Goal: Task Accomplishment & Management: Use online tool/utility

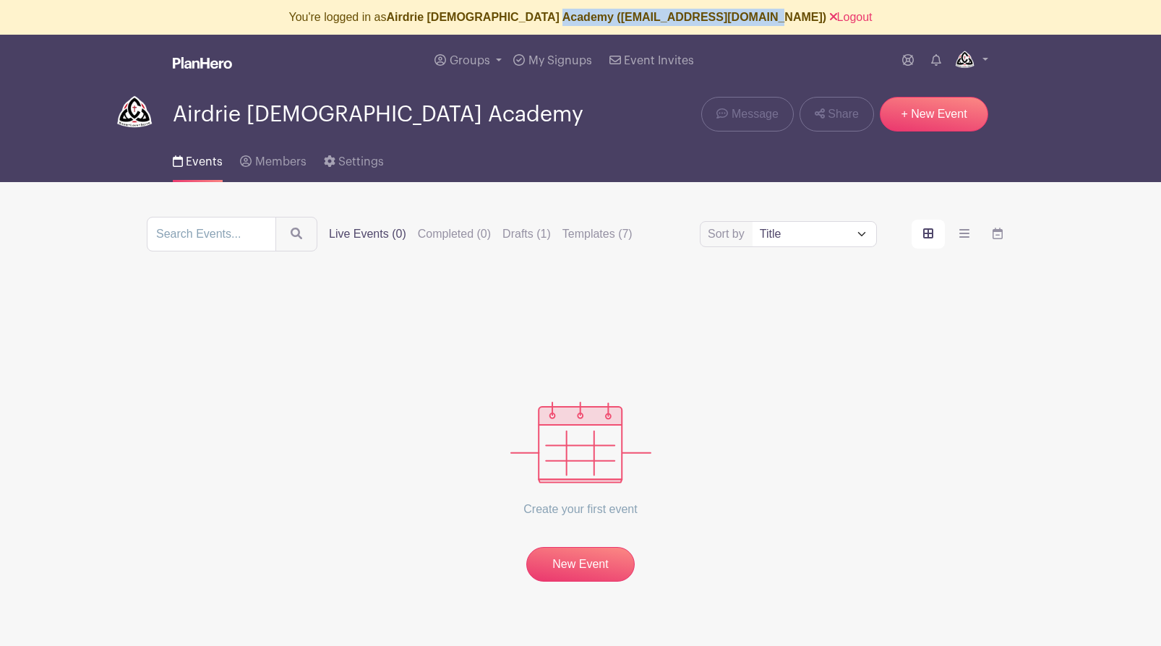
drag, startPoint x: 583, startPoint y: 19, endPoint x: 776, endPoint y: 11, distance: 193.2
click at [776, 11] on b "Airdrie [DEMOGRAPHIC_DATA] Academy ([EMAIL_ADDRESS][DOMAIN_NAME])" at bounding box center [607, 17] width 440 height 12
copy b "[EMAIL_ADDRESS][DOMAIN_NAME]"
click at [332, 296] on div "Create your first event New Event" at bounding box center [581, 434] width 868 height 296
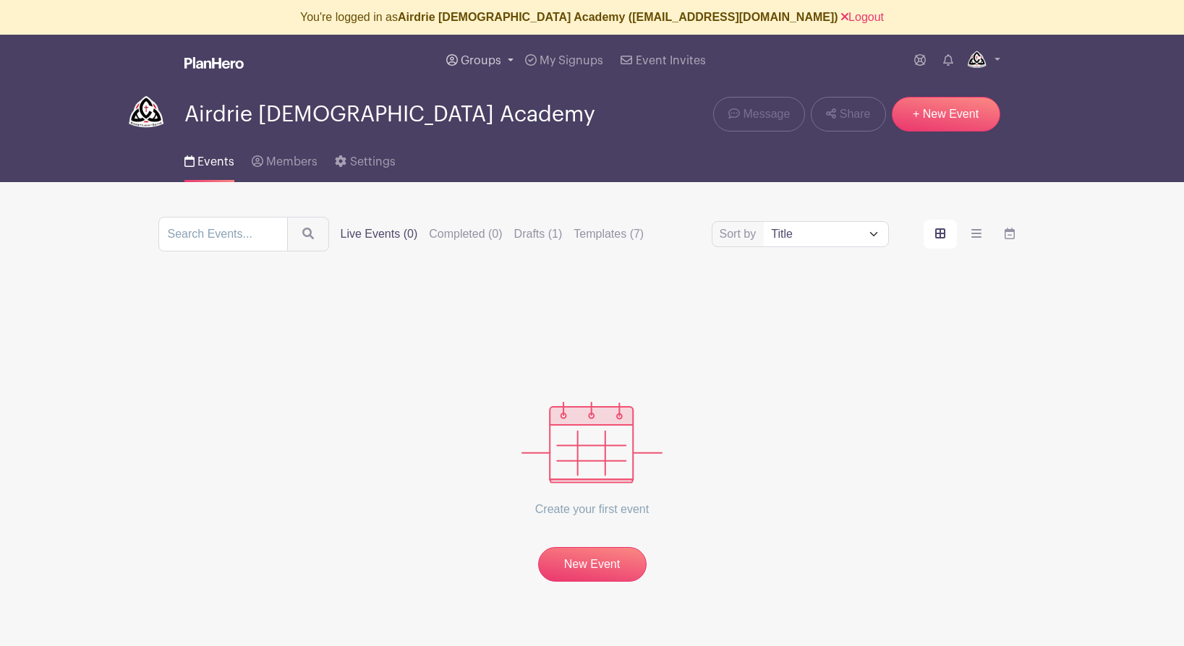
click at [487, 60] on span "Groups" at bounding box center [481, 61] width 40 height 12
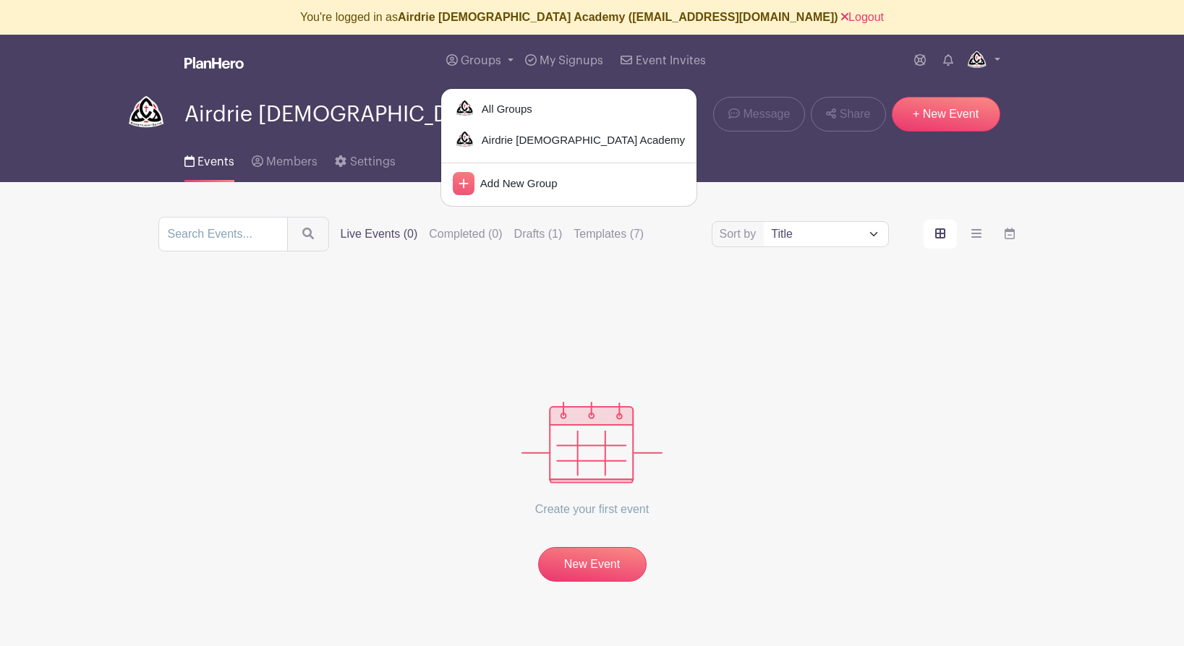
click at [476, 270] on div "Sort by Title Recently modified Newest Upcoming dates Live Events (0) Completed…" at bounding box center [592, 399] width 868 height 365
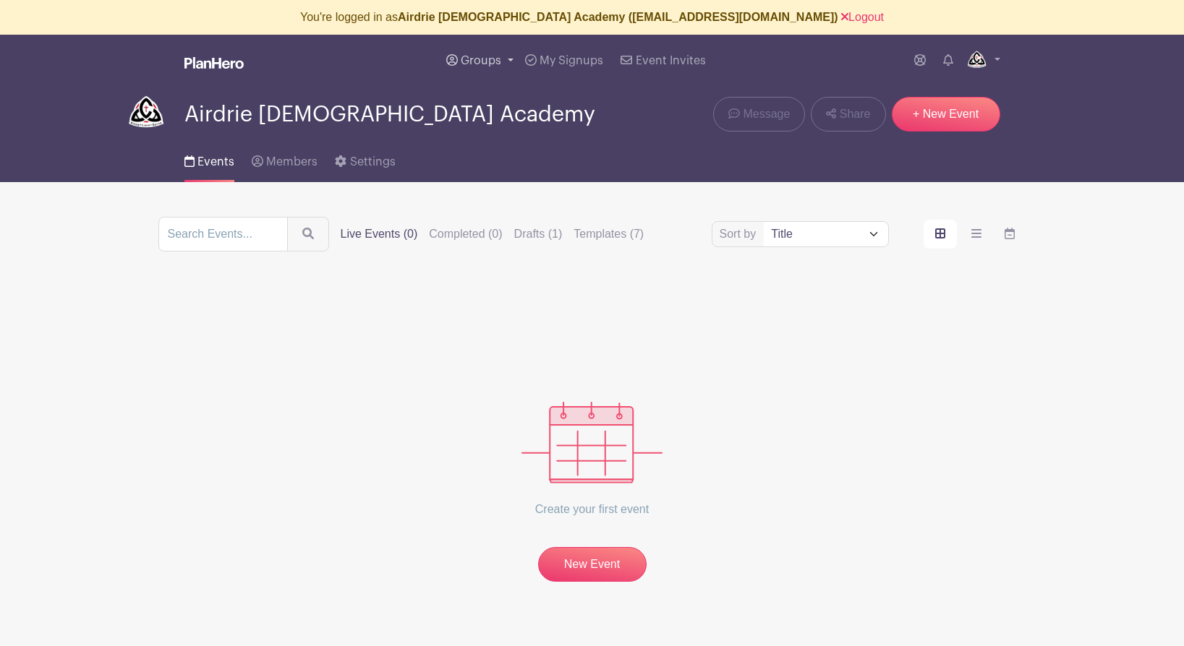
click at [489, 63] on span "Groups" at bounding box center [481, 61] width 40 height 12
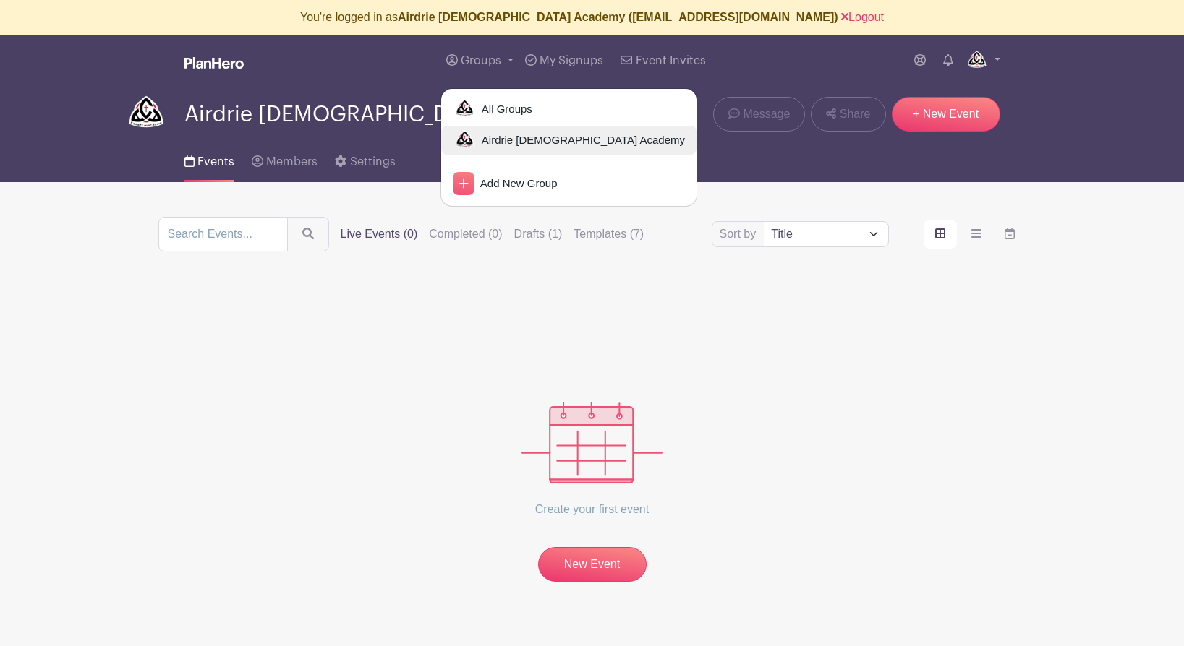
click at [490, 135] on span "Airdrie [DEMOGRAPHIC_DATA] Academy" at bounding box center [580, 140] width 209 height 17
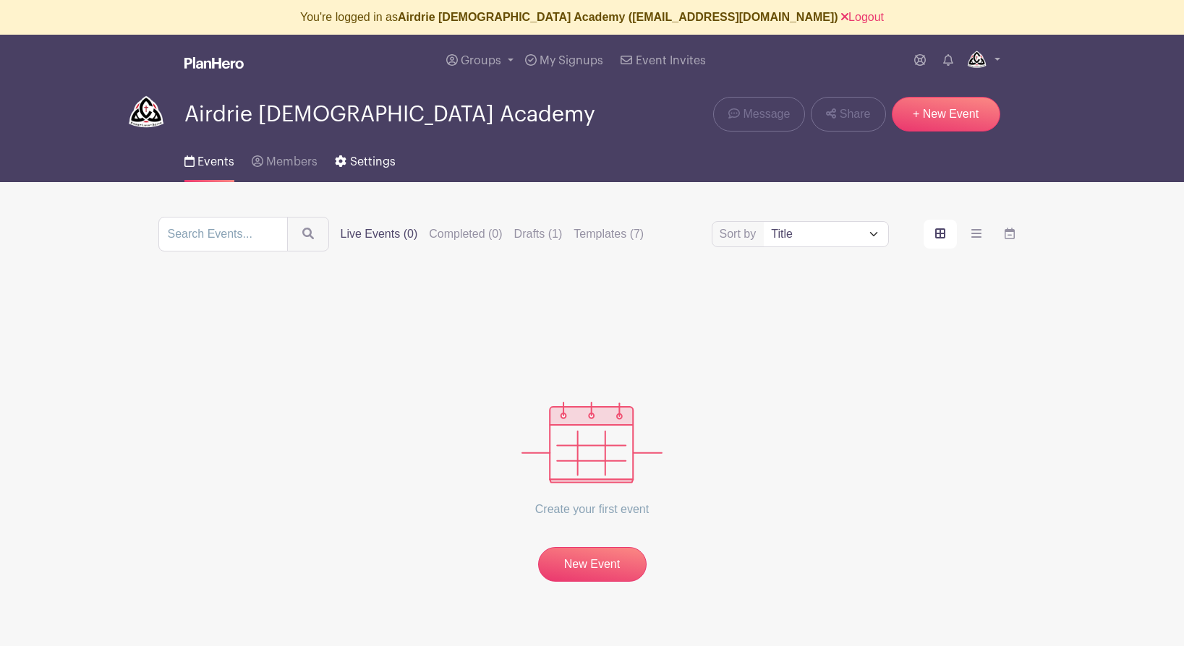
click at [364, 163] on span "Settings" at bounding box center [373, 162] width 46 height 12
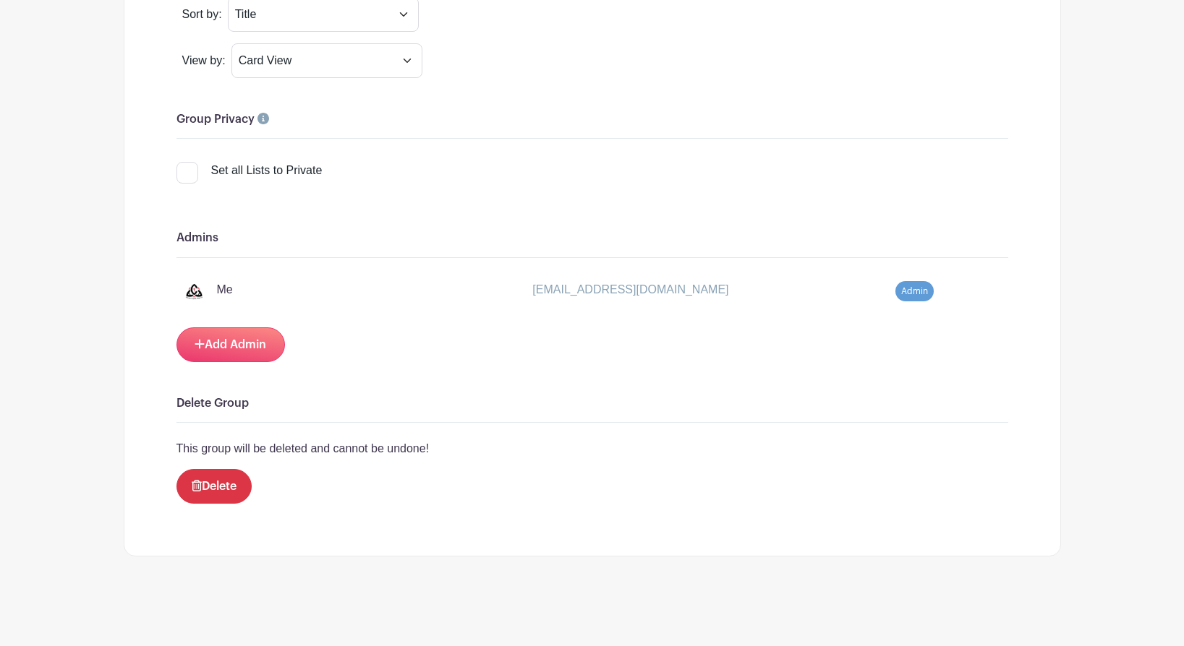
scroll to position [1310, 0]
click at [243, 341] on link "Add Admin" at bounding box center [230, 344] width 108 height 35
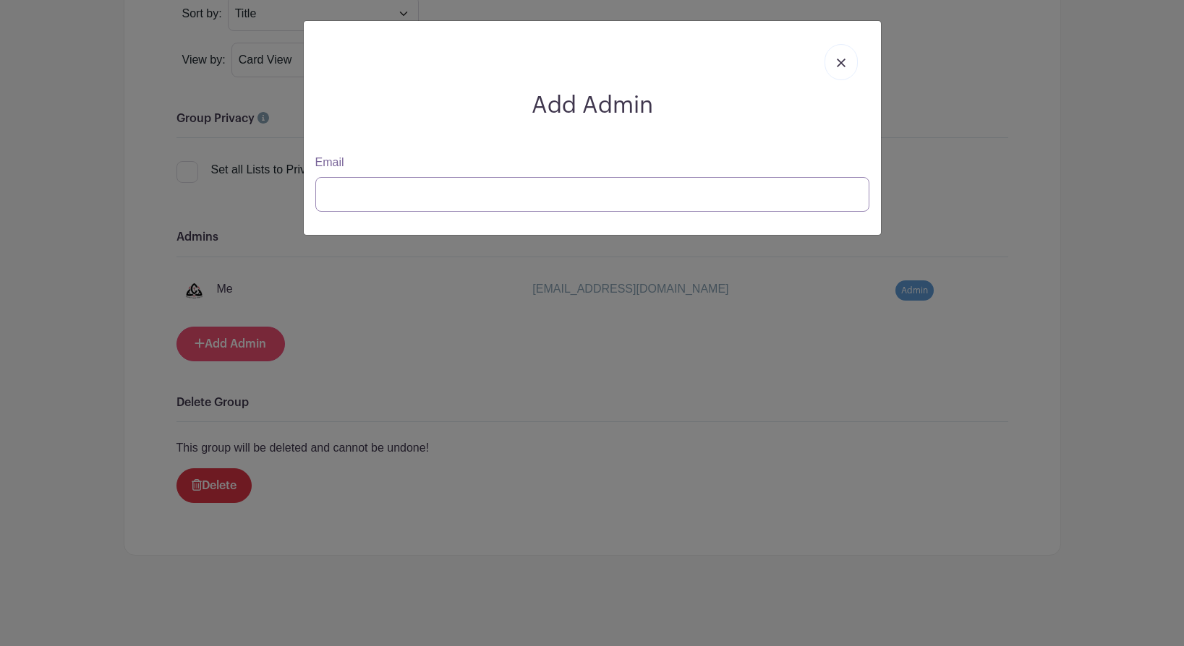
type input "jpfarrell77+sailor@gmail.com"
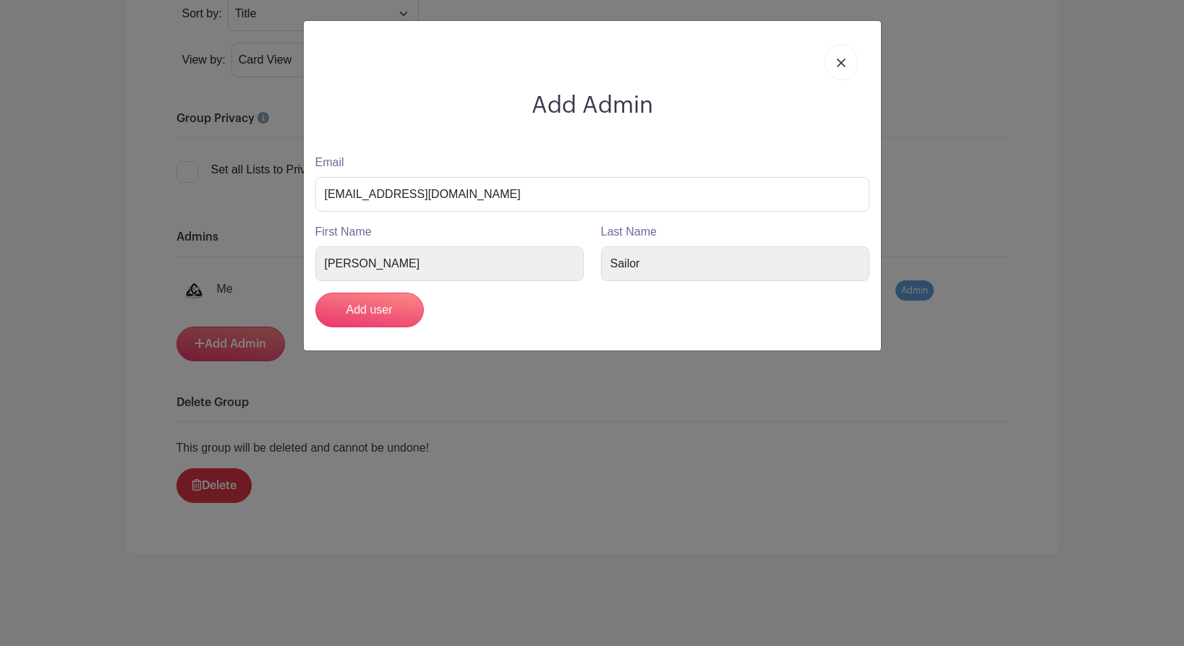
click at [839, 62] on img at bounding box center [841, 63] width 9 height 9
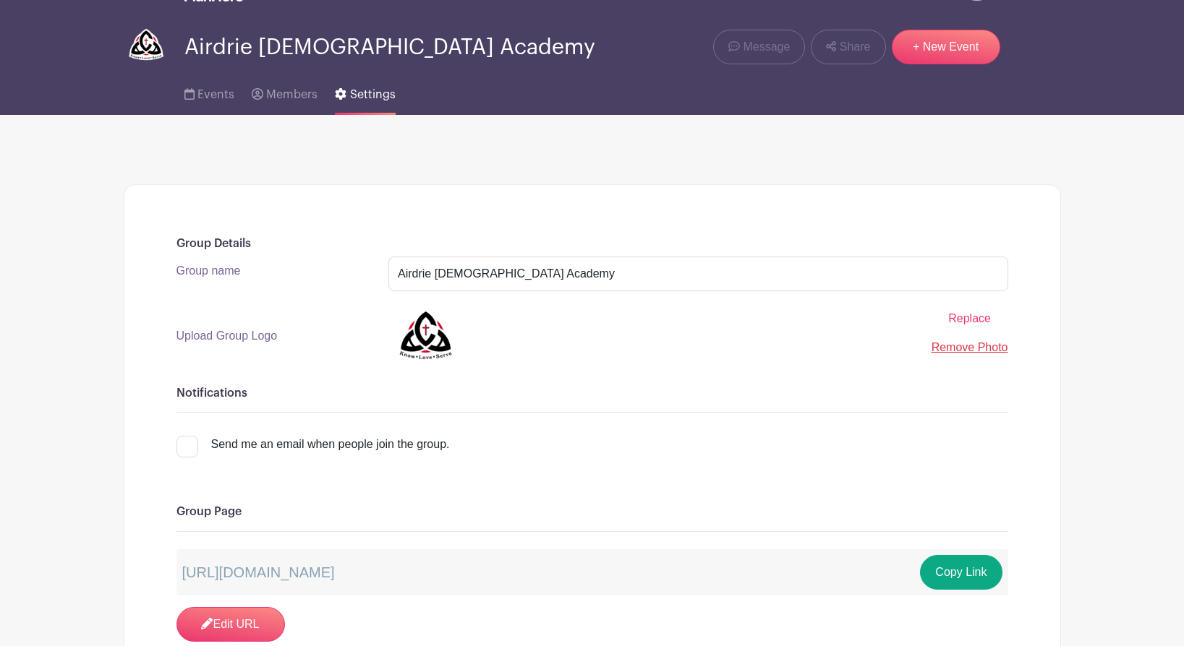
scroll to position [0, 0]
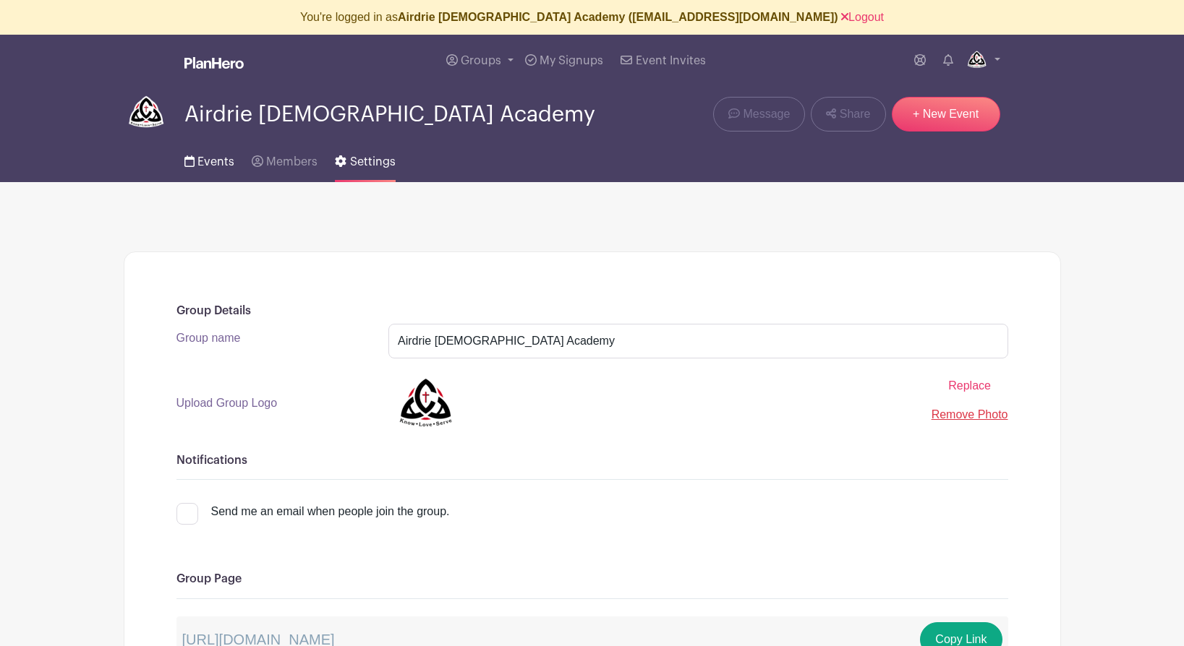
click at [203, 161] on span "Events" at bounding box center [215, 162] width 37 height 12
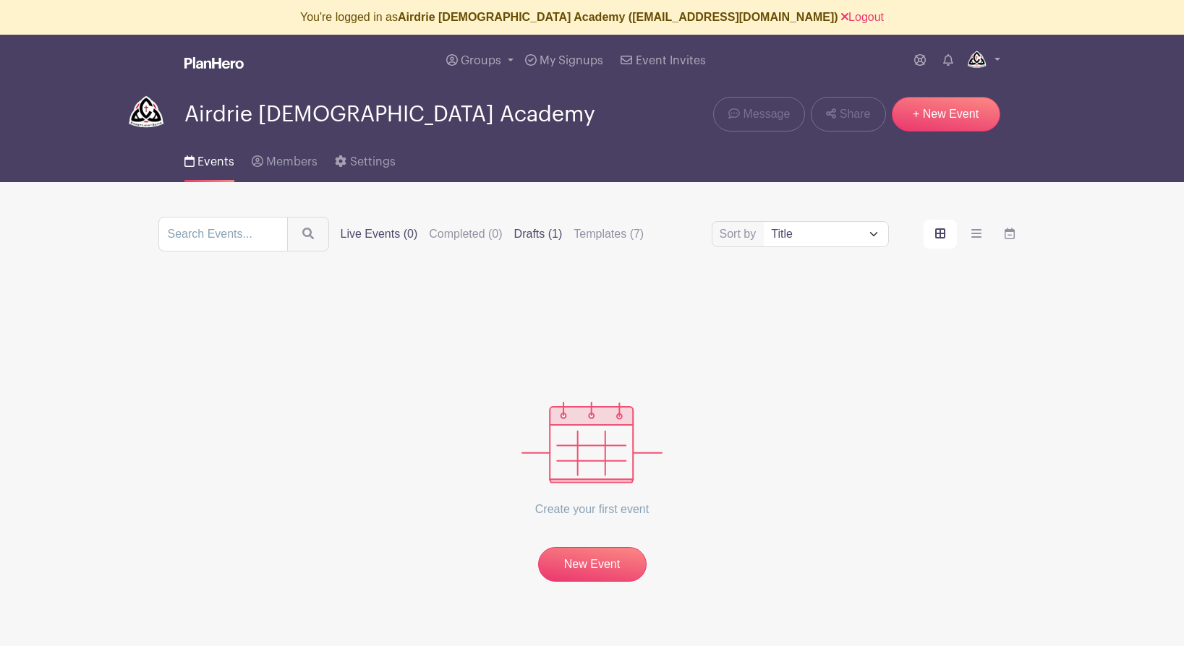
click at [514, 233] on label "Drafts (1)" at bounding box center [538, 234] width 48 height 17
click at [0, 0] on input "Drafts (1)" at bounding box center [0, 0] width 0 height 0
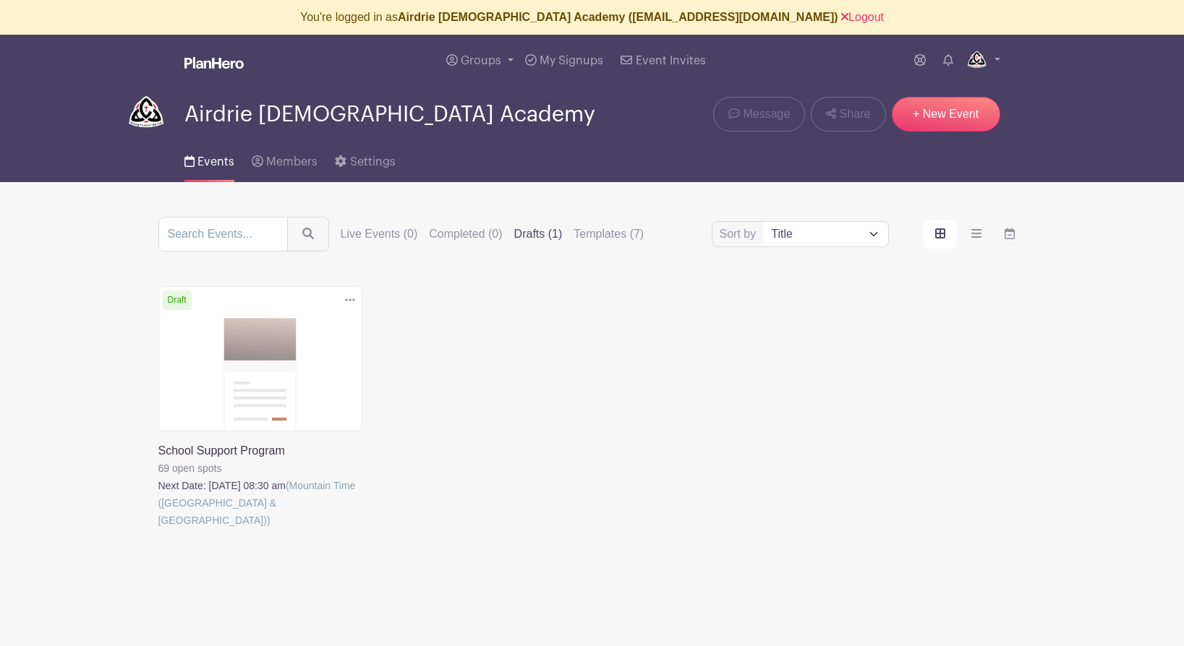
click at [158, 529] on link at bounding box center [158, 529] width 0 height 0
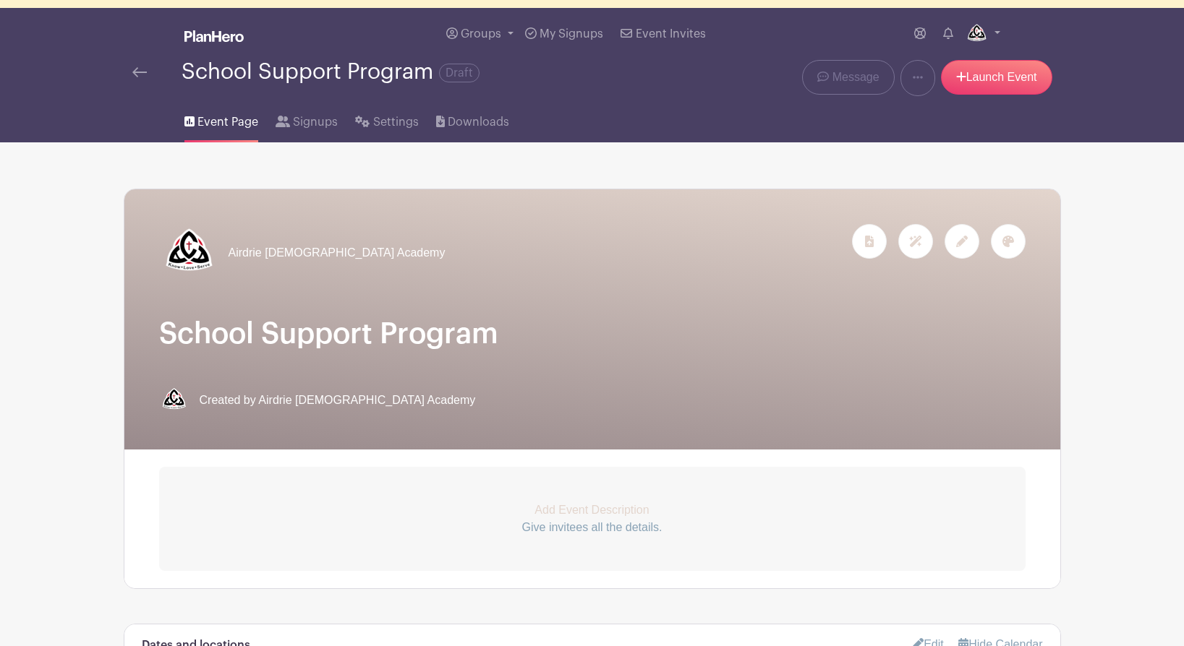
scroll to position [23, 0]
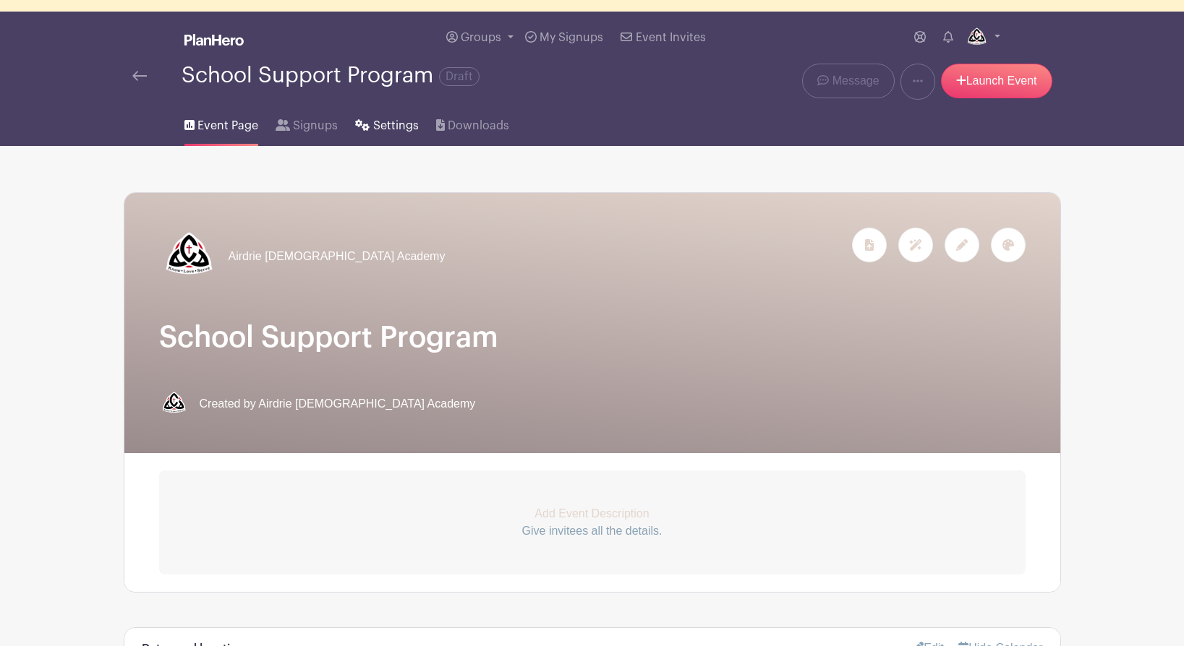
click at [383, 129] on span "Settings" at bounding box center [396, 125] width 46 height 17
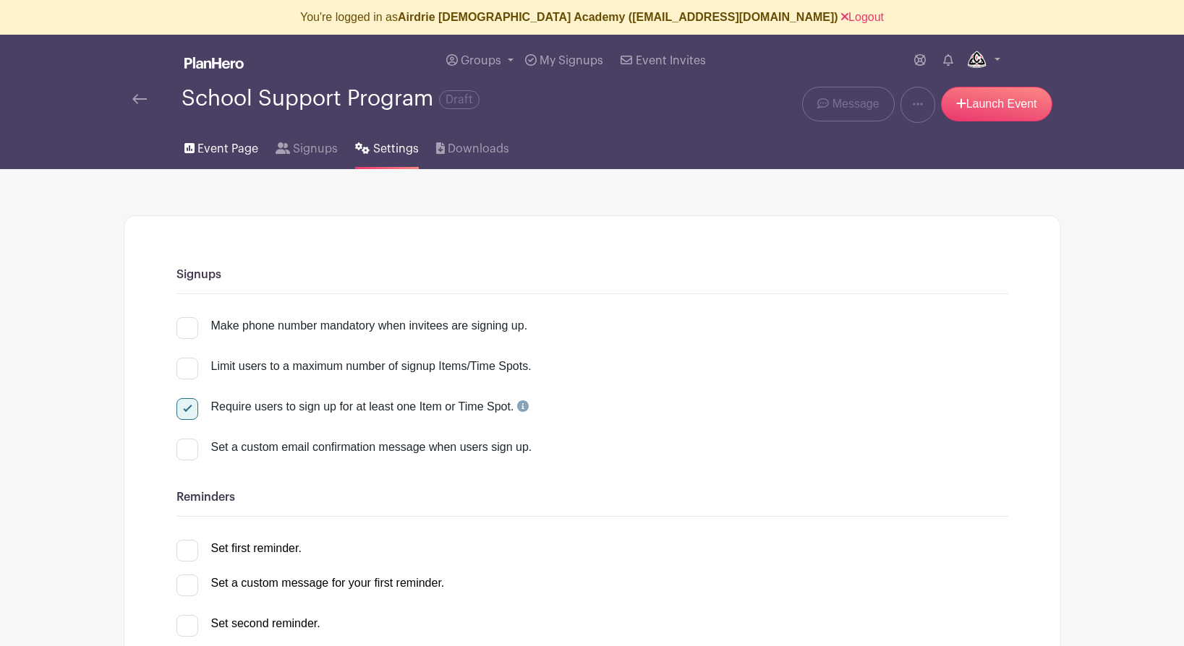
click at [215, 152] on span "Event Page" at bounding box center [227, 148] width 61 height 17
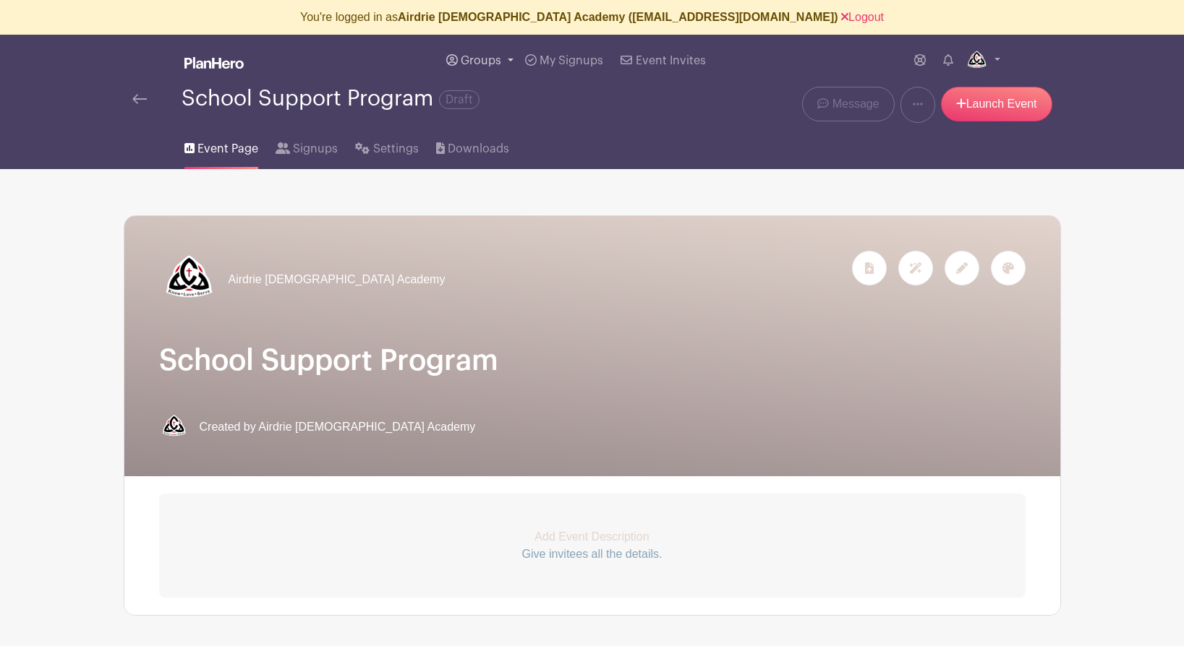
click at [485, 60] on span "Groups" at bounding box center [481, 61] width 40 height 12
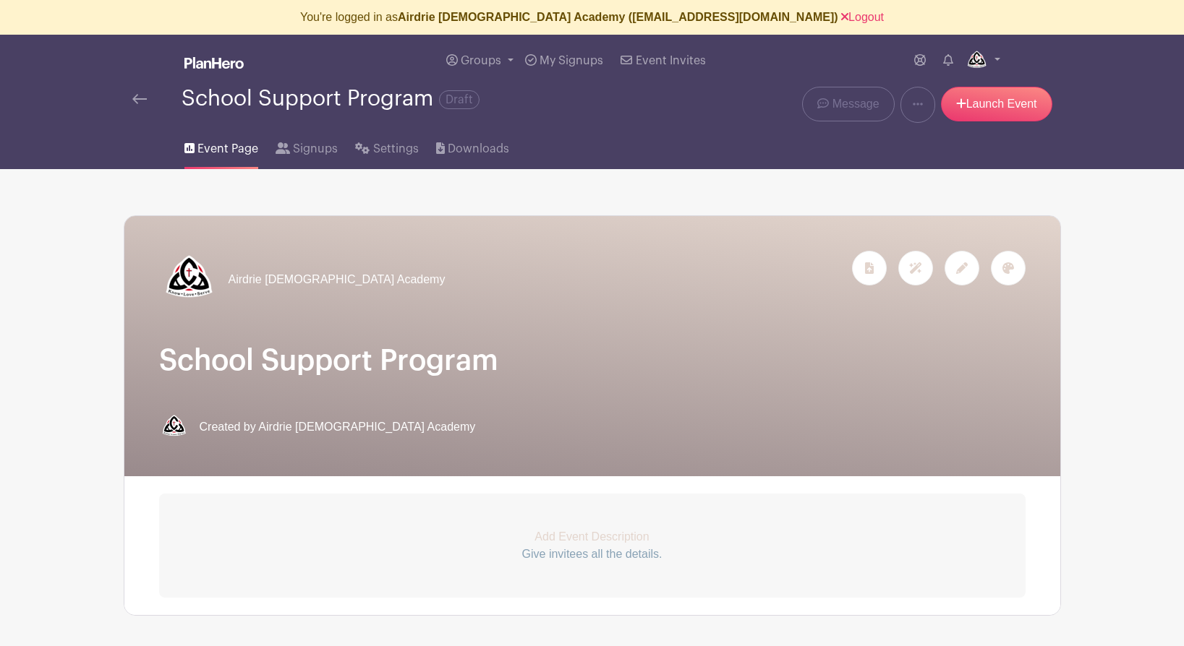
click at [135, 101] on img at bounding box center [139, 99] width 14 height 10
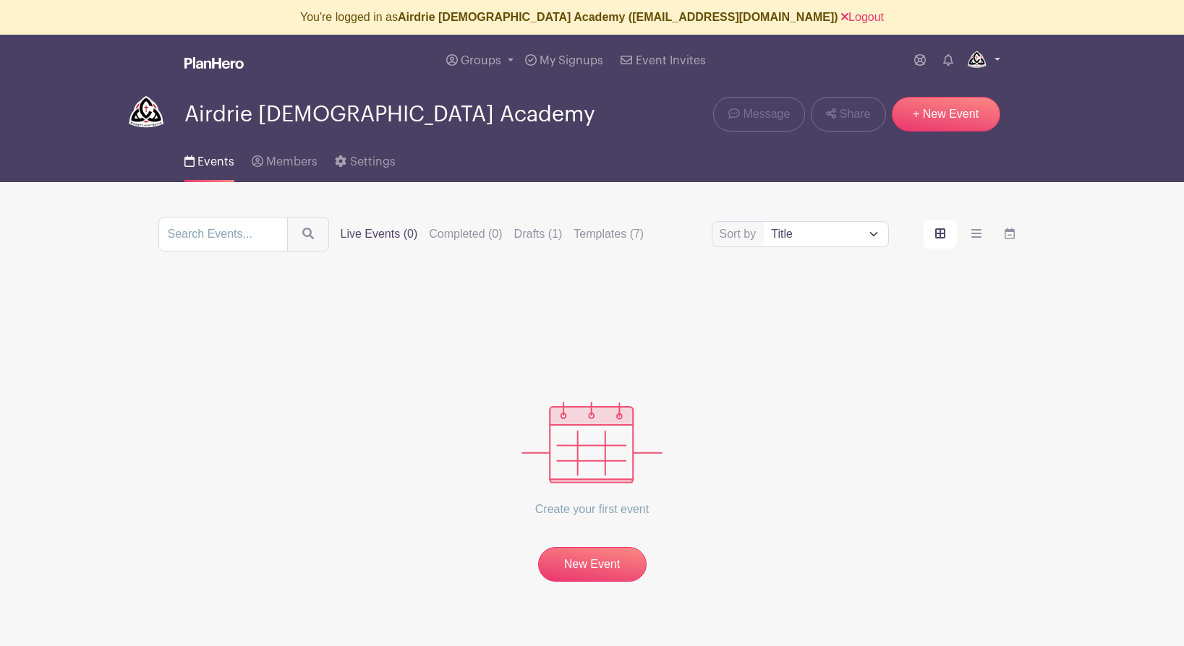
click at [978, 61] on img at bounding box center [976, 60] width 23 height 23
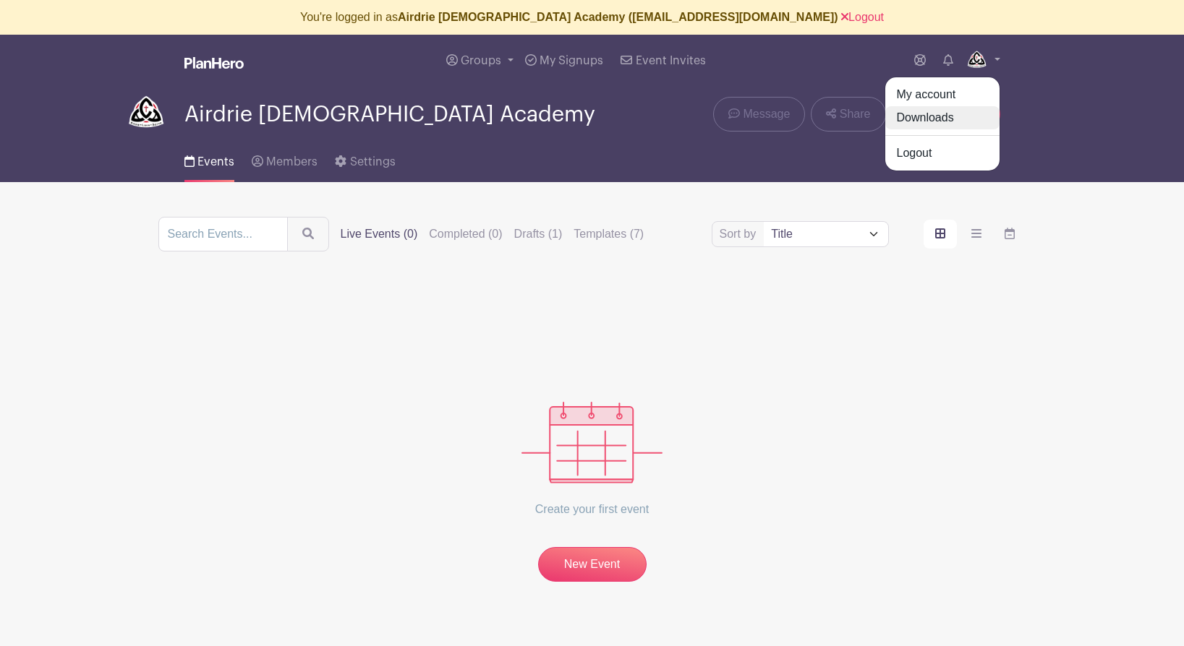
click at [919, 116] on link "Downloads" at bounding box center [942, 117] width 114 height 23
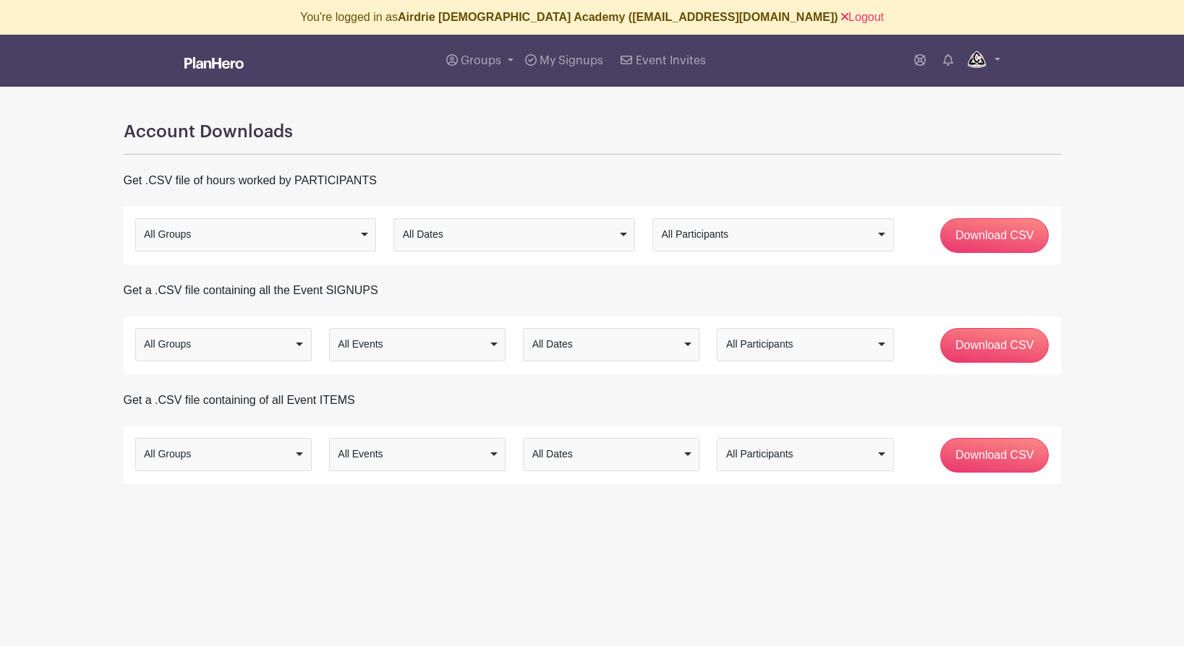
click at [364, 236] on div "All Groups" at bounding box center [255, 234] width 229 height 21
click at [205, 268] on div "Account Downloads Get .CSV file of hours worked by PARTICIPANTS All Groups Sele…" at bounding box center [592, 286] width 955 height 398
click at [424, 235] on div "All Dates" at bounding box center [510, 234] width 215 height 15
click at [623, 163] on div "Account Downloads Get .CSV file of hours worked by PARTICIPANTS All Groups Sele…" at bounding box center [592, 286] width 955 height 398
click at [481, 56] on span "Groups" at bounding box center [481, 61] width 40 height 12
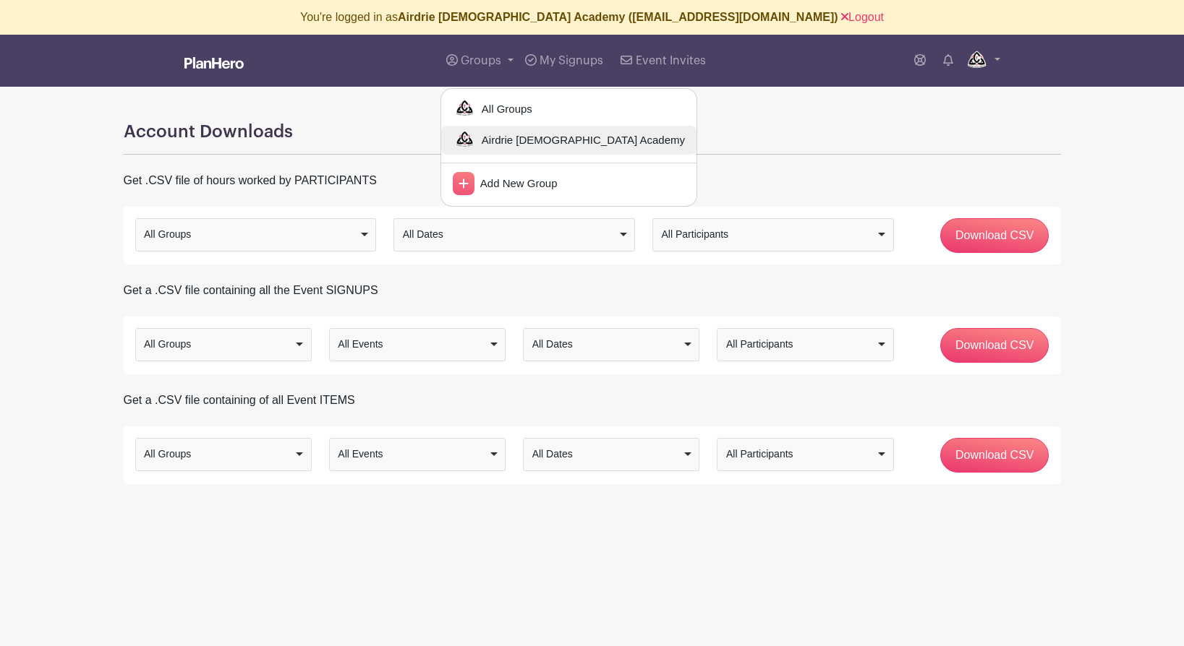
click at [496, 145] on span "Airdrie [DEMOGRAPHIC_DATA] Academy" at bounding box center [580, 140] width 209 height 17
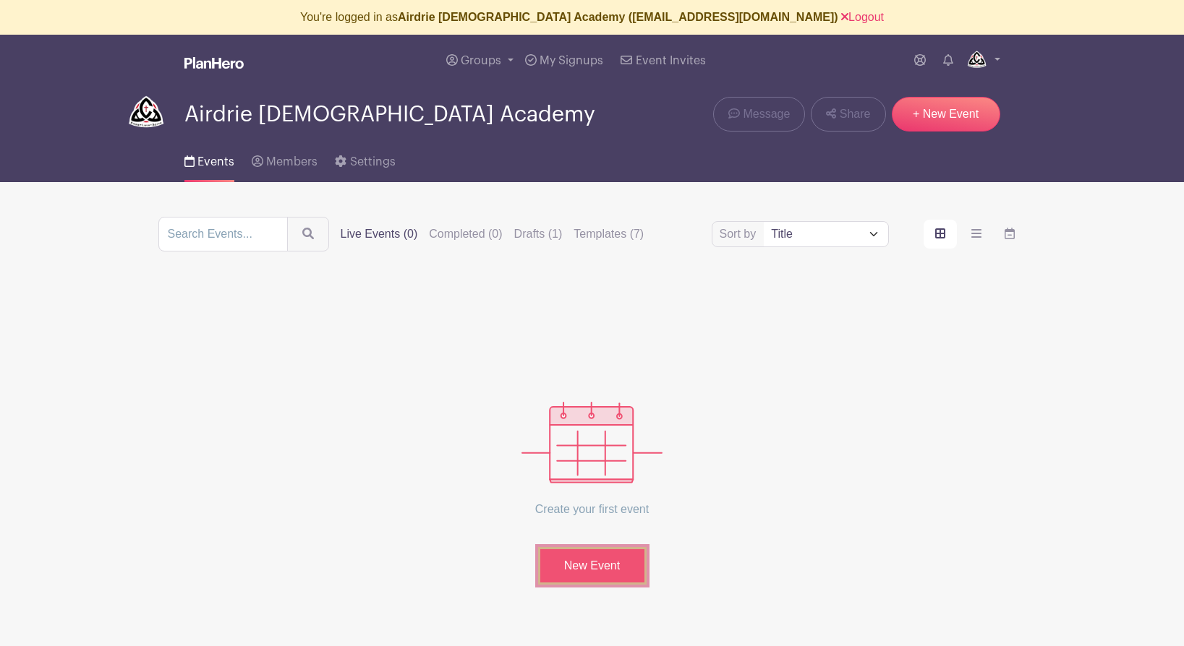
click at [586, 576] on link "New Event" at bounding box center [592, 566] width 108 height 38
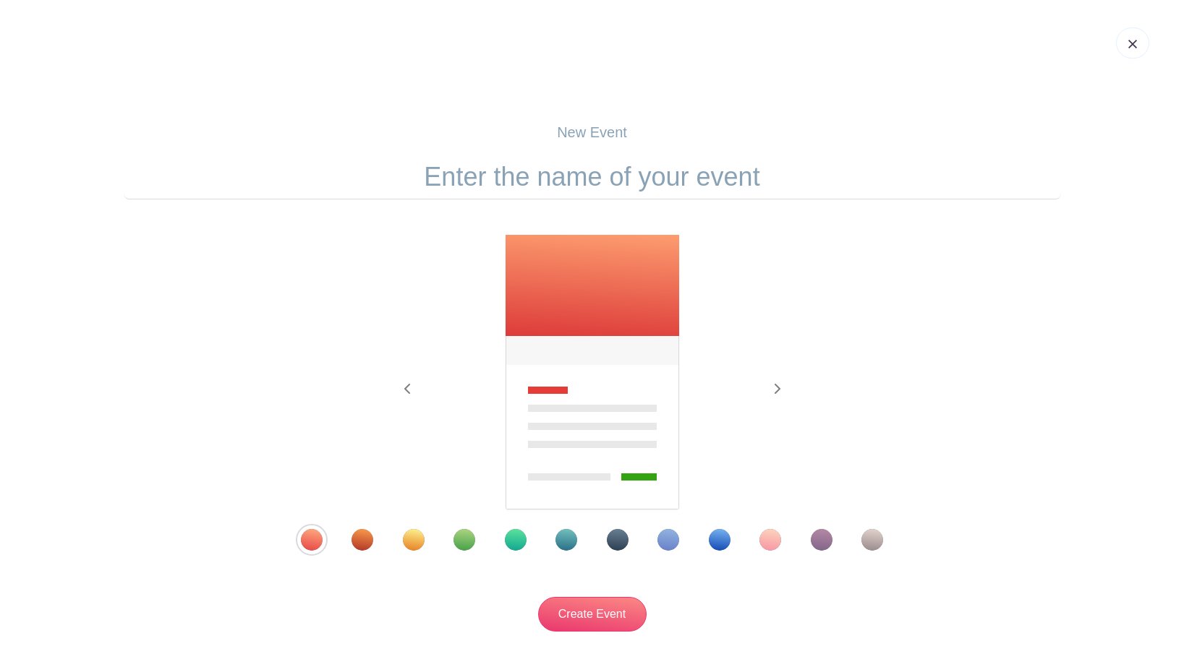
click at [605, 155] on input "text" at bounding box center [592, 177] width 937 height 45
type input "XYZ"
click at [617, 539] on div "Template 7" at bounding box center [618, 540] width 22 height 22
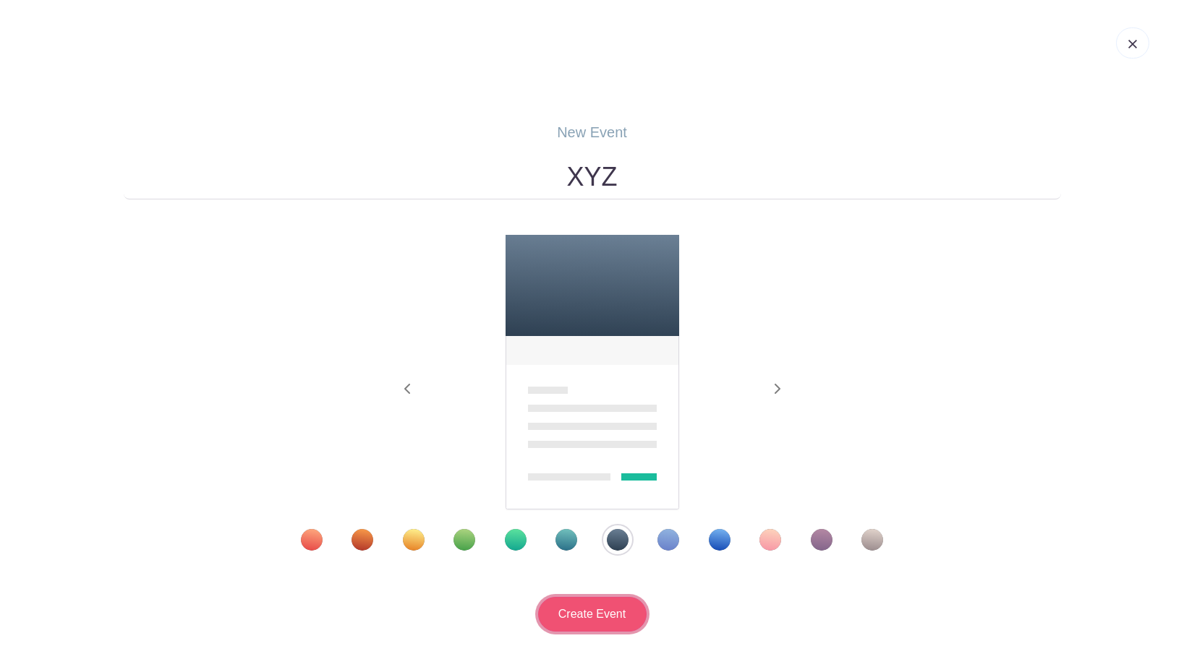
click at [590, 615] on input "Create Event" at bounding box center [592, 614] width 108 height 35
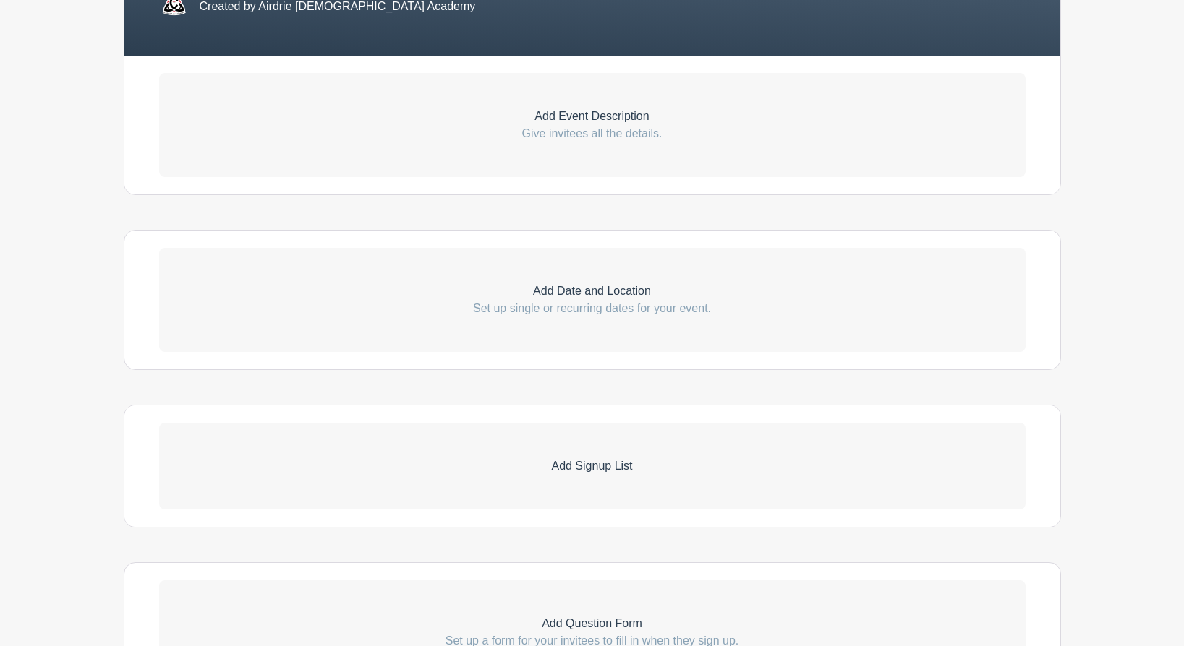
scroll to position [489, 0]
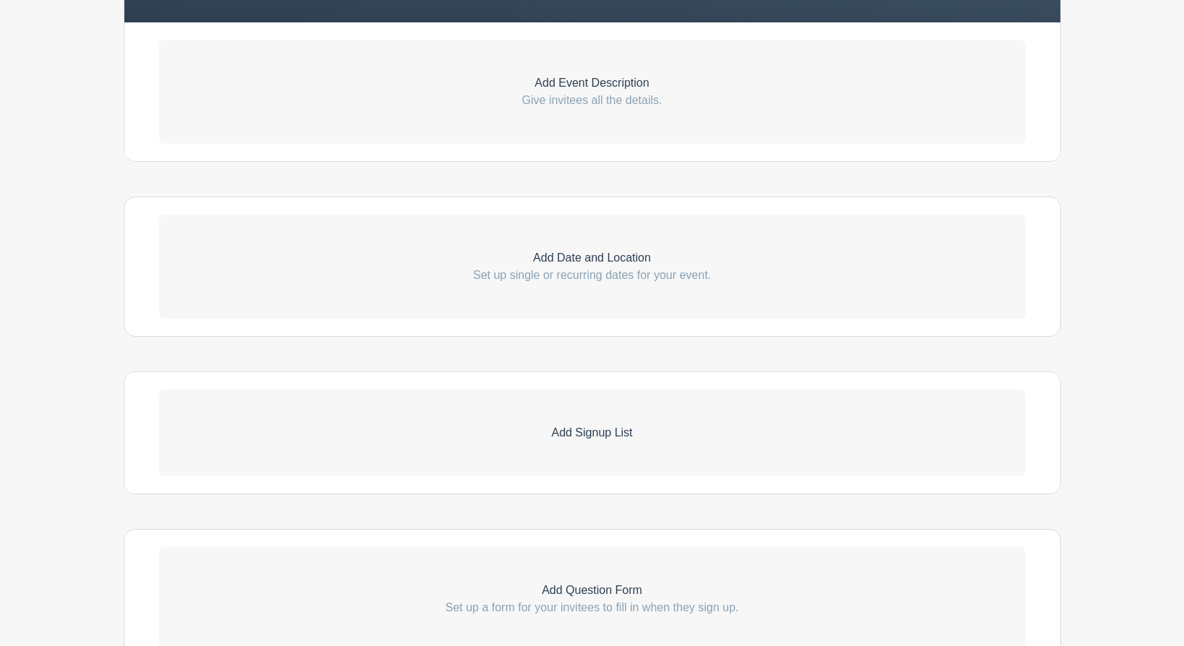
click at [613, 434] on p "Add Signup List" at bounding box center [592, 432] width 866 height 17
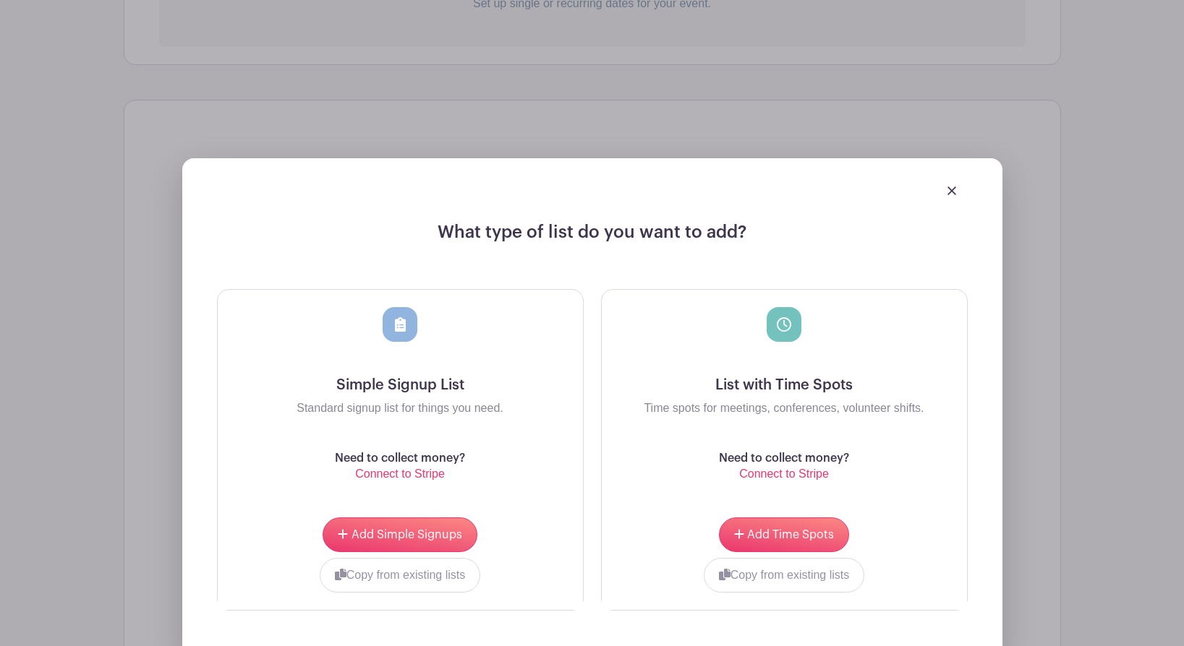
scroll to position [824, 0]
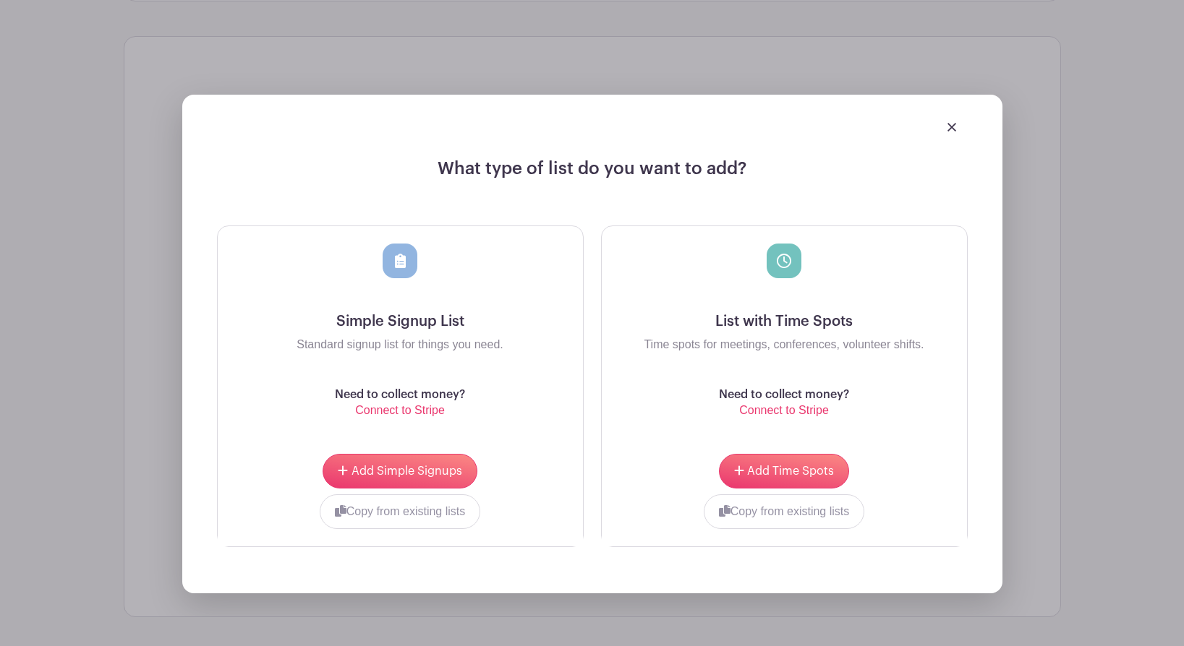
click at [952, 127] on img at bounding box center [951, 127] width 9 height 9
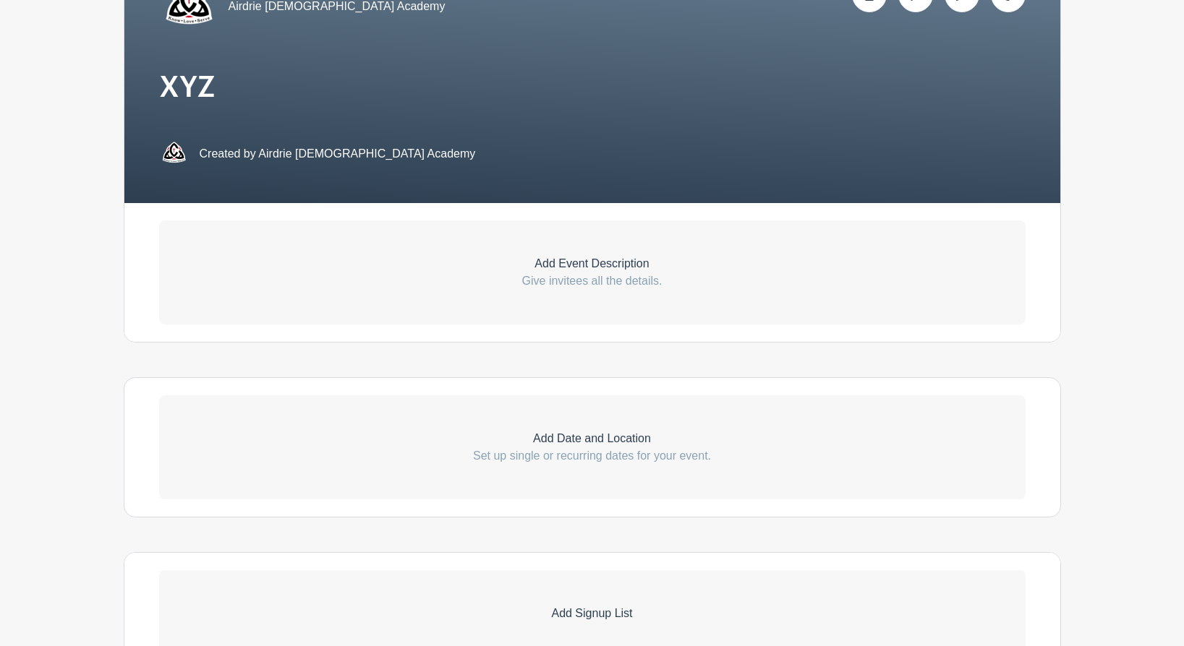
scroll to position [377, 0]
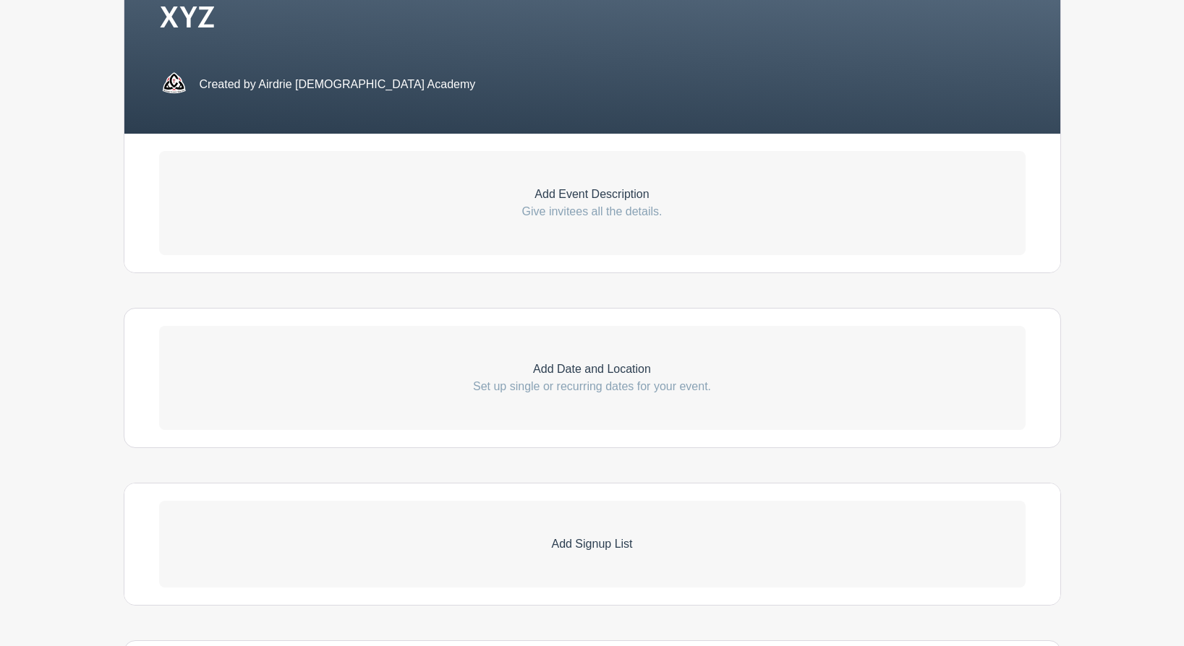
click at [578, 364] on p "Add Date and Location" at bounding box center [592, 369] width 866 height 17
select select "9"
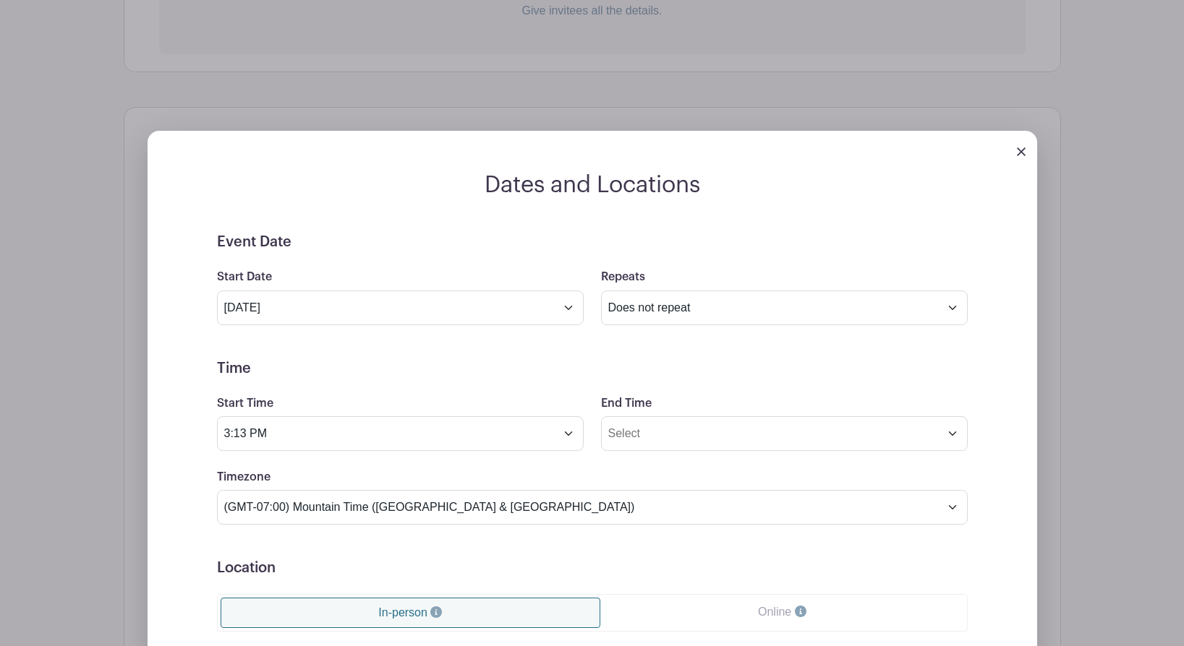
scroll to position [628, 0]
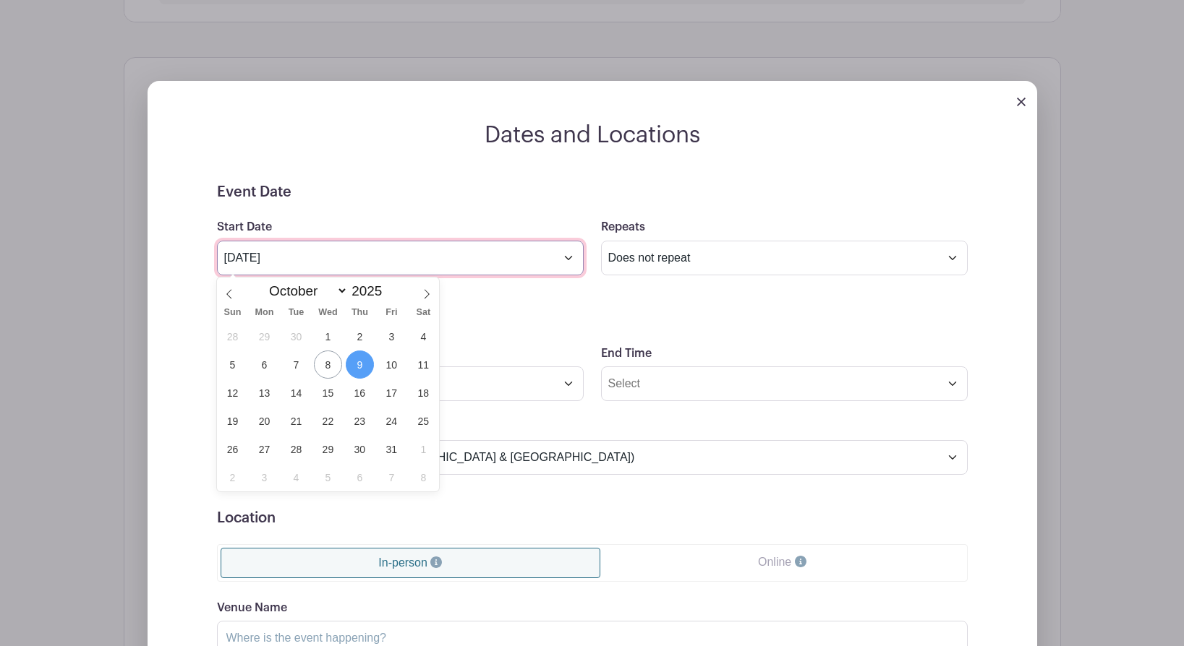
click at [568, 259] on input "Oct 9 2025" at bounding box center [400, 258] width 367 height 35
click at [394, 393] on span "17" at bounding box center [391, 393] width 28 height 28
type input "Oct 17 2025"
type input "Nov 17 2025"
select select "10"
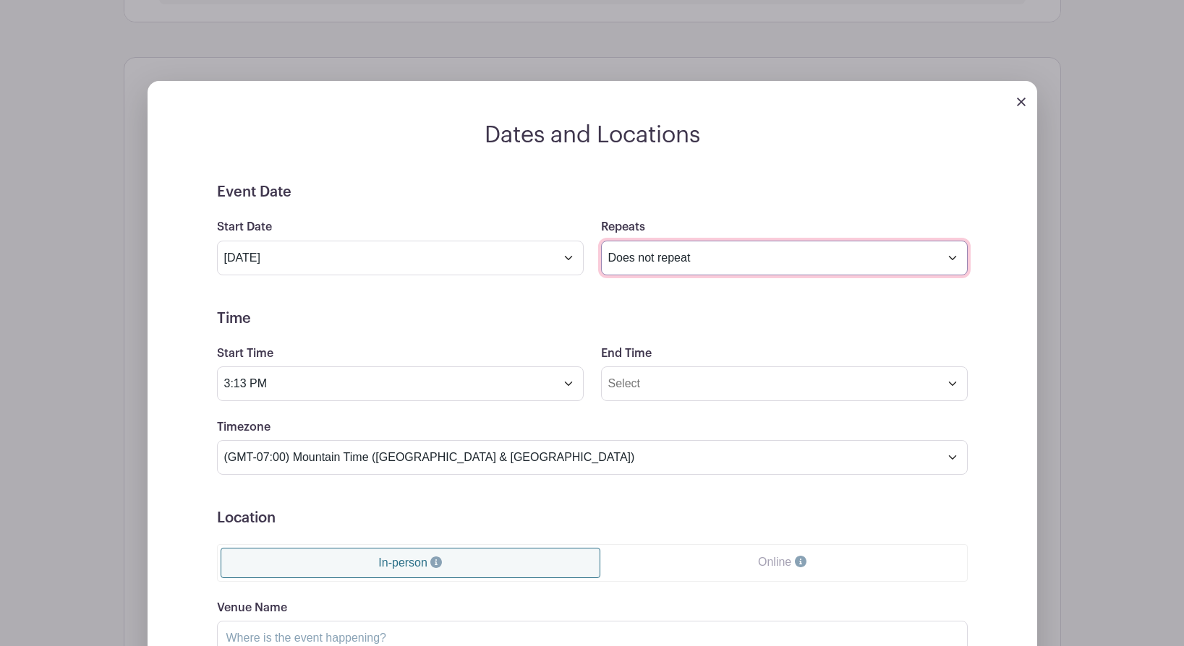
click at [630, 263] on select "Does not repeat Daily Weekly Monthly on day 17 Monthly on the third Friday Othe…" at bounding box center [784, 258] width 367 height 35
select select "daily"
click at [601, 242] on select "Does not repeat Daily Weekly Monthly on day 17 Monthly on the third Friday Othe…" at bounding box center [784, 258] width 367 height 35
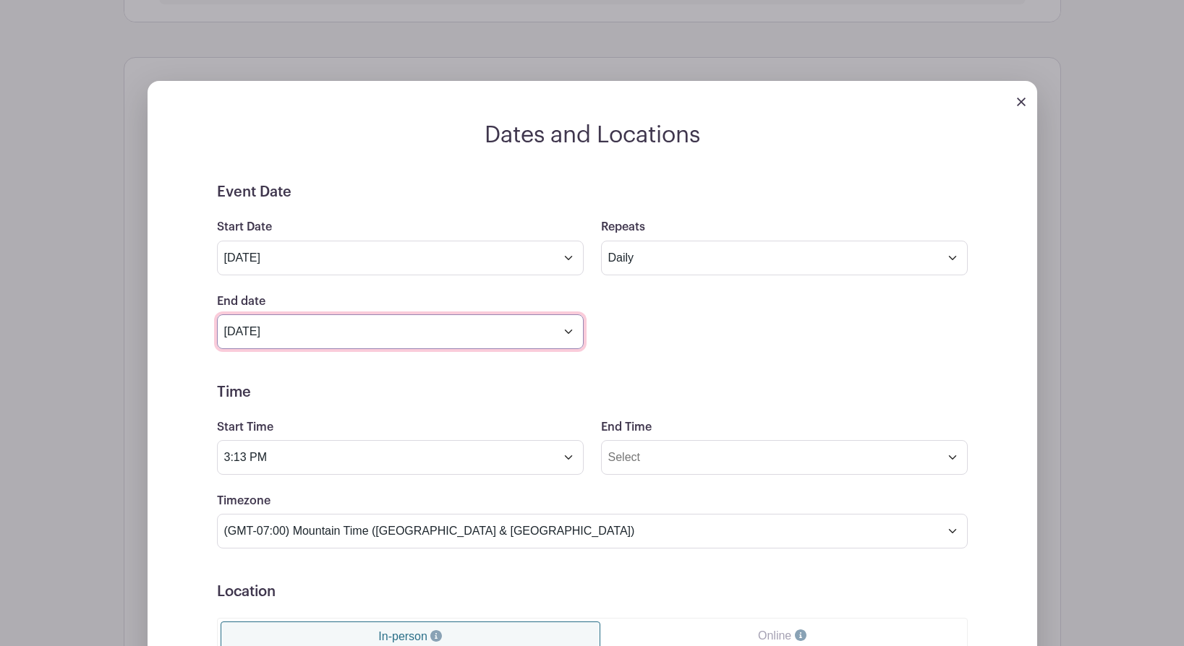
click at [370, 330] on input "Nov 17 2025" at bounding box center [400, 332] width 367 height 35
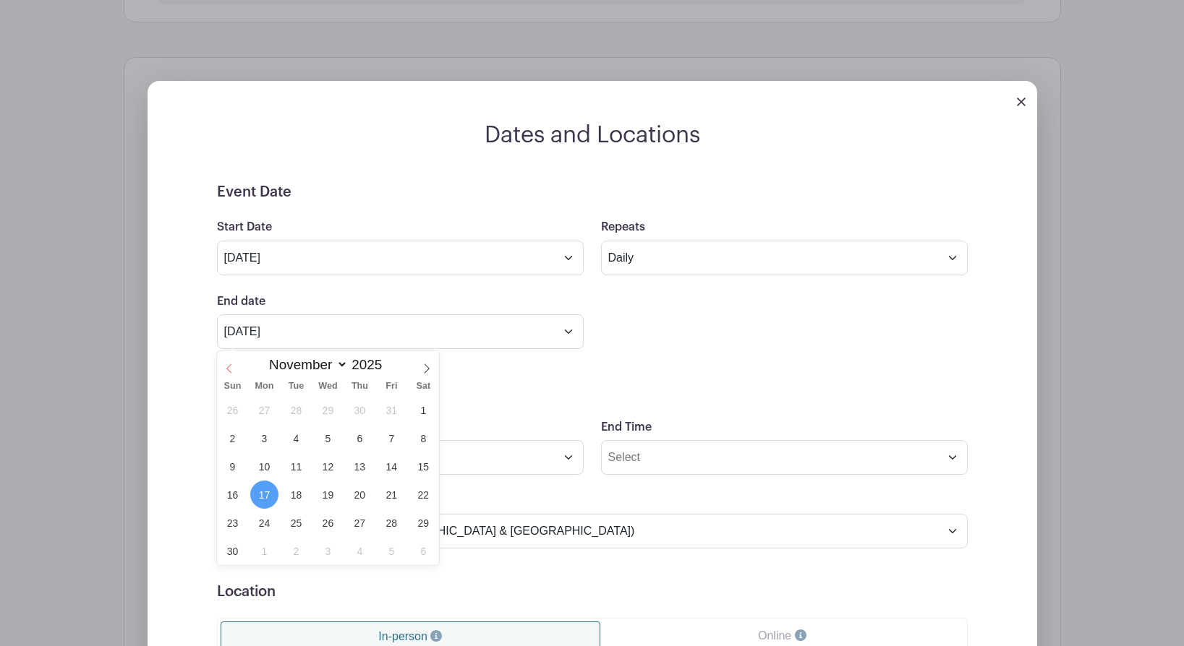
click at [231, 362] on span at bounding box center [229, 363] width 25 height 25
select select "9"
click at [426, 465] on span "18" at bounding box center [423, 467] width 28 height 28
type input "Oct 18 2025"
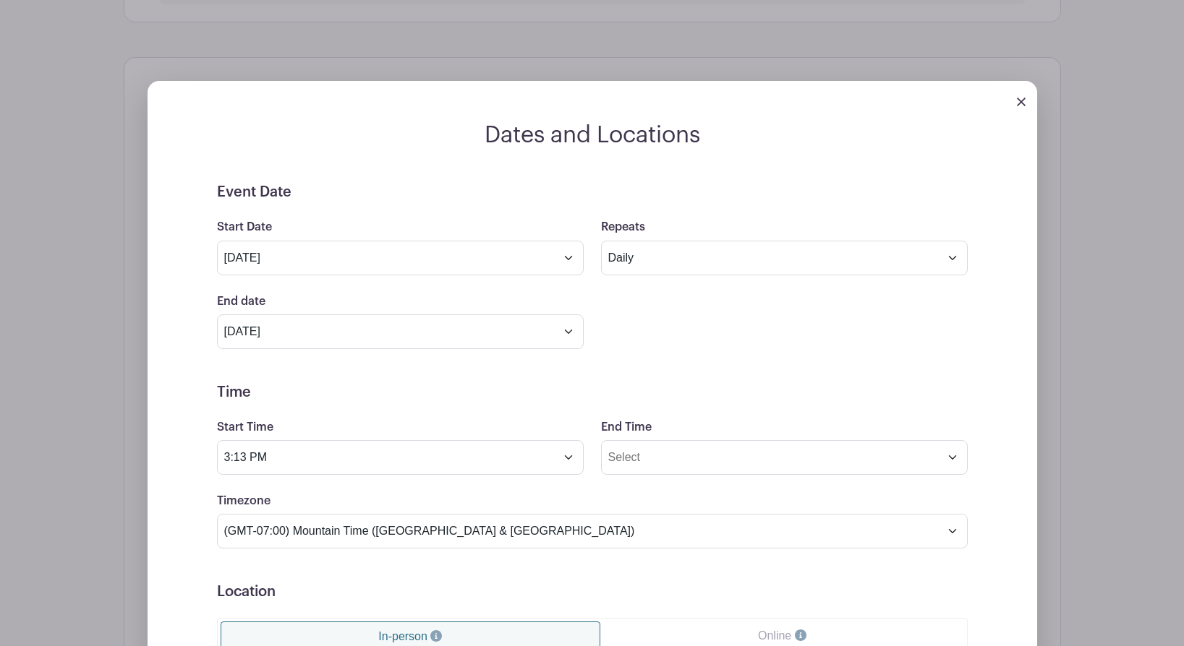
click at [390, 400] on h5 "Time" at bounding box center [592, 392] width 751 height 17
click at [319, 469] on input "3:13 PM" at bounding box center [400, 457] width 367 height 35
click at [245, 518] on div "03" at bounding box center [243, 523] width 47 height 27
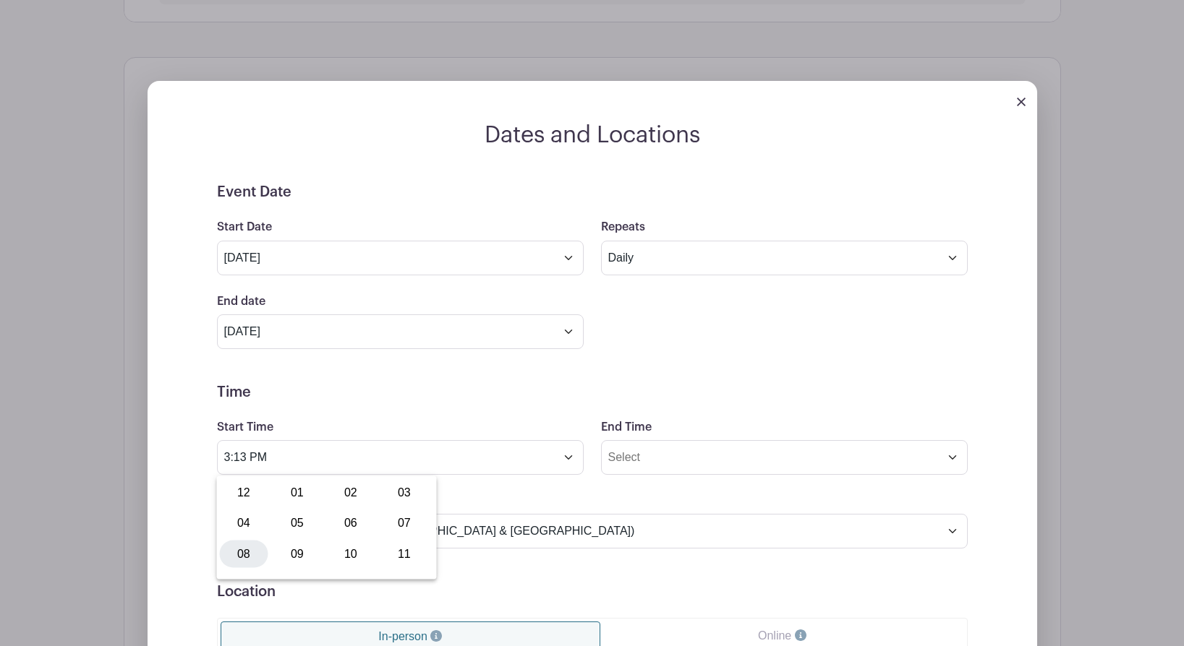
click at [247, 547] on div "08" at bounding box center [244, 553] width 48 height 27
click at [345, 524] on div "13" at bounding box center [337, 523] width 47 height 27
click at [243, 501] on div "00" at bounding box center [244, 492] width 48 height 27
click at [395, 523] on button "PM" at bounding box center [396, 523] width 29 height 27
type input "8:00 AM"
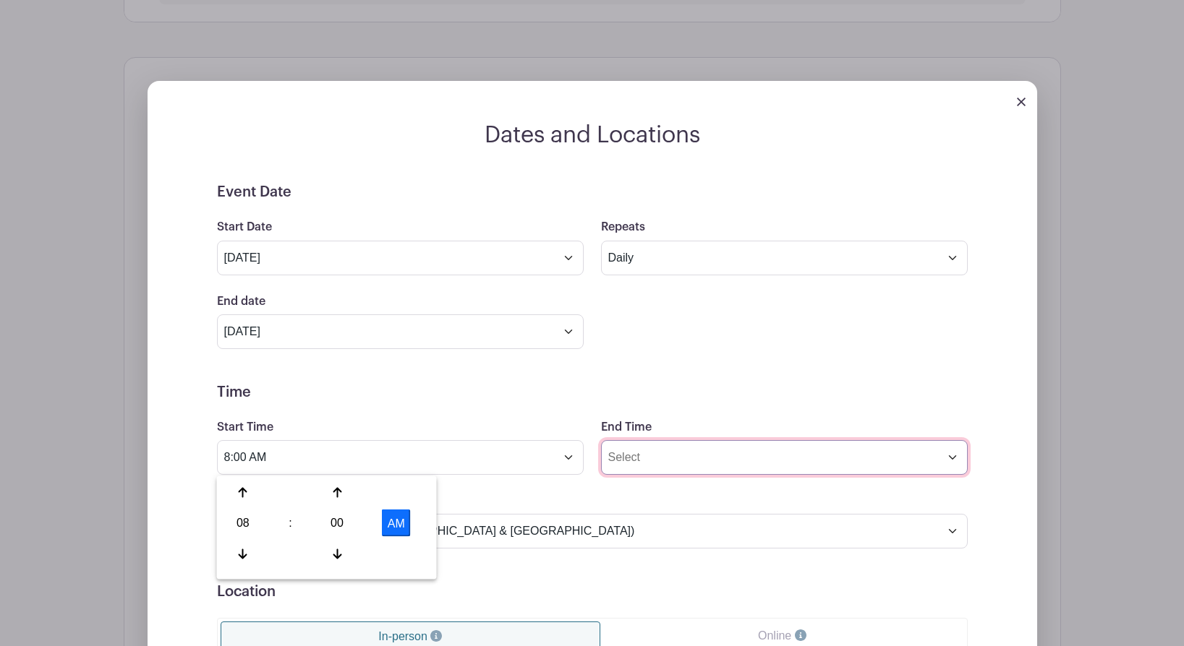
click at [632, 455] on input "End Time" at bounding box center [784, 457] width 367 height 35
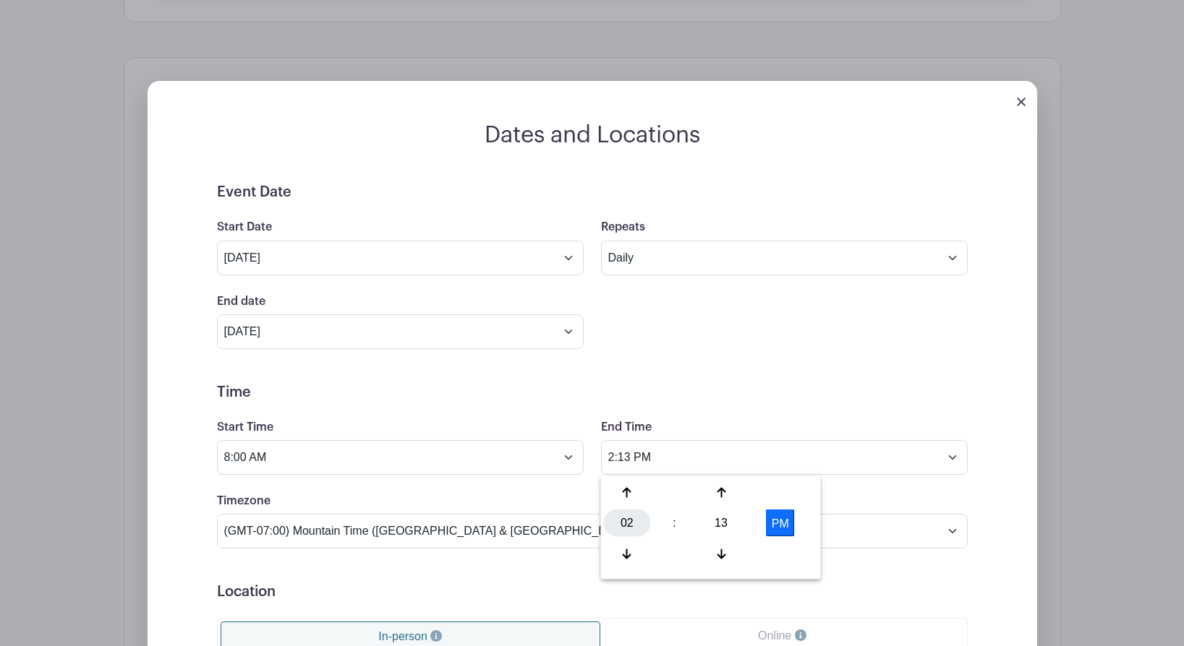
click at [618, 521] on div "02" at bounding box center [627, 523] width 47 height 27
click at [632, 551] on div "08" at bounding box center [628, 553] width 48 height 27
click at [628, 518] on div "08" at bounding box center [627, 523] width 47 height 27
click at [631, 520] on div "04" at bounding box center [628, 523] width 48 height 27
click at [723, 526] on div "13" at bounding box center [721, 523] width 47 height 27
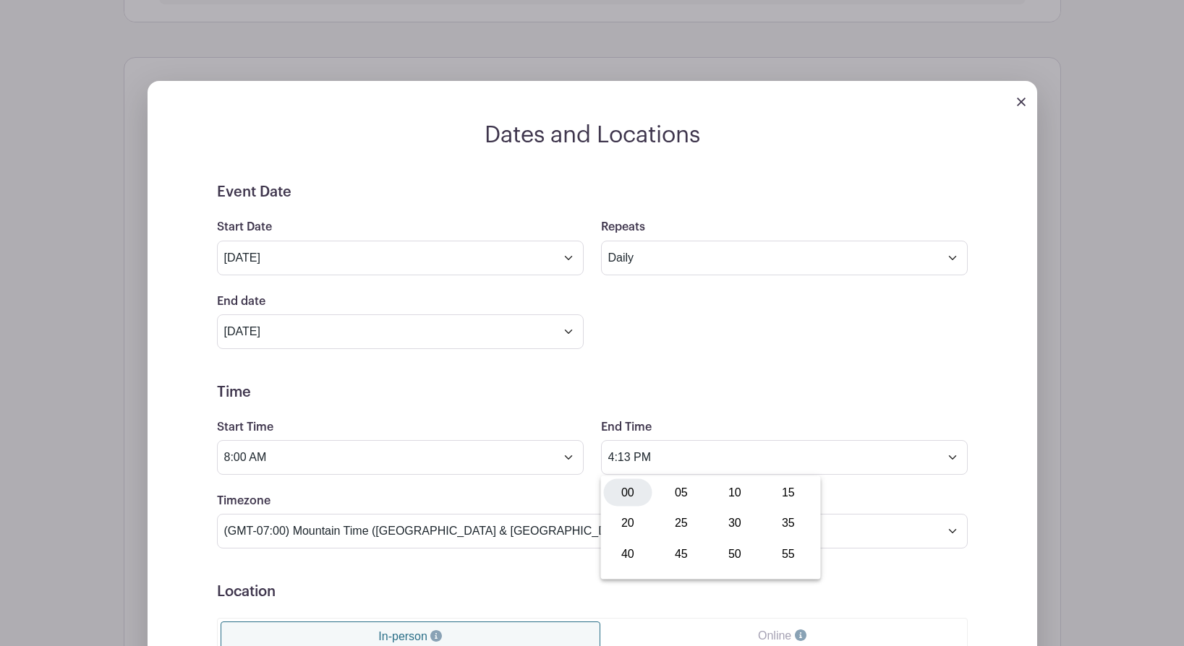
click at [631, 490] on div "00" at bounding box center [628, 492] width 48 height 27
type input "4:00 PM"
click at [549, 354] on form "Event Date Start Date Oct 17 2025 Repeats Does not repeat Daily Weekly Monthly …" at bounding box center [592, 546] width 751 height 725
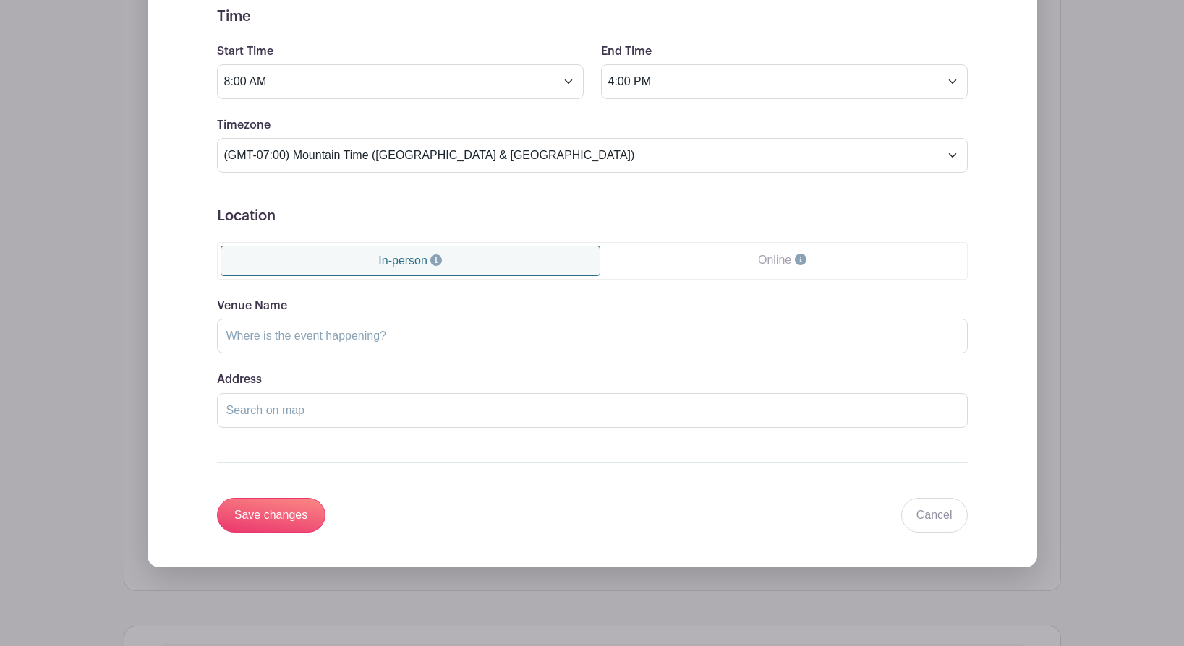
scroll to position [1080, 0]
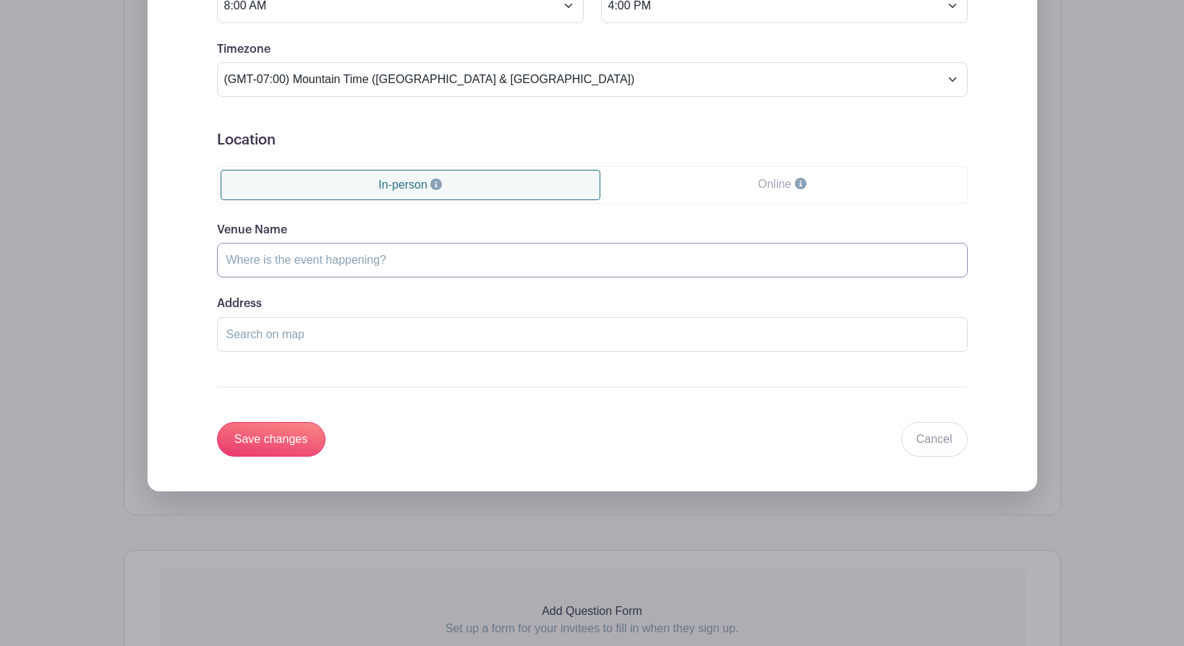
click at [239, 254] on input "Venue Name" at bounding box center [592, 260] width 751 height 35
type input "at school"
click at [248, 443] on input "Save changes" at bounding box center [271, 439] width 108 height 35
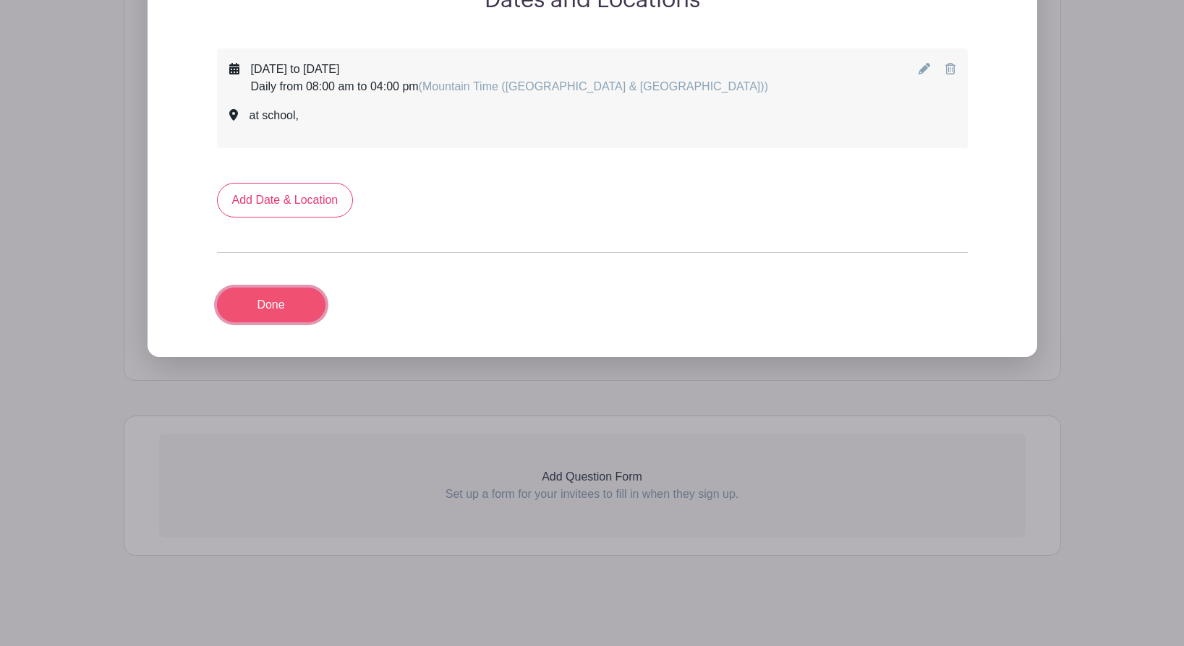
click at [260, 314] on link "Done" at bounding box center [271, 305] width 108 height 35
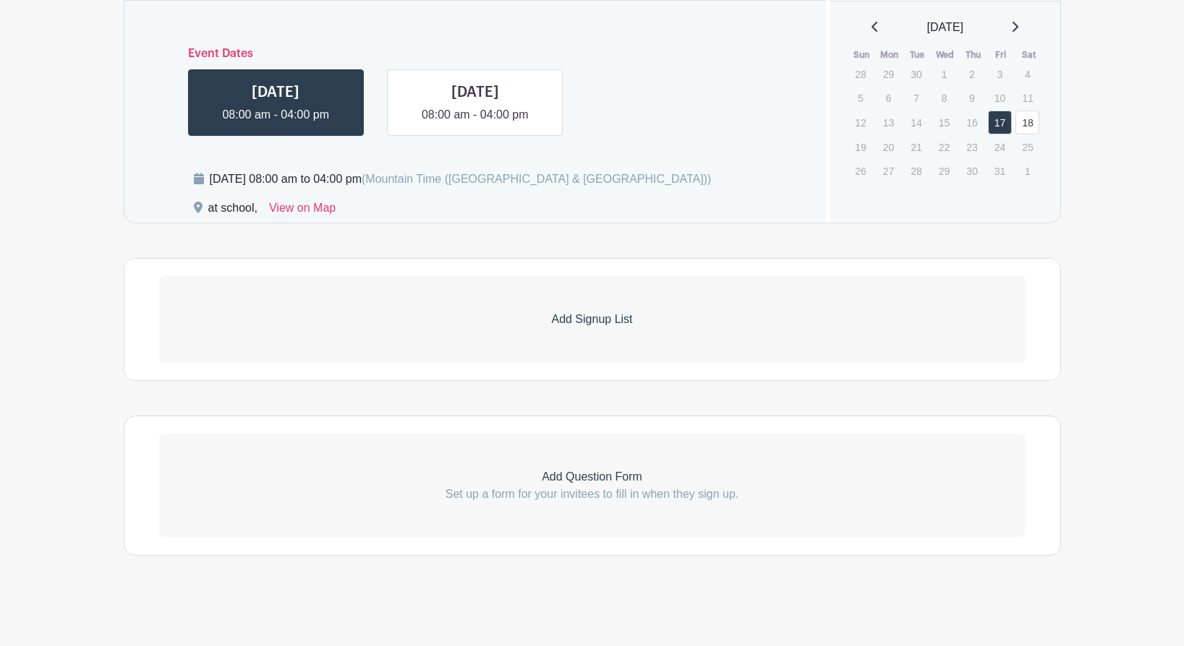
click at [568, 317] on p "Add Signup List" at bounding box center [592, 319] width 866 height 17
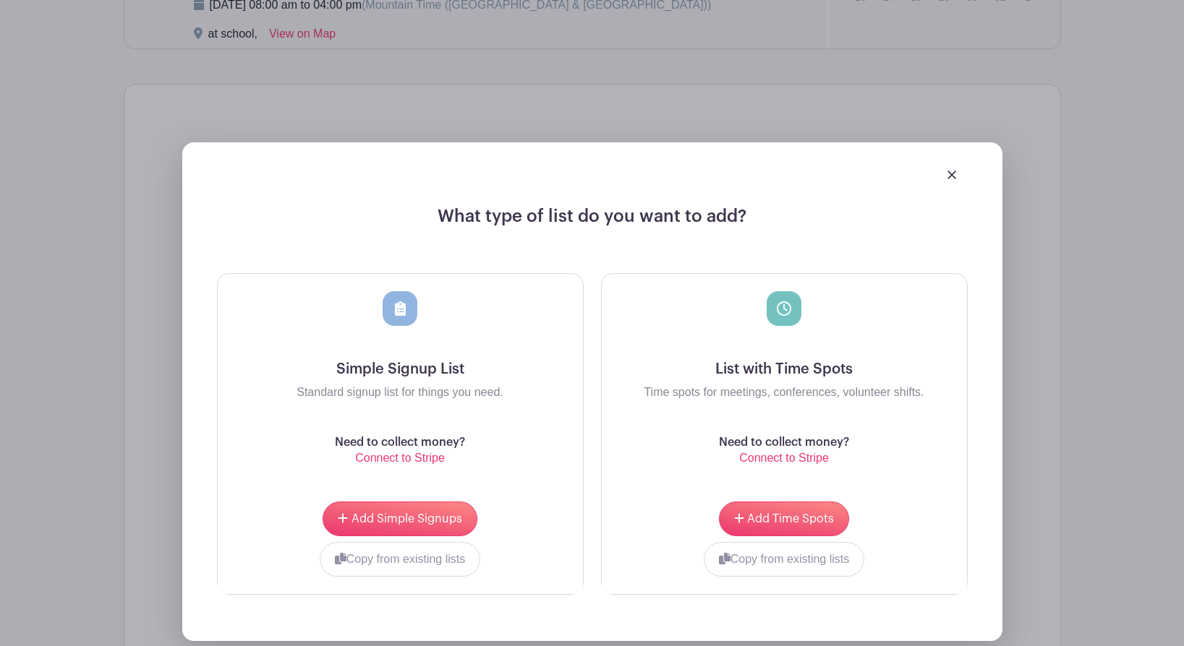
scroll to position [918, 0]
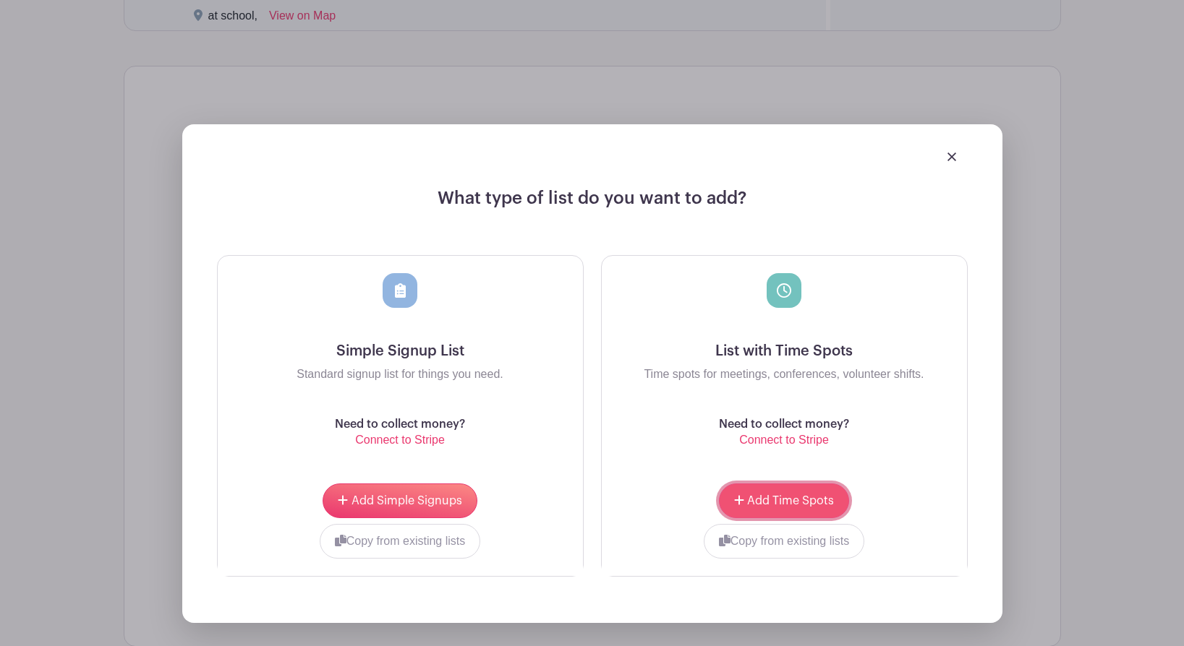
click at [770, 499] on span "Add Time Spots" at bounding box center [790, 501] width 87 height 12
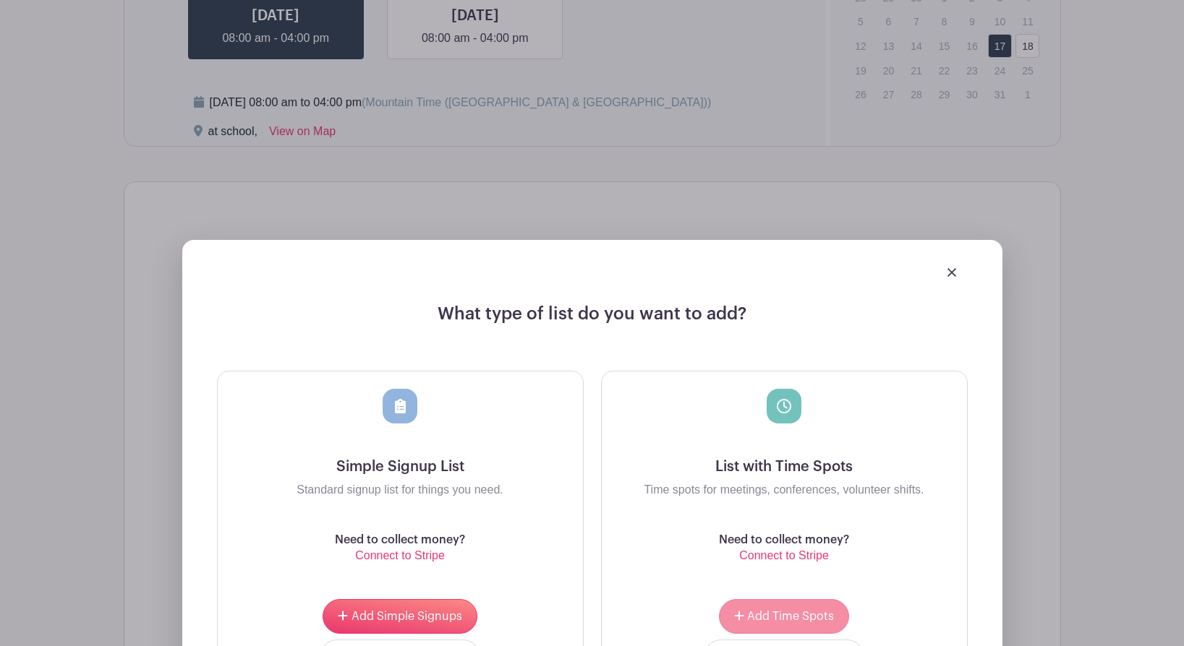
scroll to position [1034, 0]
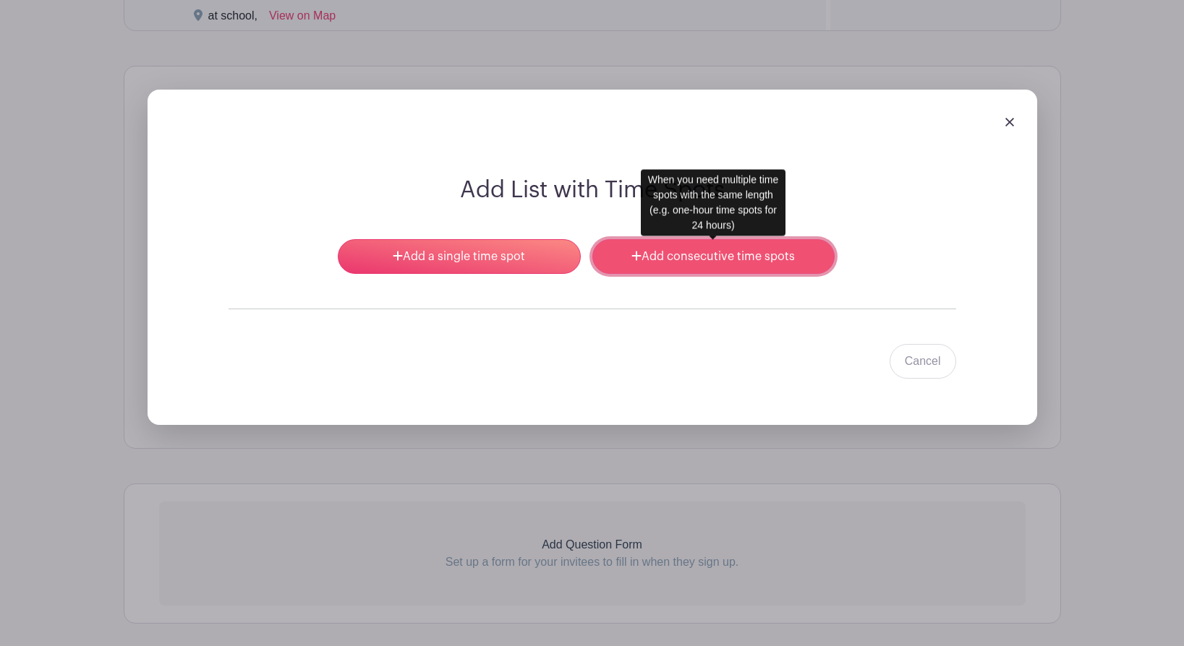
click at [693, 255] on link "Add consecutive time spots" at bounding box center [713, 256] width 242 height 35
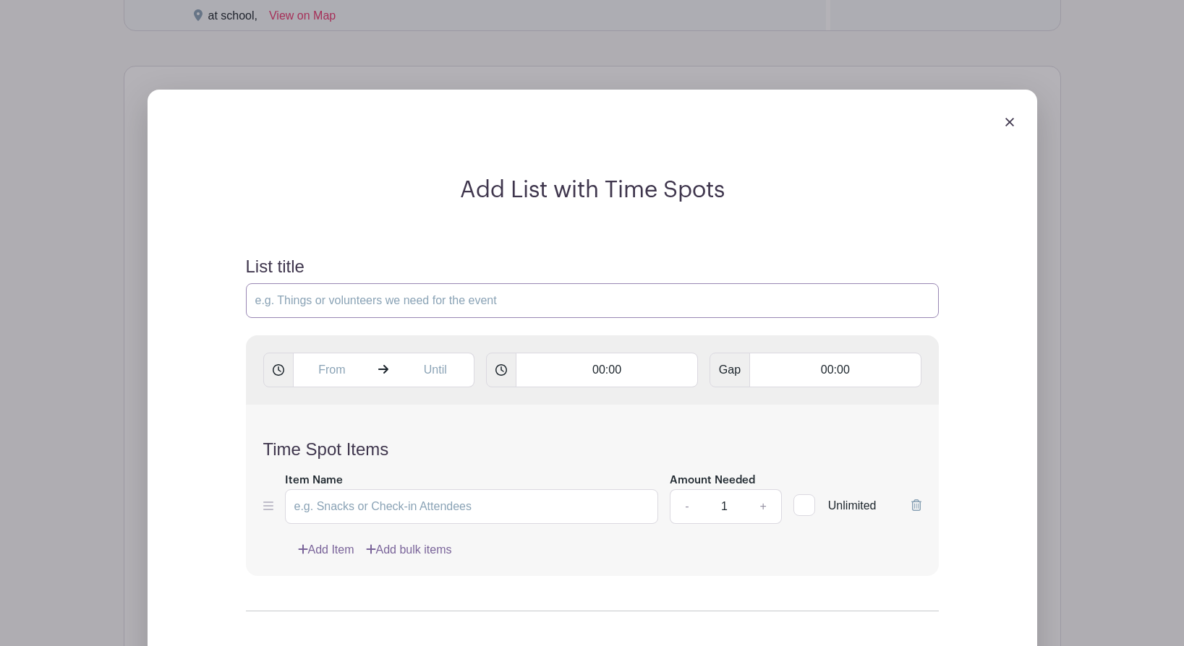
click at [323, 302] on input "List title" at bounding box center [592, 300] width 693 height 35
type input "Volunteers Needed"
click at [332, 375] on input "text" at bounding box center [332, 370] width 78 height 35
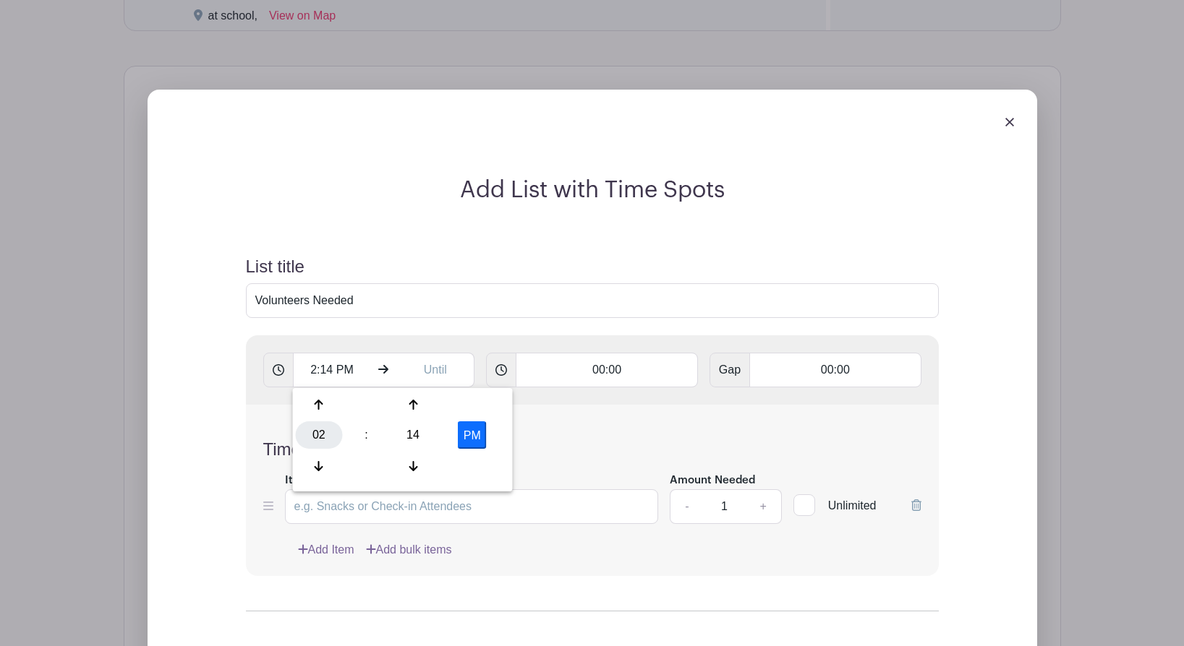
click at [313, 425] on div "02" at bounding box center [319, 435] width 47 height 27
click at [322, 469] on div "08" at bounding box center [320, 466] width 48 height 27
click at [427, 432] on div "14" at bounding box center [413, 435] width 47 height 27
click at [322, 408] on div "00" at bounding box center [320, 404] width 48 height 27
click at [474, 429] on button "PM" at bounding box center [472, 435] width 29 height 27
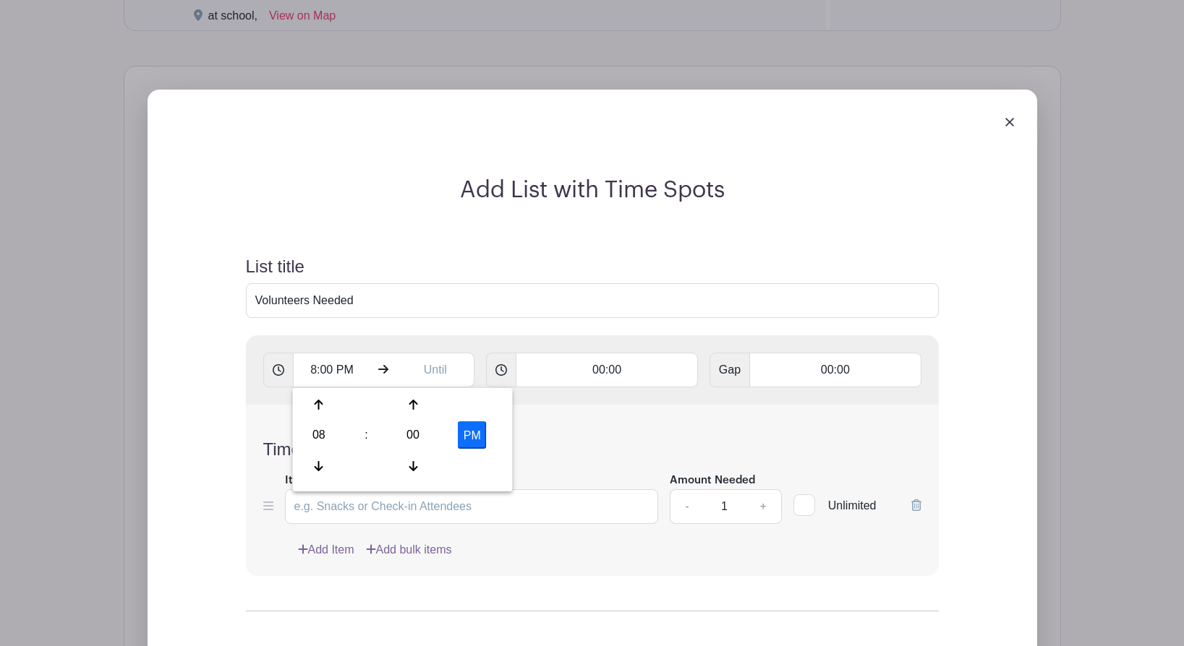
type input "8:00 AM"
click at [440, 368] on input "text" at bounding box center [435, 370] width 78 height 35
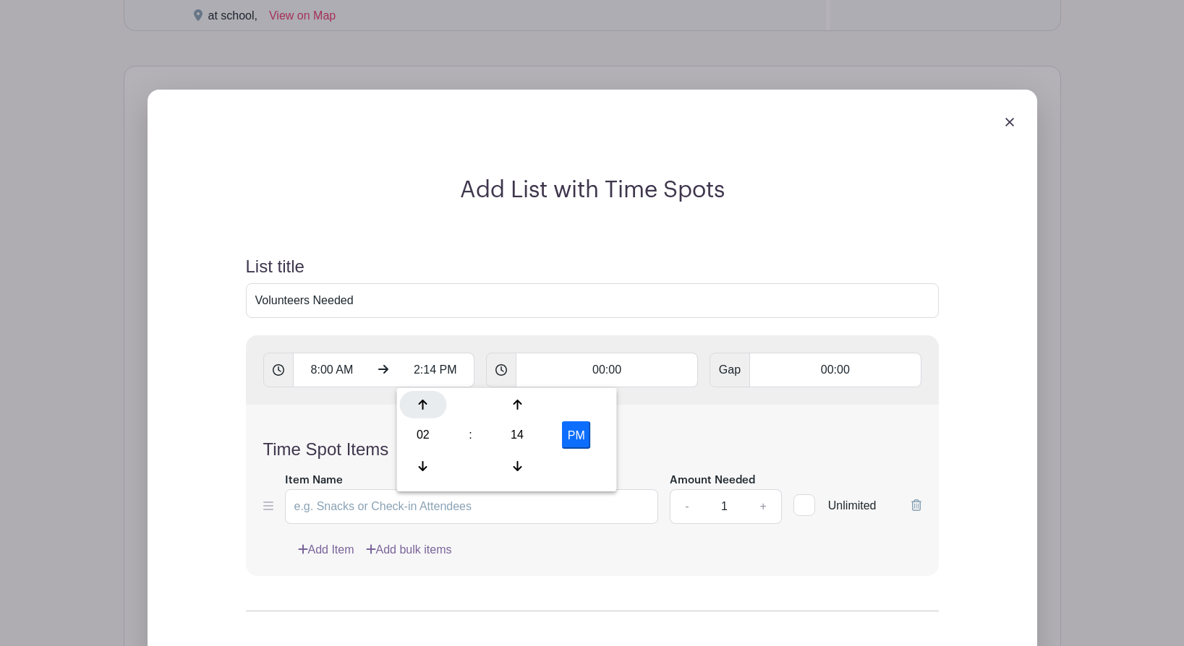
click at [421, 396] on div at bounding box center [423, 404] width 47 height 27
click at [513, 433] on div "14" at bounding box center [517, 435] width 47 height 27
click at [423, 408] on div "00" at bounding box center [424, 404] width 48 height 27
type input "4:00 PM"
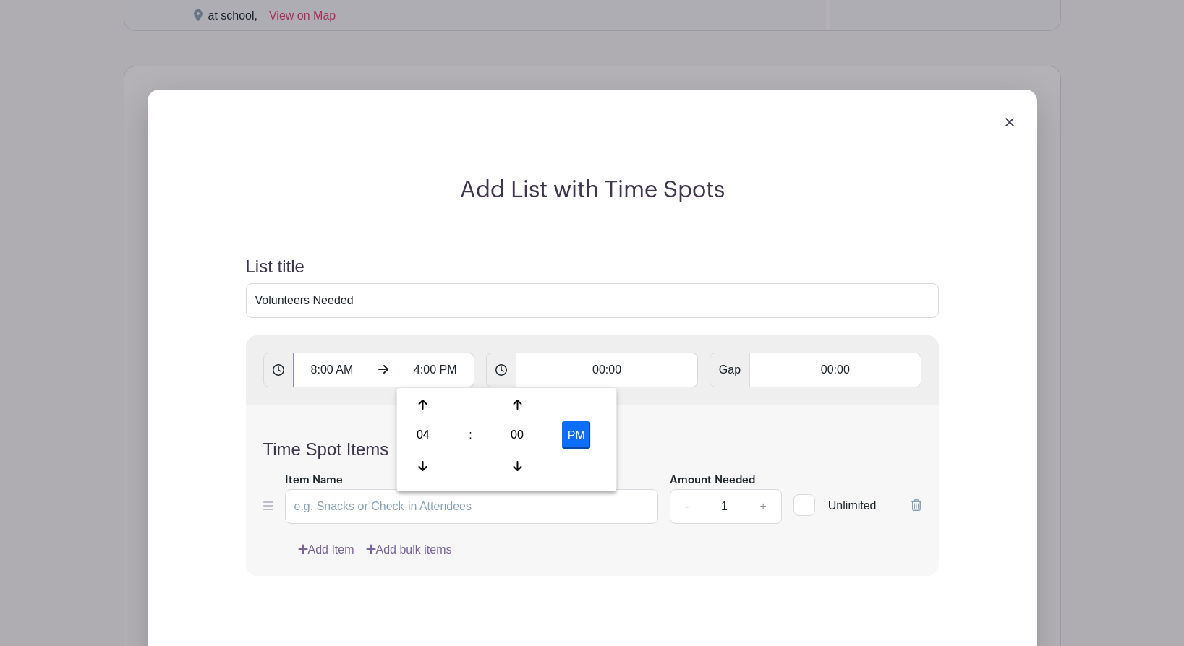
click at [346, 385] on input "8:00 AM" at bounding box center [332, 370] width 78 height 35
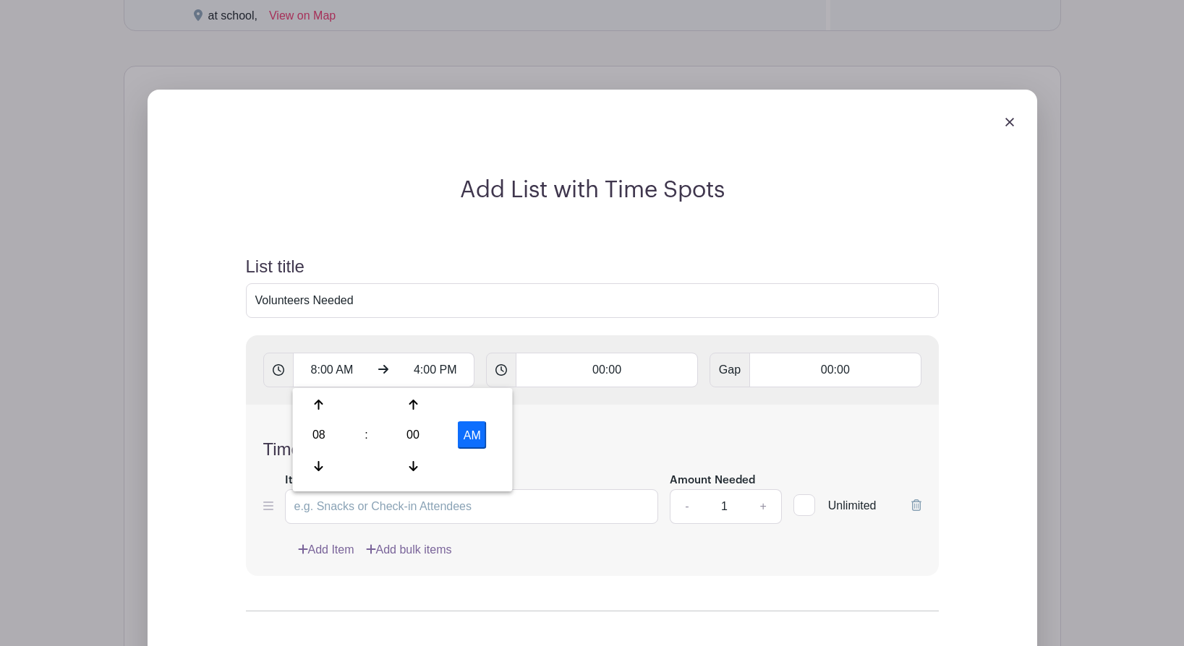
click at [556, 428] on div "Time Spot Items Item Name Amount Needed - 1 + Unlimited Add Item Add bulk items" at bounding box center [592, 490] width 693 height 171
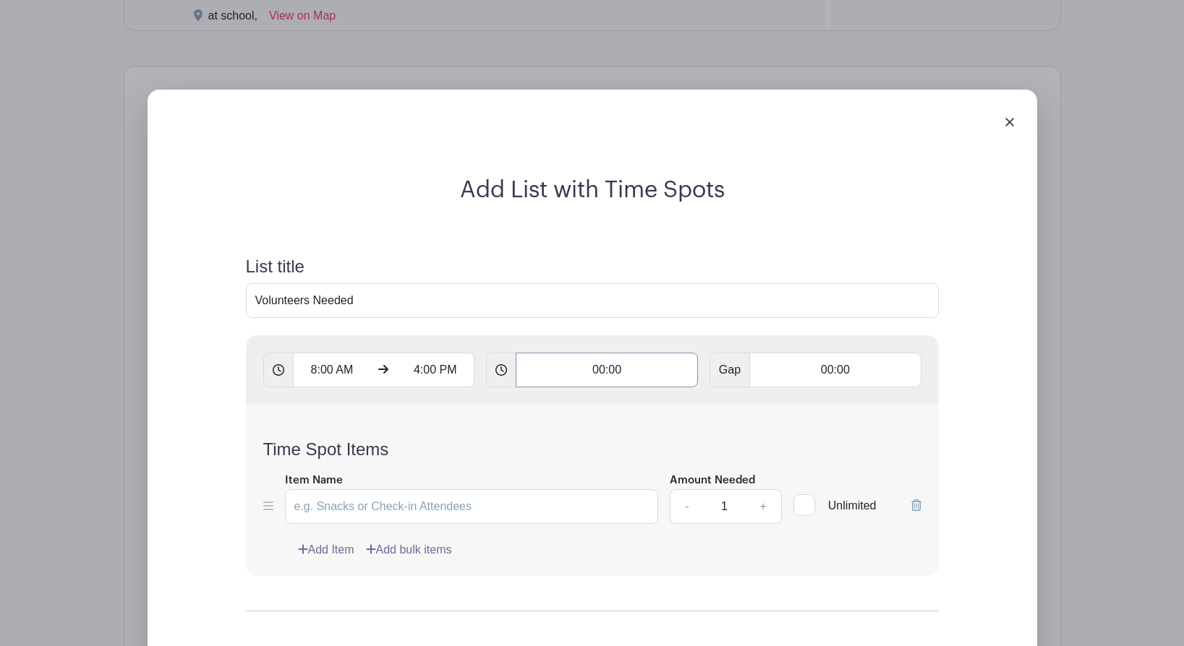
click at [615, 375] on input "00:00" at bounding box center [607, 370] width 182 height 35
click at [550, 402] on icon at bounding box center [551, 405] width 9 height 10
type input "01:00"
type input "Add 8 timespots"
click at [550, 402] on icon at bounding box center [551, 405] width 9 height 10
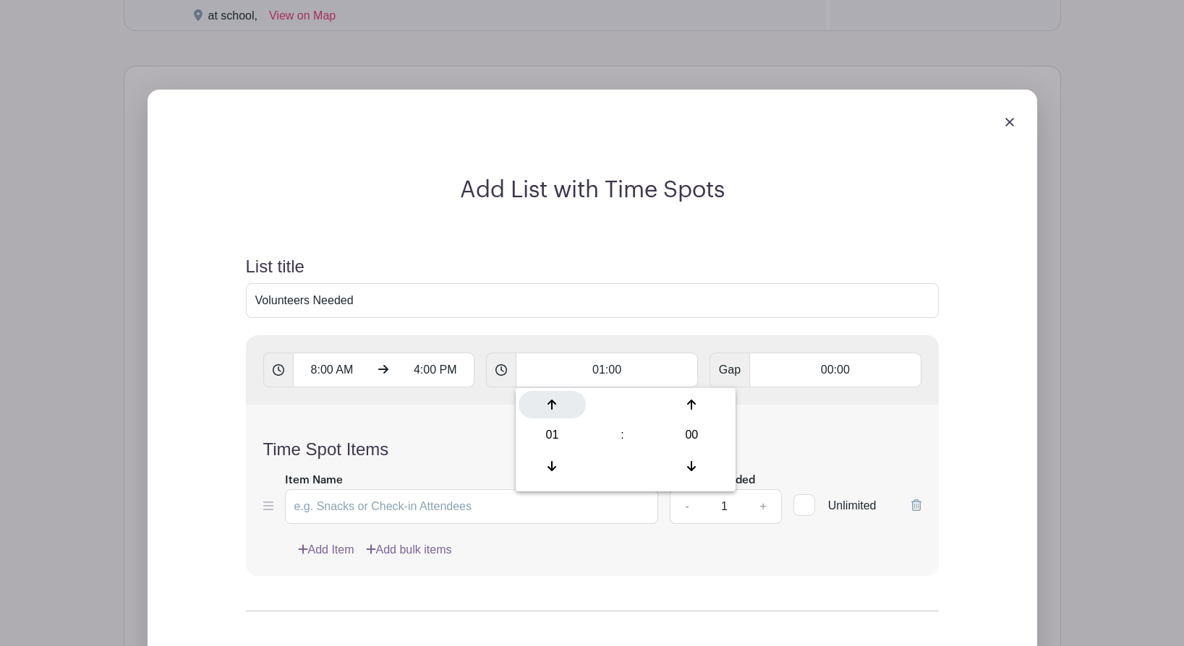
type input "02:00"
type input "Add 4 timespots"
click at [829, 433] on div "Time Spot Items Item Name Amount Needed - 1 + Unlimited Add Item Add bulk items" at bounding box center [592, 490] width 693 height 171
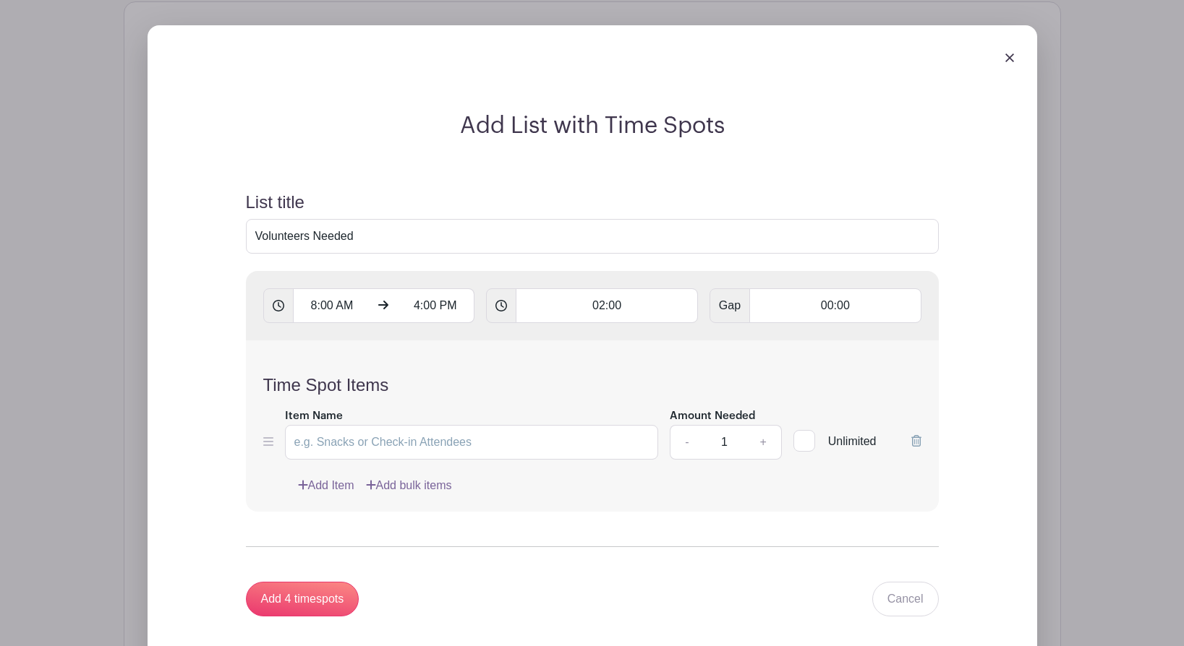
scroll to position [1101, 0]
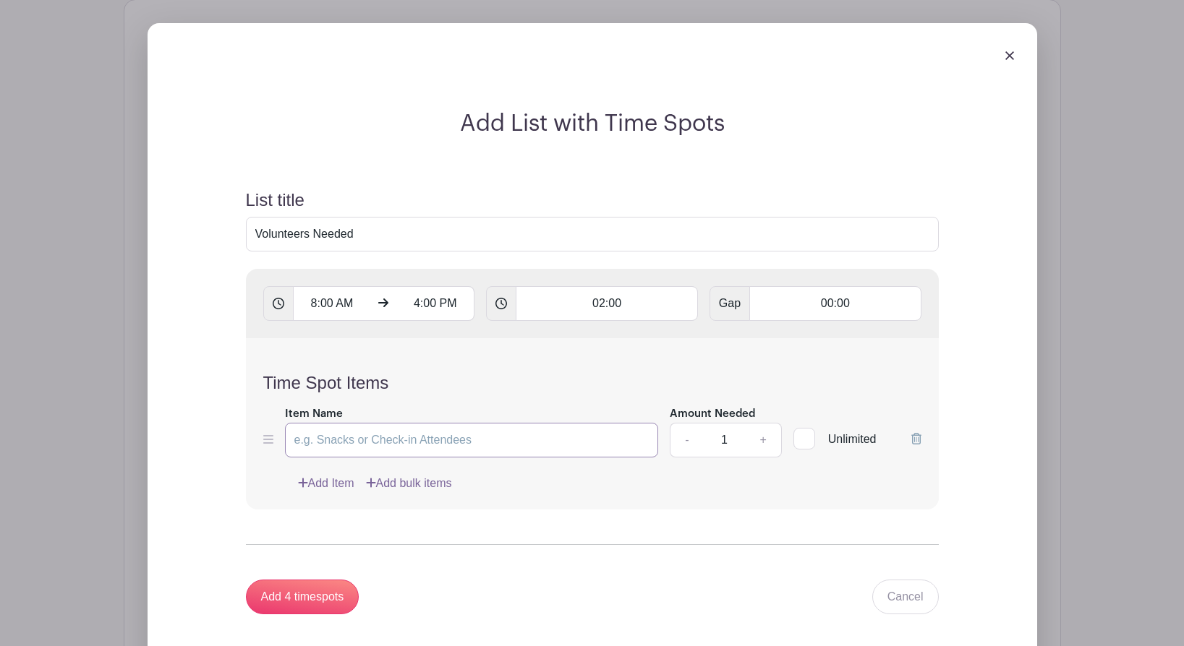
click at [413, 440] on input "Item Name" at bounding box center [472, 440] width 374 height 35
type input "Registration"
click at [323, 476] on link "Add Item" at bounding box center [326, 483] width 56 height 17
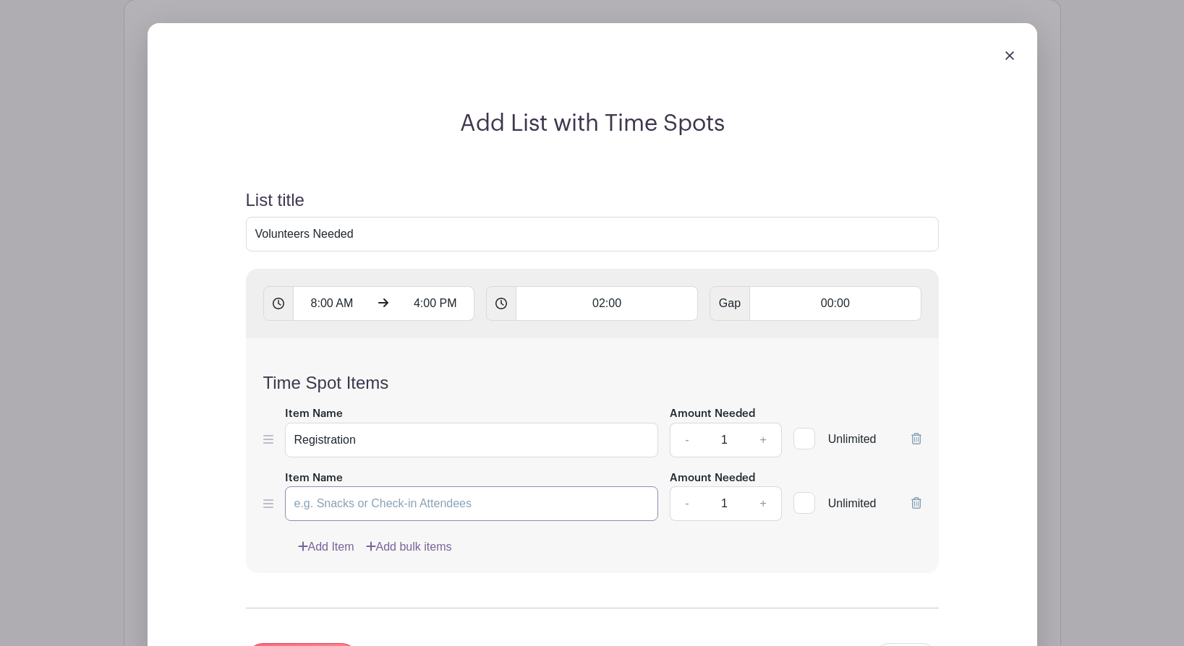
click at [315, 503] on input "Item Name" at bounding box center [472, 504] width 374 height 35
type input "Clean up crew"
click at [320, 554] on link "Add Item" at bounding box center [326, 547] width 56 height 17
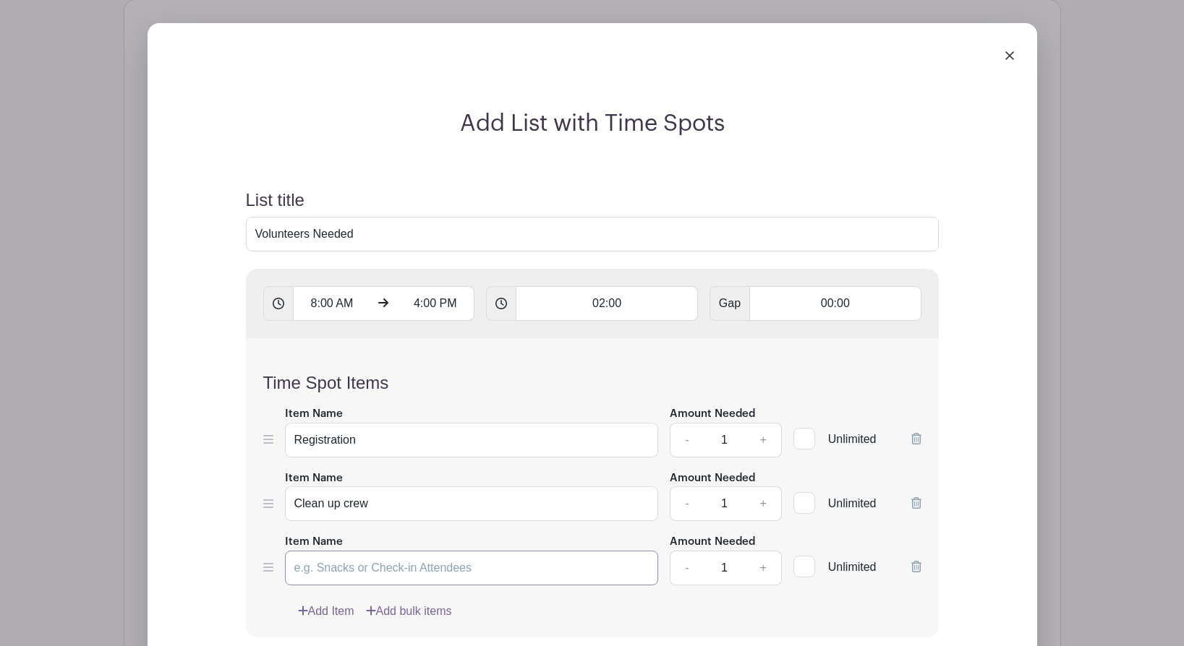
click at [315, 570] on input "Item Name" at bounding box center [472, 568] width 374 height 35
type input "Parking"
click at [764, 437] on link "+" at bounding box center [763, 440] width 36 height 35
type input "2"
click at [760, 504] on link "+" at bounding box center [763, 504] width 36 height 35
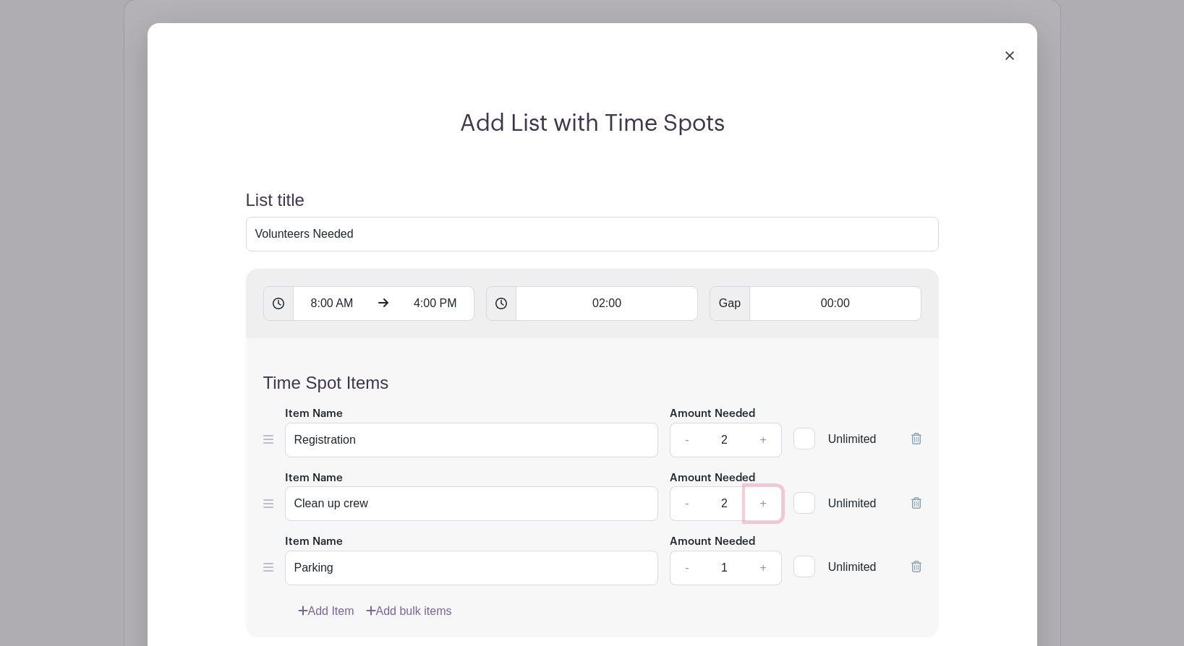
click at [760, 504] on link "+" at bounding box center [763, 504] width 36 height 35
click at [760, 505] on link "+" at bounding box center [763, 504] width 36 height 35
type input "4"
click at [760, 569] on link "+" at bounding box center [763, 568] width 36 height 35
type input "2"
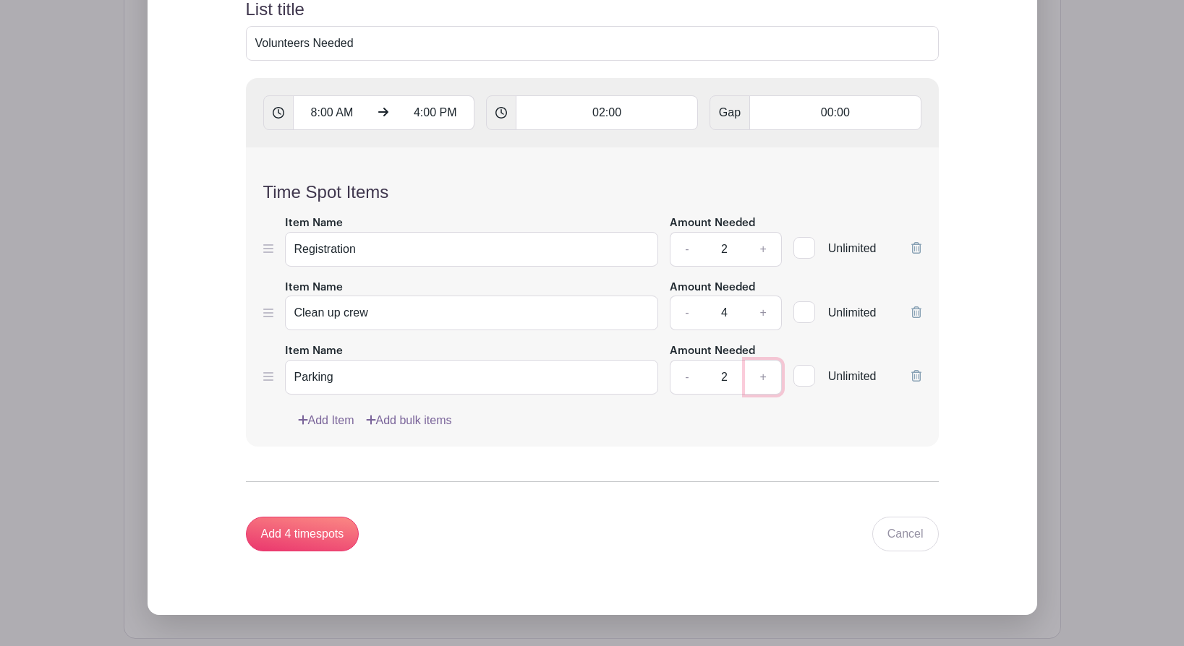
scroll to position [1232, 0]
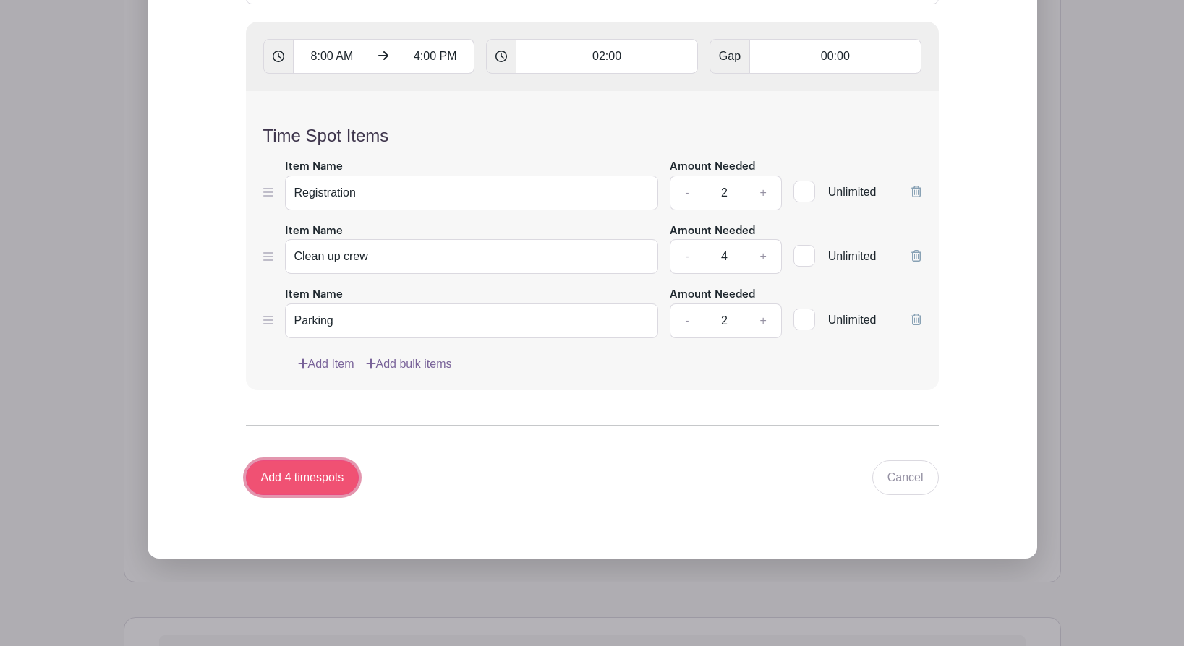
click at [307, 474] on input "Add 4 timespots" at bounding box center [303, 478] width 114 height 35
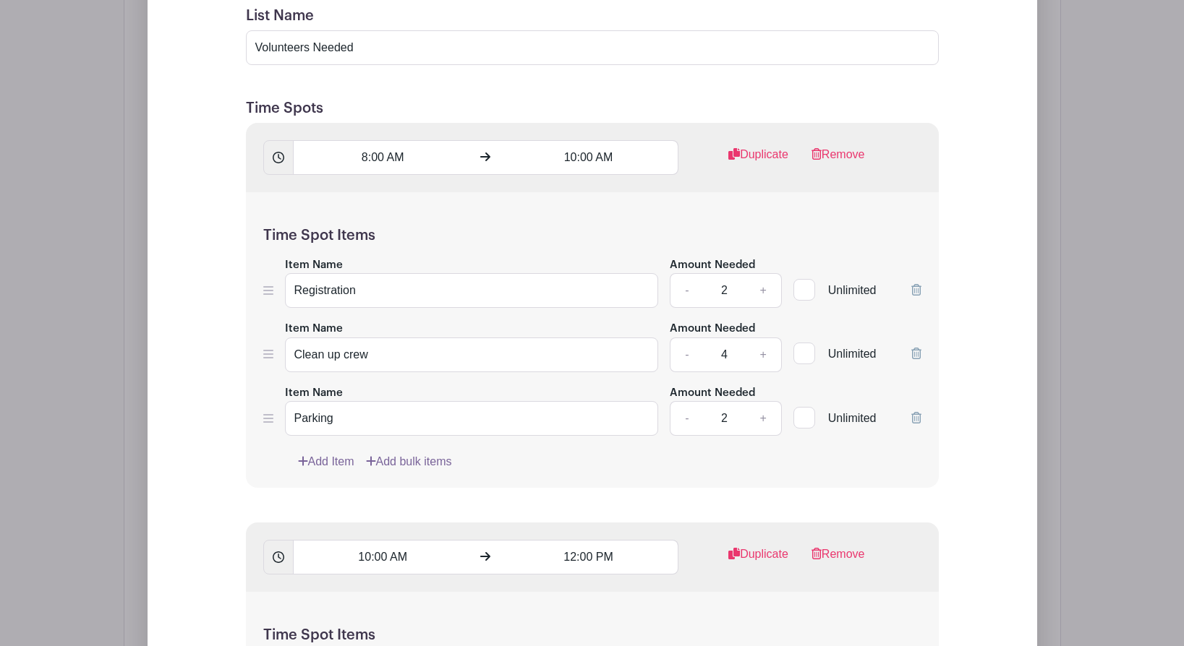
scroll to position [1166, 0]
click at [680, 356] on link "-" at bounding box center [686, 356] width 33 height 35
type input "2"
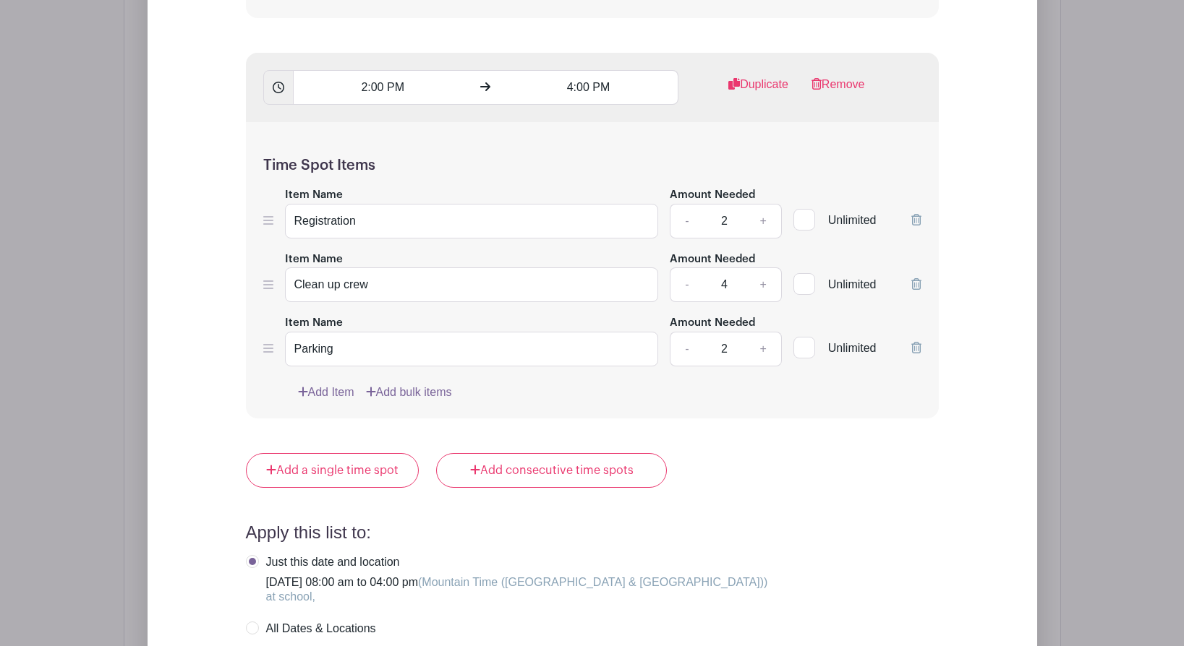
scroll to position [2445, 0]
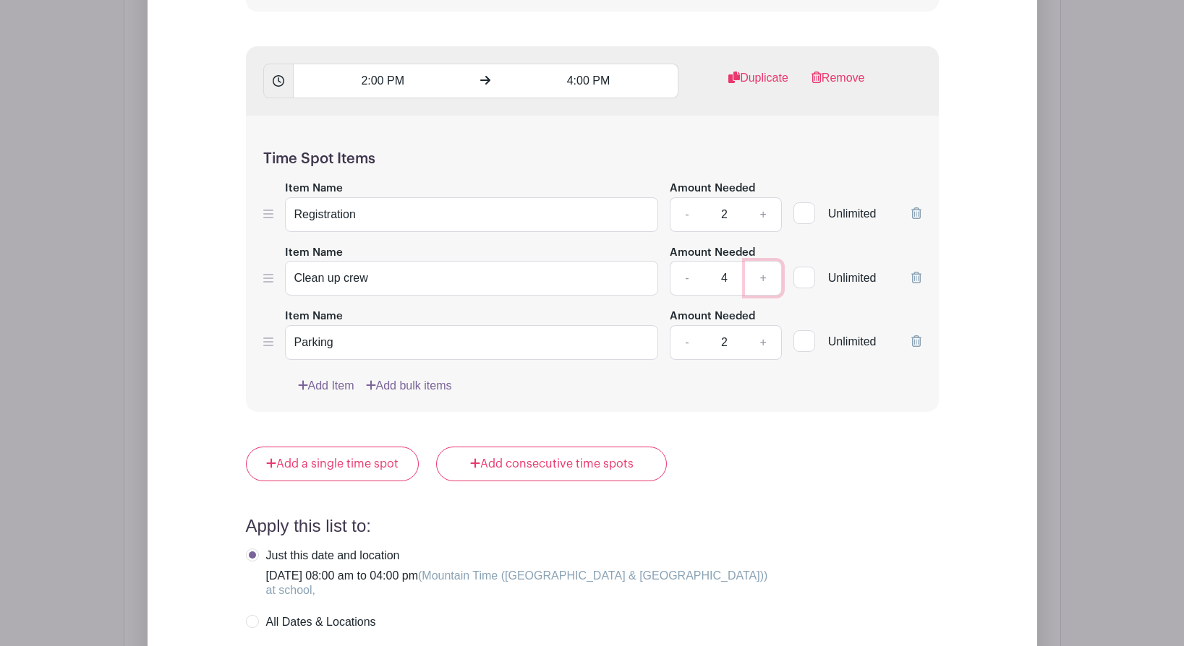
click at [761, 276] on link "+" at bounding box center [763, 278] width 36 height 35
type input "6"
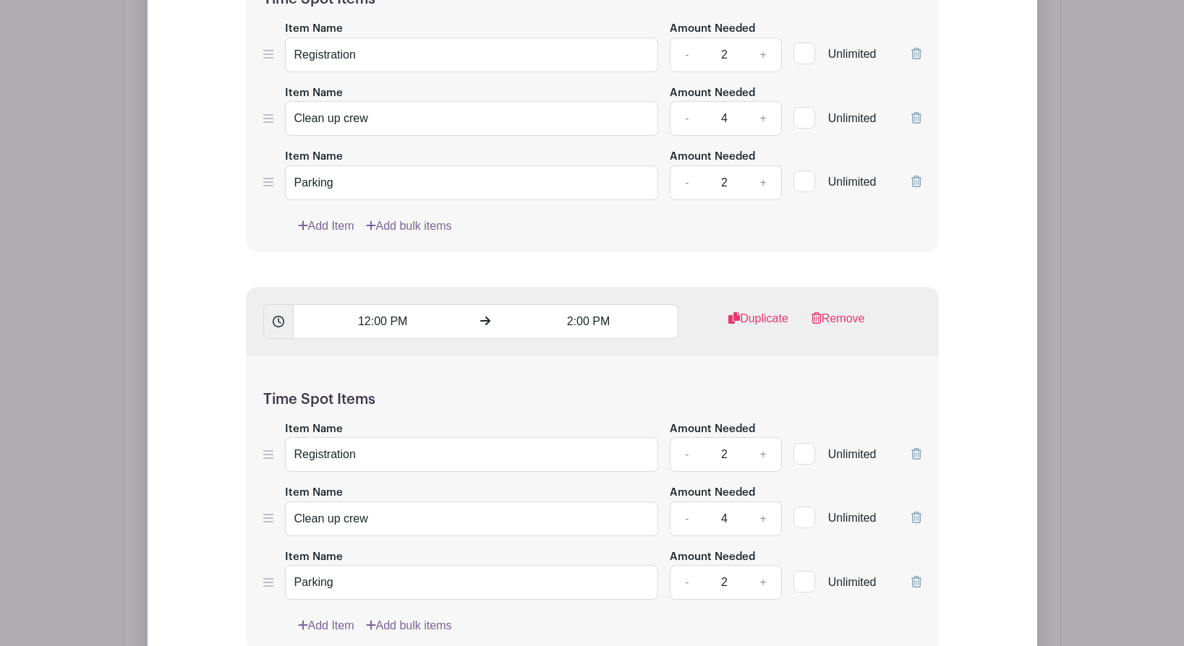
scroll to position [1789, 0]
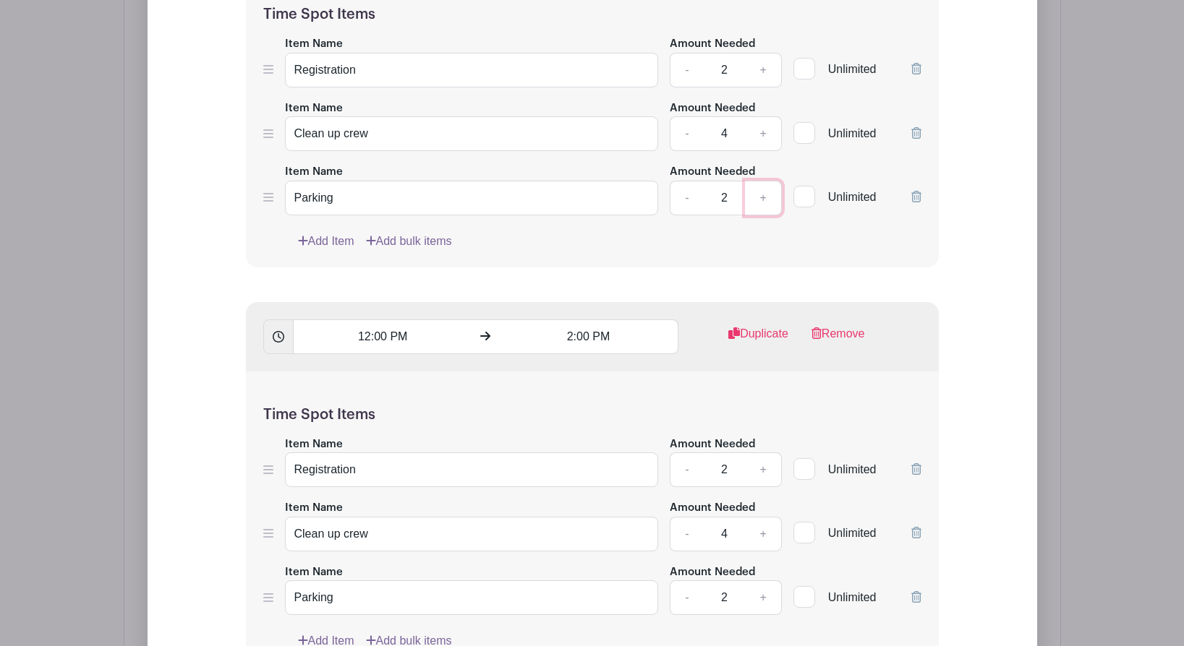
click at [764, 197] on link "+" at bounding box center [763, 198] width 36 height 35
type input "4"
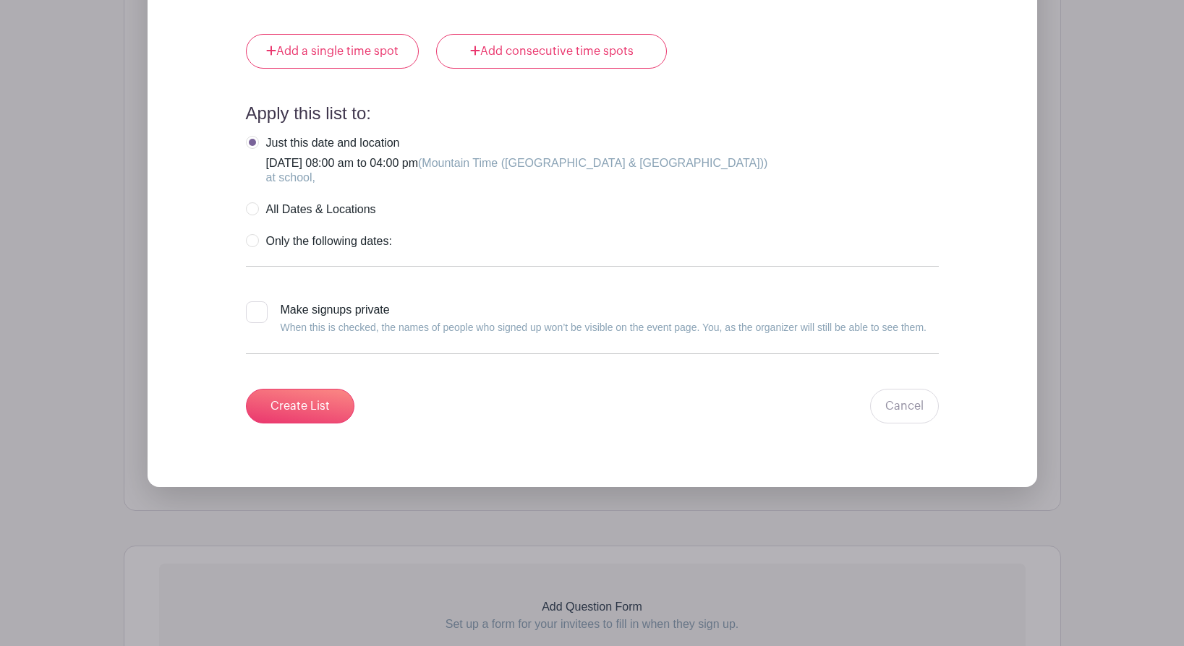
scroll to position [2890, 0]
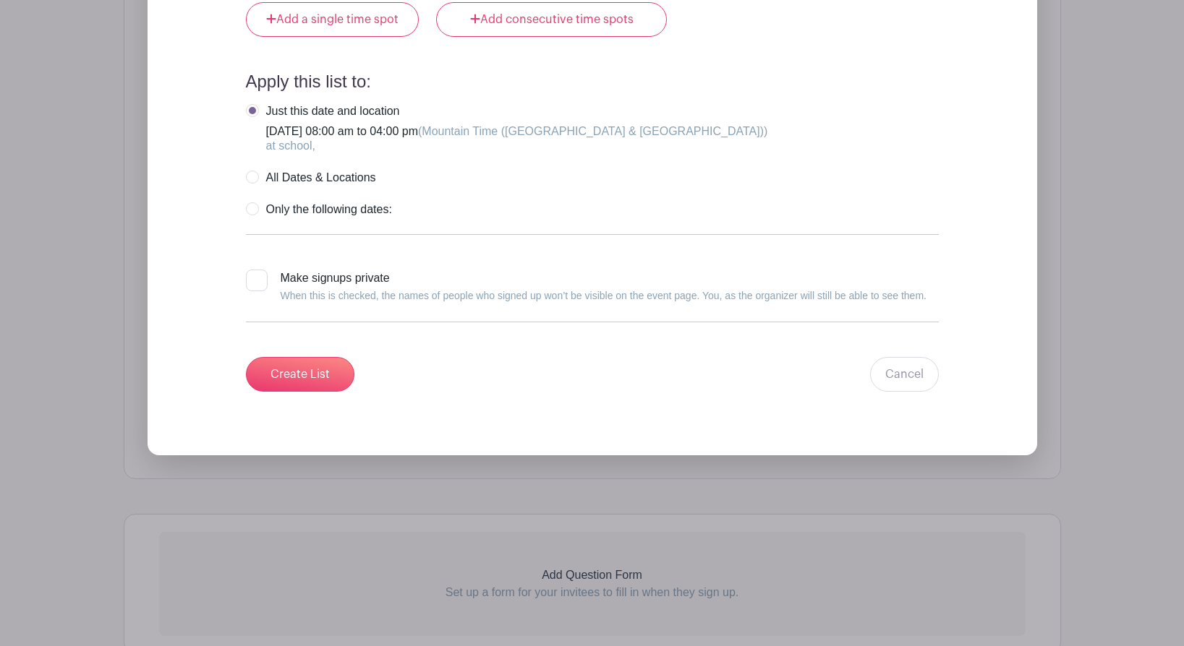
click at [247, 171] on label "All Dates & Locations" at bounding box center [311, 178] width 130 height 14
radio input "true"
click at [292, 373] on input "Create List" at bounding box center [300, 374] width 108 height 35
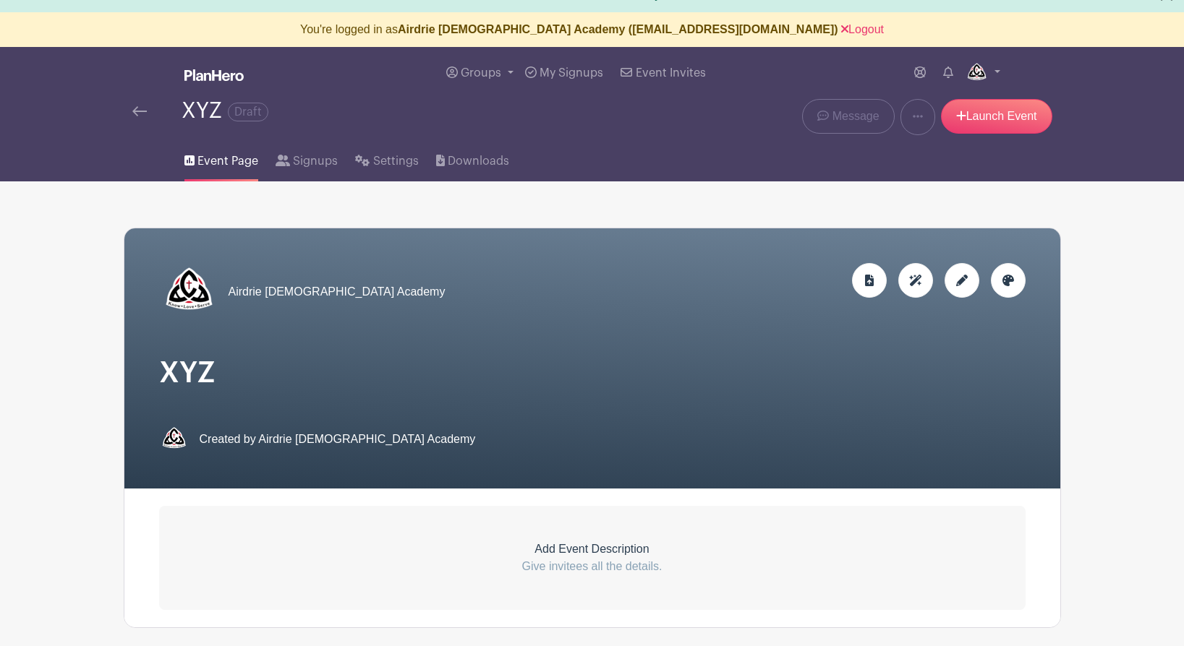
scroll to position [0, 0]
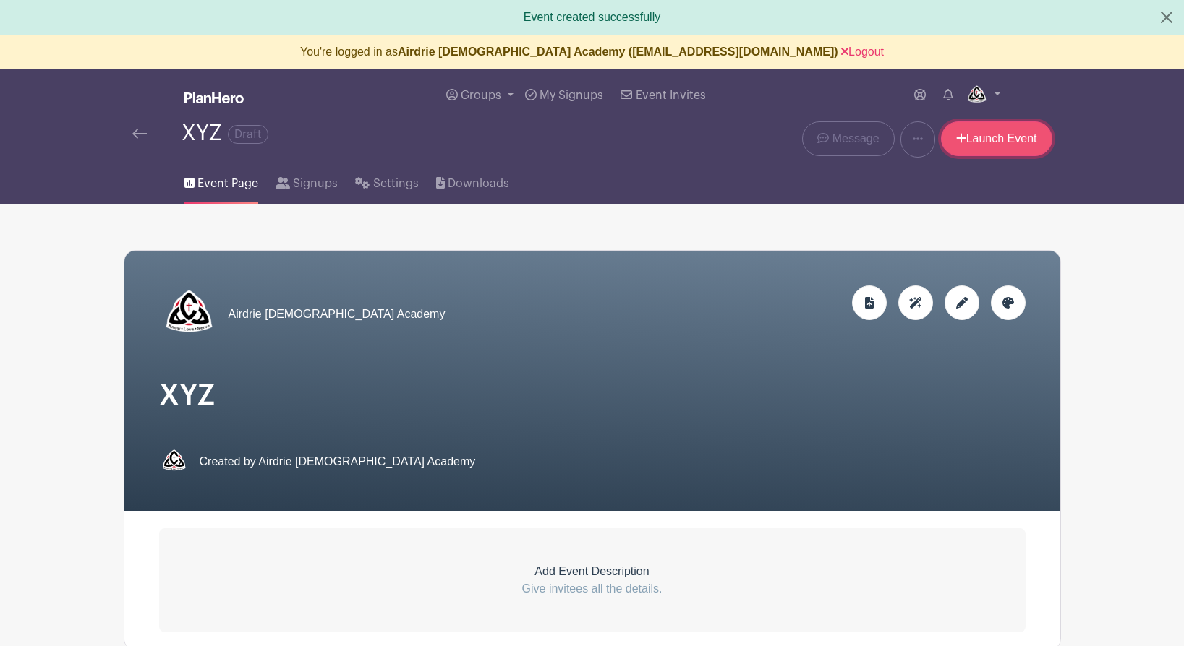
click at [996, 138] on link "Launch Event" at bounding box center [996, 138] width 111 height 35
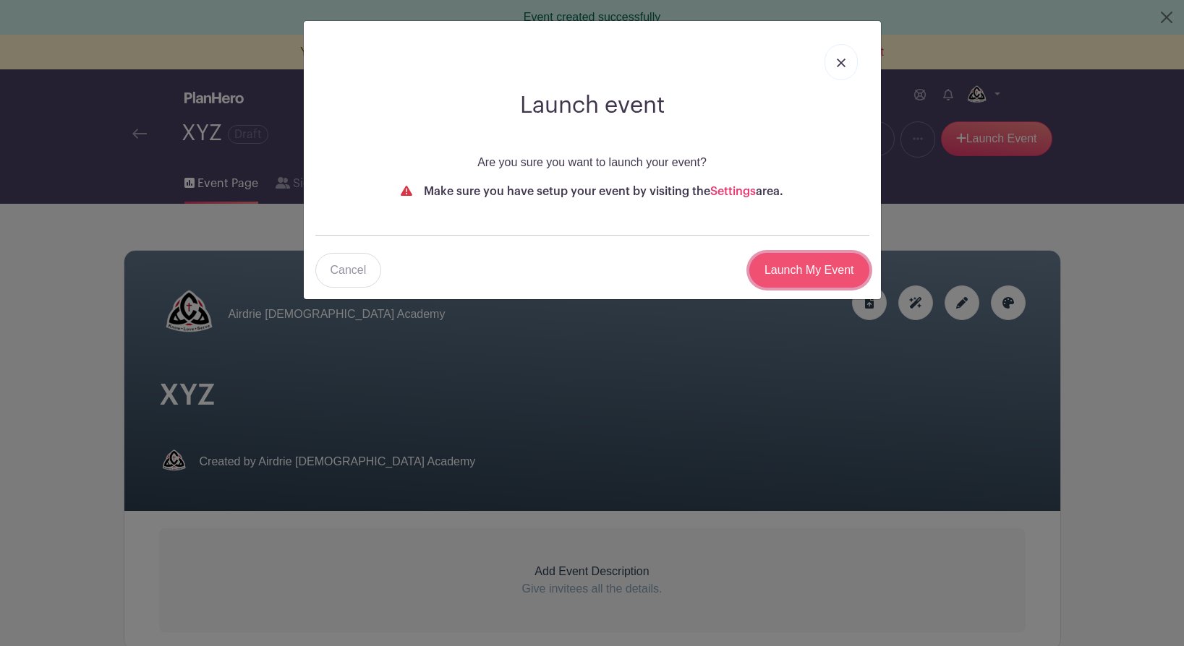
click at [783, 276] on input "Launch My Event" at bounding box center [809, 270] width 120 height 35
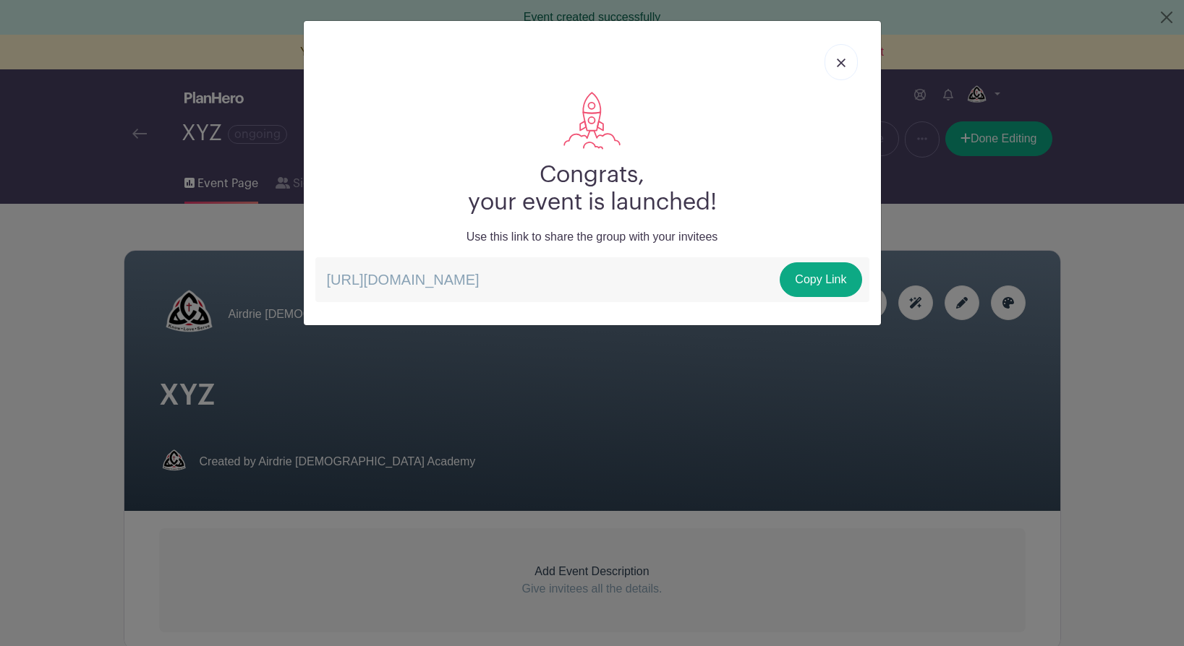
click at [841, 72] on link at bounding box center [840, 62] width 33 height 36
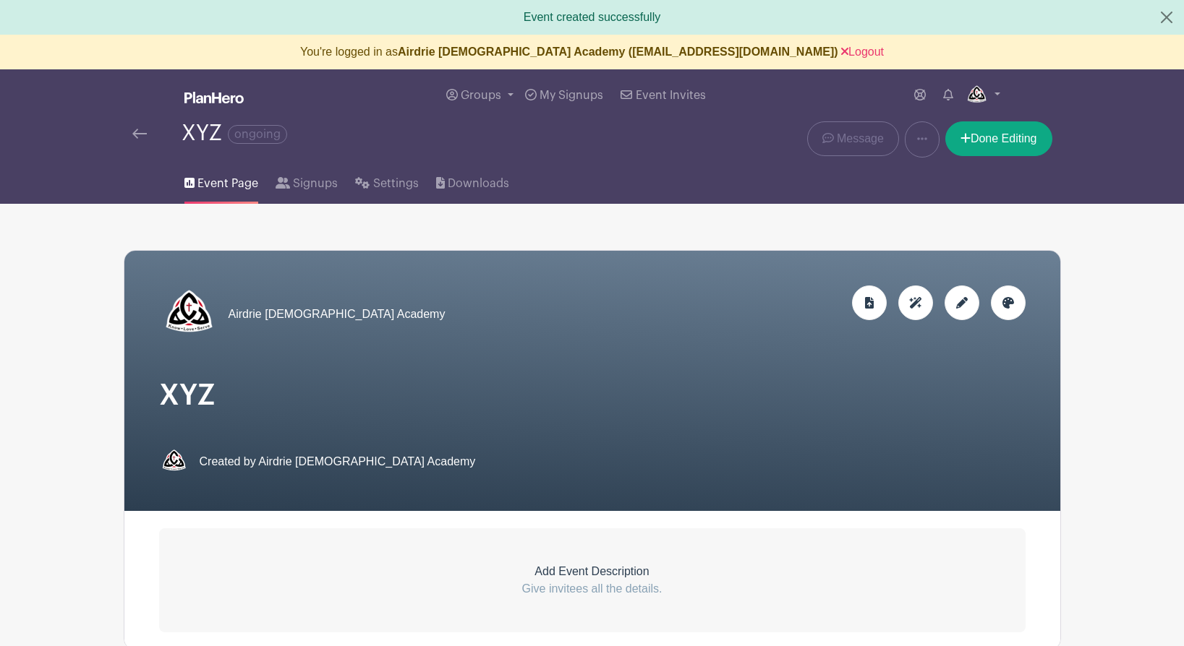
click at [140, 132] on img at bounding box center [139, 134] width 14 height 10
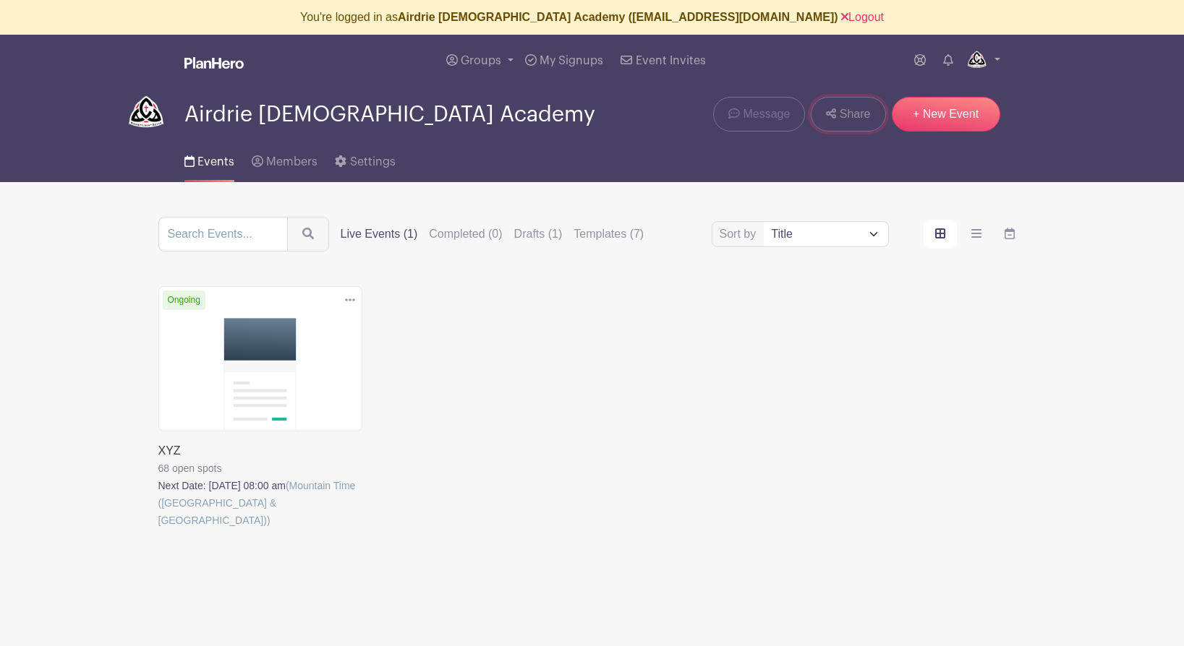
click at [845, 114] on span "Share" at bounding box center [855, 114] width 31 height 17
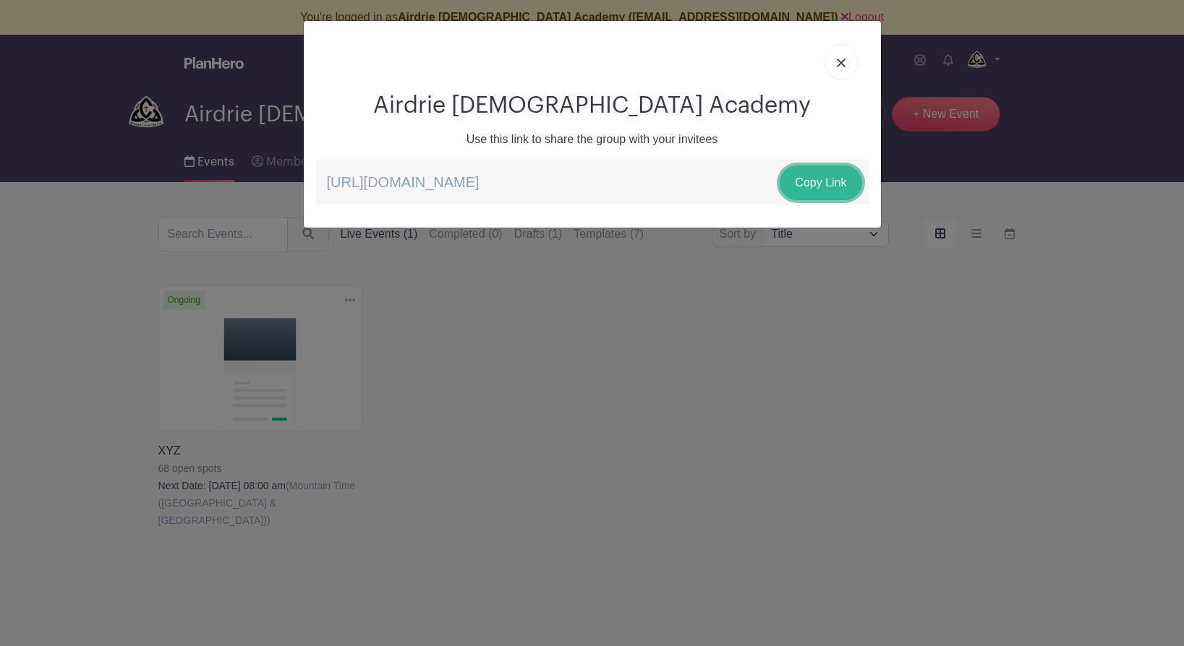
click at [807, 186] on link "Copy Link" at bounding box center [821, 183] width 82 height 35
click at [840, 59] on img at bounding box center [841, 63] width 9 height 9
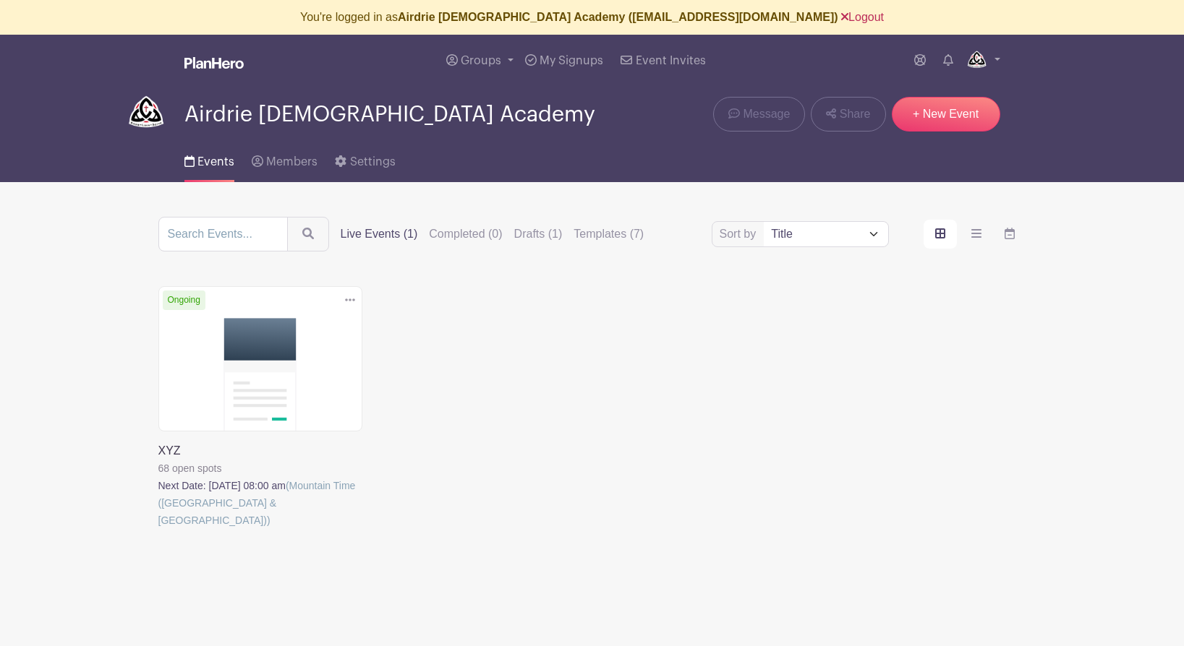
click at [841, 17] on link "Logout" at bounding box center [862, 17] width 43 height 12
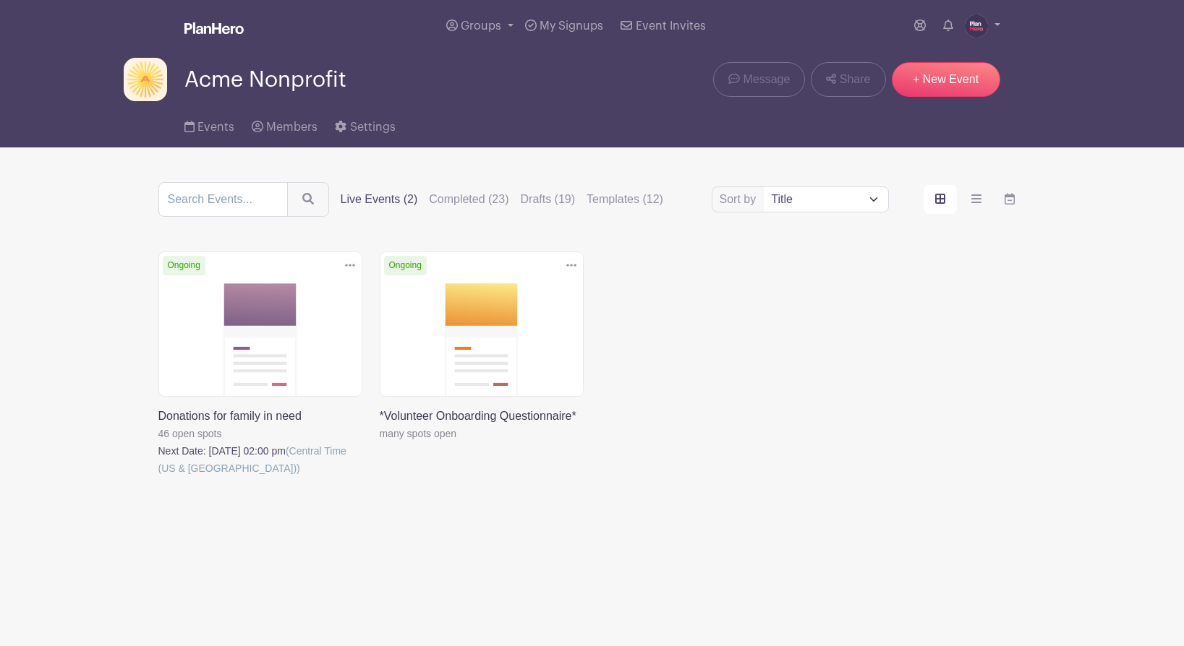
click at [1008, 24] on div "Groups All Groups 24 Hour Global Prayer Acme Nonprofit Annual Golf Tournament C…" at bounding box center [592, 26] width 955 height 52
click at [996, 25] on link at bounding box center [982, 25] width 35 height 23
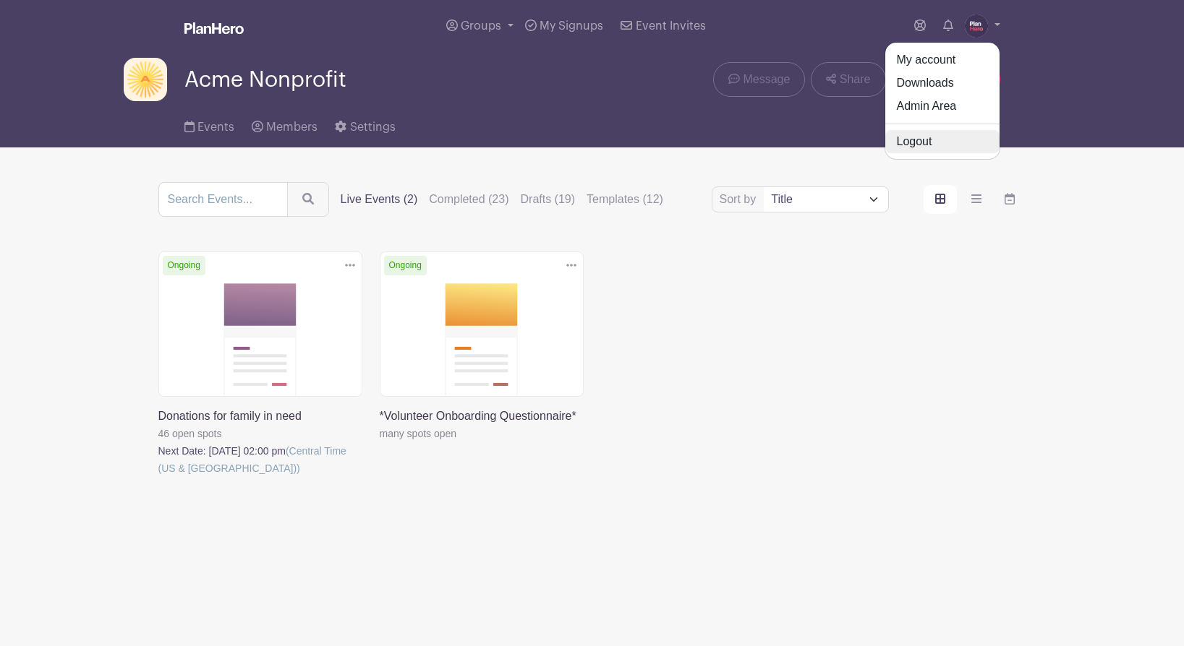
click at [936, 142] on link "Logout" at bounding box center [942, 141] width 114 height 23
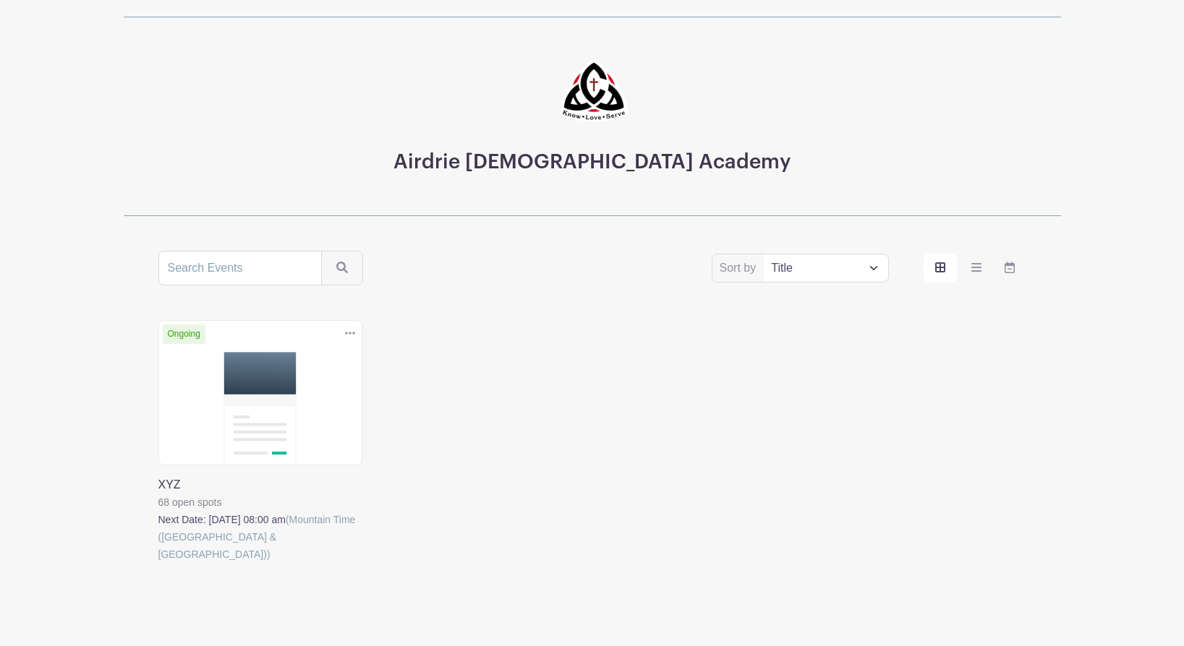
scroll to position [50, 0]
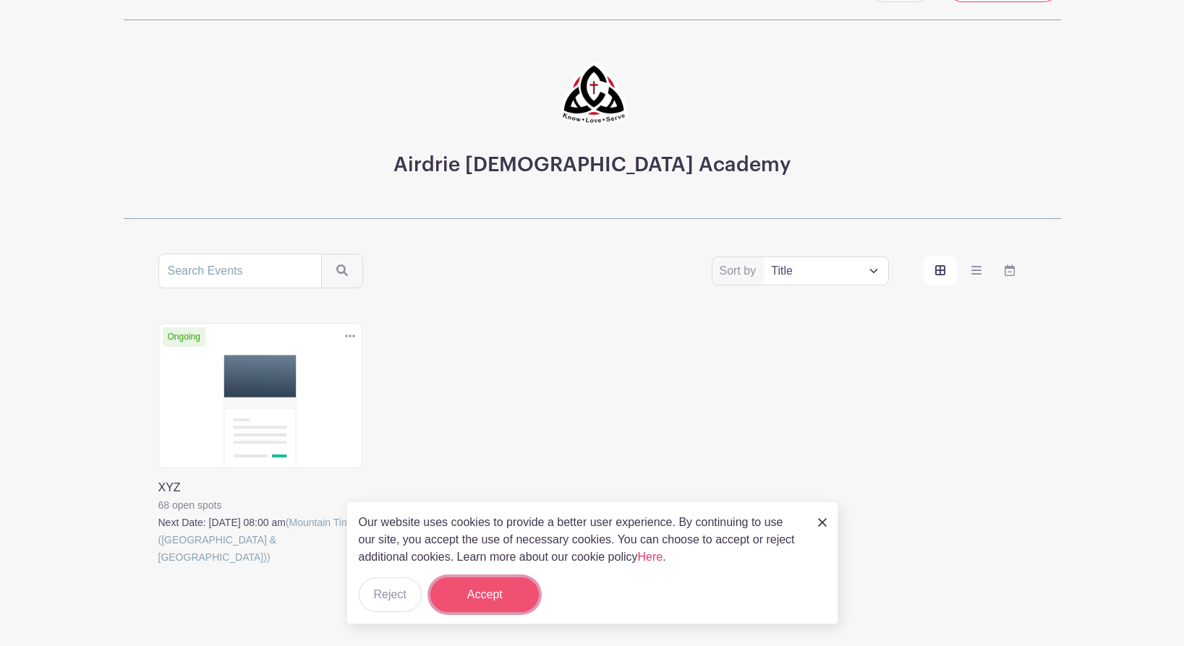
click at [457, 598] on button "Accept" at bounding box center [484, 595] width 108 height 35
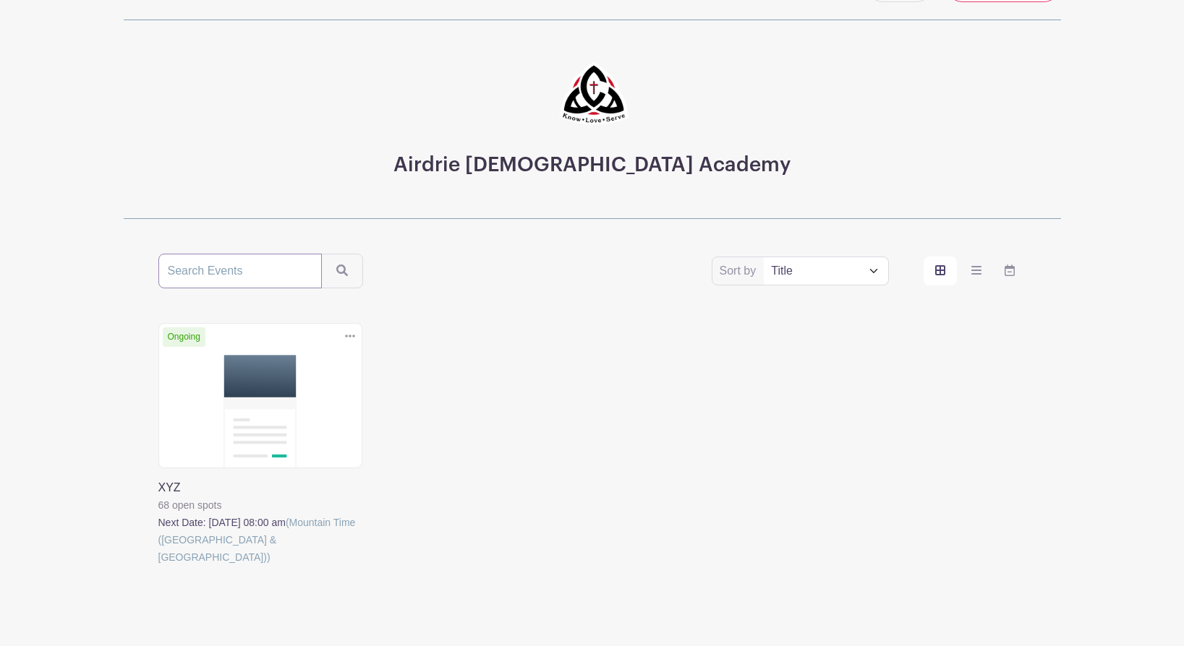
click at [194, 263] on input "search" at bounding box center [239, 271] width 163 height 35
click at [973, 272] on icon "order and view" at bounding box center [976, 271] width 10 height 12
click at [0, 0] on input "order and view" at bounding box center [0, 0] width 0 height 0
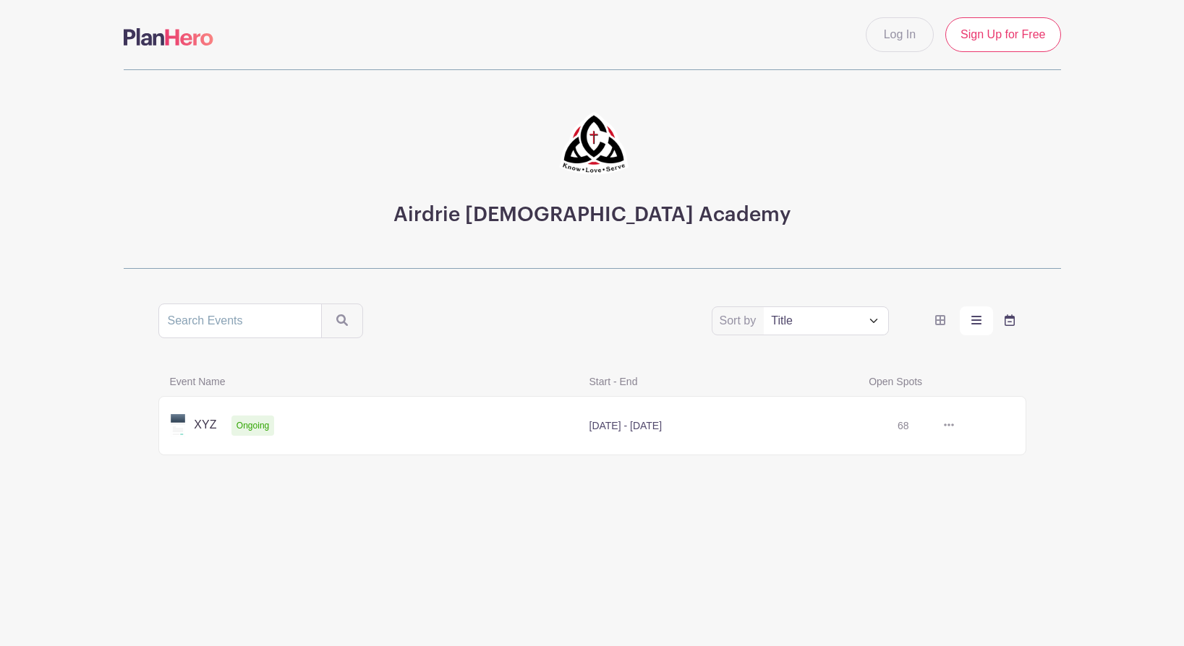
click at [1007, 322] on icon "order and view" at bounding box center [1009, 321] width 10 height 12
click at [0, 0] on input "order and view" at bounding box center [0, 0] width 0 height 0
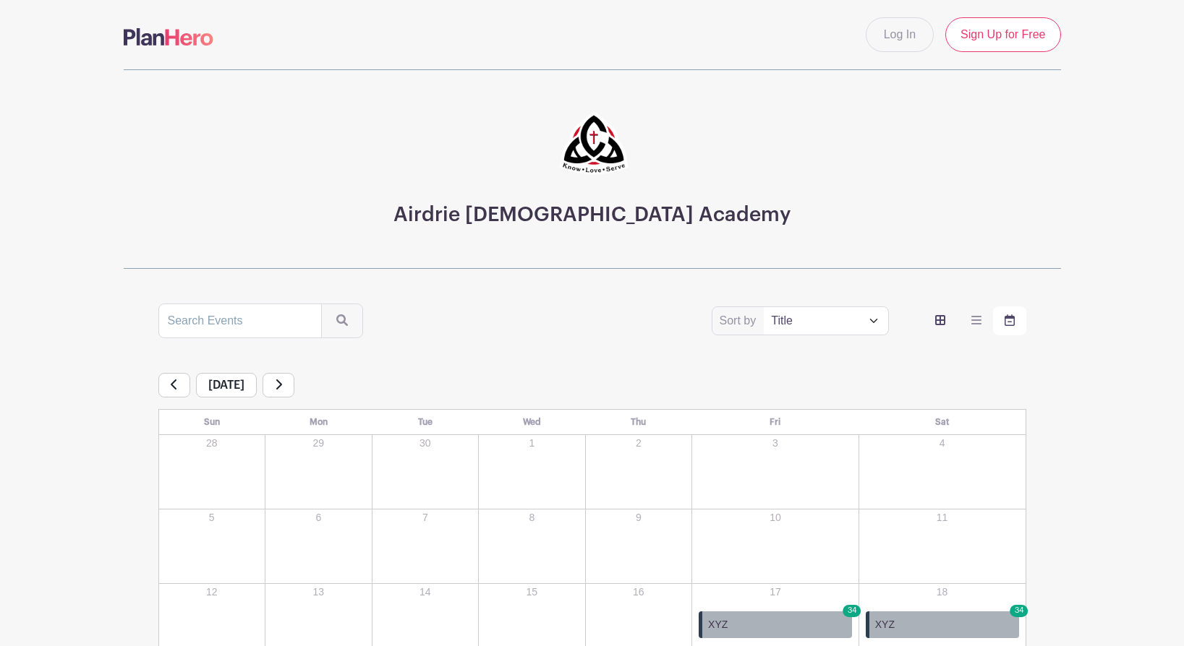
click at [940, 318] on icon "order and view" at bounding box center [940, 321] width 10 height 12
click at [0, 0] on input "order and view" at bounding box center [0, 0] width 0 height 0
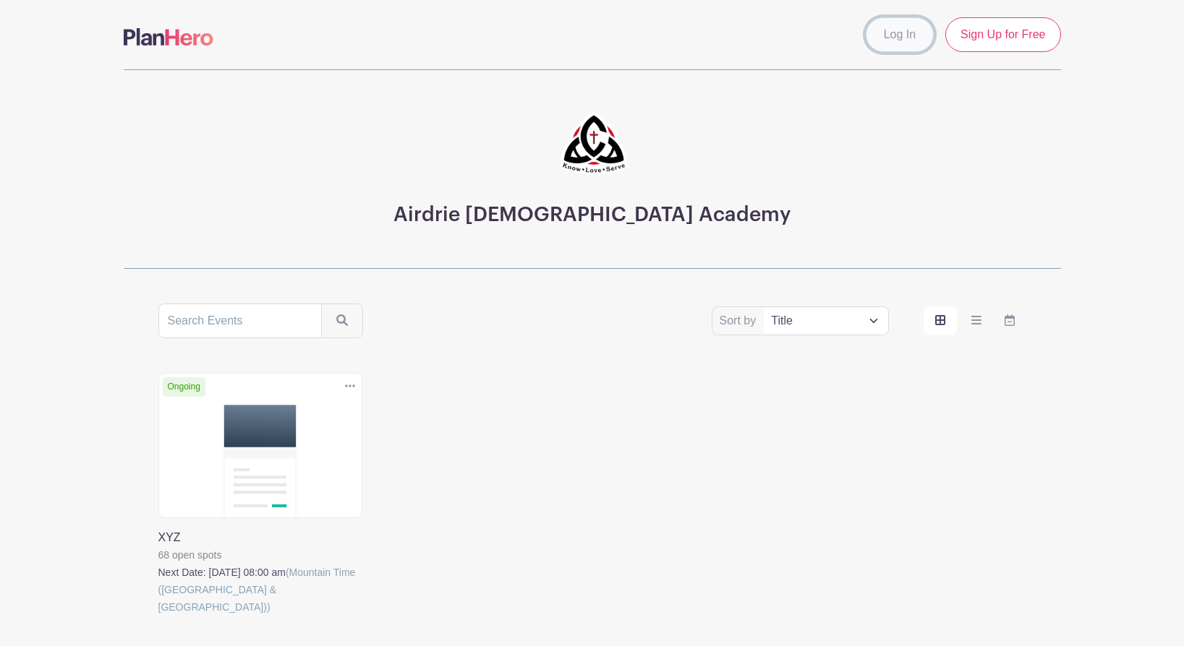
click at [900, 37] on link "Log In" at bounding box center [900, 34] width 68 height 35
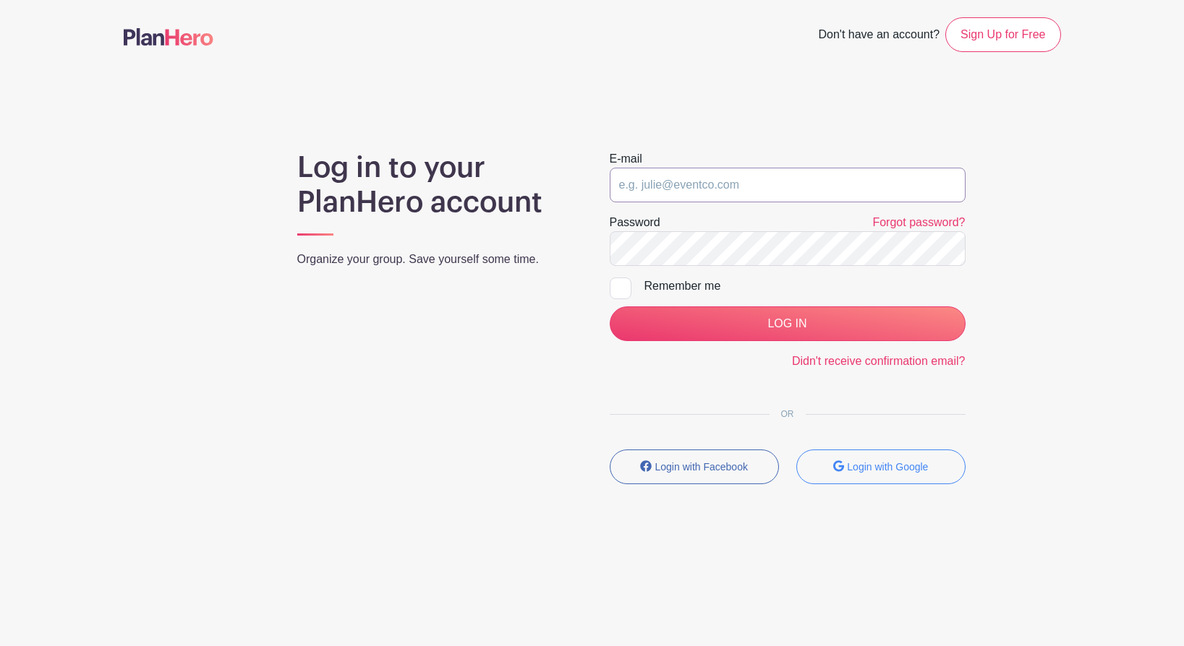
click at [654, 186] on input "email" at bounding box center [788, 185] width 356 height 35
type input "[PERSON_NAME][EMAIL_ADDRESS][DOMAIN_NAME]"
click at [610, 307] on input "LOG IN" at bounding box center [788, 324] width 356 height 35
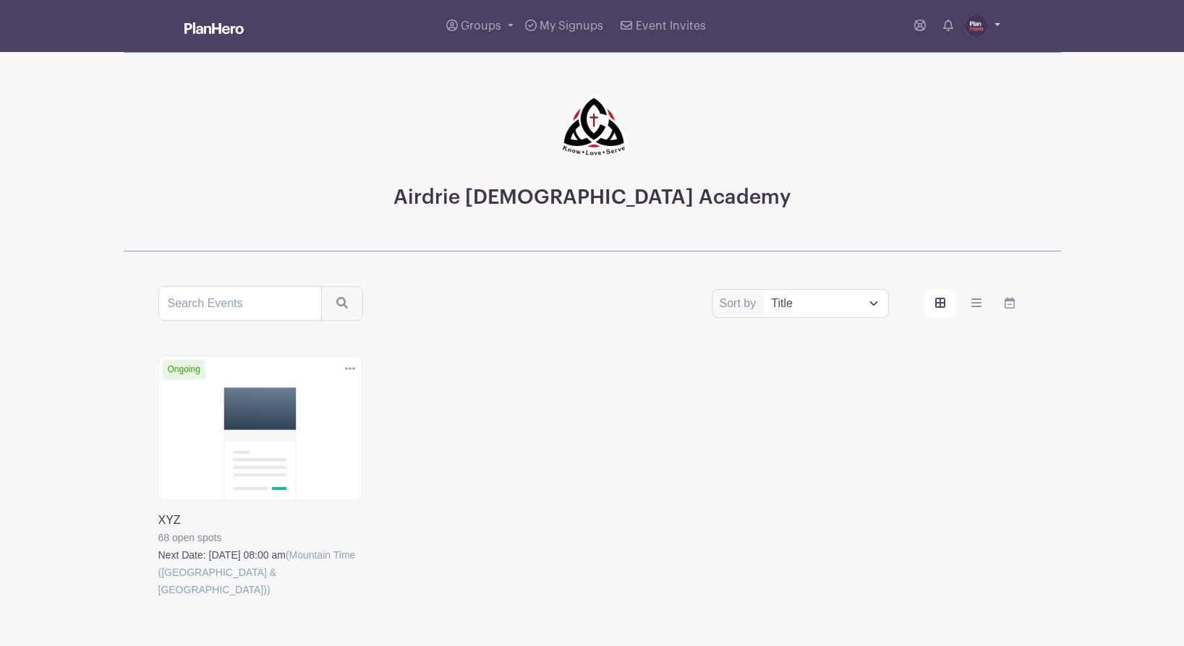
click at [976, 24] on img at bounding box center [976, 25] width 23 height 23
click at [916, 108] on link "Admin Area" at bounding box center [942, 106] width 114 height 23
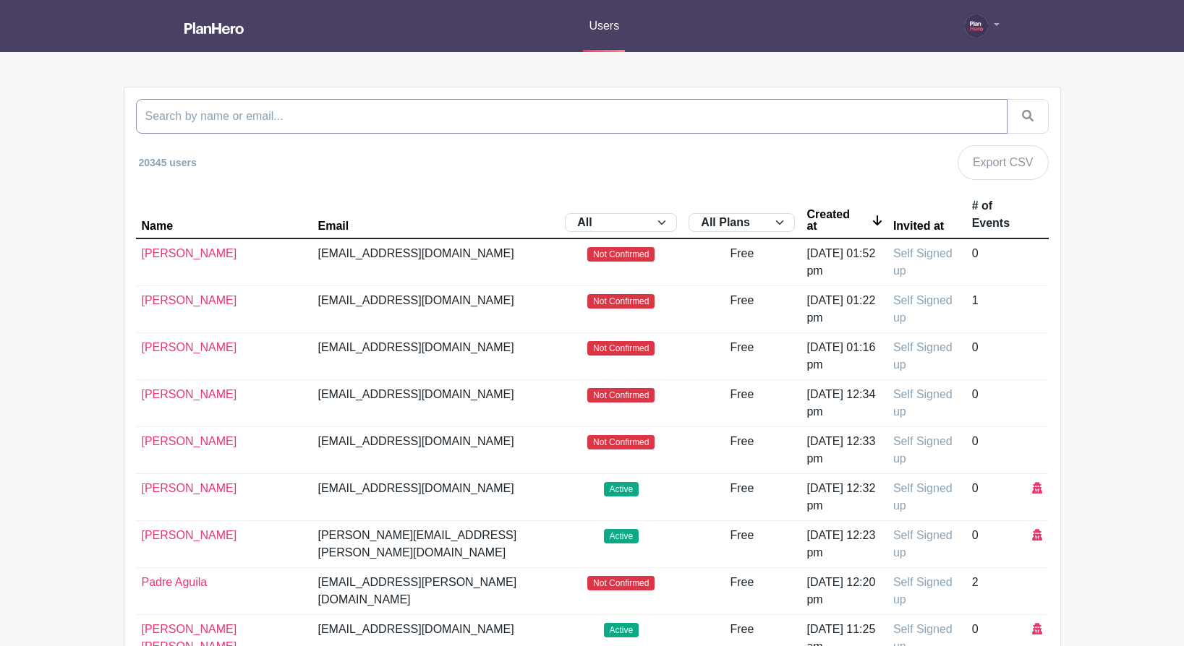
click at [280, 124] on input "search" at bounding box center [571, 116] width 871 height 35
type input "airdrie"
click at [1007, 99] on button "submit" at bounding box center [1028, 116] width 42 height 35
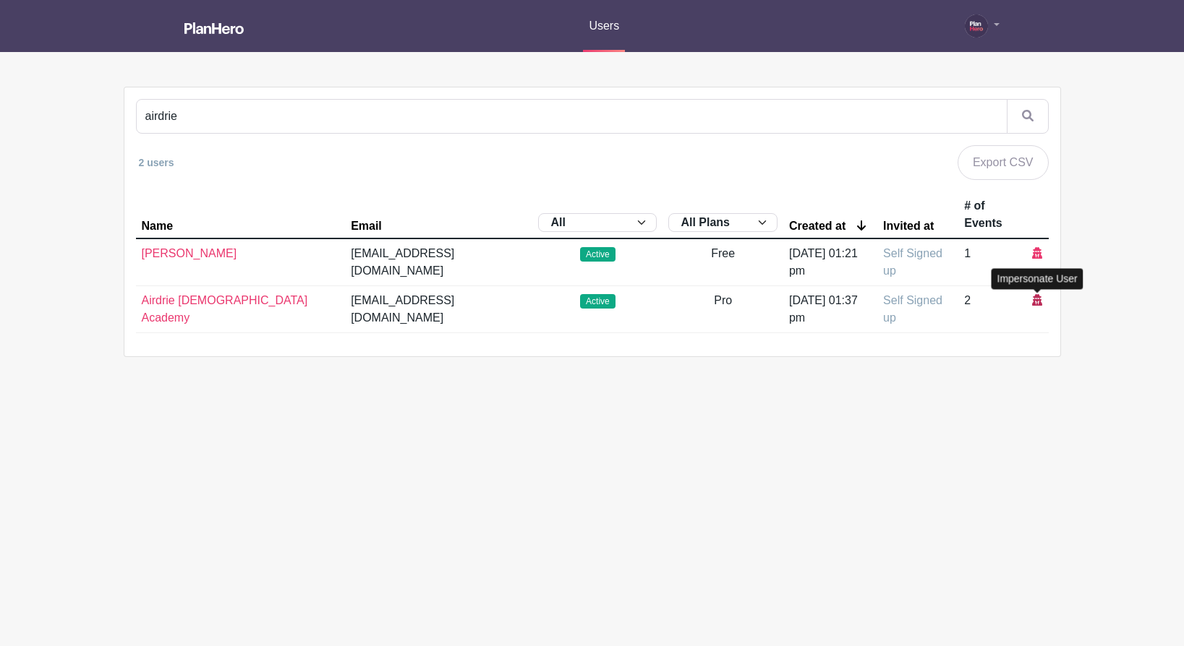
click at [1036, 302] on icon at bounding box center [1037, 300] width 10 height 12
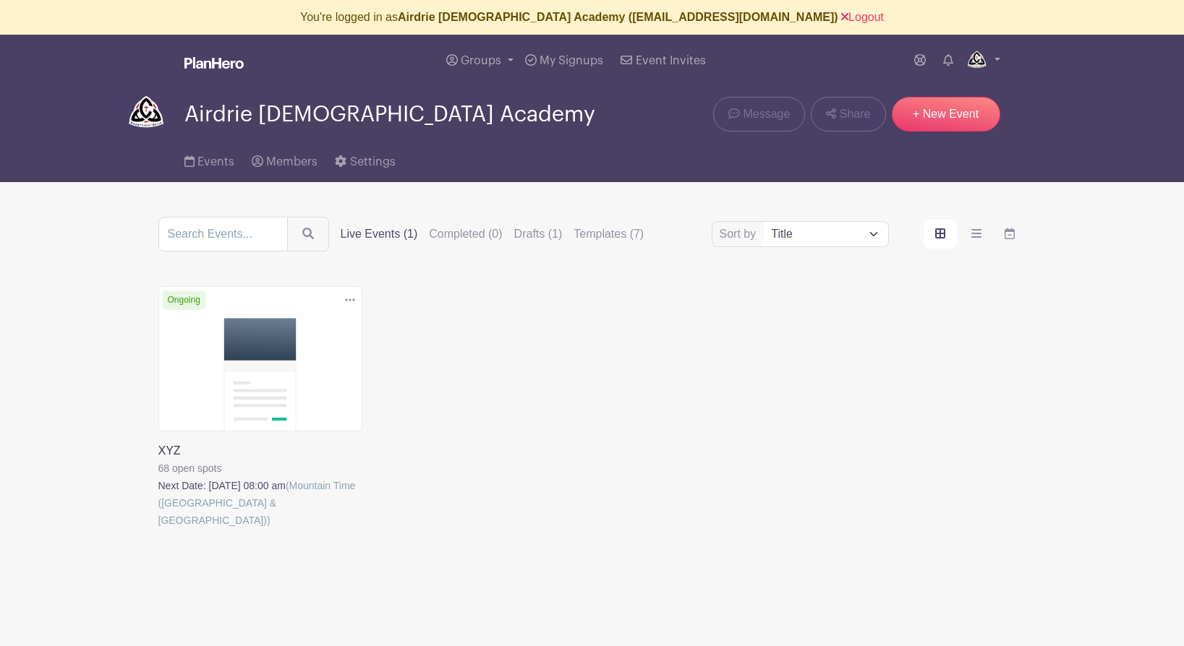
click at [948, 456] on div "Delete Event Are you sure you want to delete this Event? Yes, Delete No, Cancel…" at bounding box center [592, 427] width 885 height 283
click at [468, 60] on span "Groups" at bounding box center [481, 61] width 40 height 12
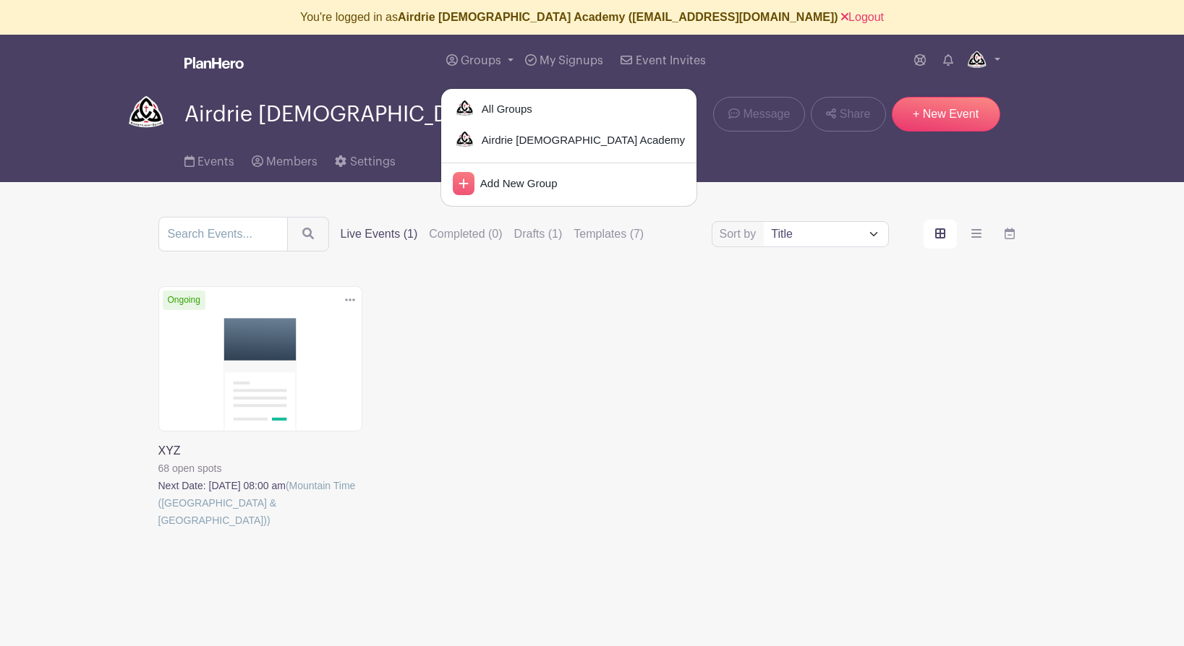
click at [445, 363] on div "Delete Event Are you sure you want to delete this Event? Yes, Delete No, Cancel…" at bounding box center [592, 427] width 885 height 283
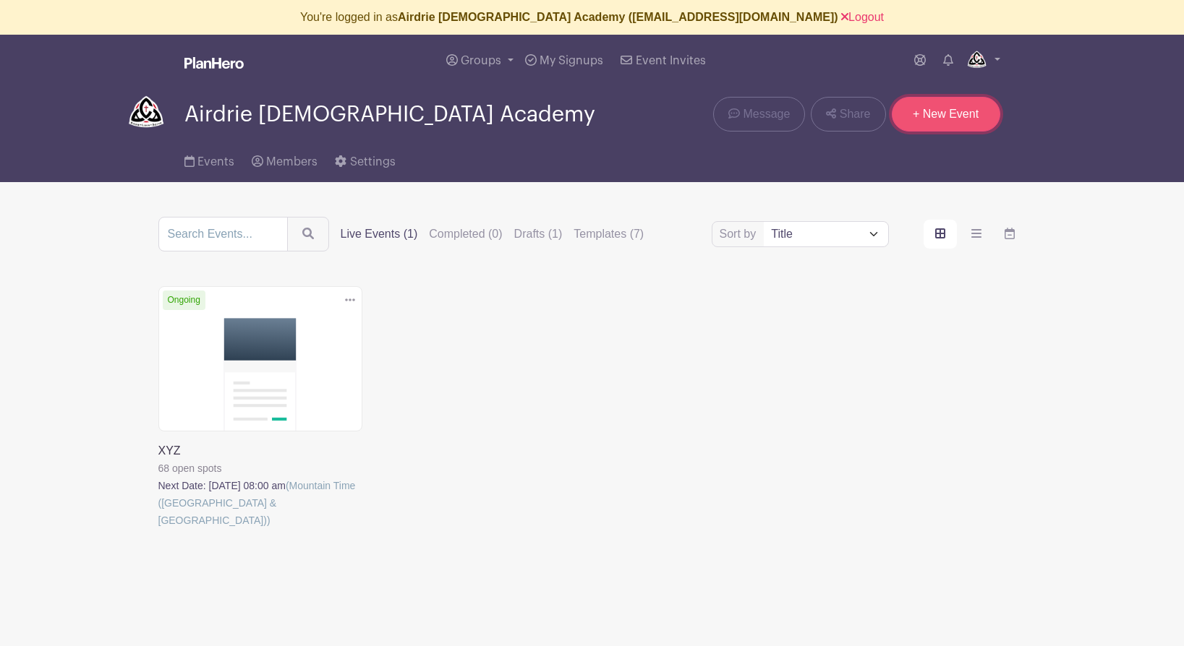
click at [942, 119] on link "+ New Event" at bounding box center [946, 114] width 108 height 35
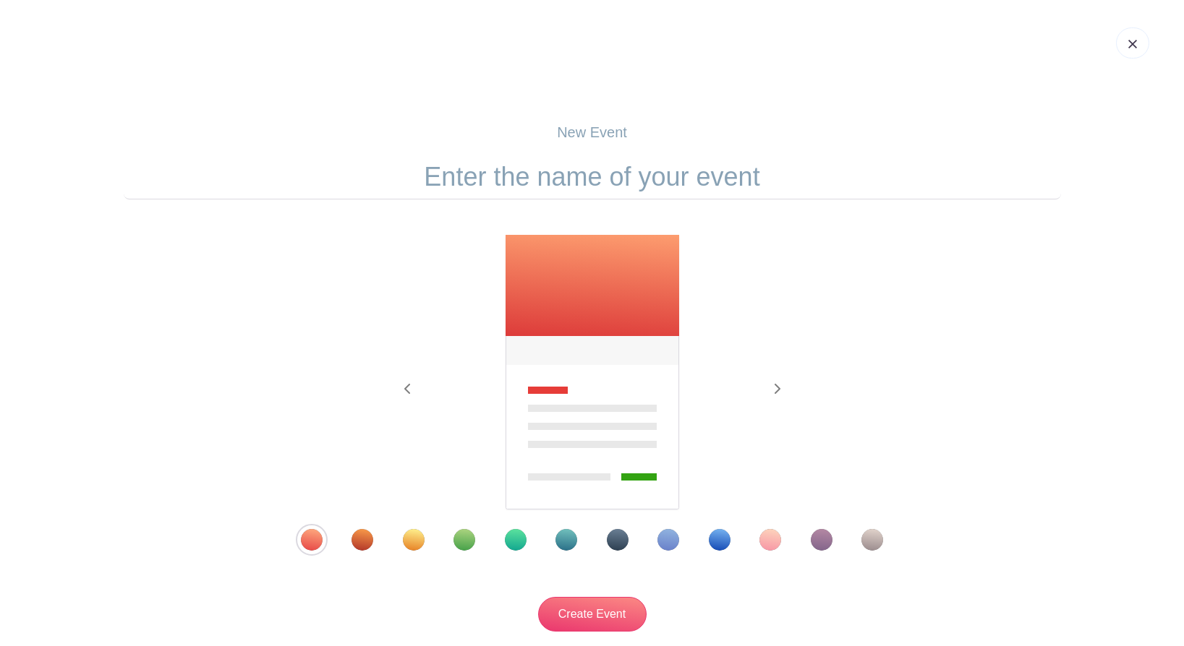
click at [566, 180] on input "text" at bounding box center [592, 177] width 937 height 45
type input "Mrs. B"
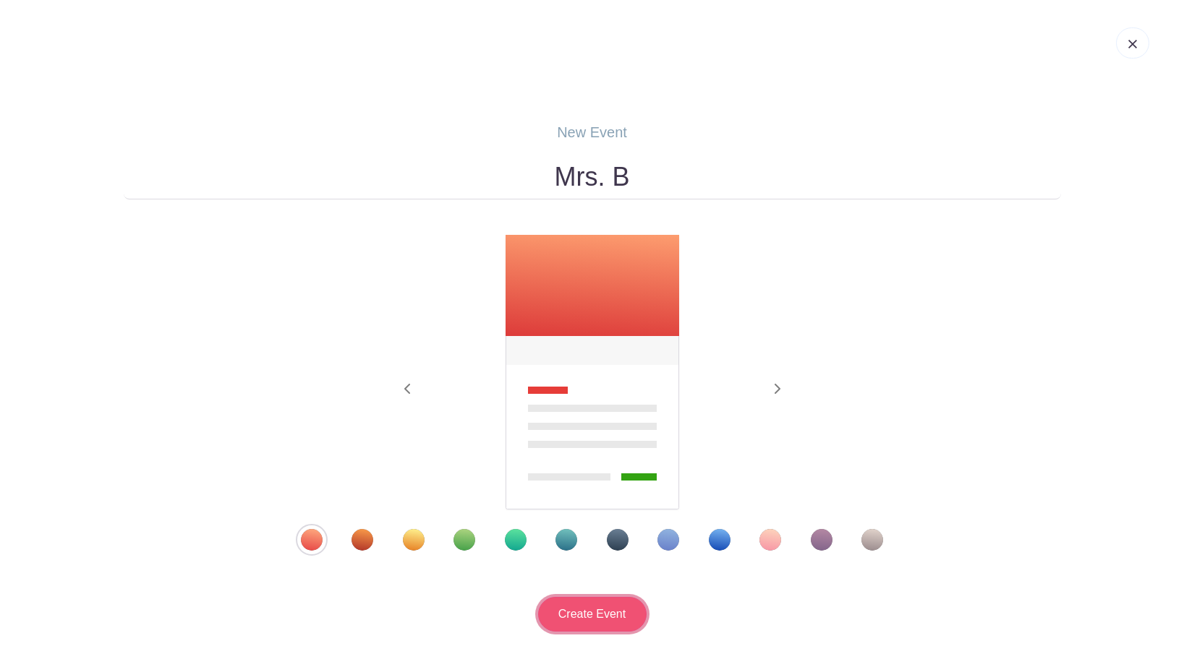
click at [582, 610] on input "Create Event" at bounding box center [592, 614] width 108 height 35
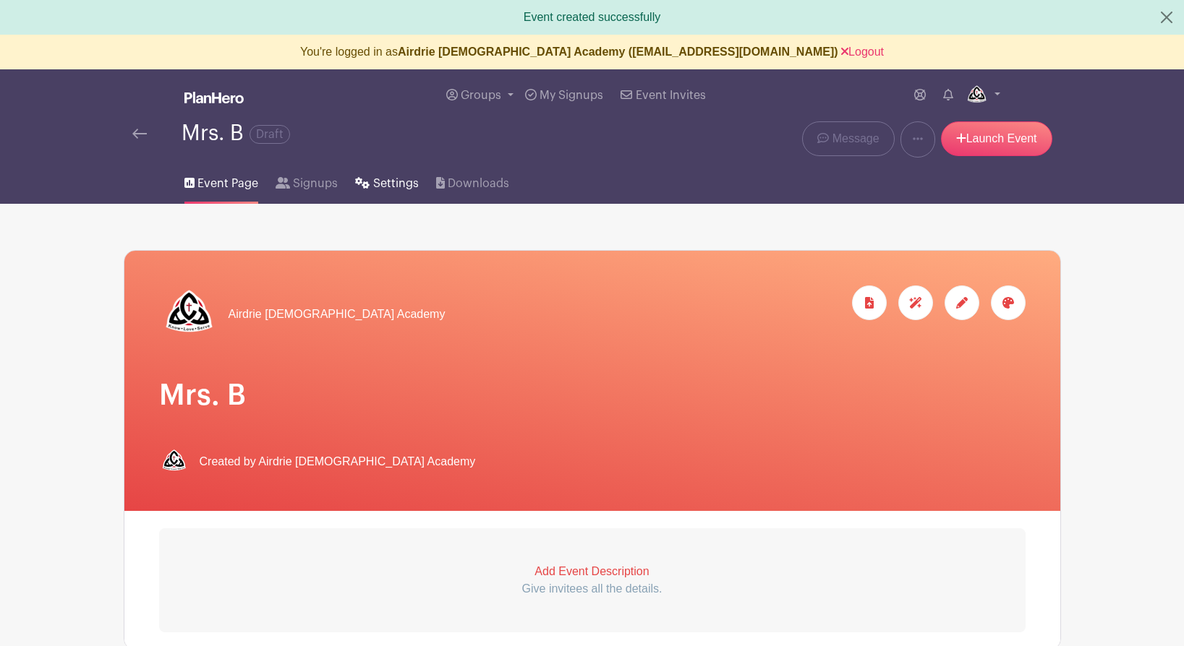
click at [385, 182] on span "Settings" at bounding box center [396, 183] width 46 height 17
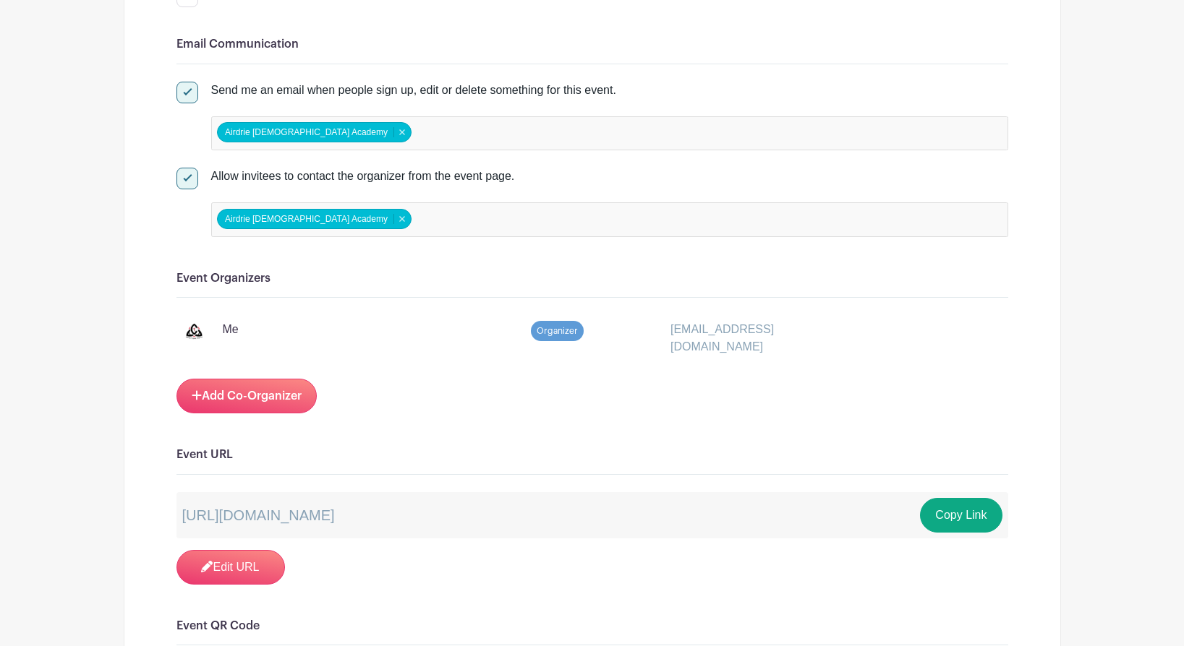
scroll to position [650, 0]
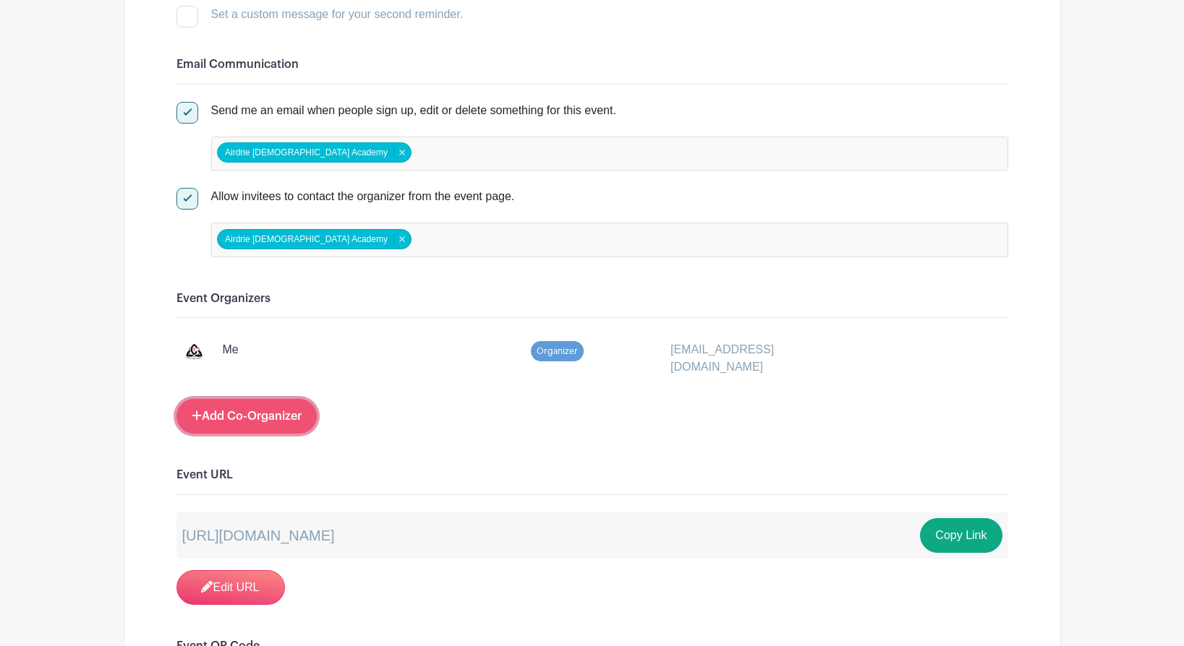
click at [234, 409] on link "Add Co-Organizer" at bounding box center [246, 416] width 140 height 35
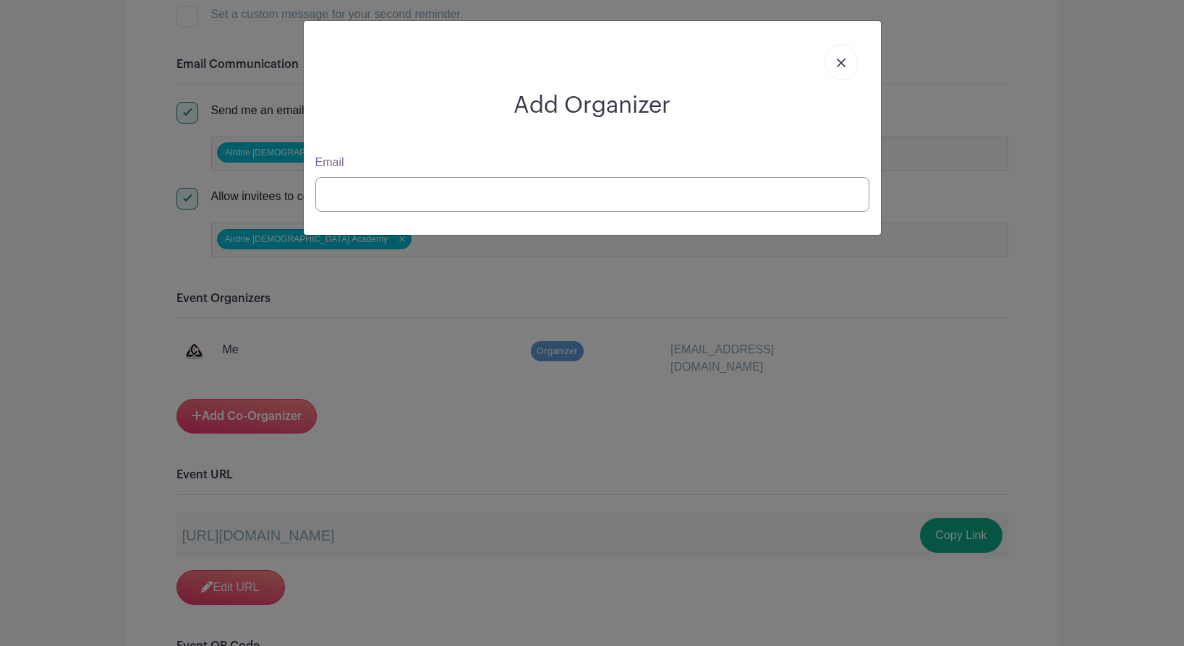
click at [406, 208] on input "Email" at bounding box center [592, 194] width 554 height 35
type input "[PERSON_NAME][EMAIL_ADDRESS][DOMAIN_NAME]"
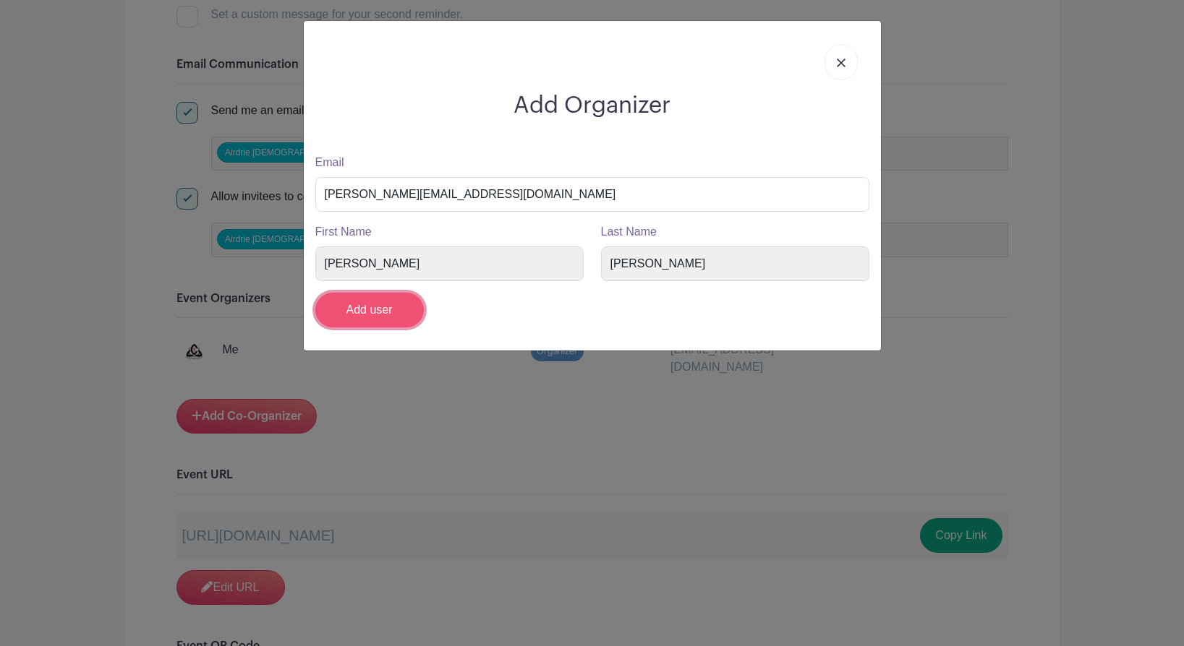
click at [365, 309] on input "Add user" at bounding box center [369, 310] width 108 height 35
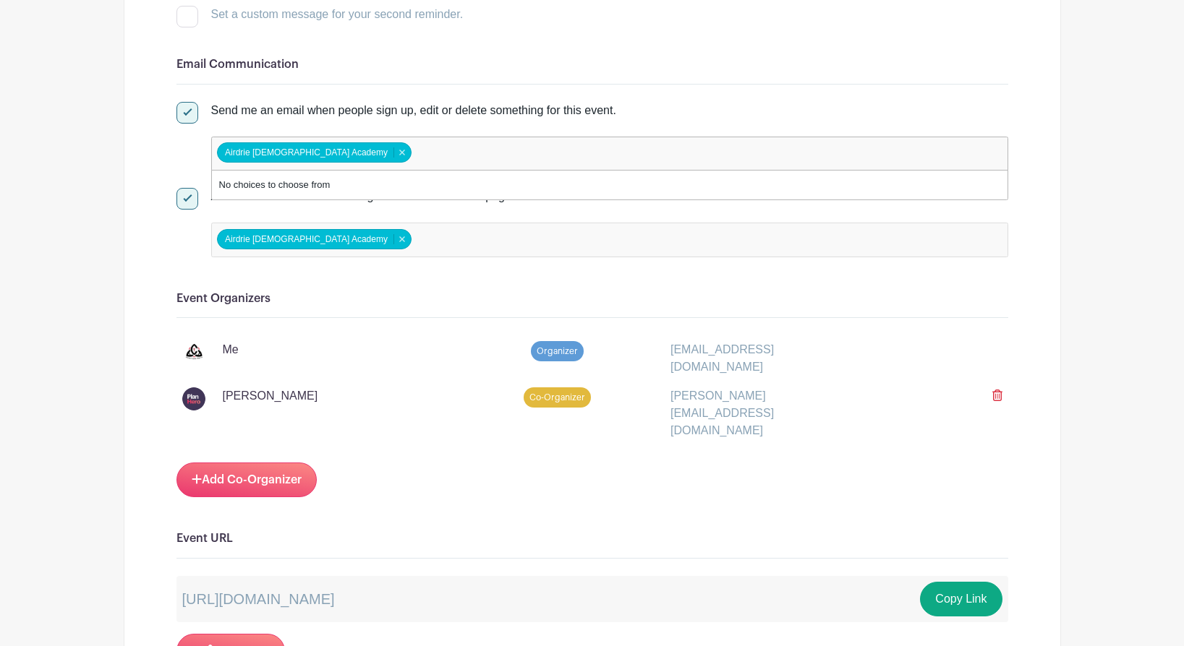
click at [430, 155] on input "false" at bounding box center [478, 153] width 128 height 21
click at [414, 154] on input "false" at bounding box center [478, 153] width 128 height 21
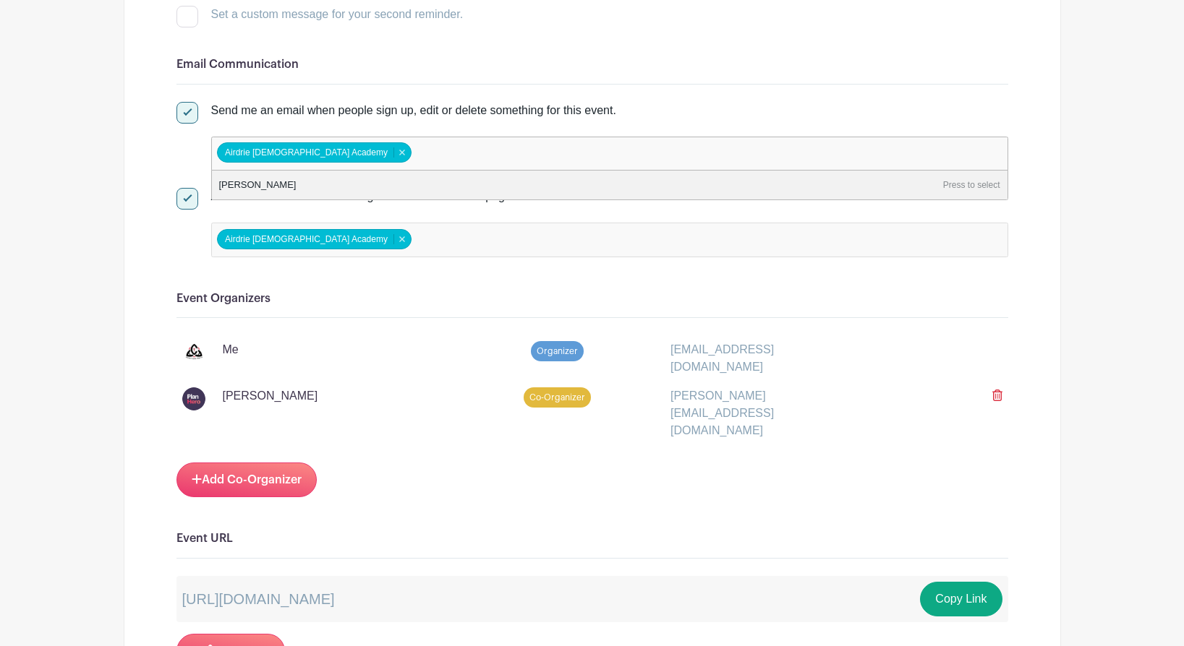
click at [414, 153] on input "false" at bounding box center [478, 153] width 128 height 21
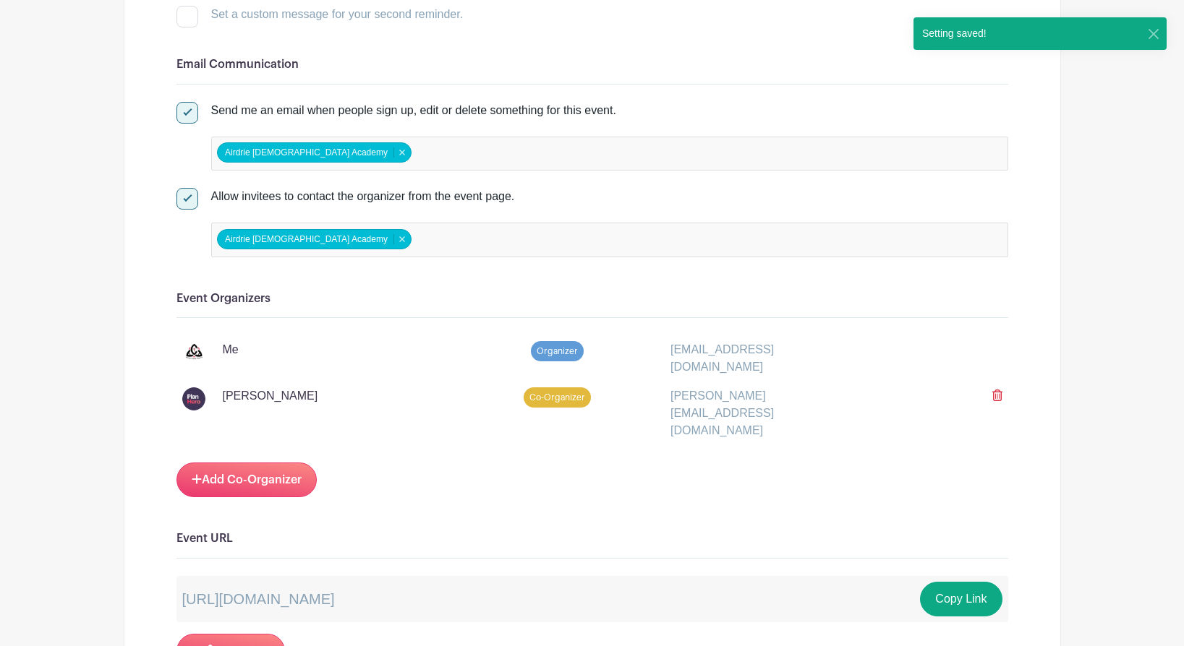
click at [997, 390] on icon at bounding box center [997, 396] width 10 height 12
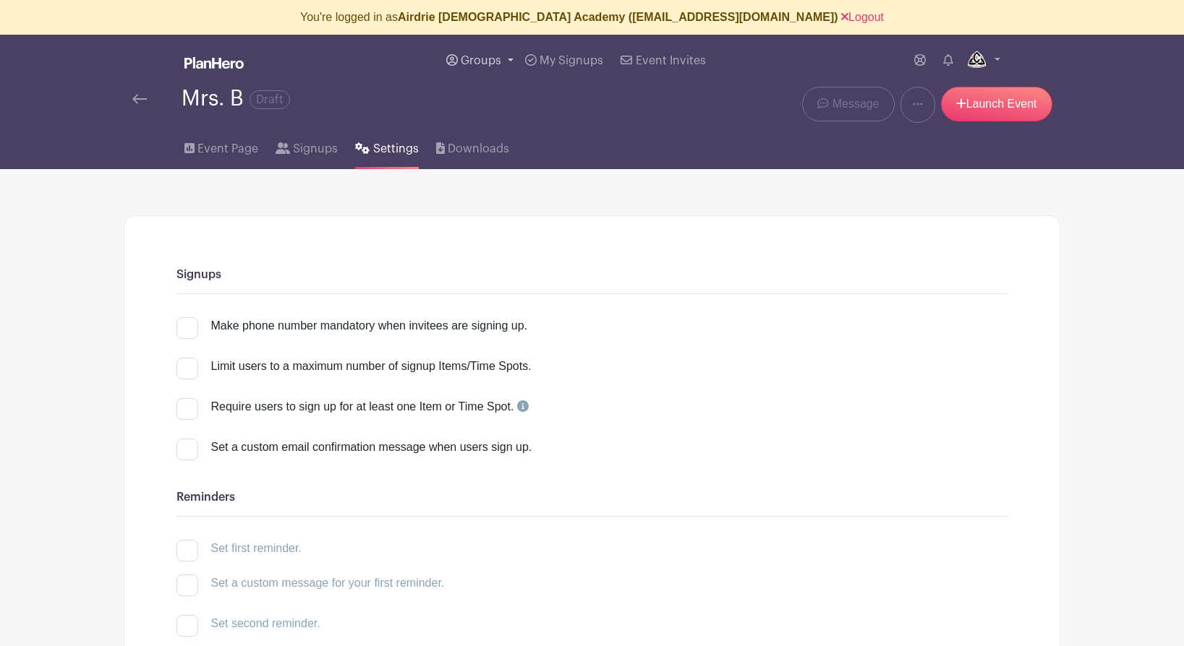
click at [476, 64] on span "Groups" at bounding box center [481, 61] width 40 height 12
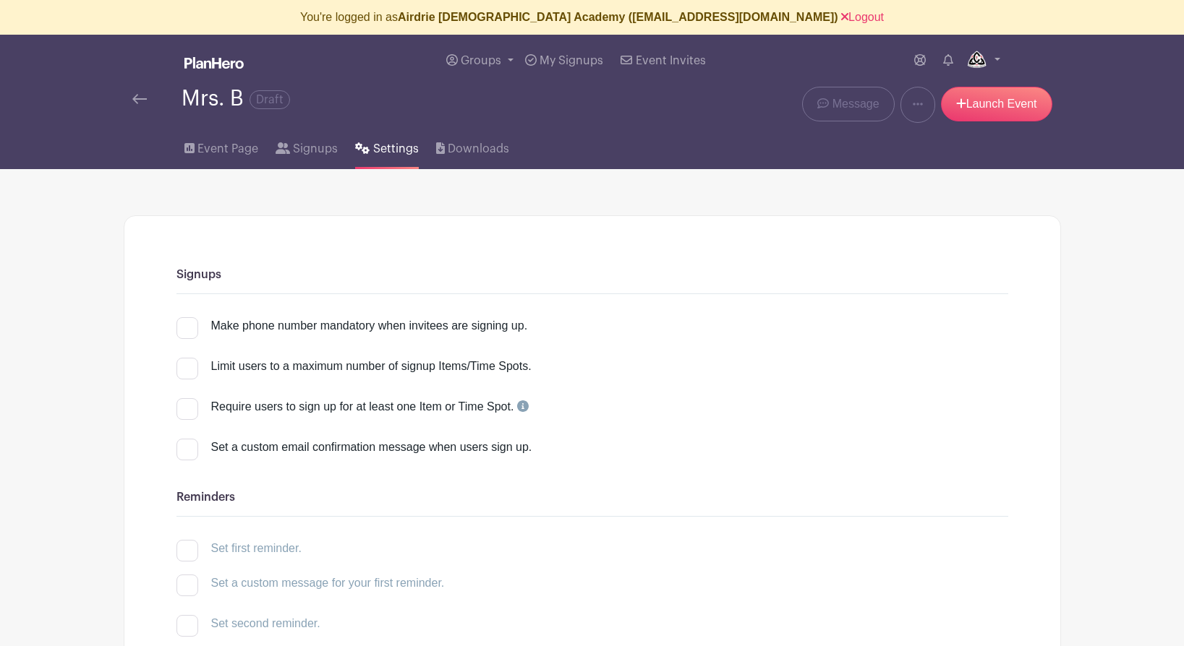
click at [133, 99] on img at bounding box center [139, 99] width 14 height 10
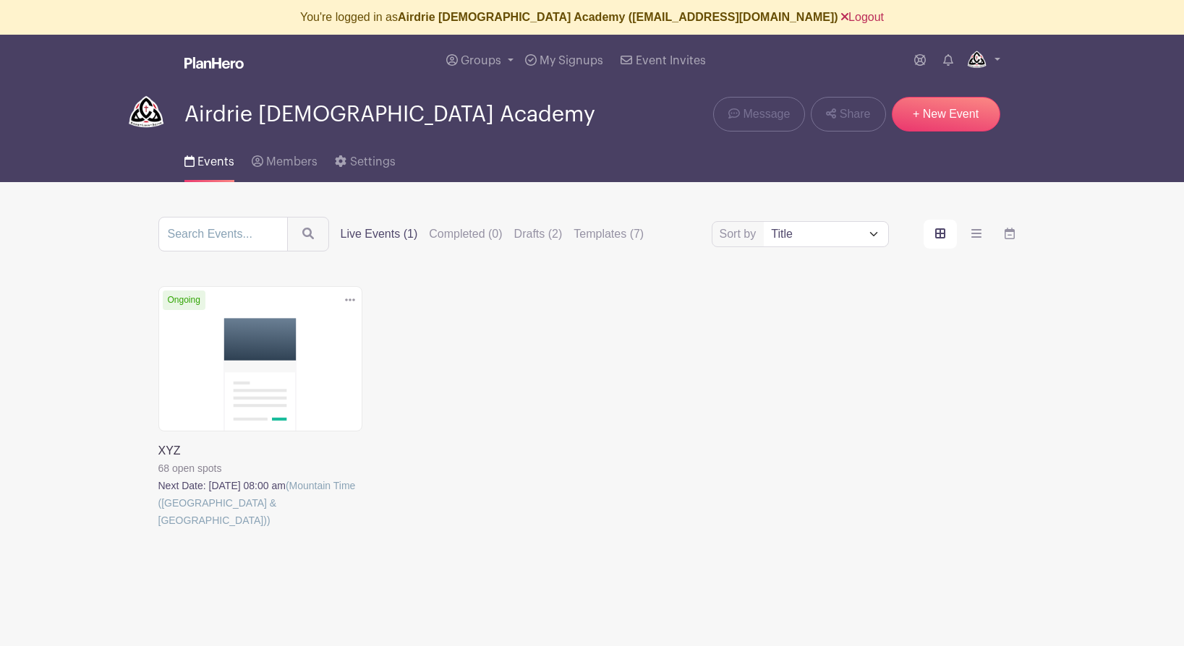
click at [841, 17] on link "Logout" at bounding box center [862, 17] width 43 height 12
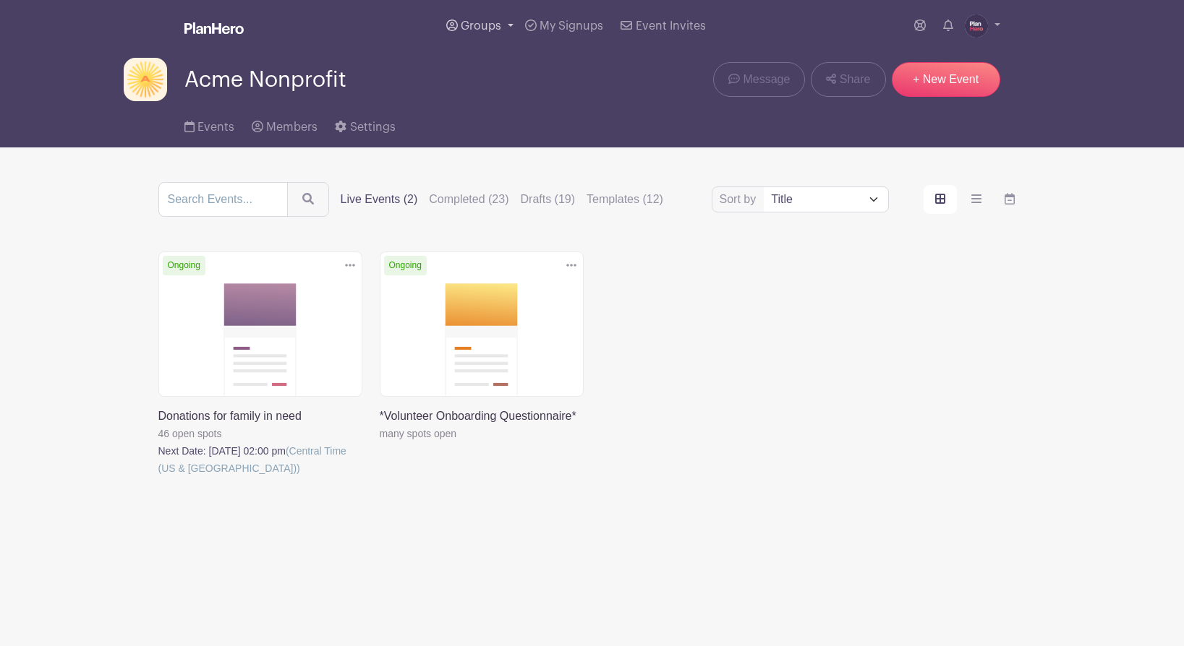
click at [480, 24] on span "Groups" at bounding box center [481, 26] width 40 height 12
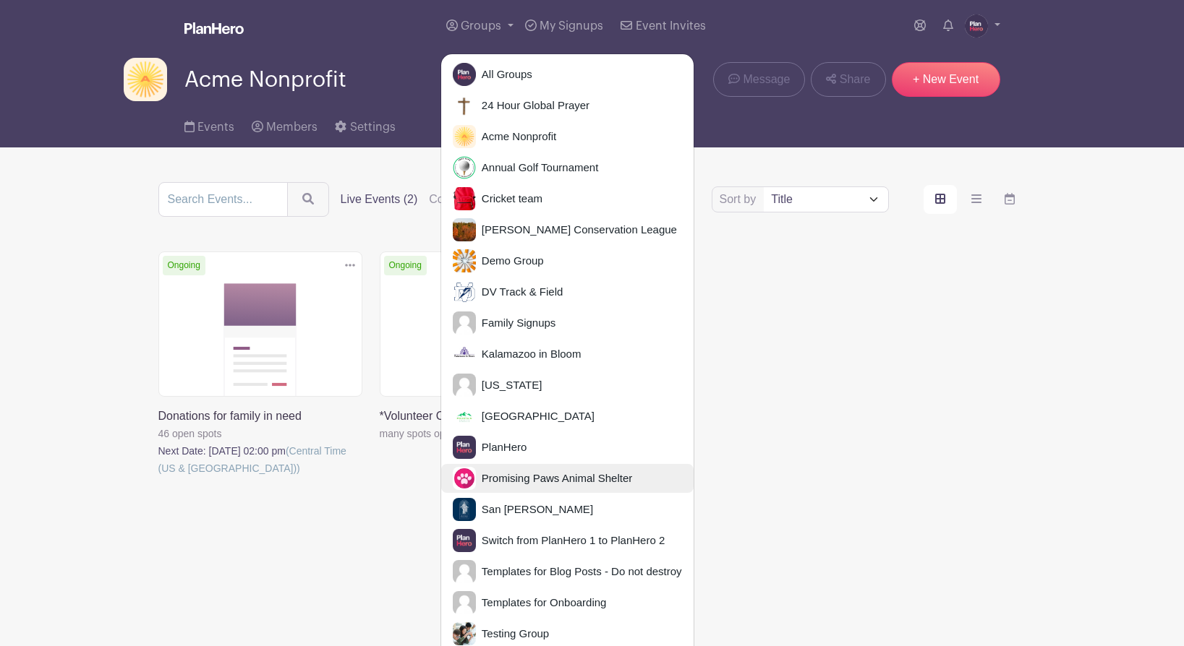
click at [516, 475] on span "Promising Paws Animal Shelter" at bounding box center [554, 479] width 156 height 17
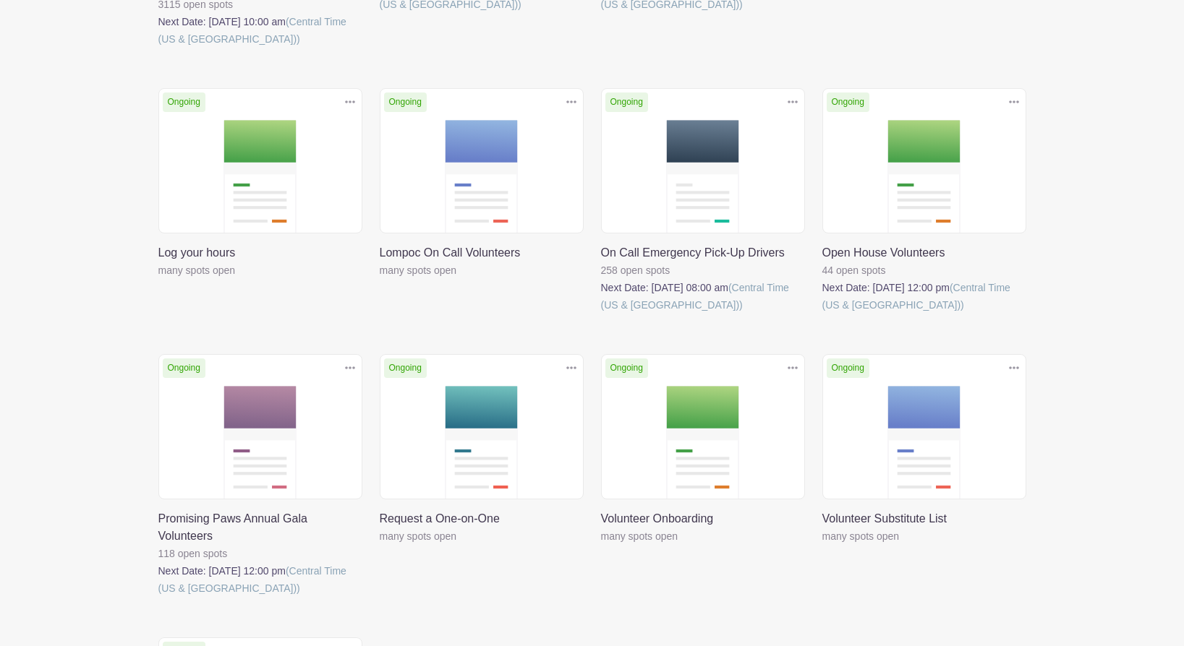
scroll to position [497, 0]
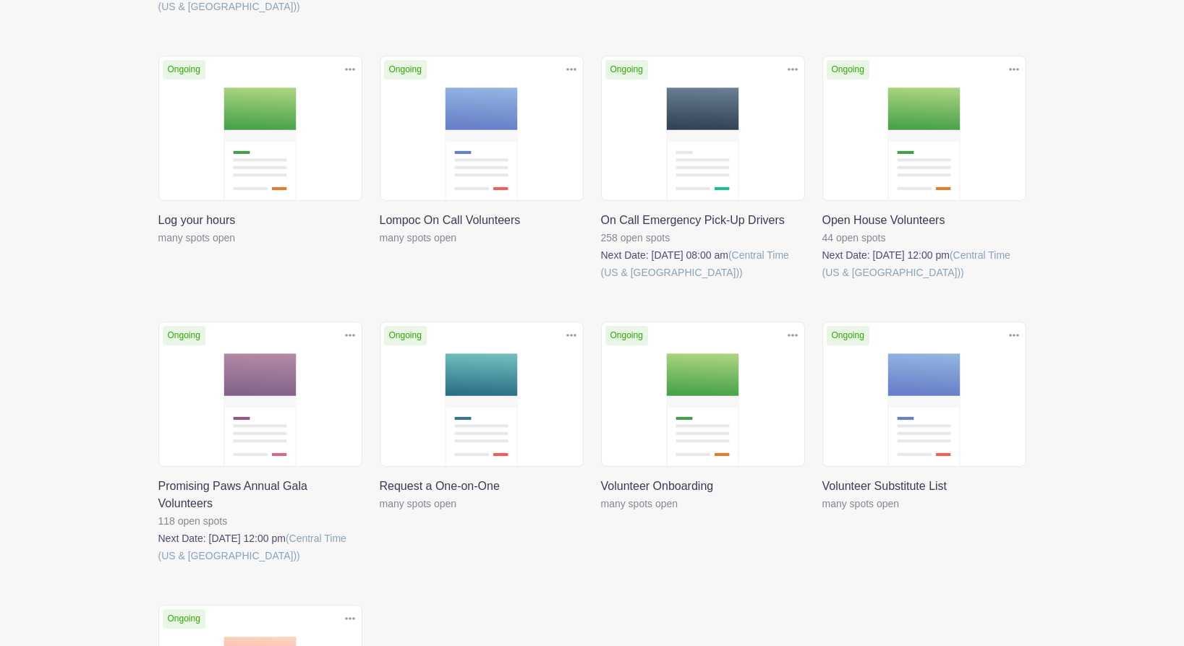
click at [158, 247] on link at bounding box center [158, 247] width 0 height 0
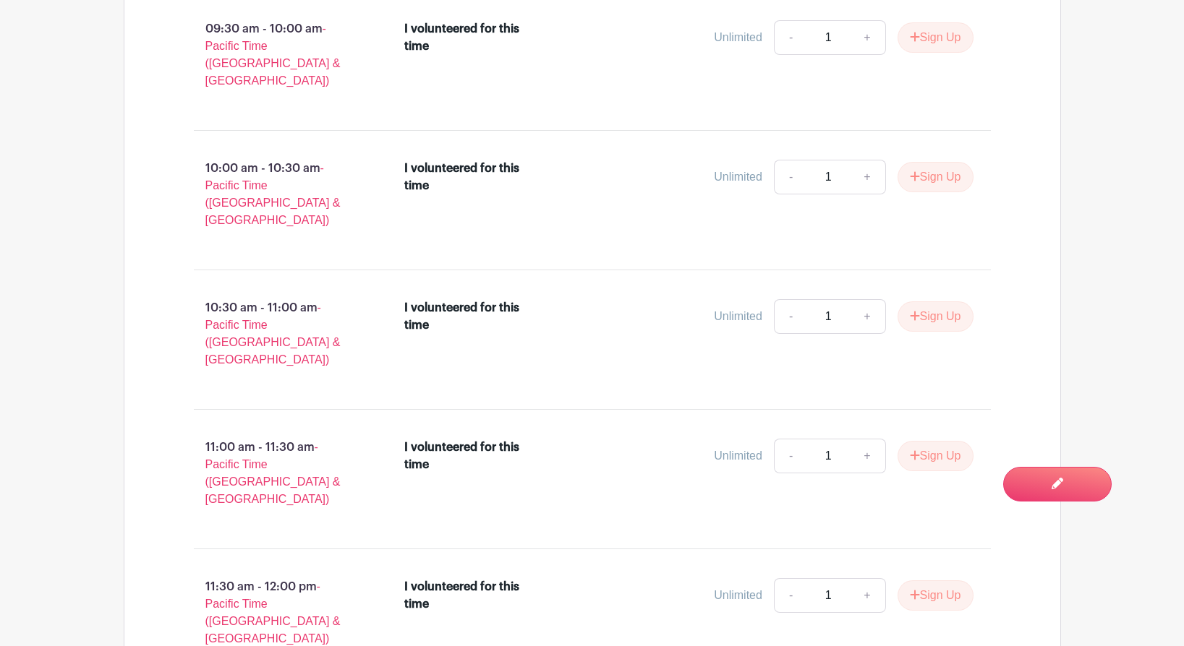
scroll to position [2230, 0]
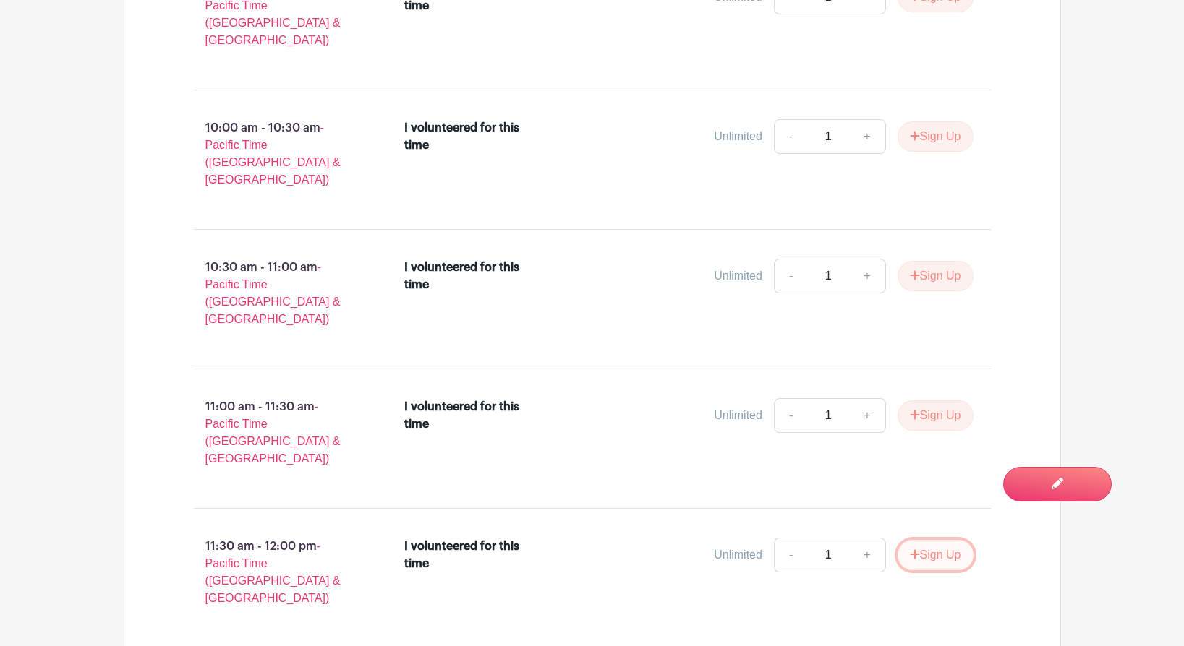
click at [914, 540] on button "Sign Up" at bounding box center [935, 555] width 76 height 30
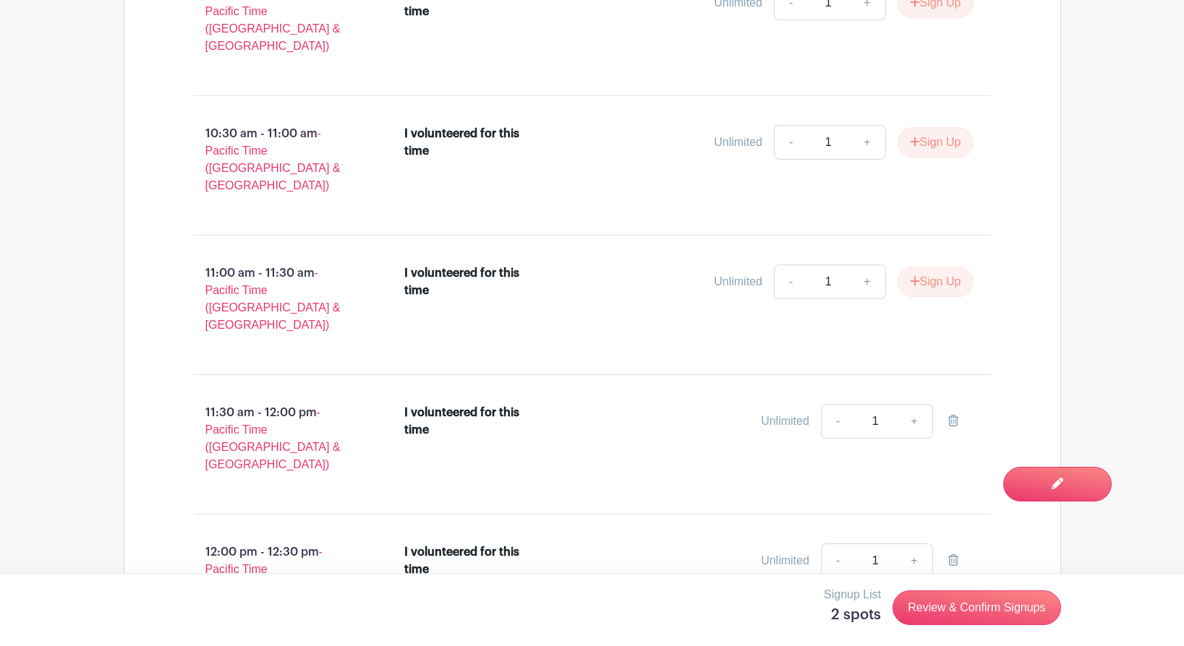
scroll to position [2407, 0]
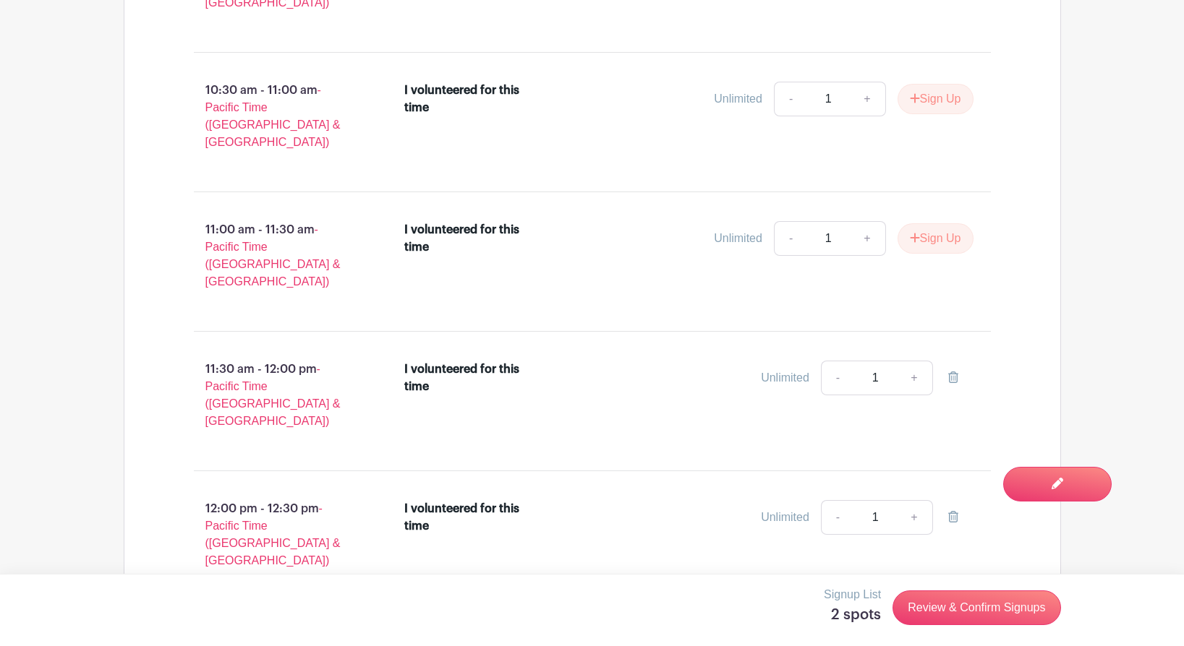
click at [926, 642] on button "Sign Up" at bounding box center [935, 657] width 76 height 30
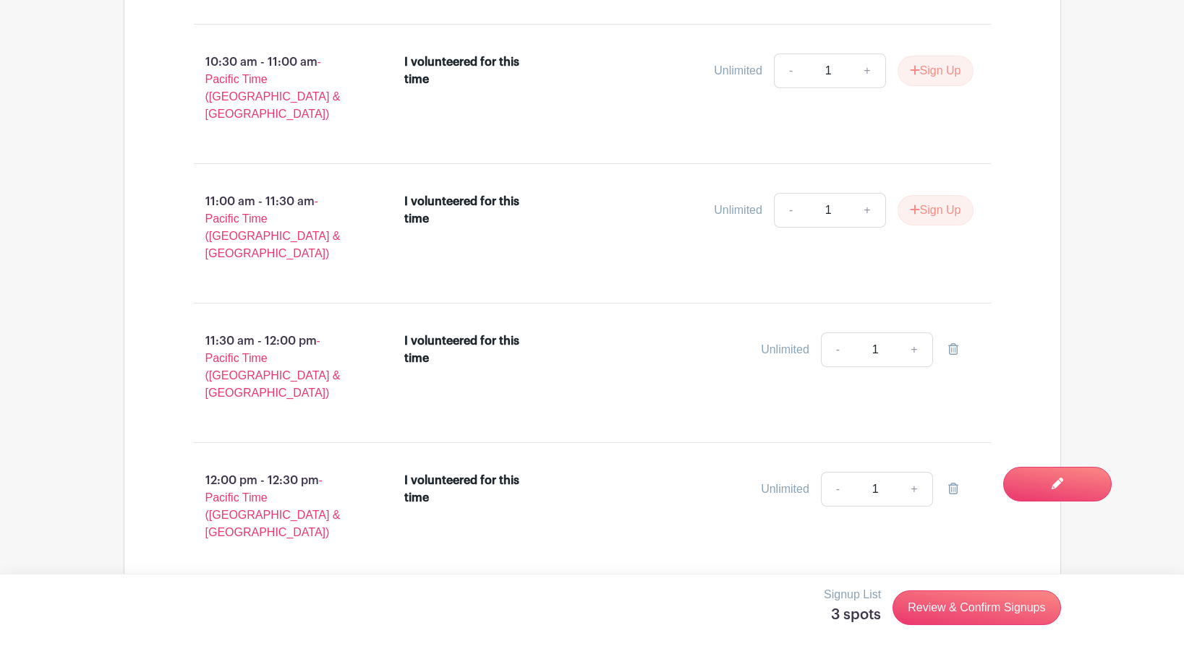
scroll to position [2437, 0]
click at [963, 606] on link "Review & Confirm Signups" at bounding box center [976, 608] width 168 height 35
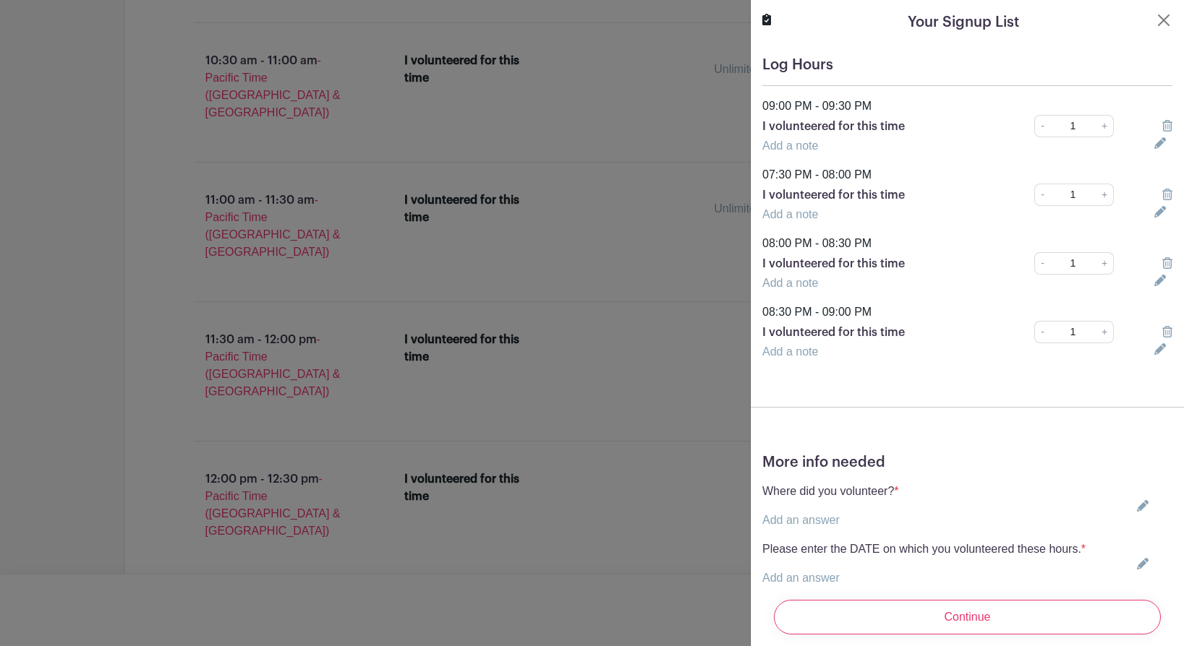
scroll to position [45, 0]
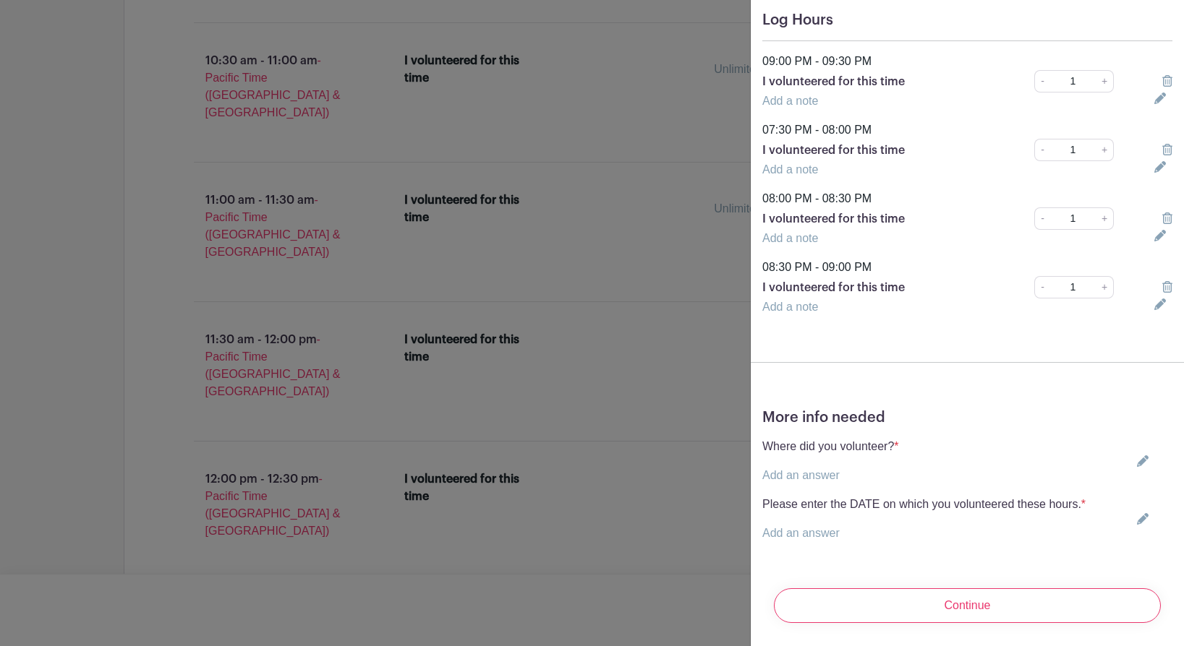
click at [783, 476] on link "Add an answer" at bounding box center [800, 475] width 77 height 12
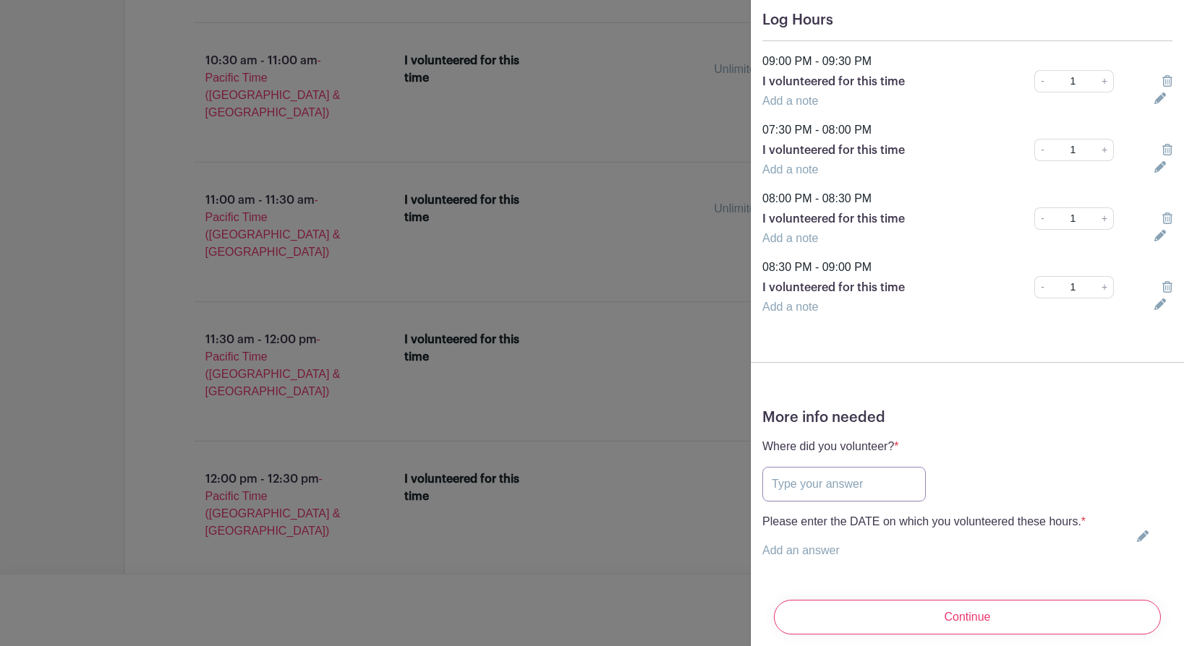
click at [777, 483] on input "text" at bounding box center [843, 484] width 163 height 35
type input "Pet Shelter"
click at [782, 546] on link "Add an answer" at bounding box center [800, 551] width 77 height 12
click at [811, 556] on input "text" at bounding box center [923, 559] width 323 height 35
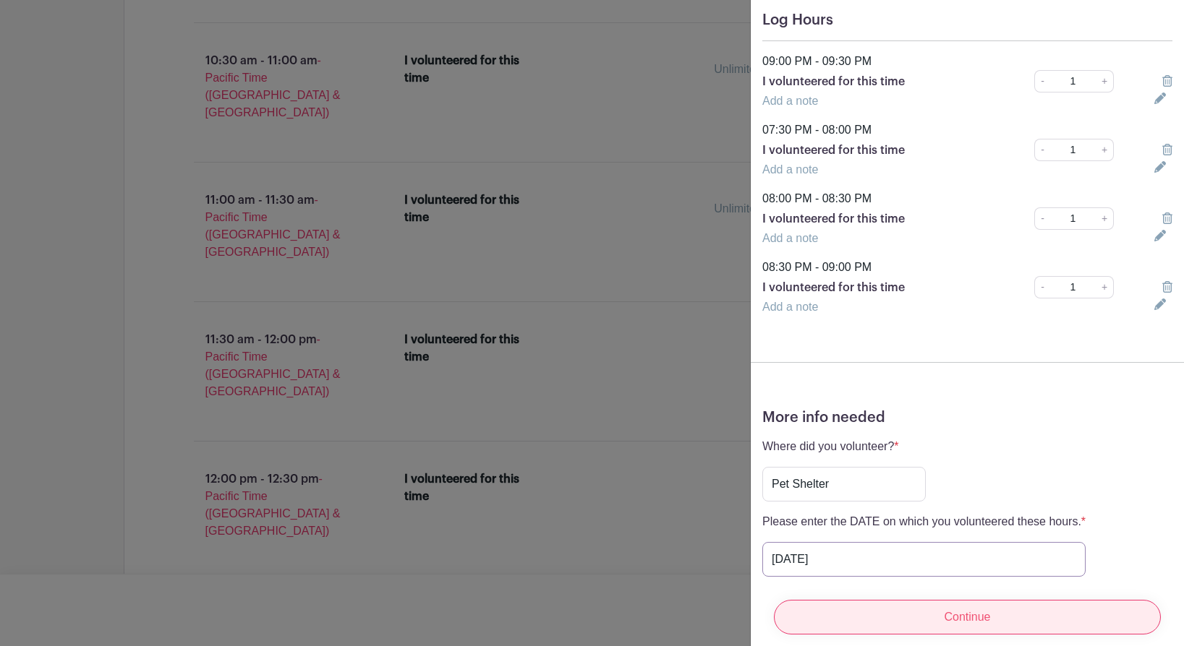
type input "October 12, 2025"
click at [949, 620] on input "Continue" at bounding box center [967, 617] width 387 height 35
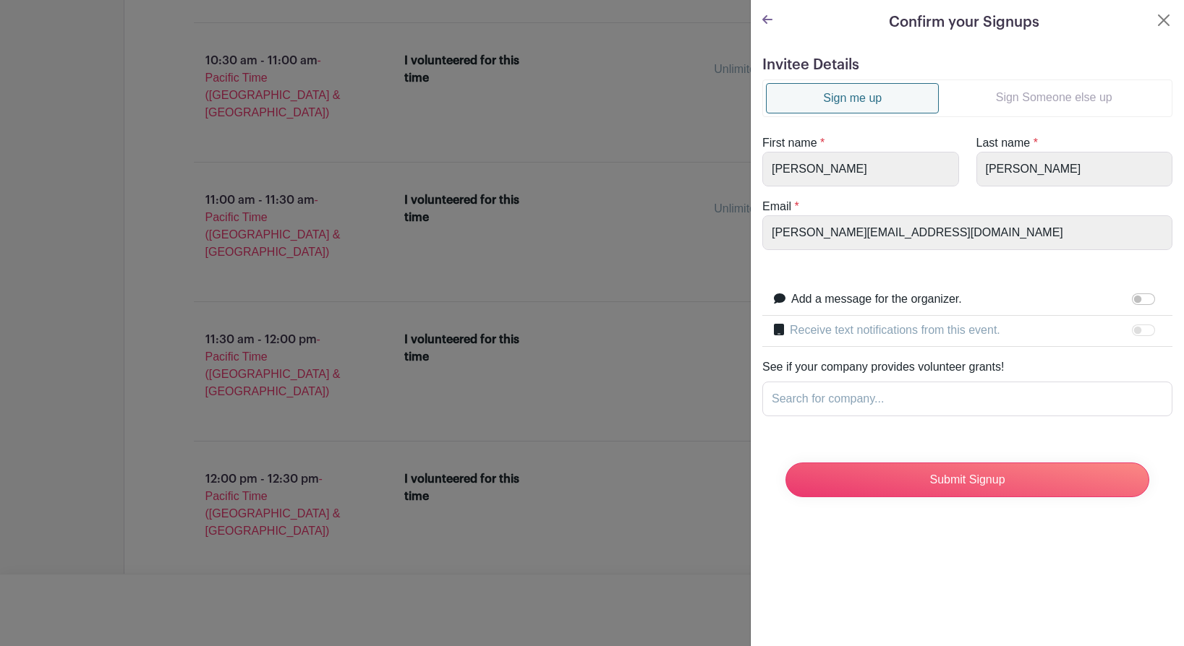
scroll to position [0, 0]
click at [936, 488] on input "Submit Signup" at bounding box center [967, 480] width 364 height 35
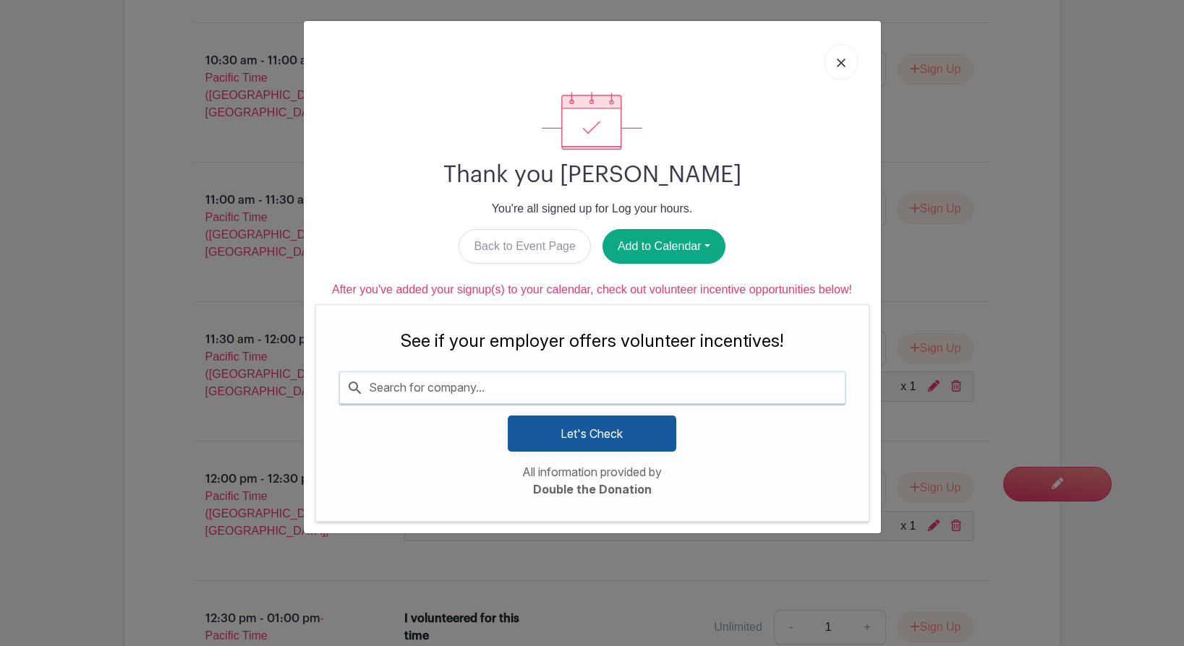
click at [839, 67] on img at bounding box center [841, 63] width 9 height 9
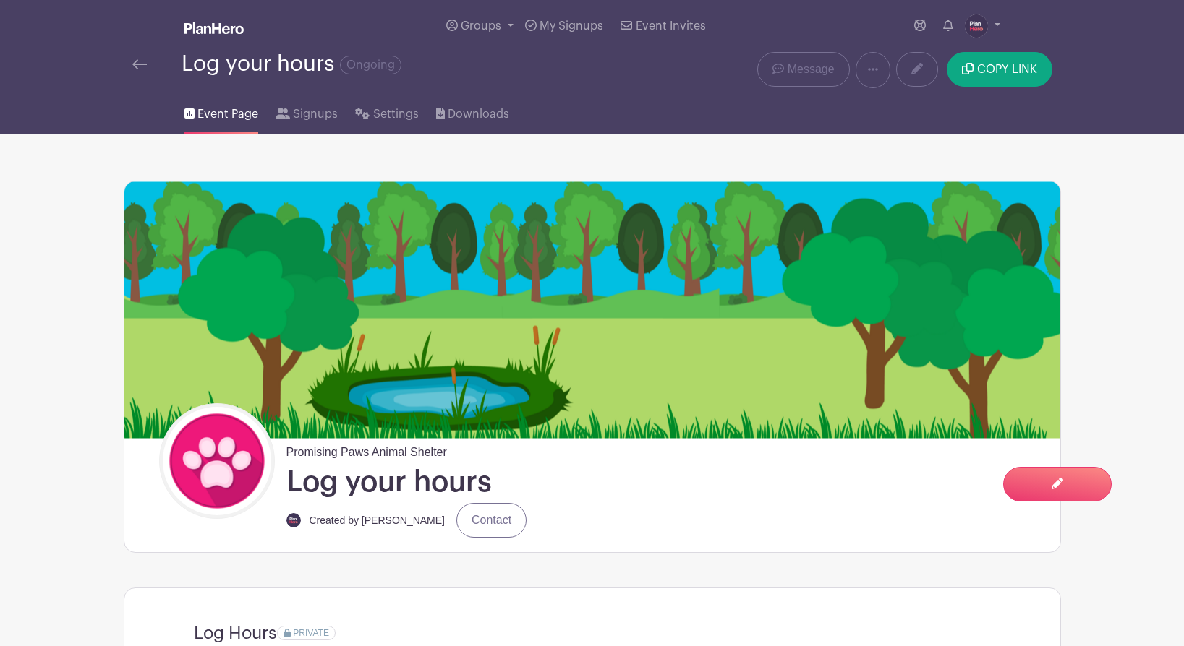
click at [135, 69] on img at bounding box center [139, 64] width 14 height 10
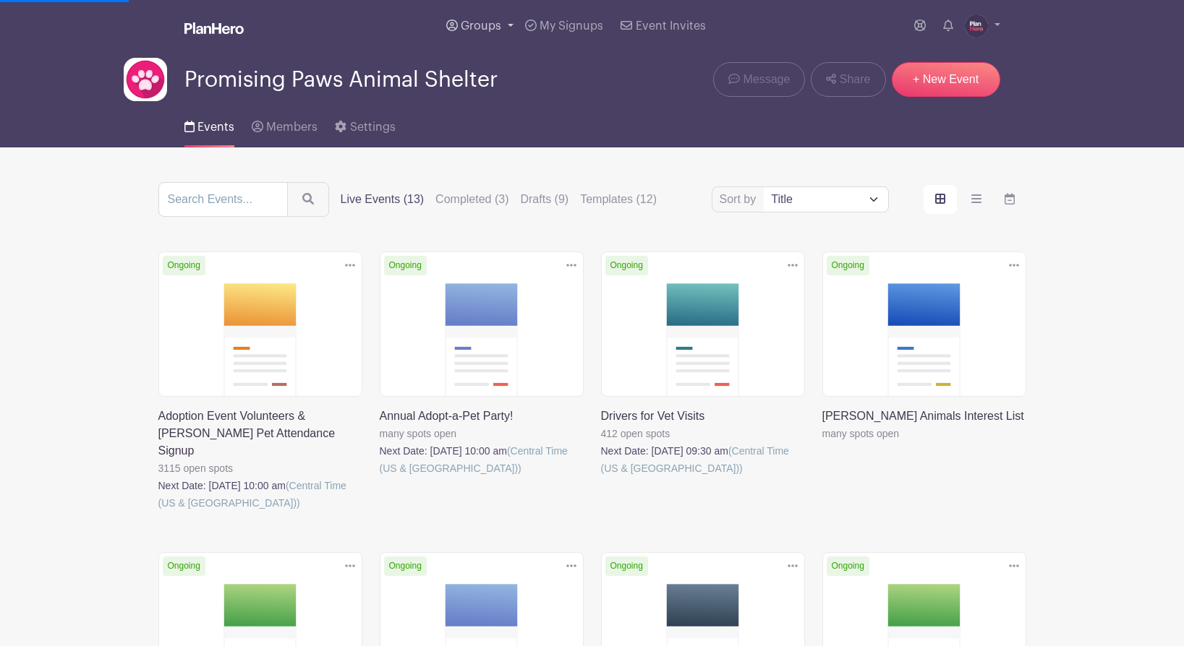
click at [474, 19] on link "Groups" at bounding box center [479, 26] width 79 height 52
click at [976, 30] on img at bounding box center [976, 25] width 23 height 23
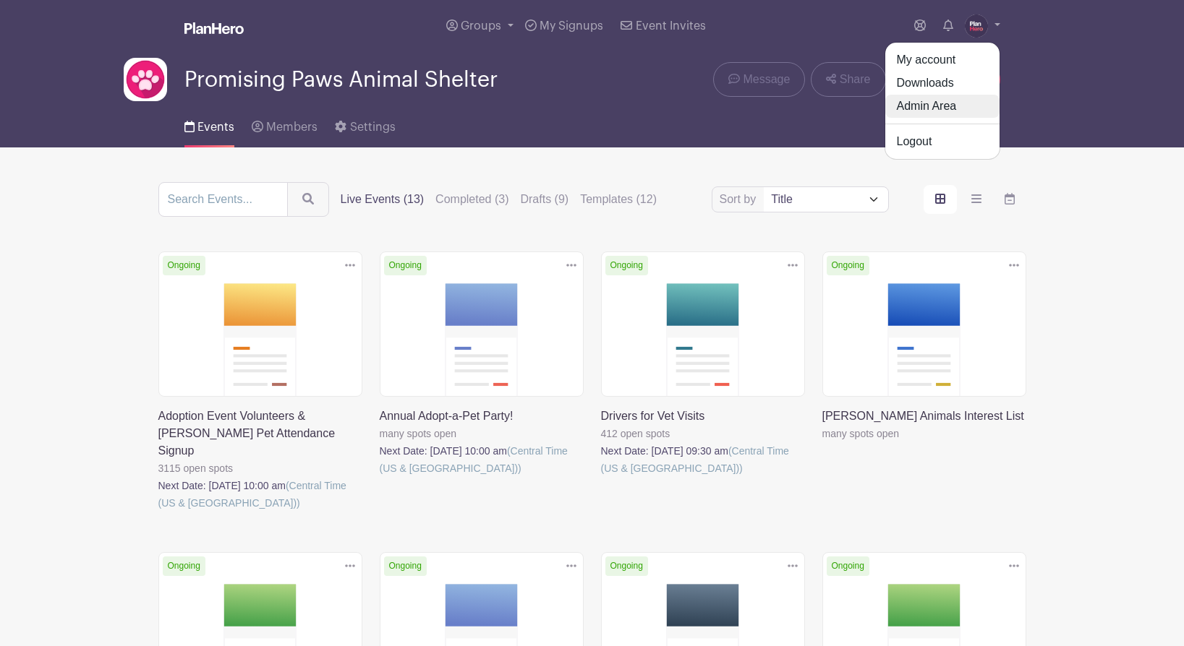
click at [919, 114] on link "Admin Area" at bounding box center [942, 106] width 114 height 23
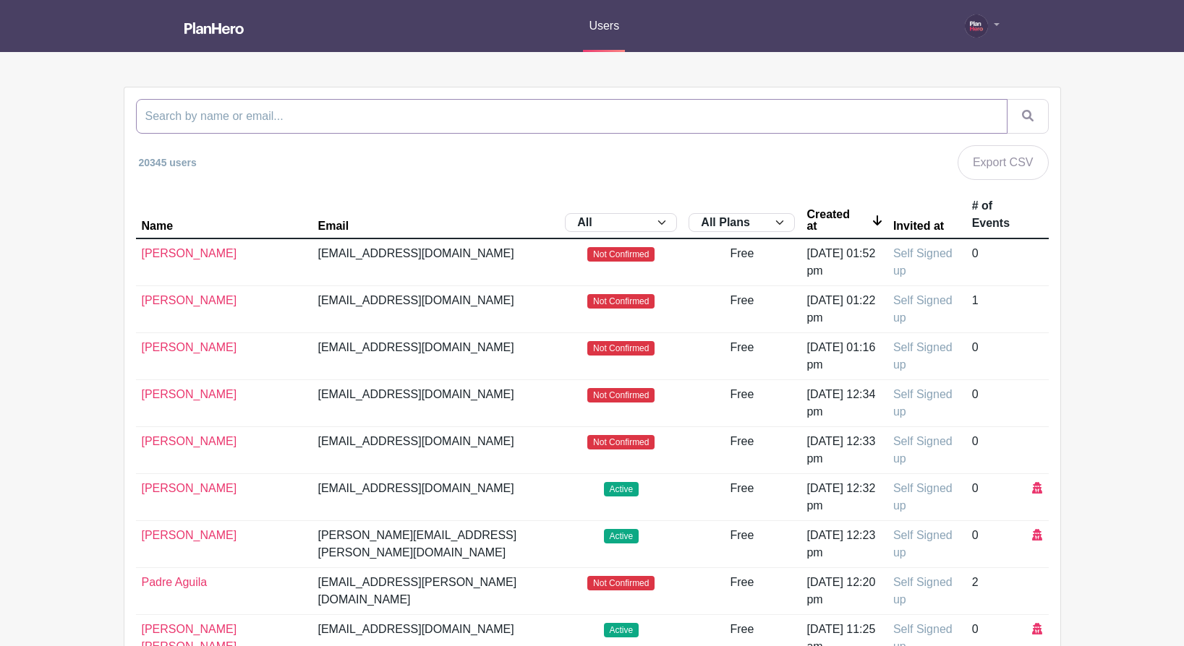
click at [444, 123] on input "search" at bounding box center [571, 116] width 871 height 35
type input "airdrie"
click at [1007, 99] on button "submit" at bounding box center [1028, 116] width 42 height 35
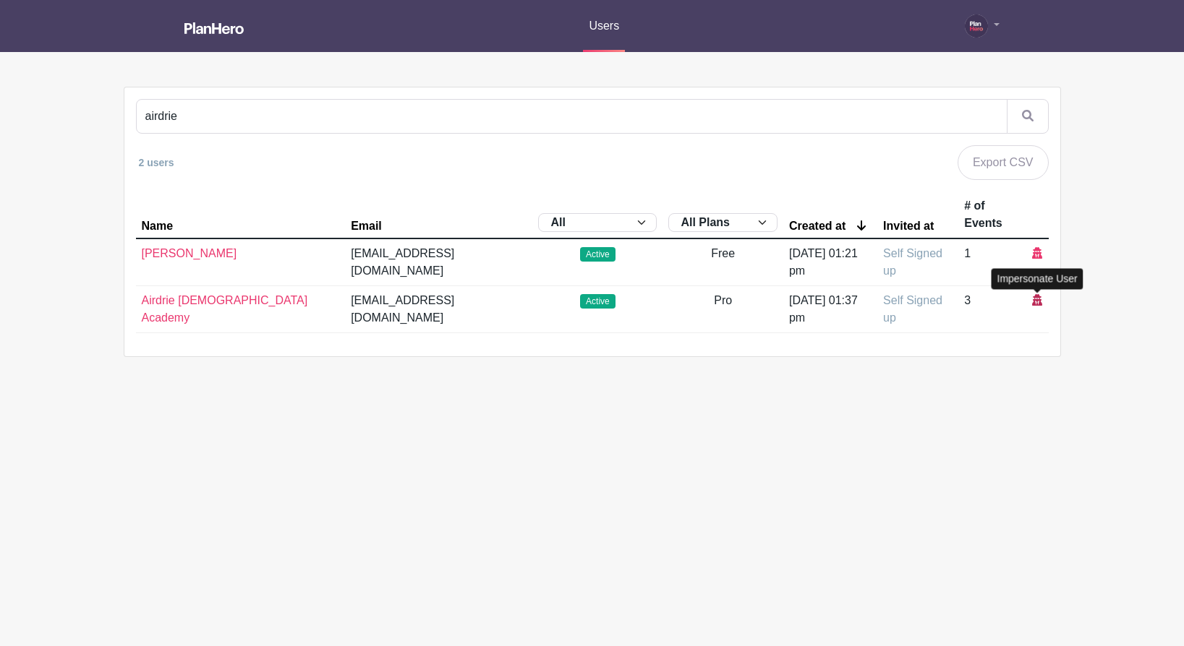
click at [1036, 299] on icon at bounding box center [1037, 300] width 10 height 12
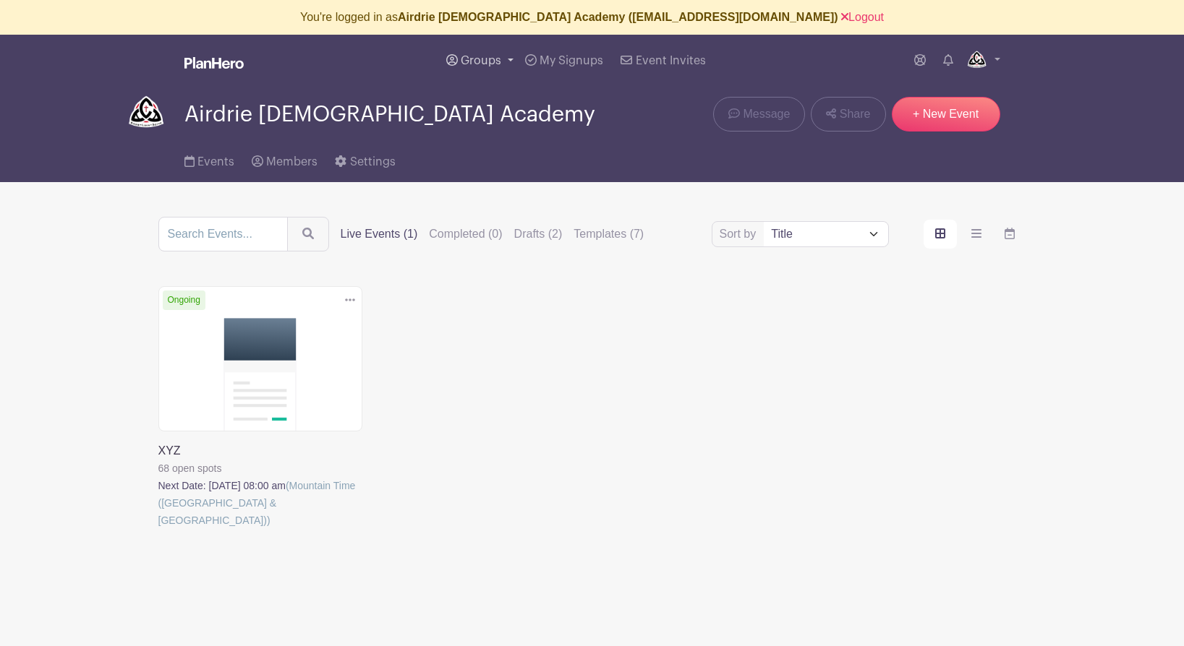
click at [474, 56] on span "Groups" at bounding box center [481, 61] width 40 height 12
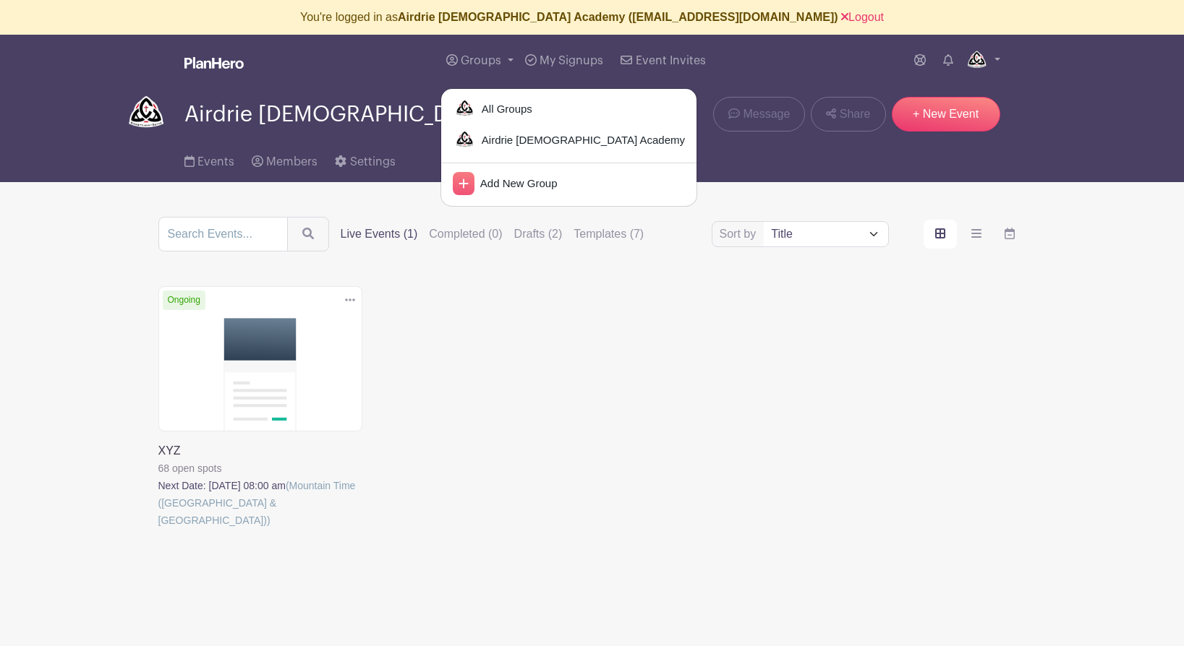
click at [816, 354] on div "Delete Event Are you sure you want to delete this Event? Yes, Delete No, Cancel…" at bounding box center [592, 427] width 885 height 283
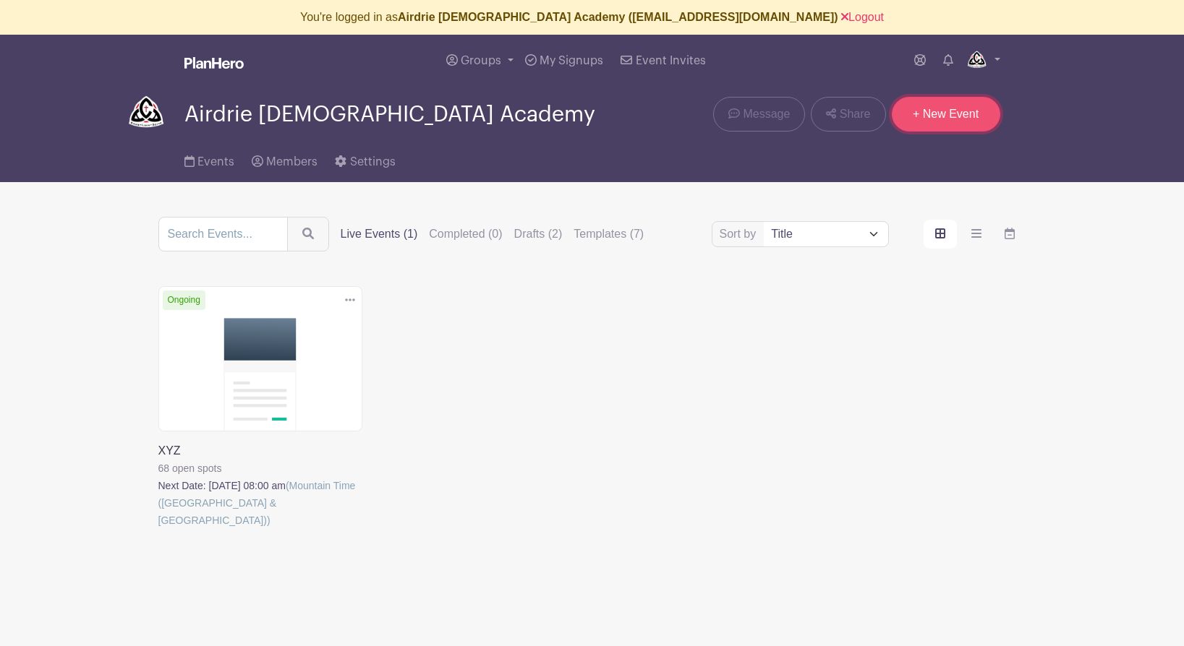
click at [923, 118] on link "+ New Event" at bounding box center [946, 114] width 108 height 35
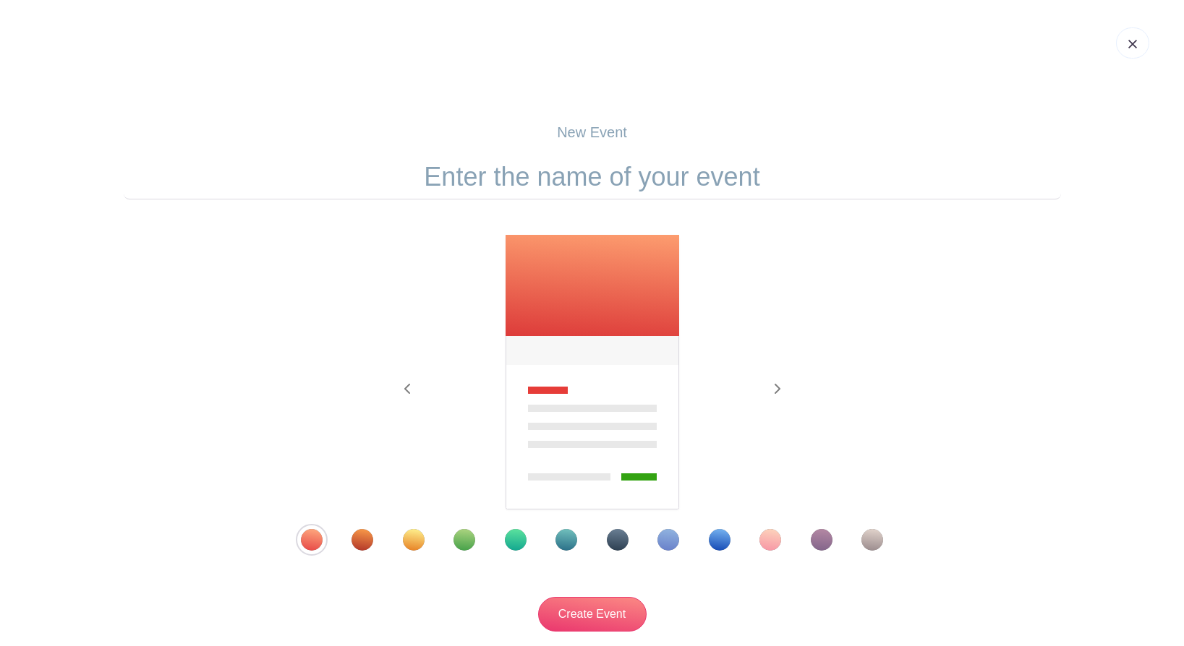
click at [587, 179] on input "text" at bounding box center [592, 177] width 937 height 45
type input "Volunteer Log"
click at [469, 531] on div "Template 4" at bounding box center [464, 540] width 22 height 22
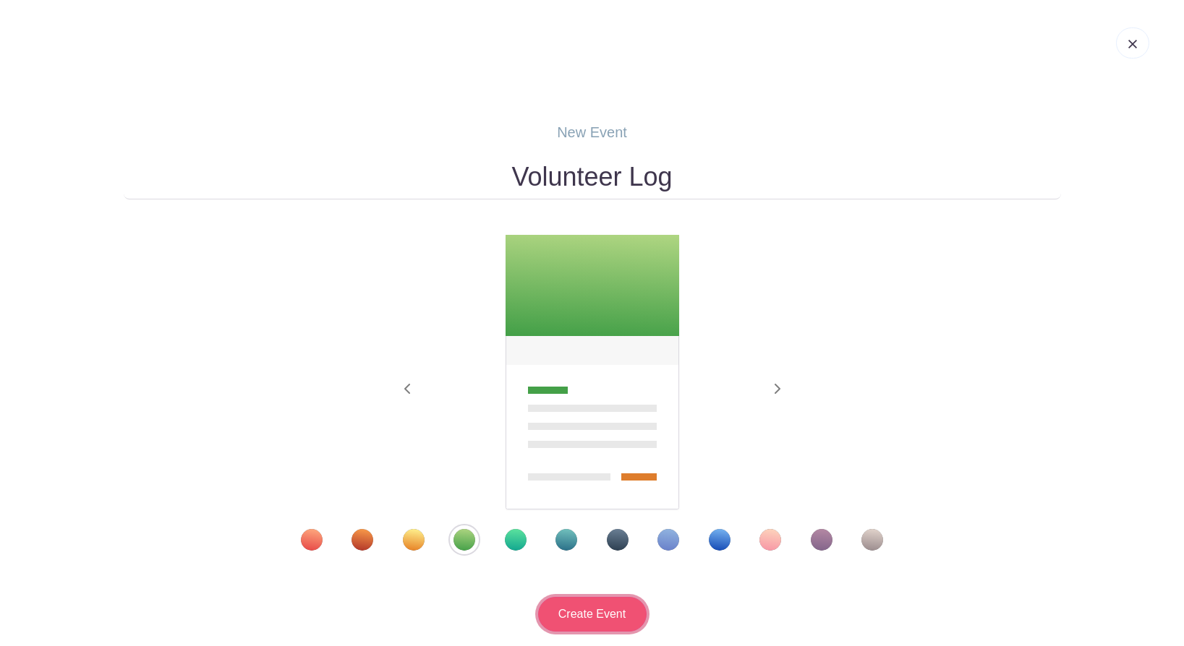
click at [572, 610] on input "Create Event" at bounding box center [592, 614] width 108 height 35
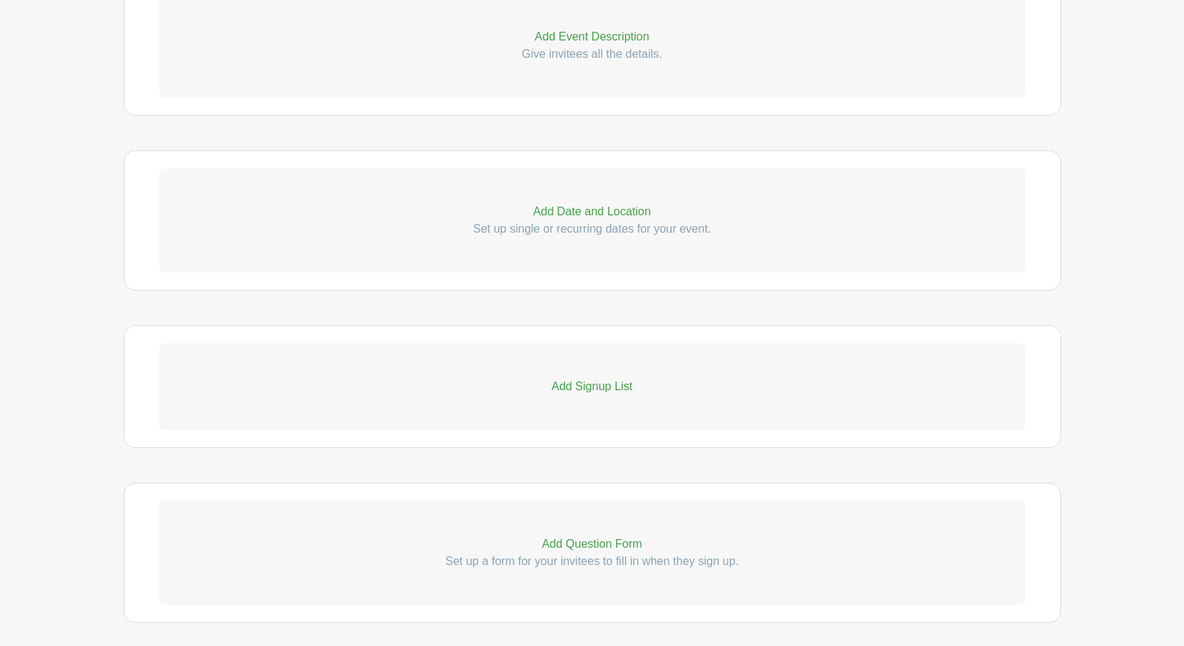
scroll to position [603, 0]
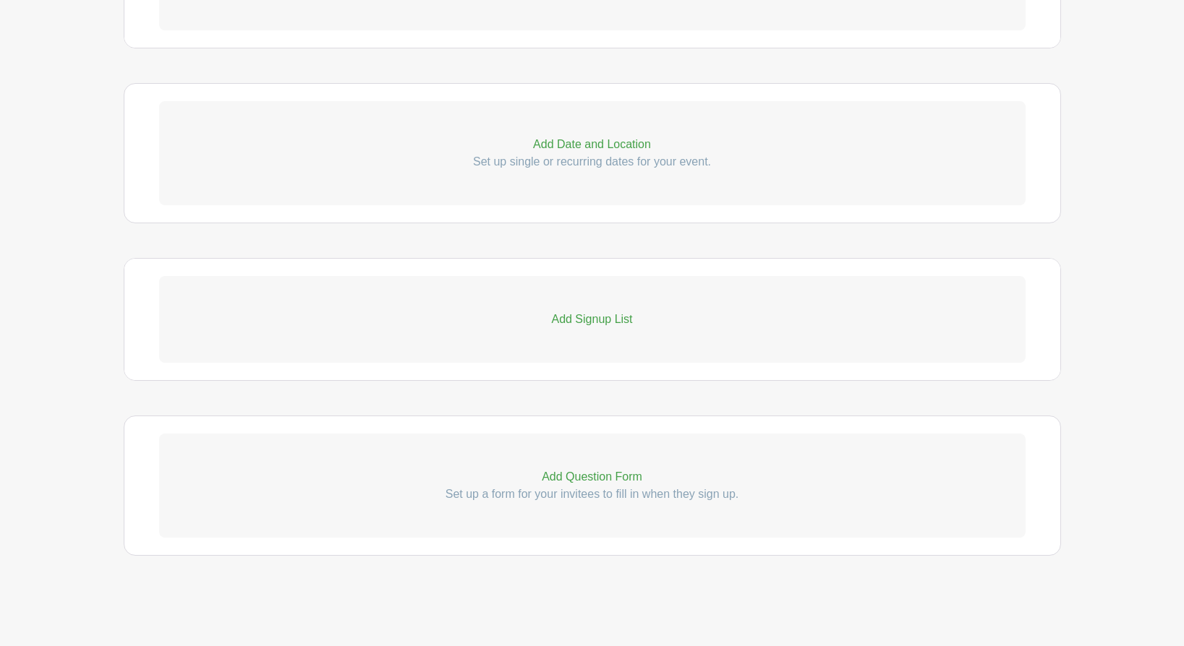
click at [584, 318] on p "Add Signup List" at bounding box center [592, 319] width 866 height 17
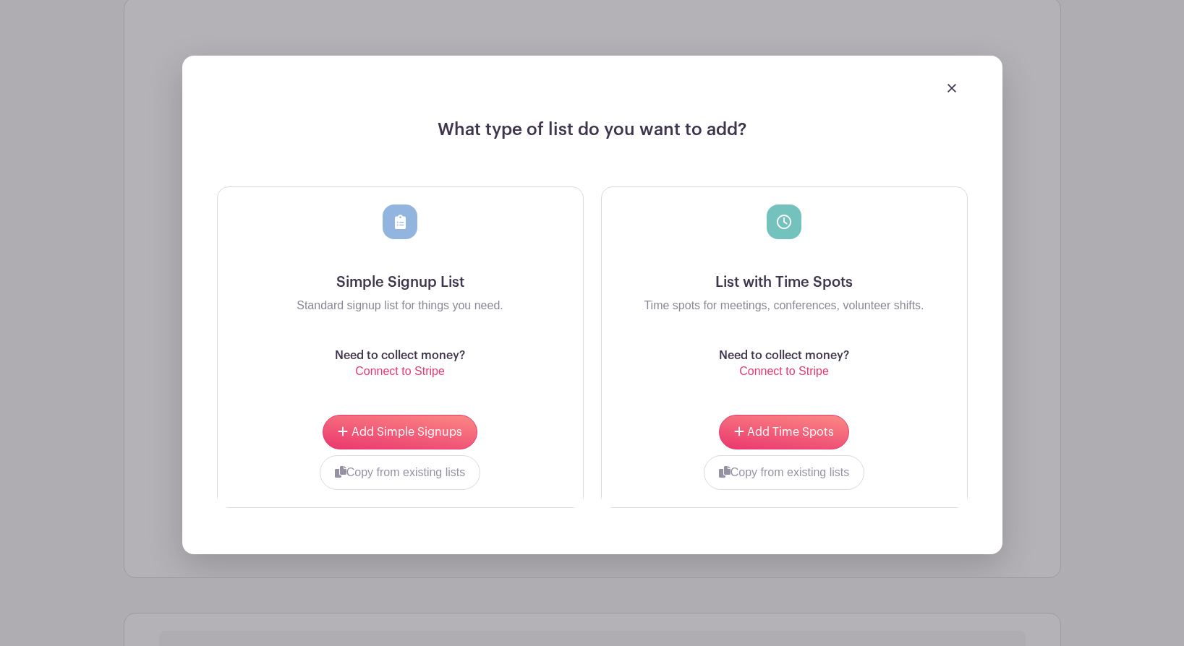
scroll to position [883, 0]
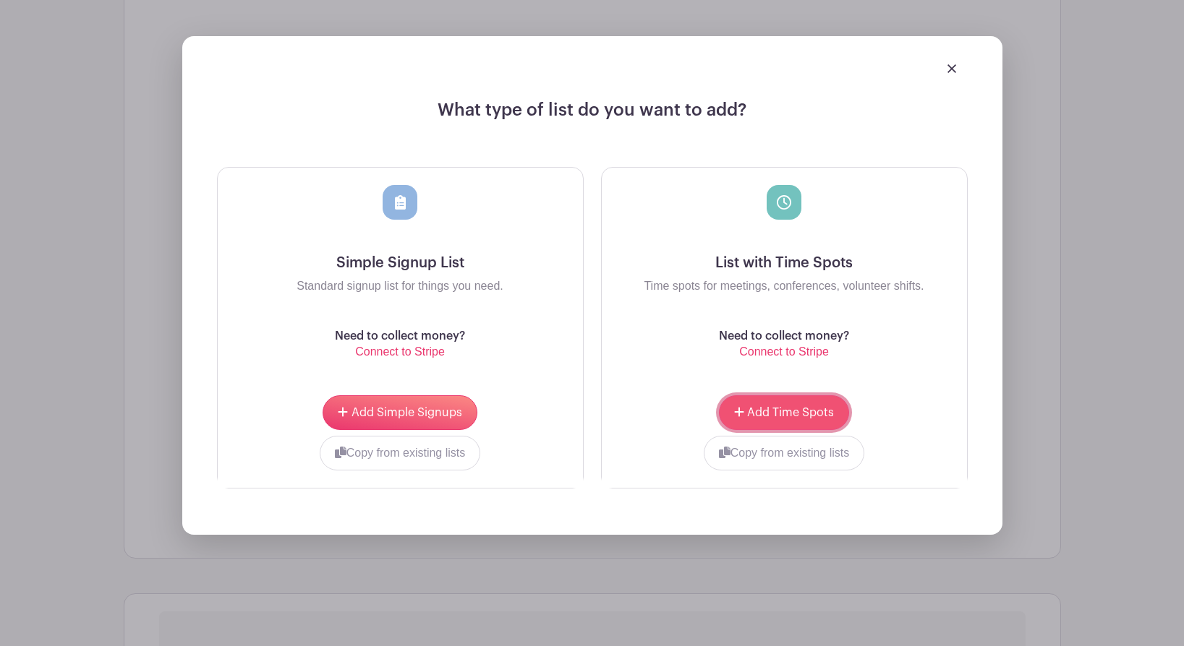
click at [760, 411] on span "Add Time Spots" at bounding box center [790, 413] width 87 height 12
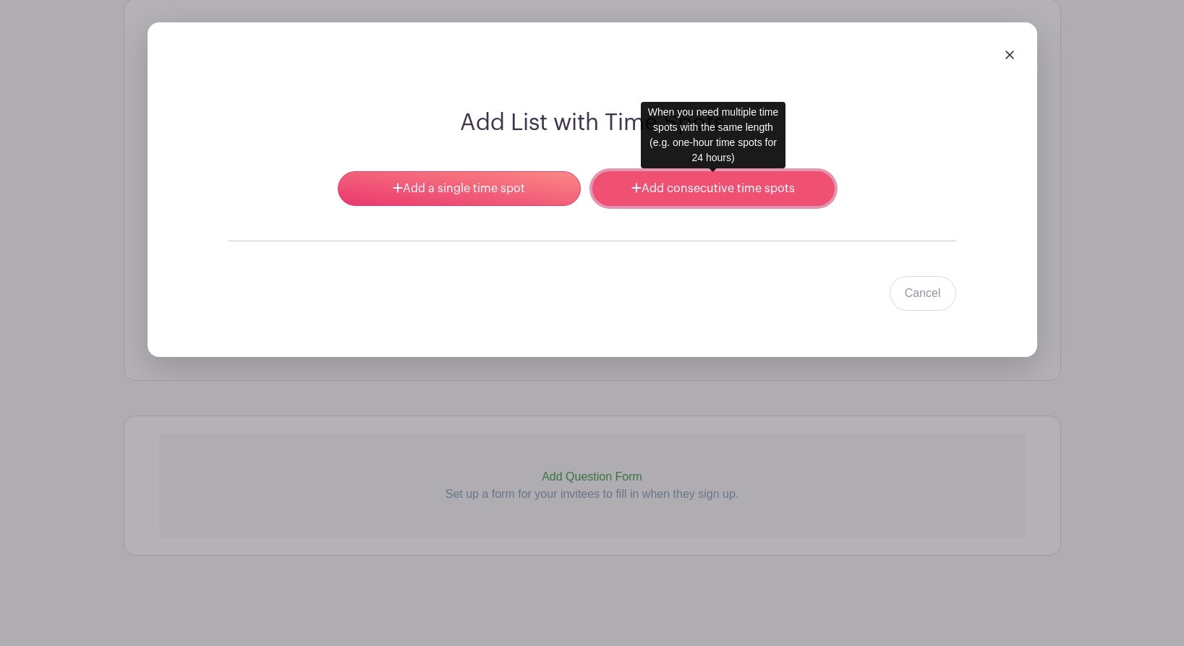
click at [694, 185] on link "Add consecutive time spots" at bounding box center [713, 188] width 242 height 35
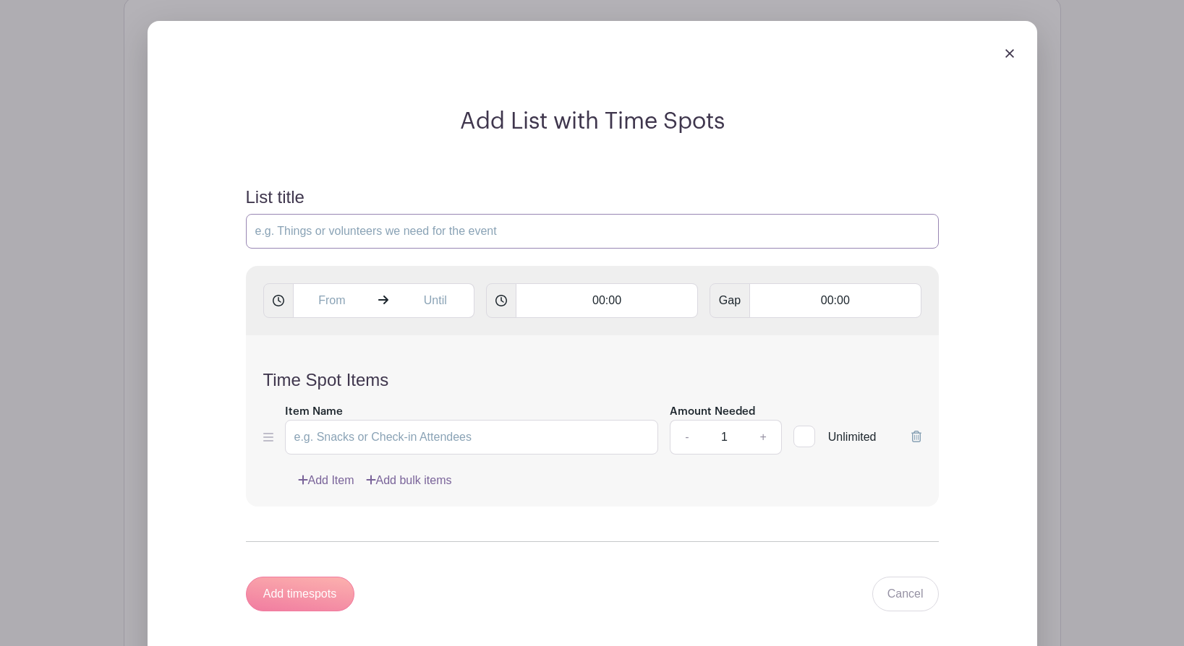
click at [327, 226] on input "List title" at bounding box center [592, 231] width 693 height 35
type input "L"
type input "Select the times that you volunteered"
click at [316, 303] on input "text" at bounding box center [332, 300] width 78 height 35
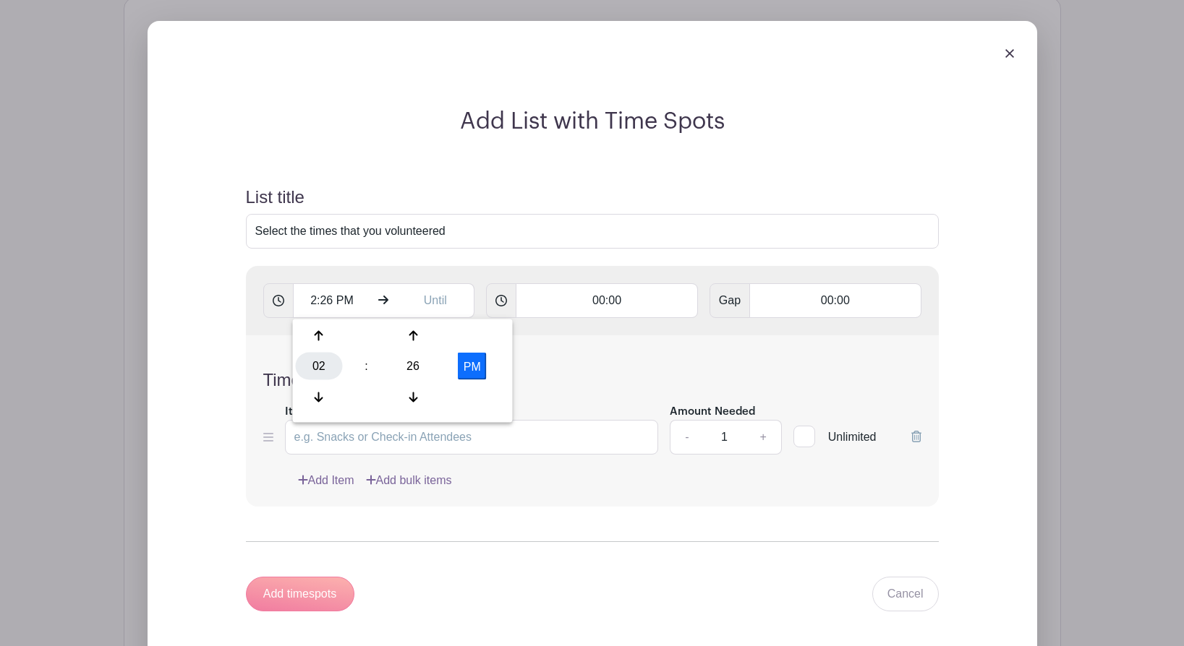
click at [315, 362] on div "02" at bounding box center [319, 366] width 47 height 27
click at [481, 364] on div "07" at bounding box center [480, 366] width 48 height 27
click at [411, 372] on div "26" at bounding box center [413, 366] width 47 height 27
click at [317, 336] on div "00" at bounding box center [320, 336] width 48 height 27
click at [470, 372] on button "PM" at bounding box center [472, 366] width 29 height 27
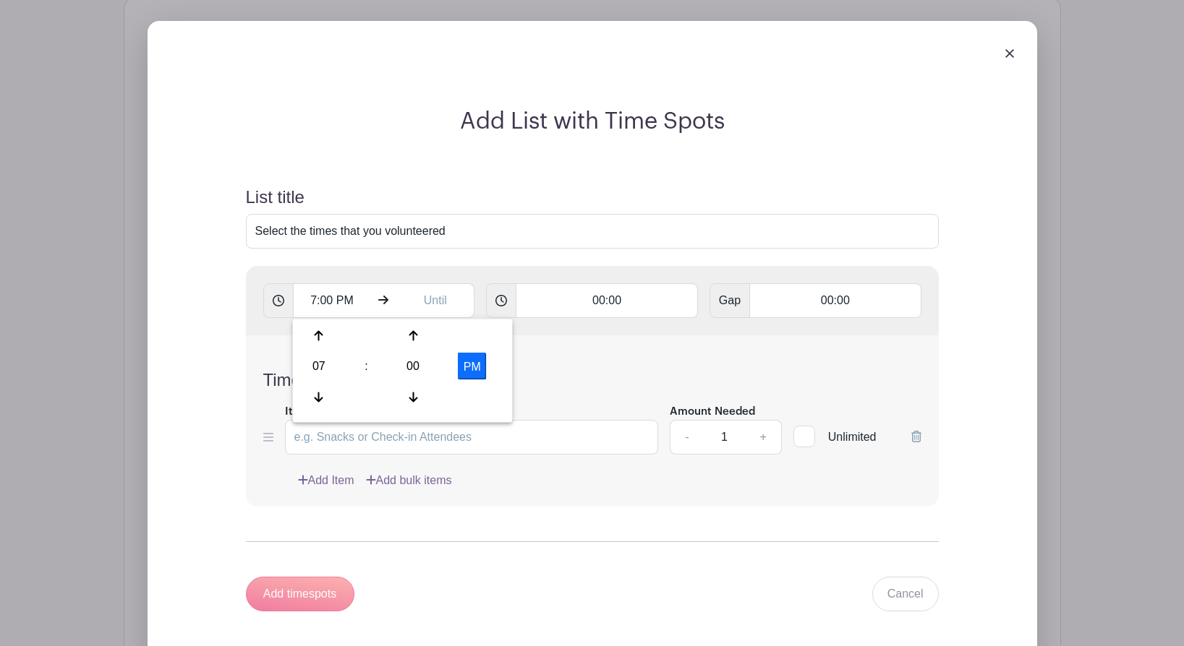
type input "7:00 AM"
click at [435, 295] on input "text" at bounding box center [435, 300] width 78 height 35
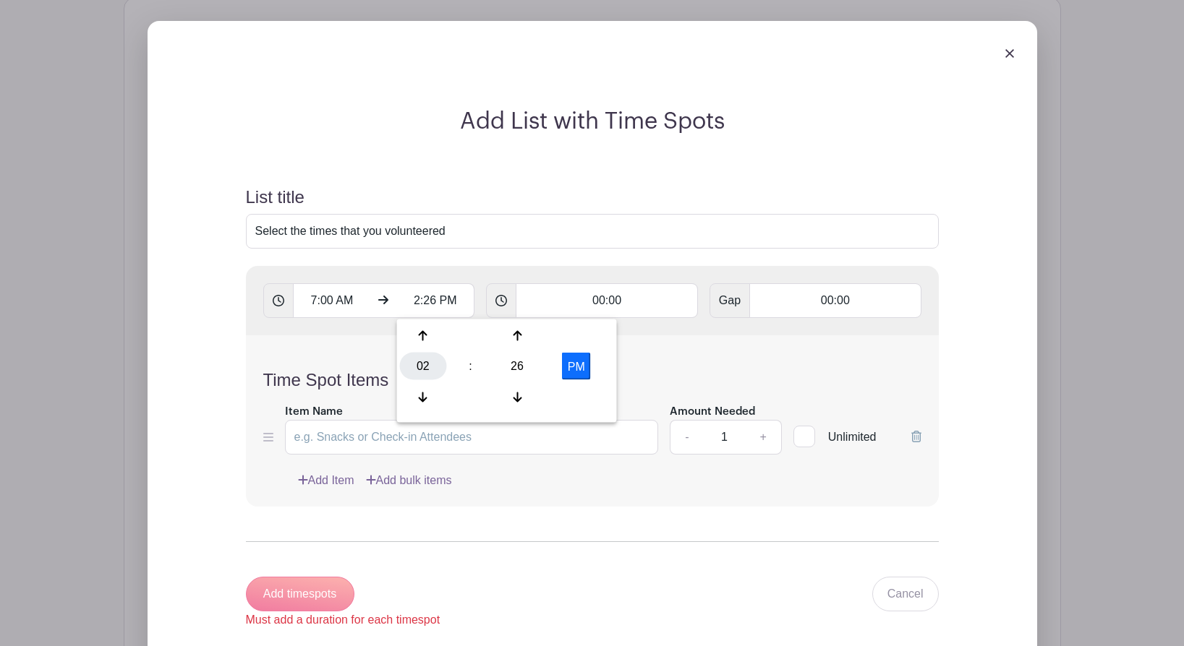
click at [419, 368] on div "02" at bounding box center [423, 366] width 47 height 27
click at [526, 398] on div "10" at bounding box center [531, 396] width 48 height 27
click at [518, 368] on div "26" at bounding box center [517, 366] width 47 height 27
click at [427, 336] on div "00" at bounding box center [424, 336] width 48 height 27
type input "10:00 PM"
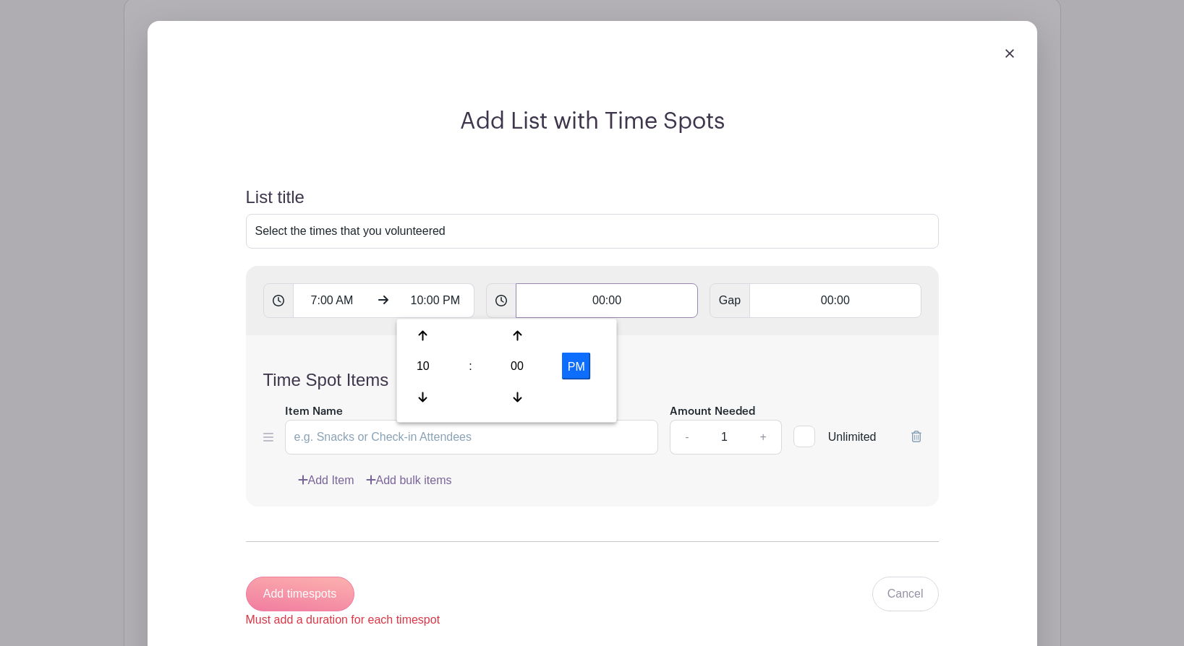
click at [629, 301] on input "00:00" at bounding box center [607, 300] width 182 height 35
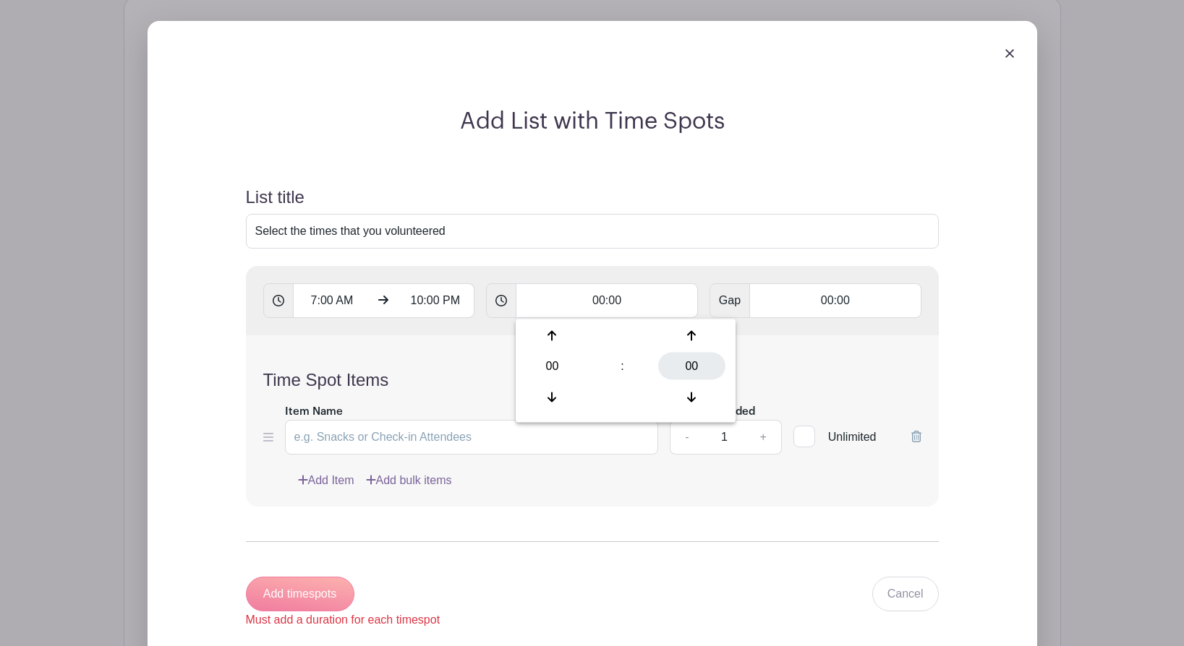
click at [693, 367] on div "00" at bounding box center [691, 366] width 67 height 27
click at [648, 366] on div "30" at bounding box center [650, 366] width 48 height 27
type input "00:30"
type input "Add 30 timespots"
click at [398, 445] on input "Item Name" at bounding box center [472, 437] width 374 height 35
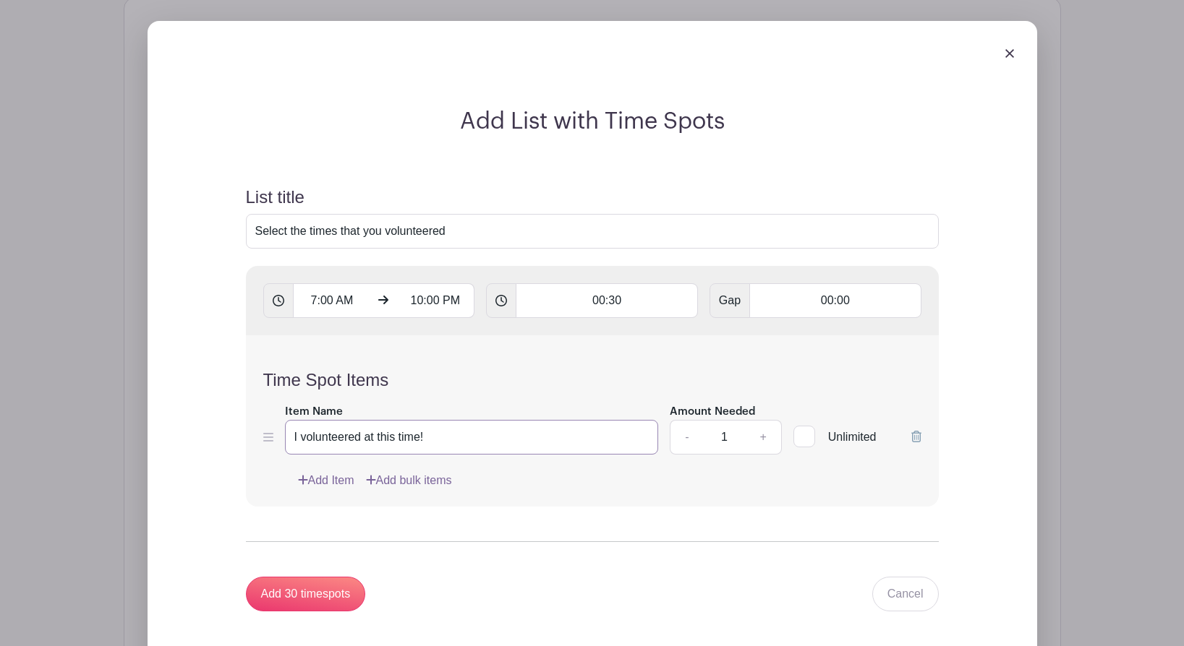
type input "I volunteered at this time!"
click at [801, 438] on input "Unlimited" at bounding box center [797, 433] width 9 height 9
checkbox input "true"
click at [295, 593] on input "Add 30 timespots" at bounding box center [306, 594] width 120 height 35
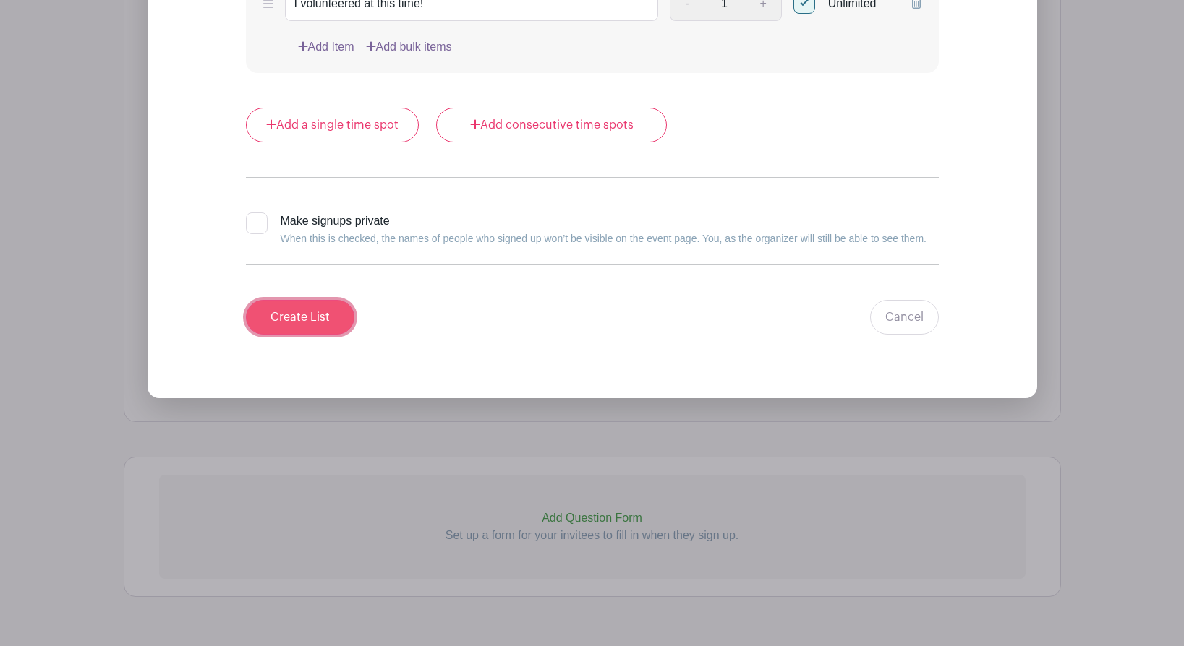
click at [286, 307] on input "Create List" at bounding box center [300, 317] width 108 height 35
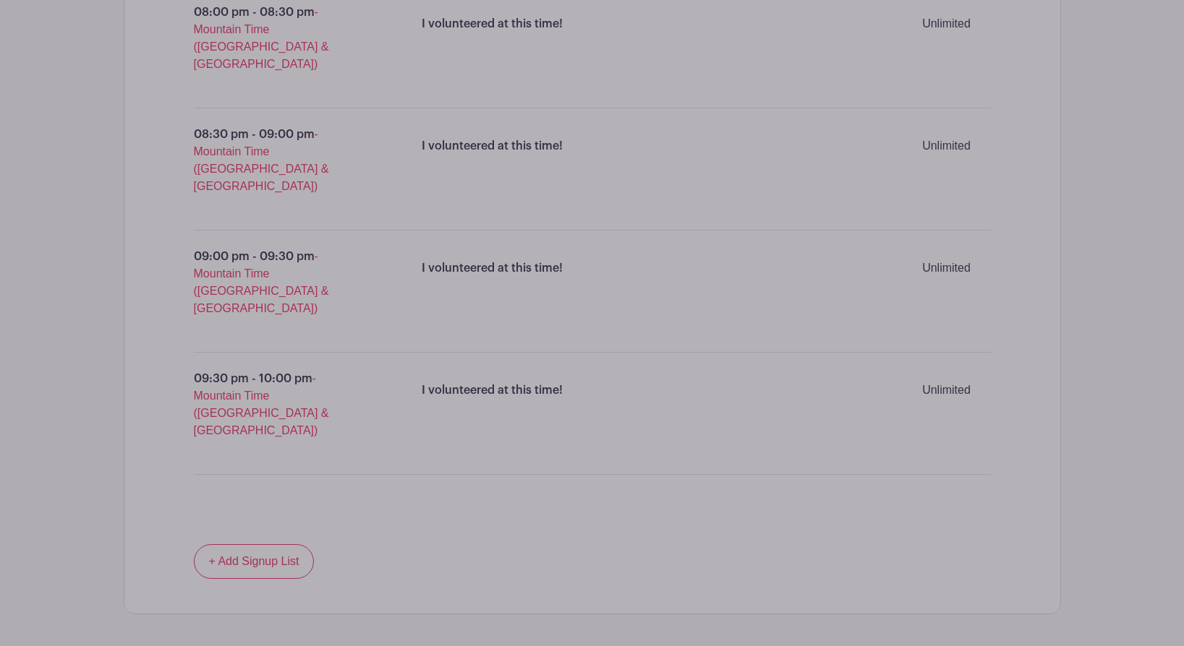
scroll to position [4299, 0]
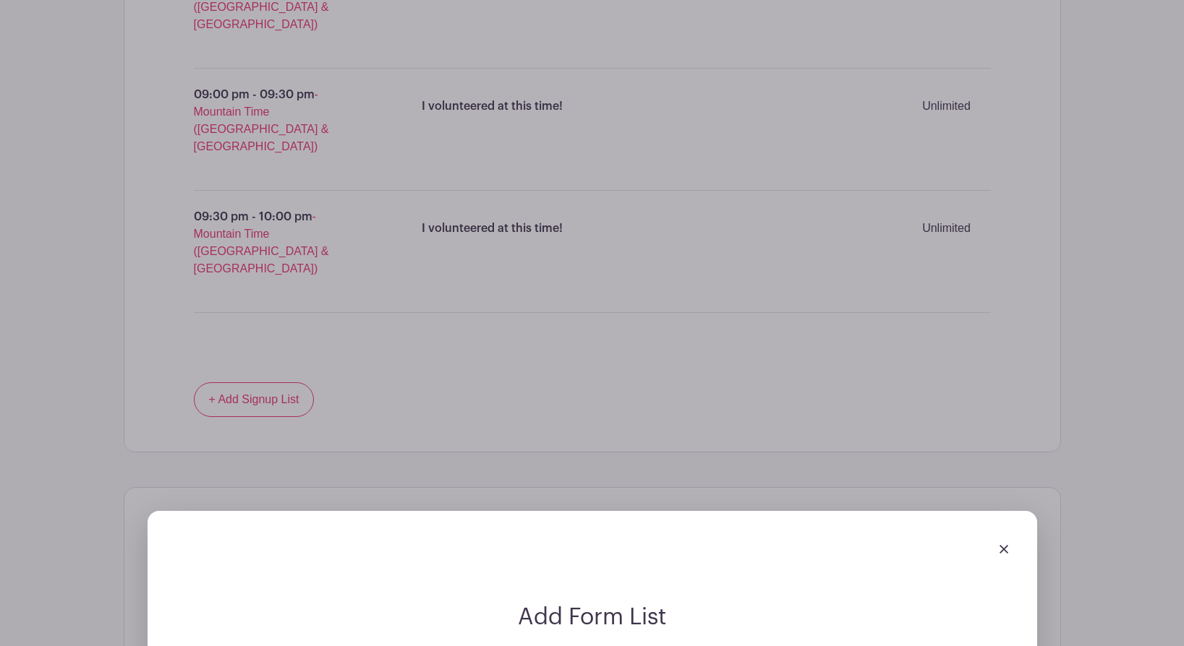
type input "More info needed!"
type input "w"
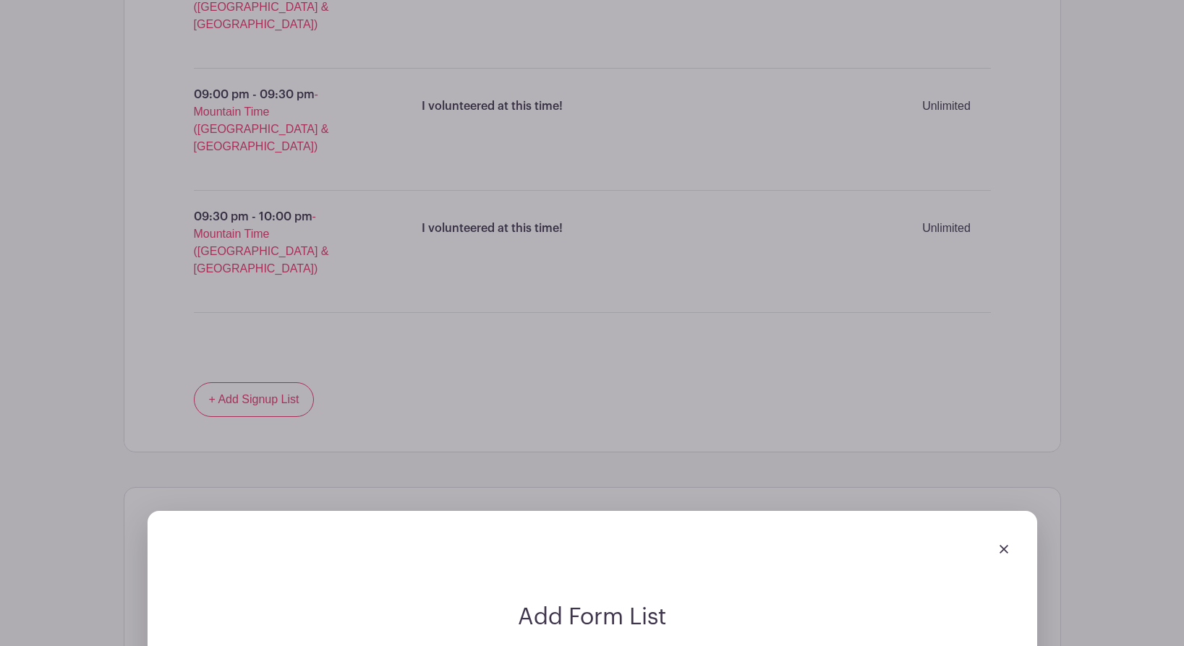
type input "Where did you volunteer these hours"
checkbox input "true"
type input "Where did you volunteer these hours?"
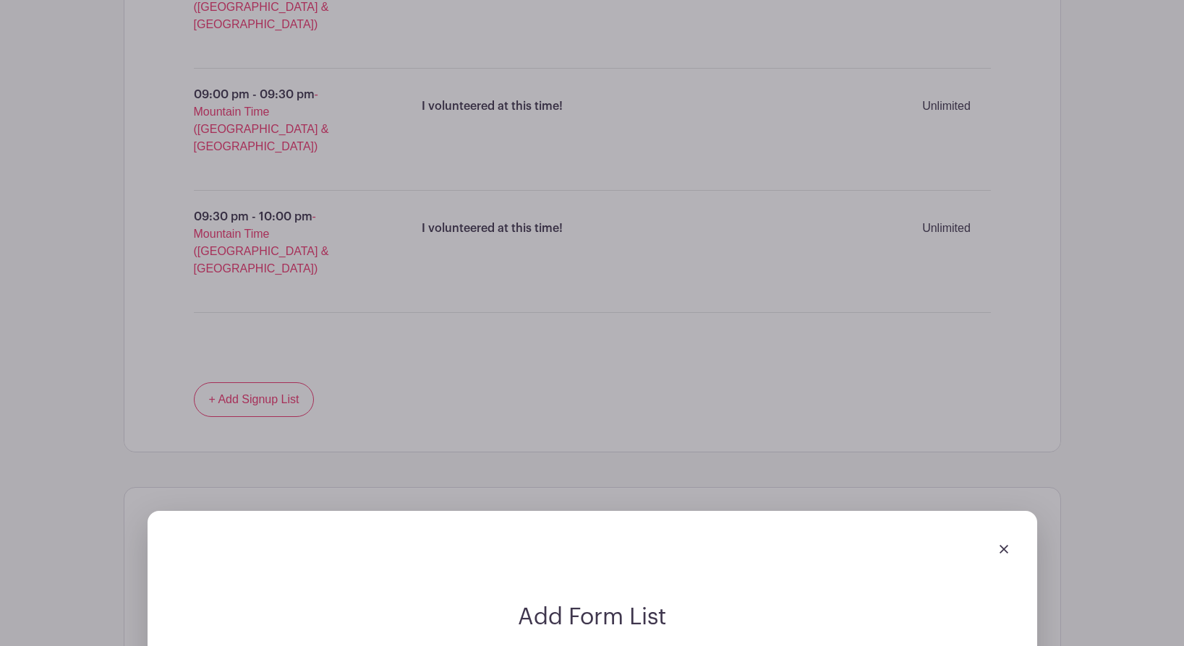
type input "On what date did you volunteer>"
checkbox input "true"
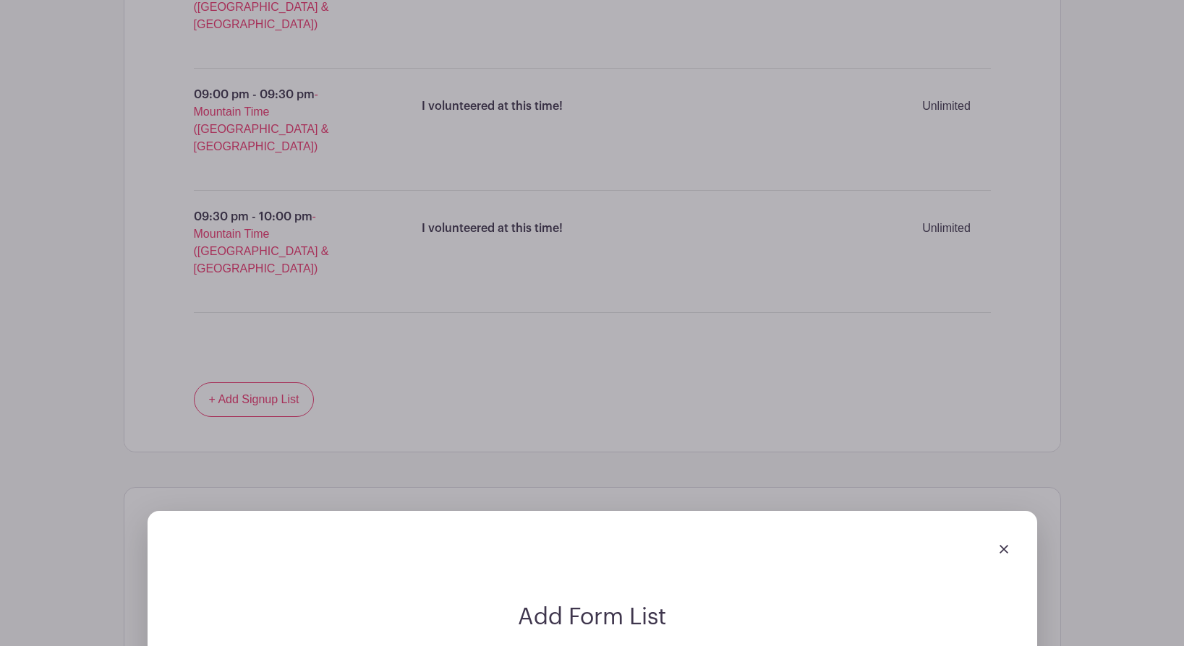
type input "On what date did you volunteer?"
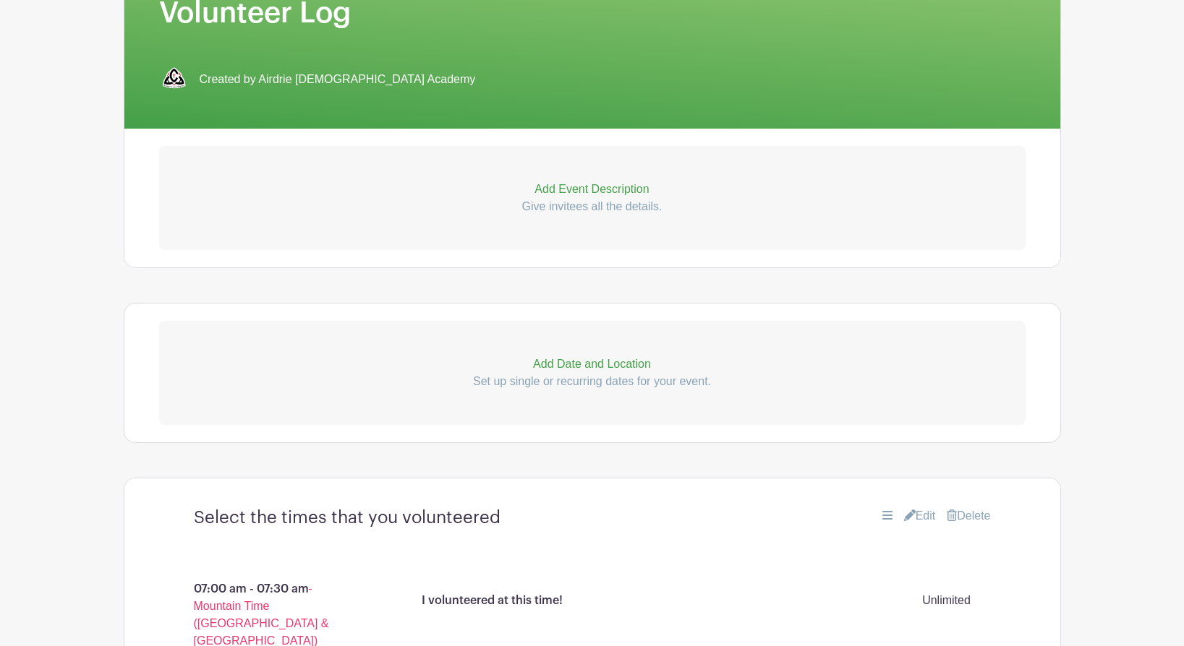
scroll to position [0, 0]
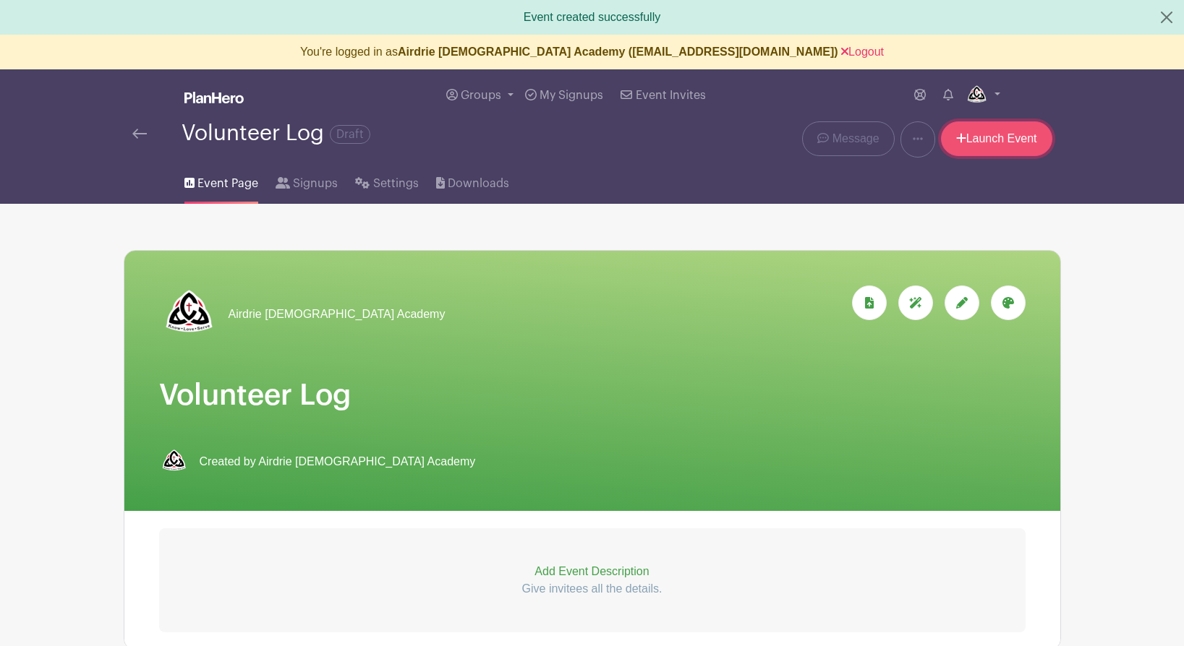
click at [986, 143] on link "Launch Event" at bounding box center [996, 138] width 111 height 35
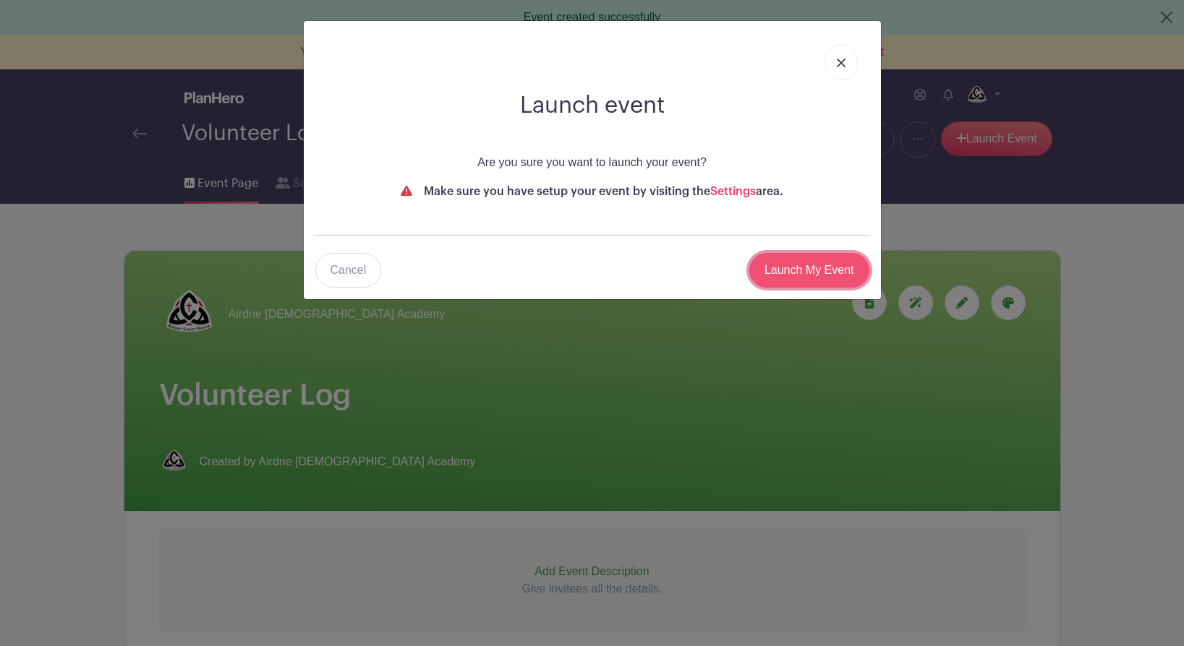
click at [794, 270] on input "Launch My Event" at bounding box center [809, 270] width 120 height 35
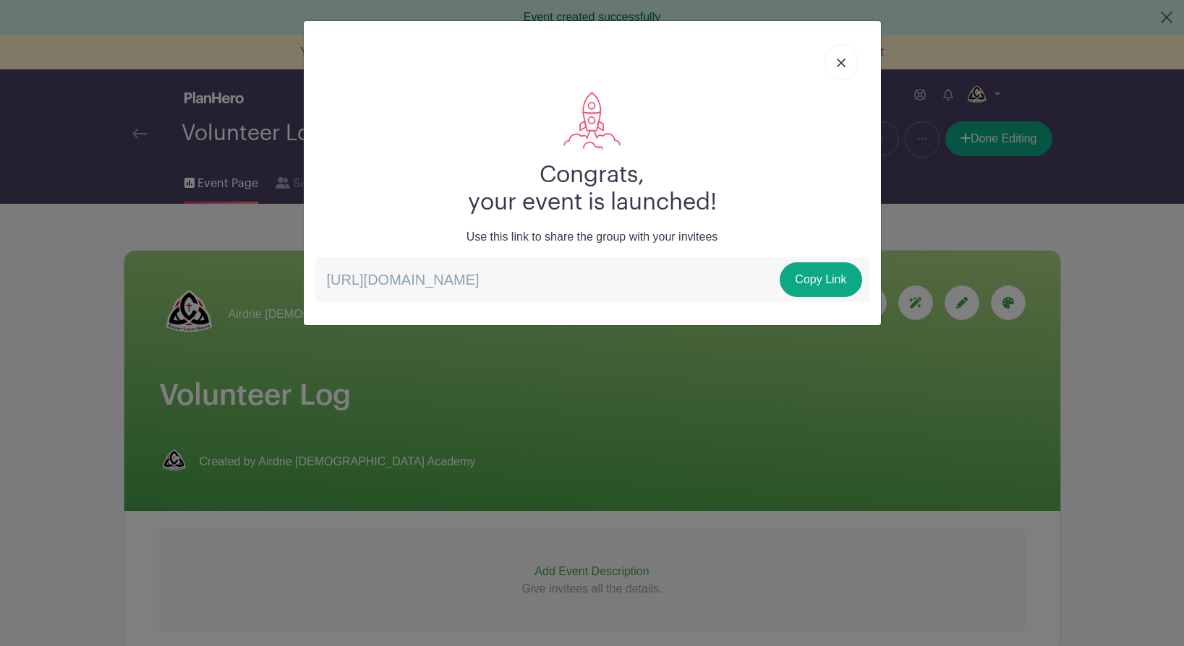
click at [840, 56] on link at bounding box center [840, 62] width 33 height 36
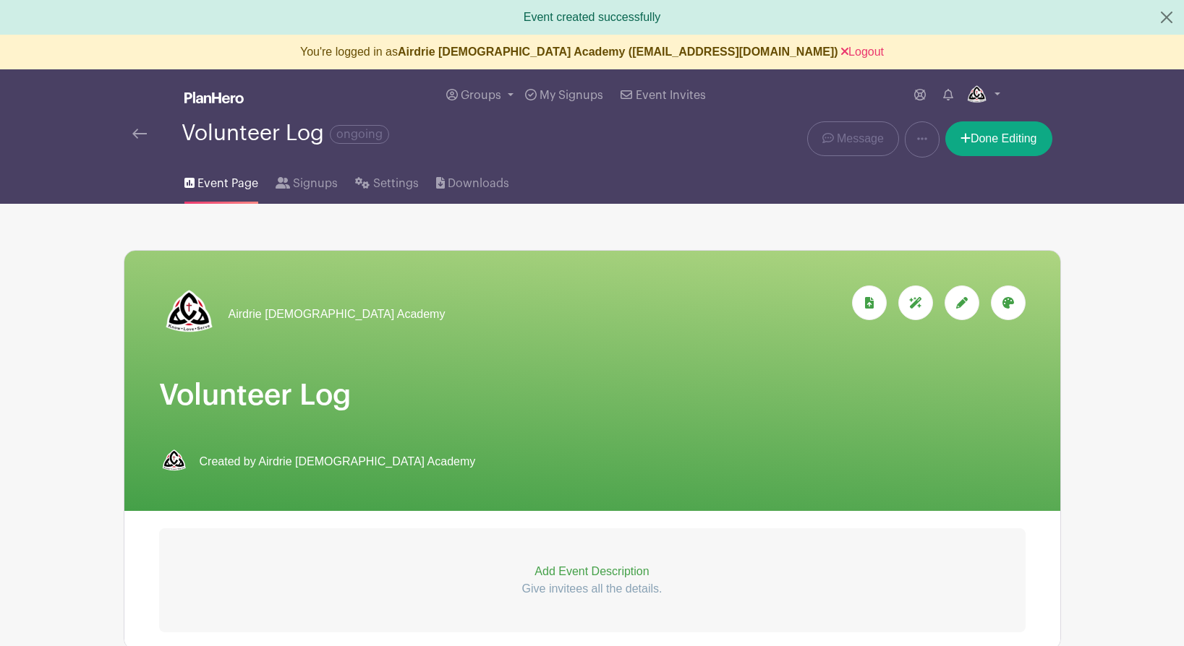
click at [140, 134] on img at bounding box center [139, 134] width 14 height 10
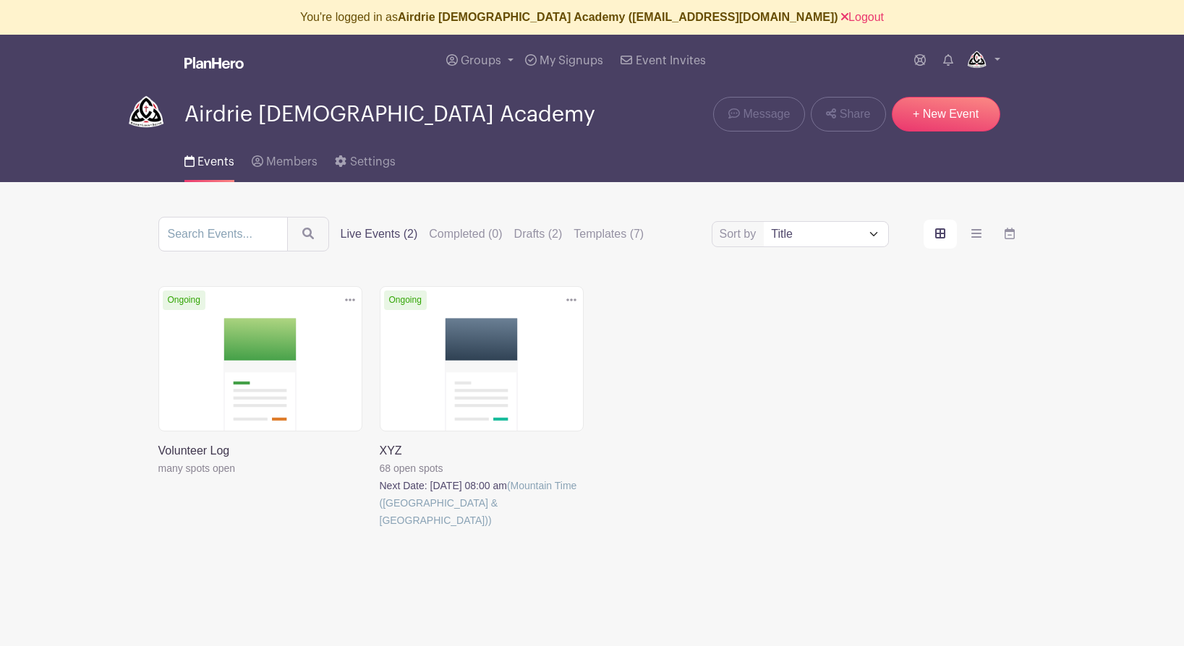
click at [158, 477] on link at bounding box center [158, 477] width 0 height 0
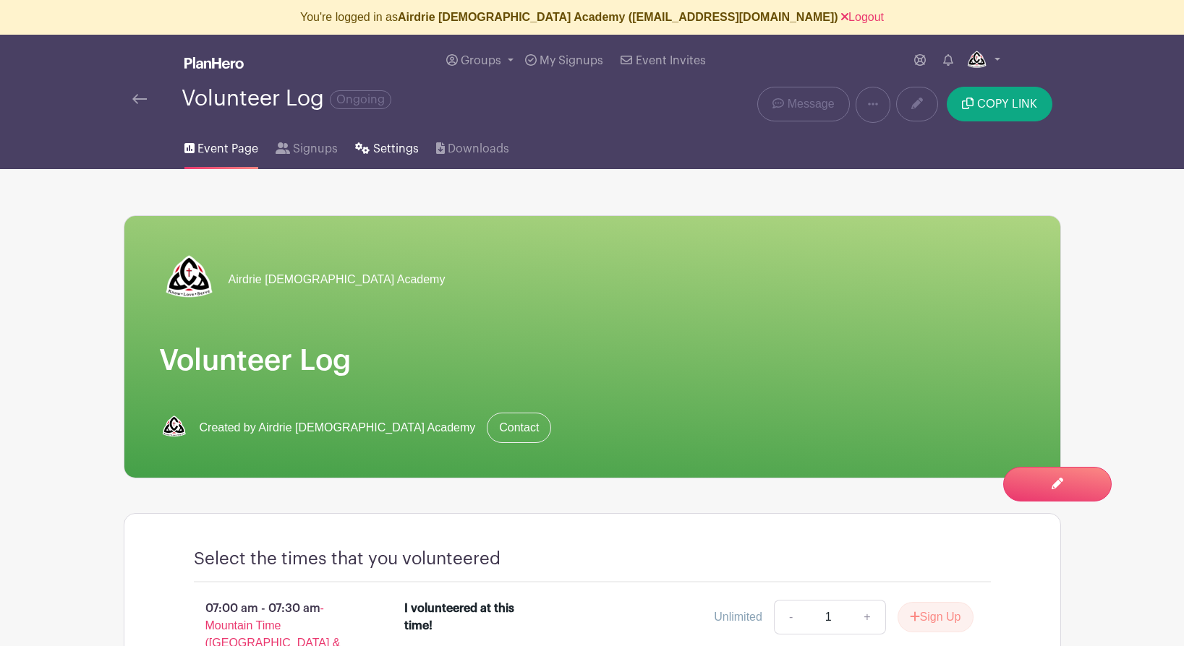
click at [381, 146] on span "Settings" at bounding box center [396, 148] width 46 height 17
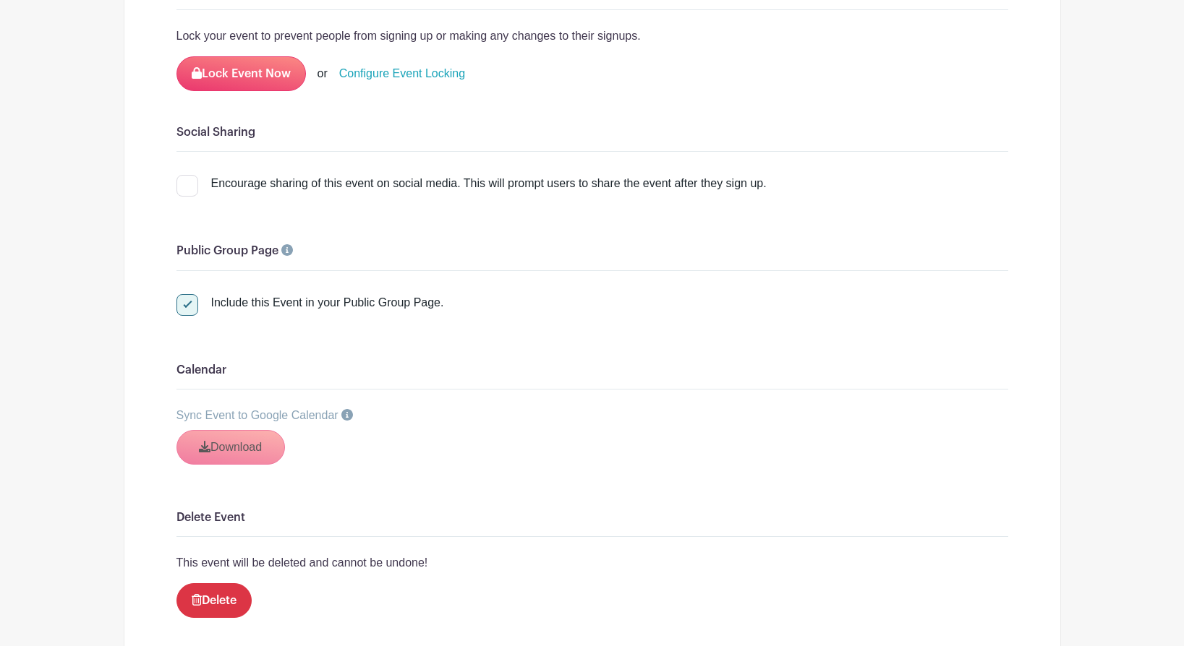
scroll to position [1840, 0]
click at [189, 304] on div at bounding box center [187, 306] width 22 height 22
click at [186, 304] on input "Include this Event in your Public Group Page." at bounding box center [180, 299] width 9 height 9
checkbox input "false"
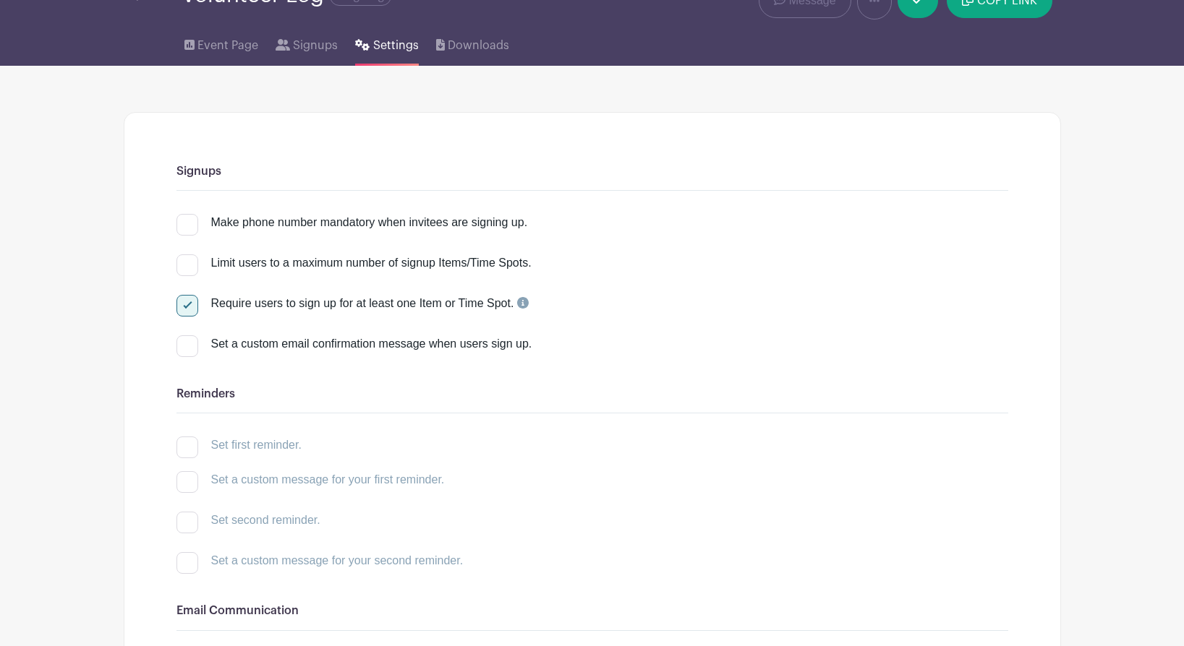
scroll to position [0, 0]
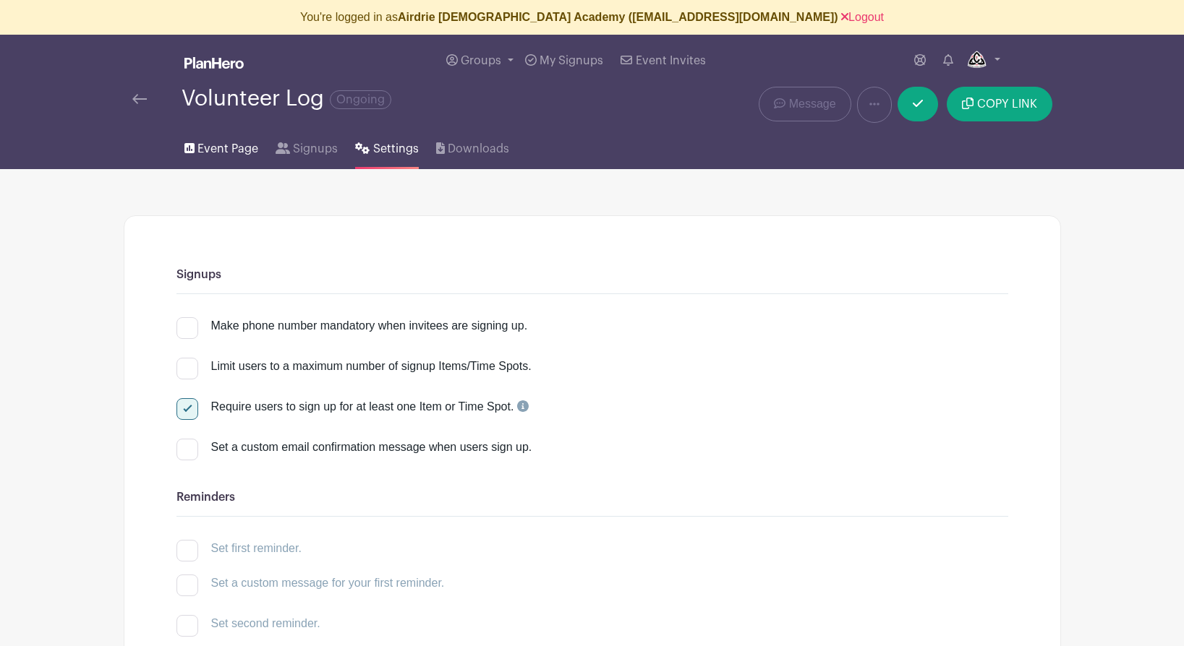
click at [208, 148] on span "Event Page" at bounding box center [227, 148] width 61 height 17
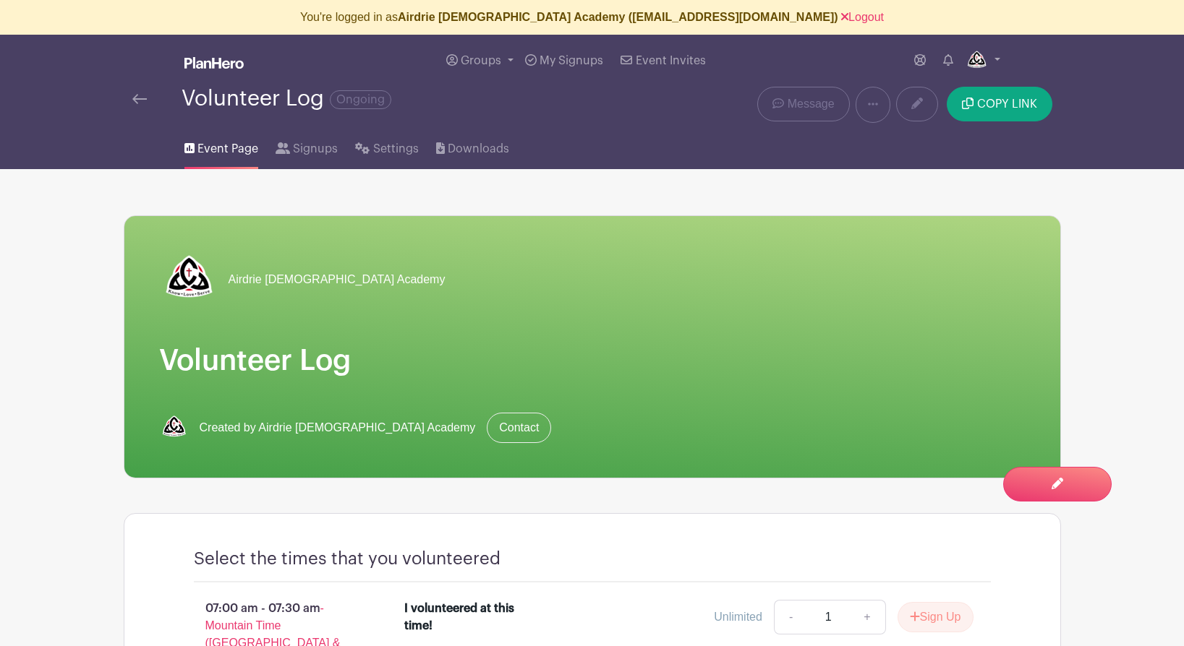
click at [136, 98] on img at bounding box center [139, 99] width 14 height 10
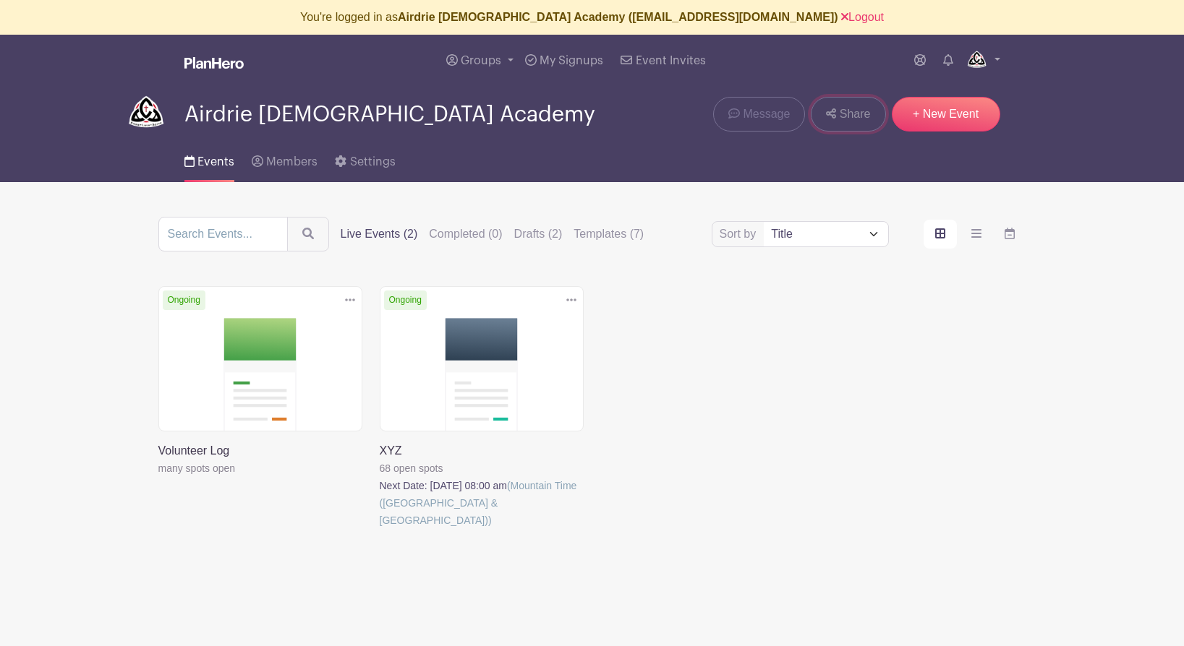
click at [842, 116] on span "Share" at bounding box center [855, 114] width 31 height 17
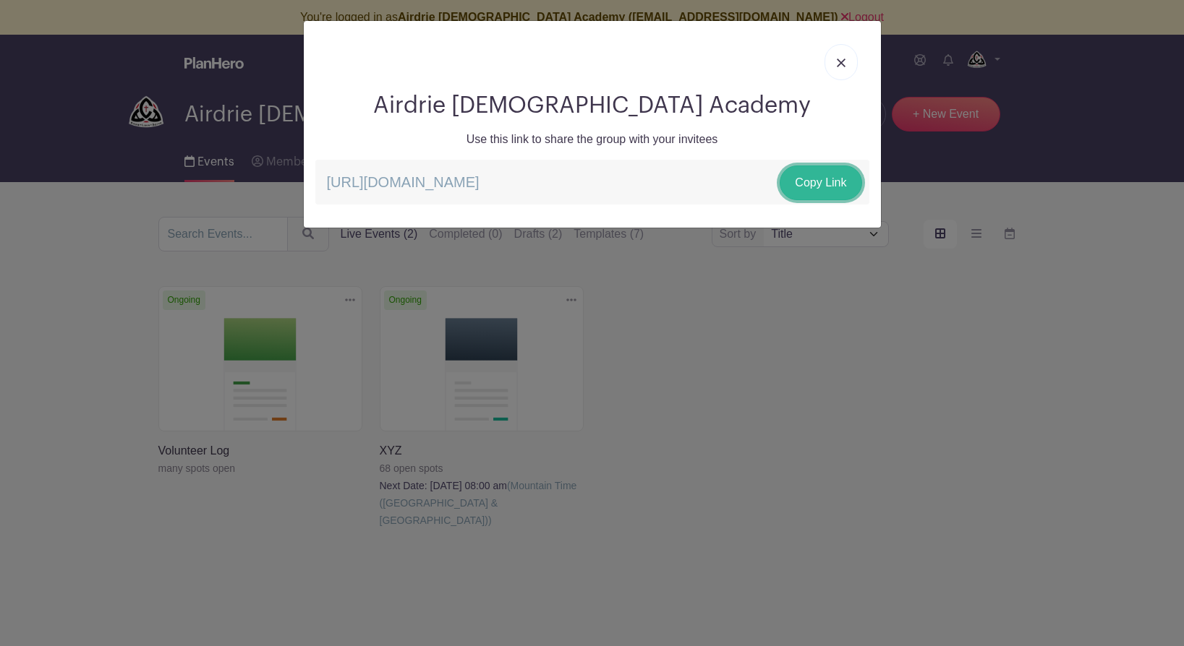
click at [808, 185] on link "Copy Link" at bounding box center [821, 183] width 82 height 35
click at [839, 61] on img at bounding box center [841, 63] width 9 height 9
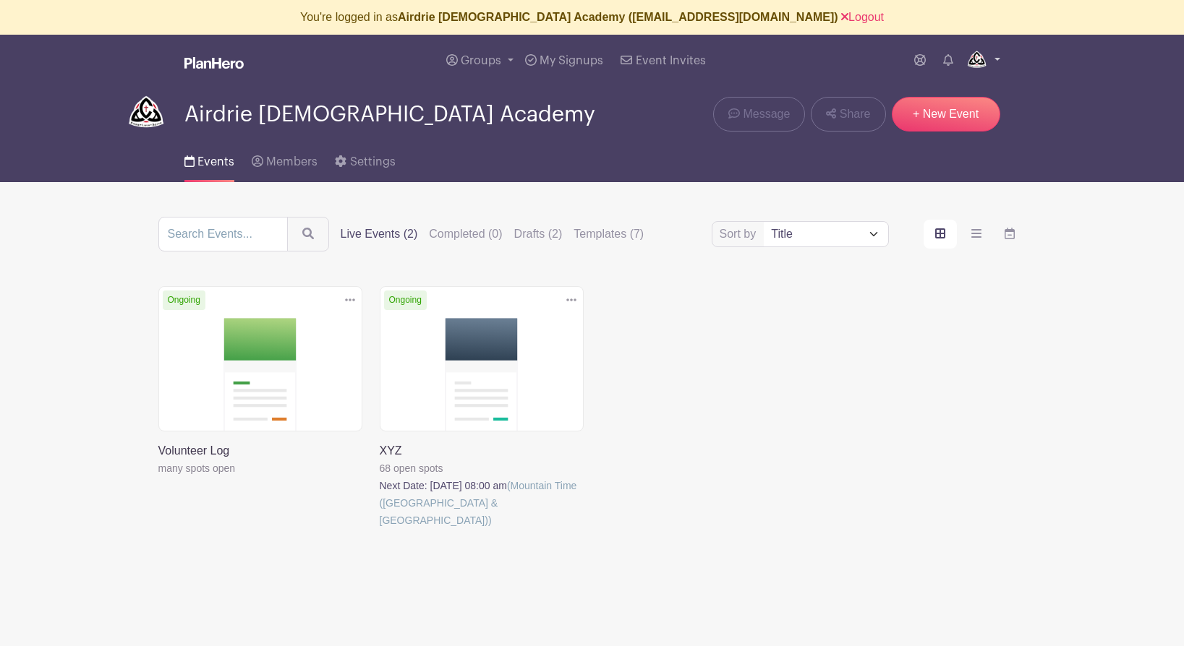
click at [971, 53] on img at bounding box center [976, 60] width 23 height 23
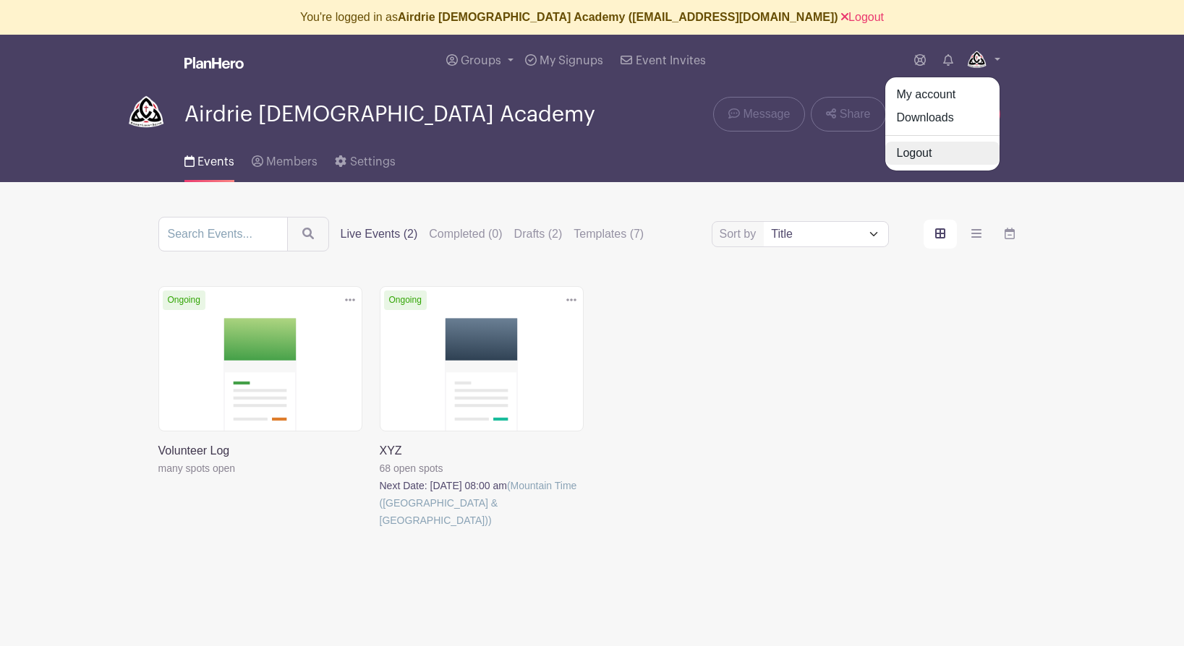
click at [930, 163] on link "Logout" at bounding box center [942, 153] width 114 height 23
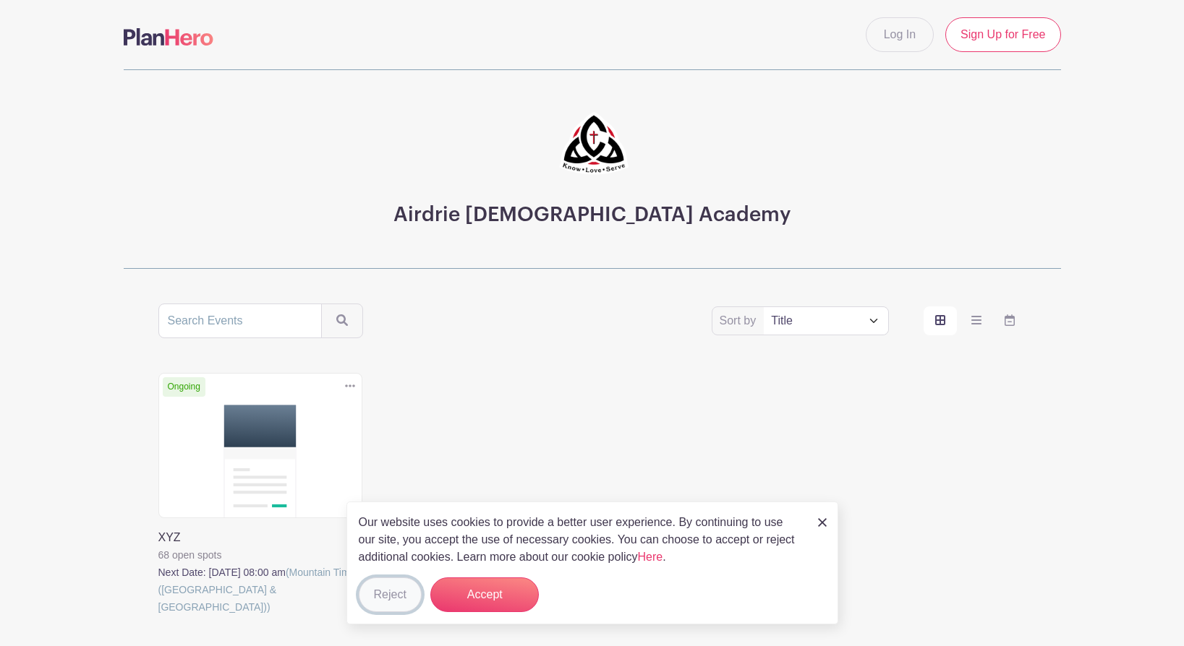
click at [394, 602] on button "Reject" at bounding box center [390, 595] width 63 height 35
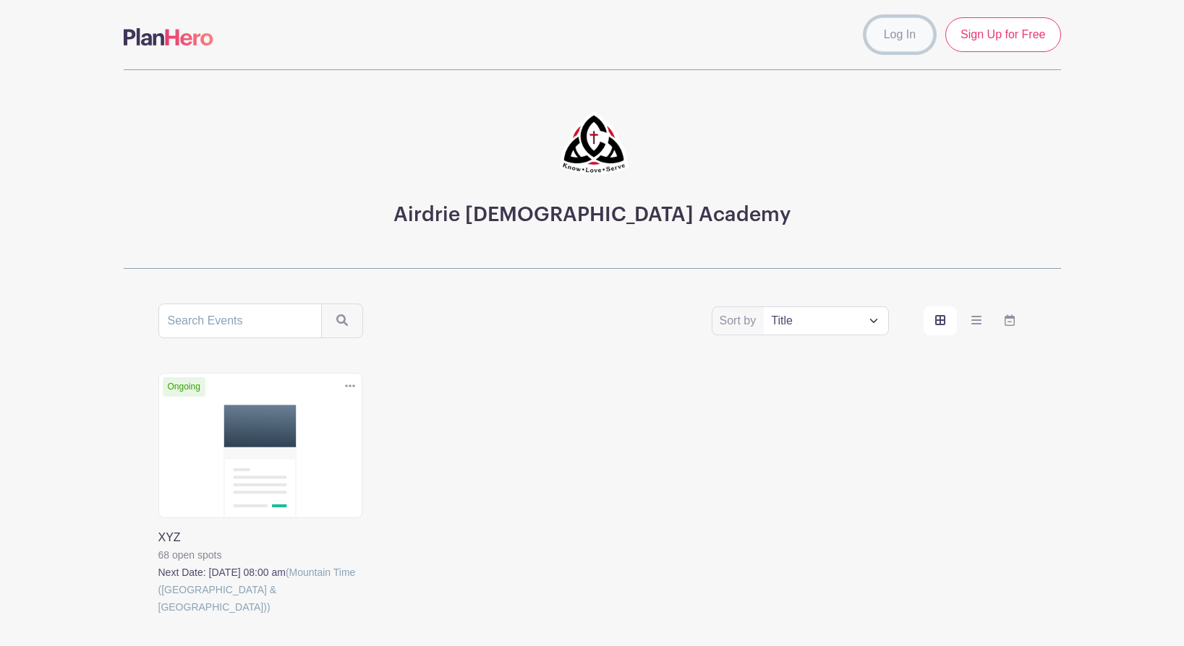
click at [910, 37] on link "Log In" at bounding box center [900, 34] width 68 height 35
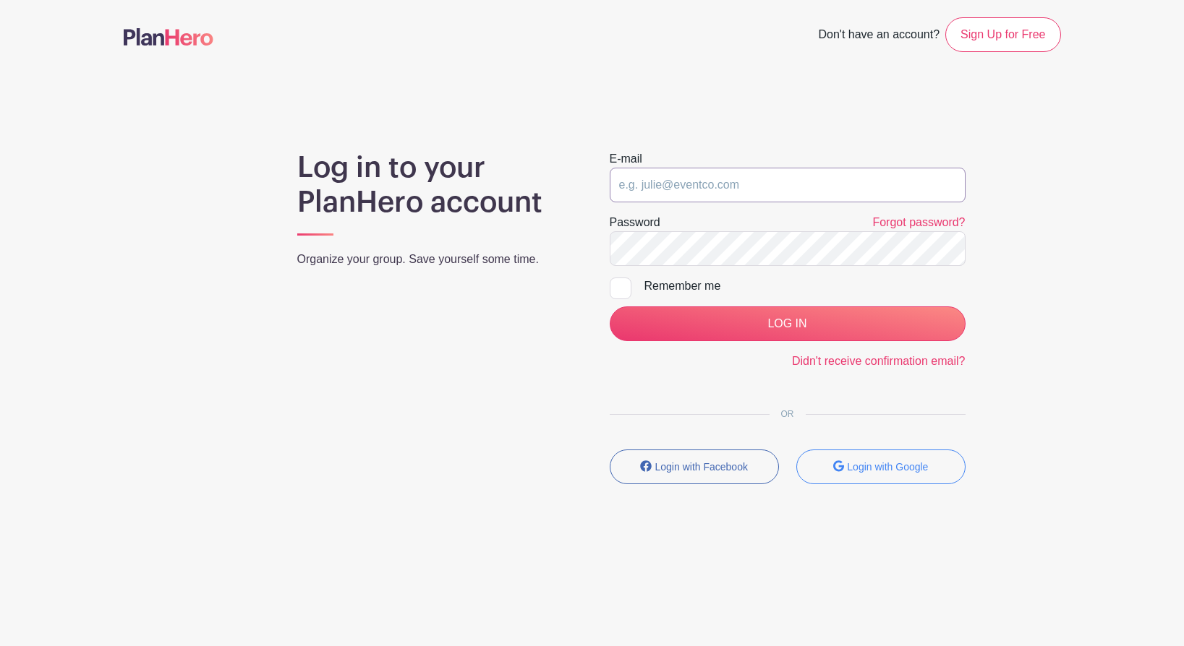
click at [629, 185] on input "email" at bounding box center [788, 185] width 356 height 35
type input "julie@planhero.com"
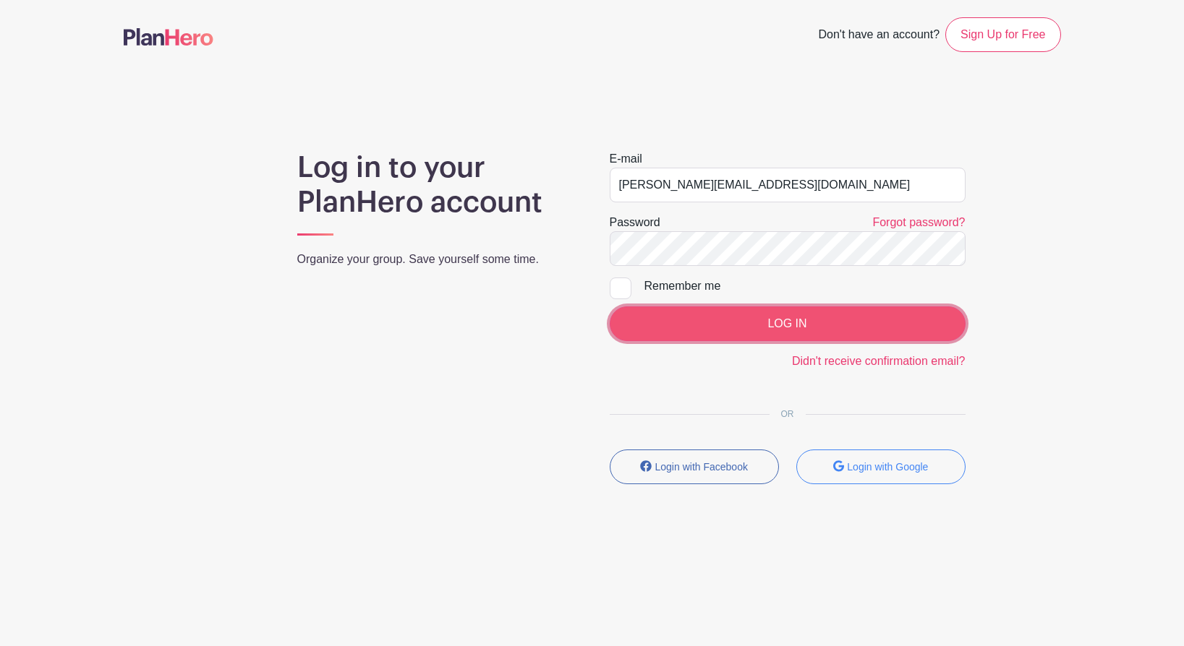
click at [736, 329] on input "LOG IN" at bounding box center [788, 324] width 356 height 35
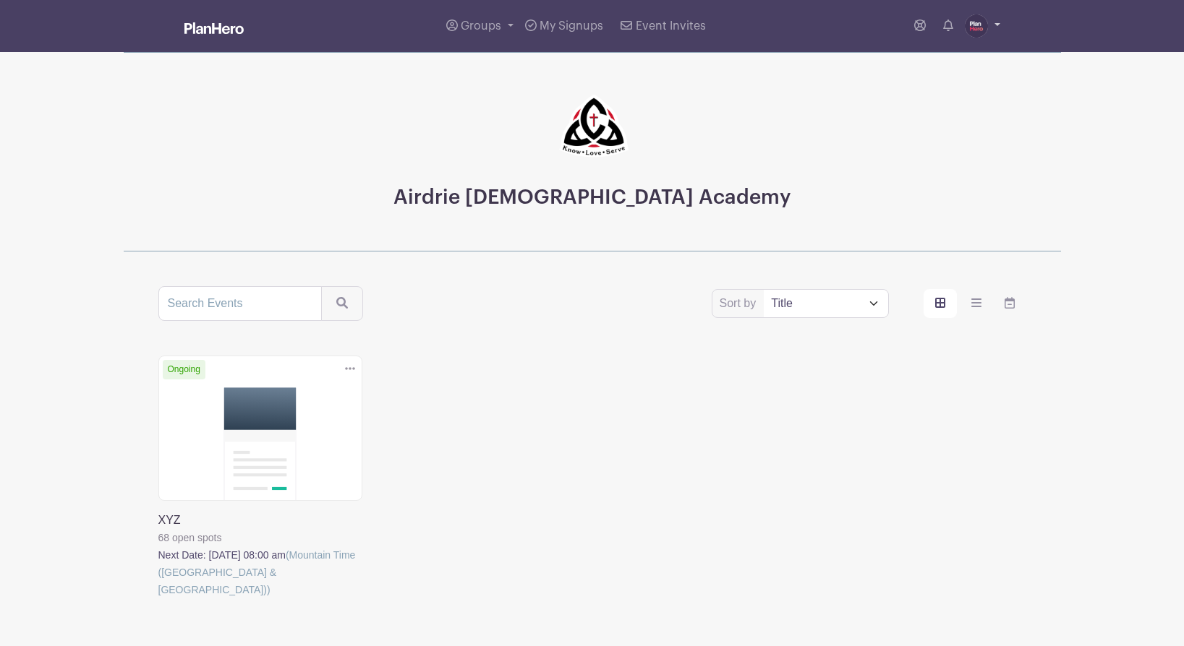
click at [981, 28] on img at bounding box center [976, 25] width 23 height 23
click at [940, 99] on link "Admin Area" at bounding box center [942, 106] width 114 height 23
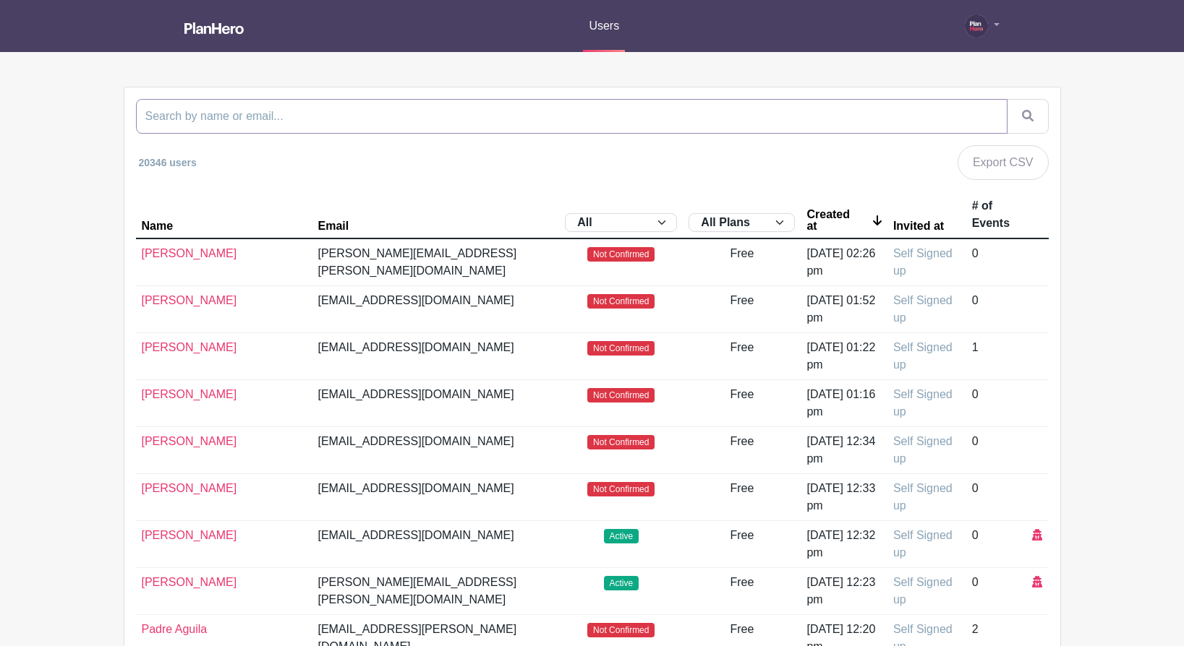
click at [537, 123] on input "search" at bounding box center [571, 116] width 871 height 35
type input "airdrie"
click at [1007, 99] on button "submit" at bounding box center [1028, 116] width 42 height 35
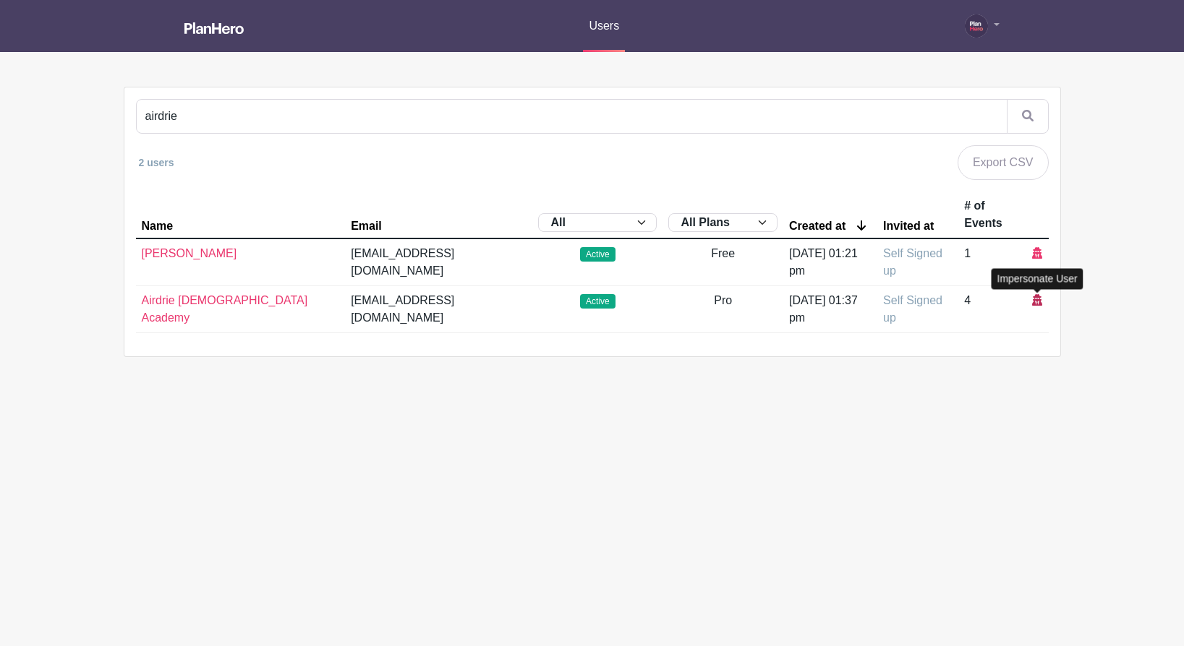
click at [1036, 299] on icon at bounding box center [1037, 300] width 10 height 12
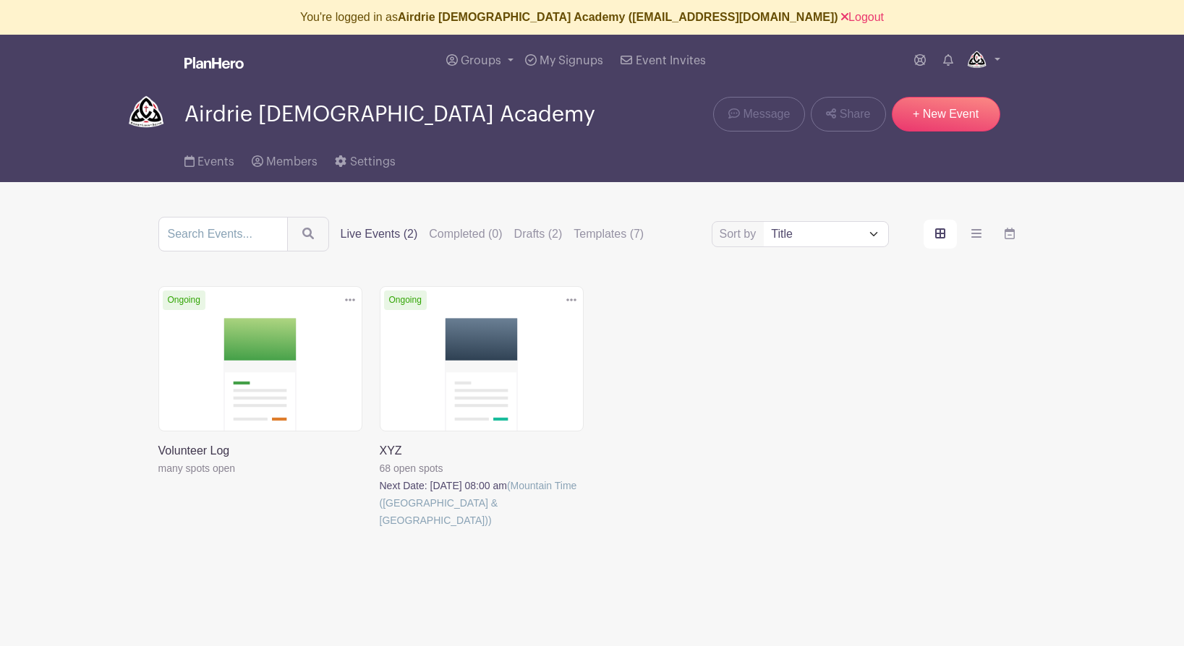
click at [158, 477] on link at bounding box center [158, 477] width 0 height 0
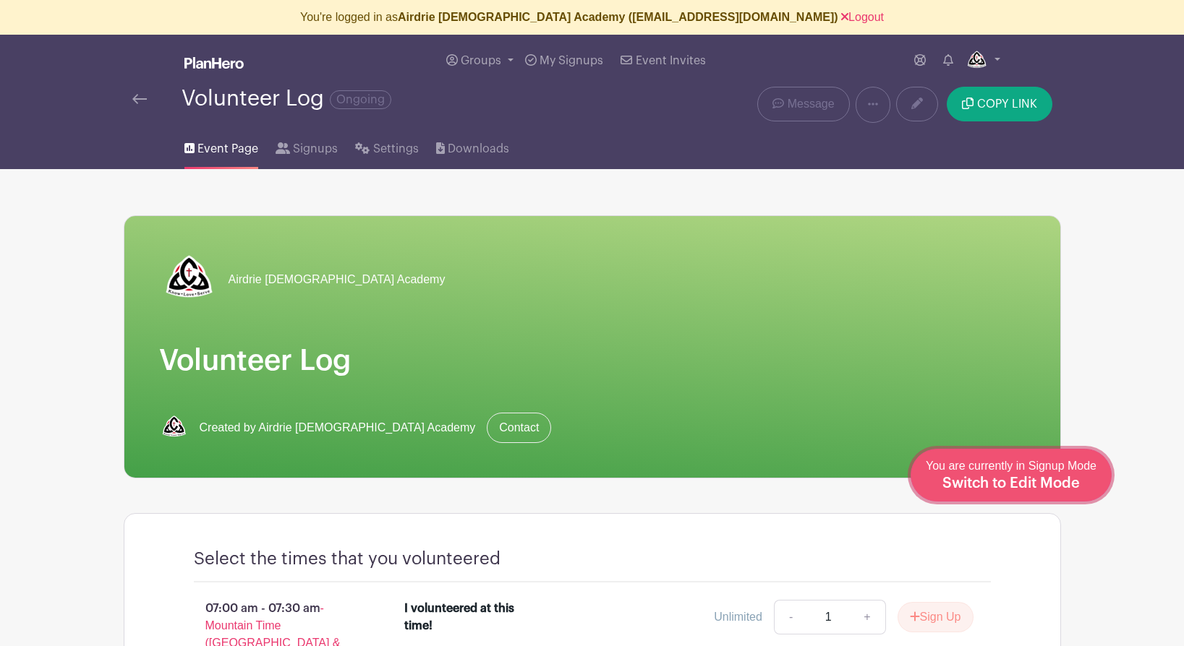
click at [1036, 490] on span "Switch to Edit Mode" at bounding box center [1010, 484] width 137 height 14
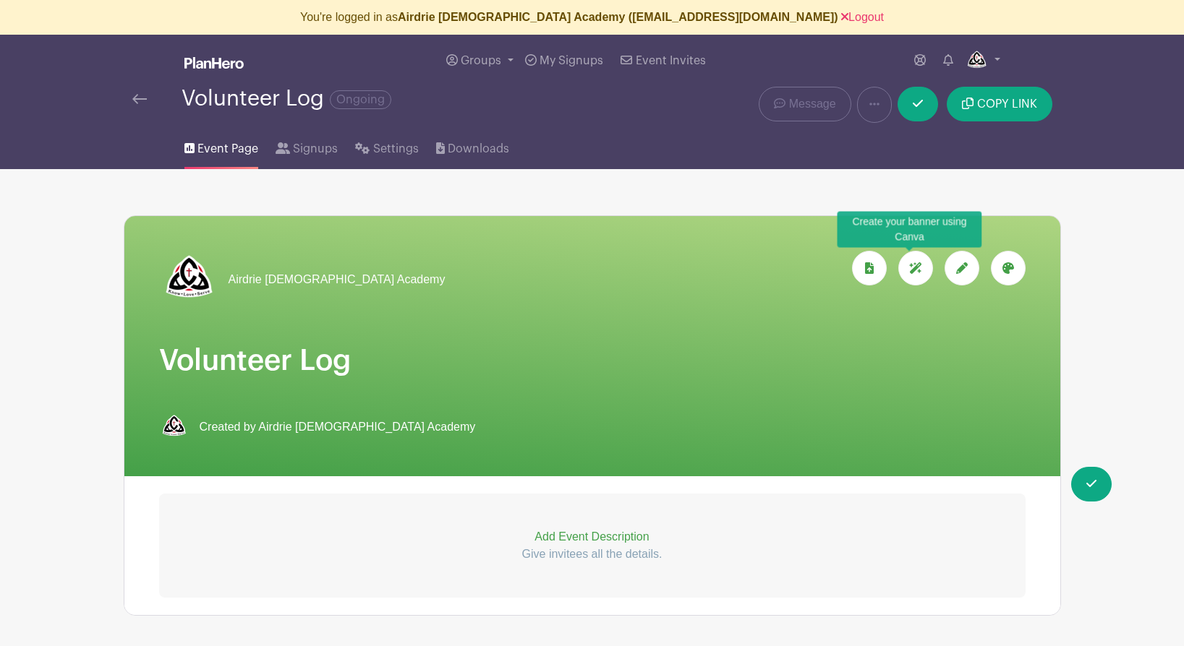
click at [918, 270] on icon at bounding box center [915, 269] width 13 height 12
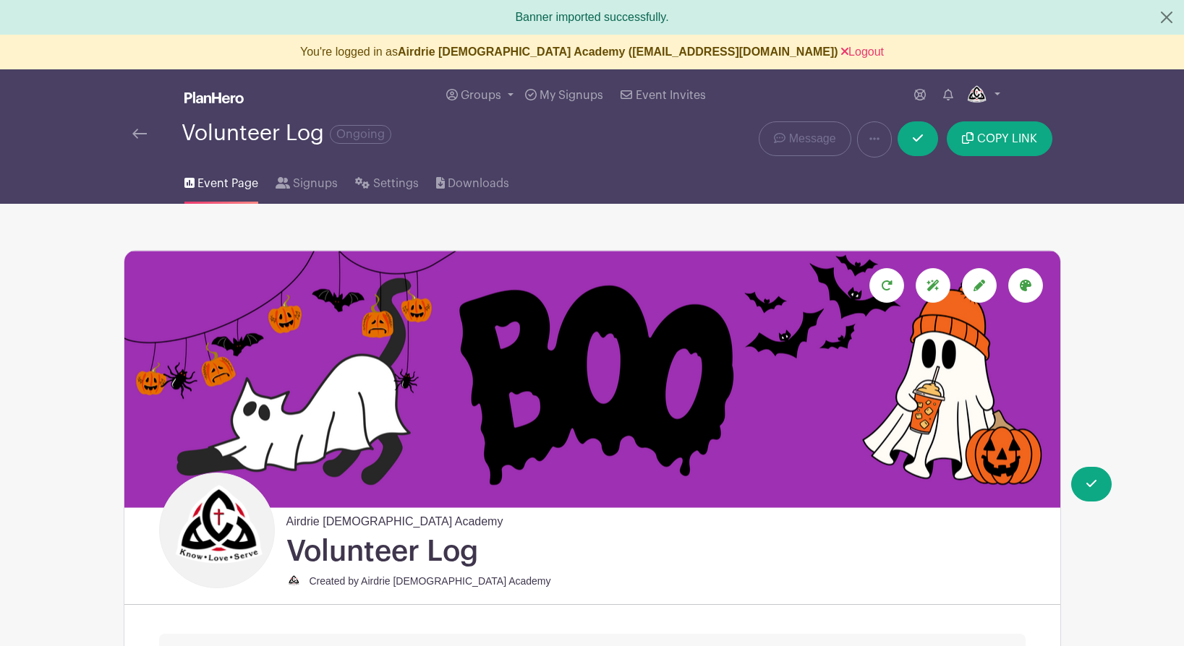
click at [137, 133] on img at bounding box center [139, 134] width 14 height 10
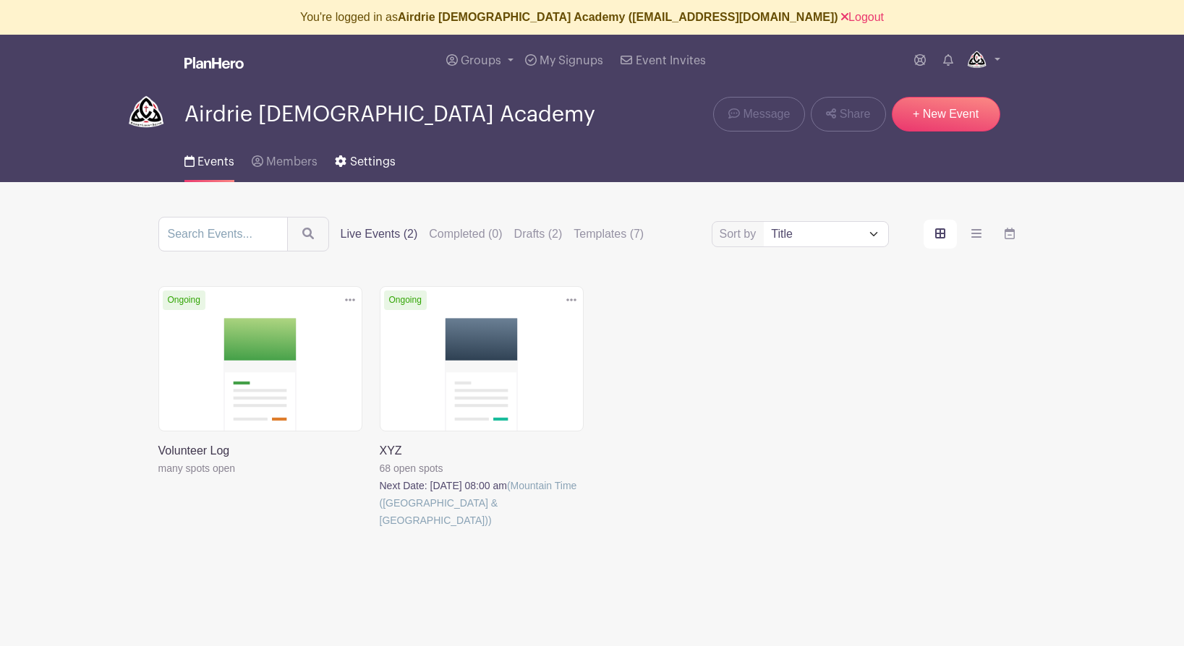
click at [364, 153] on link "Settings" at bounding box center [365, 159] width 60 height 46
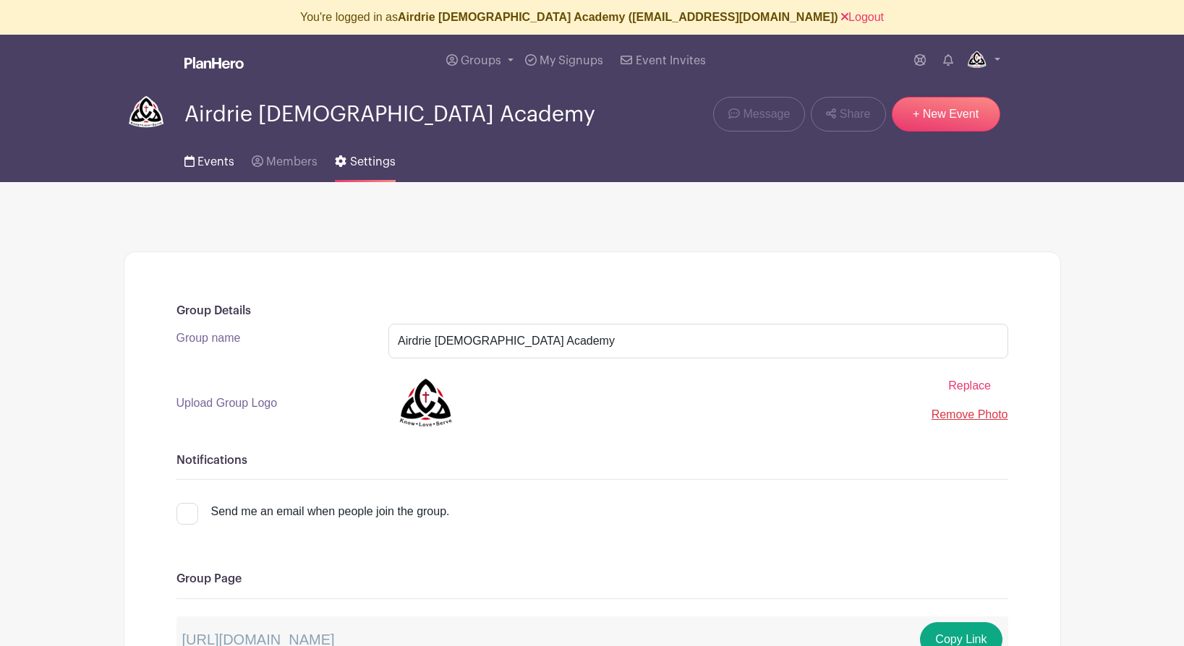
click at [217, 173] on link "Events" at bounding box center [209, 159] width 50 height 46
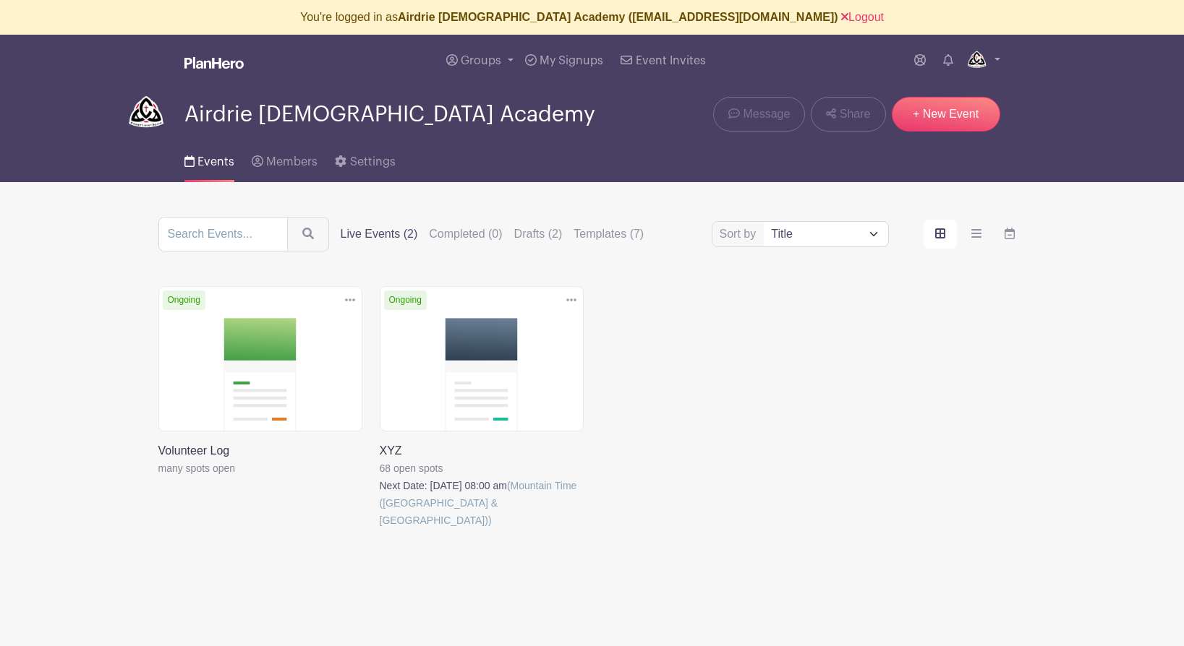
click at [158, 477] on link at bounding box center [158, 477] width 0 height 0
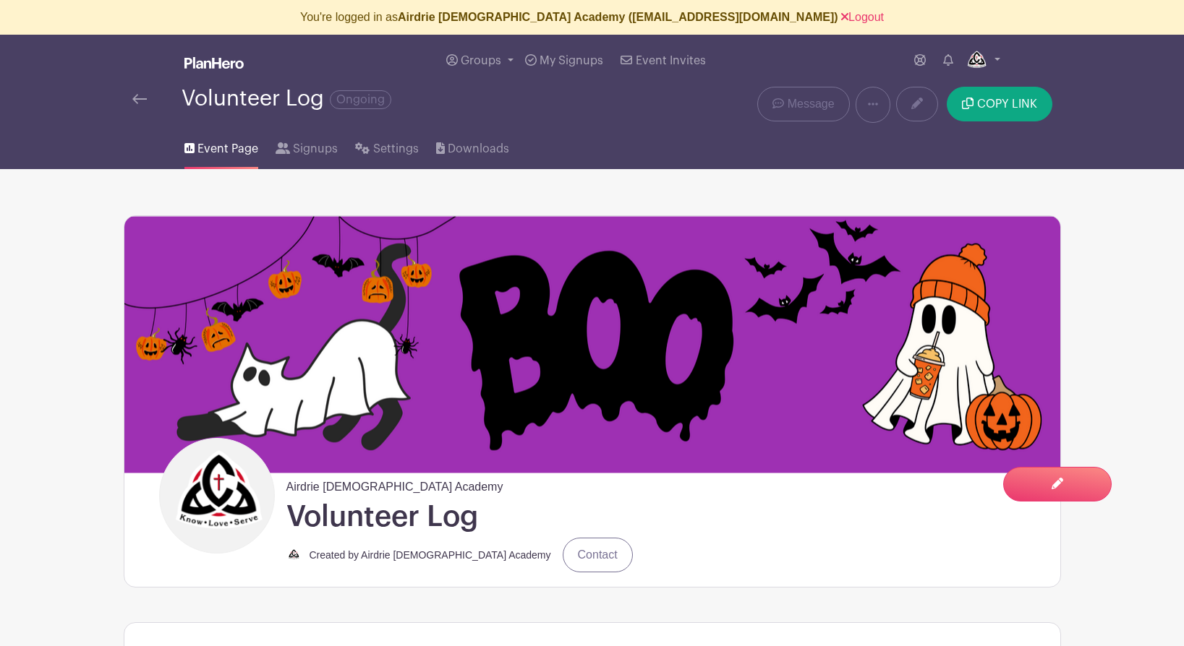
click at [136, 100] on img at bounding box center [139, 99] width 14 height 10
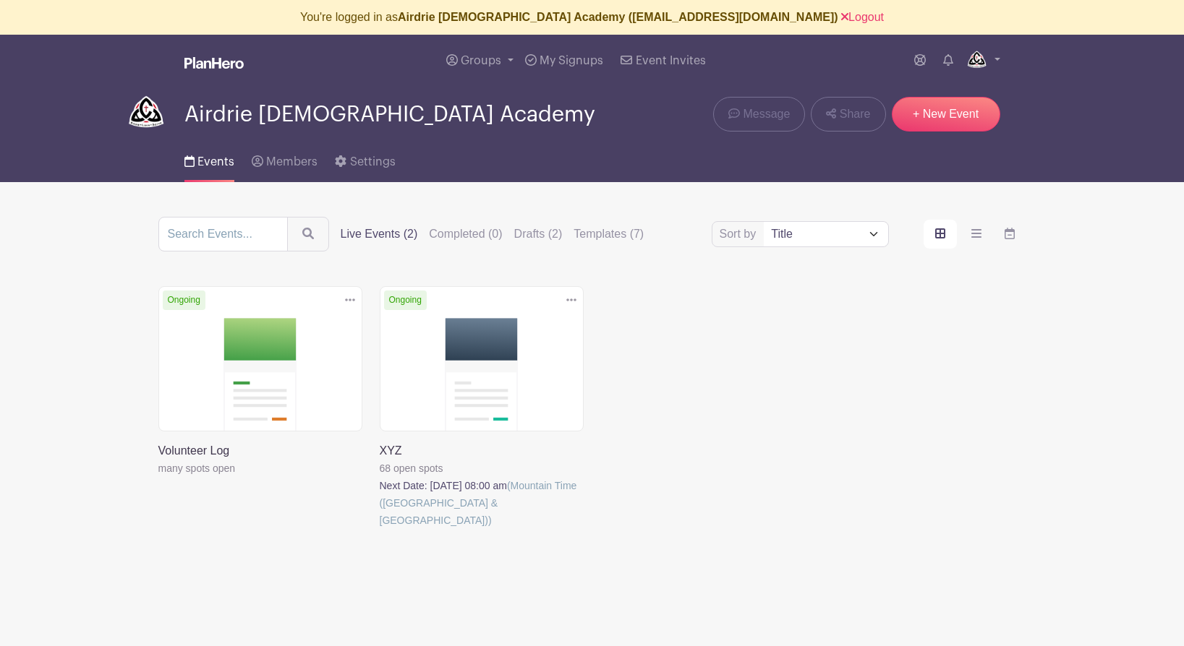
click at [380, 529] on link at bounding box center [380, 529] width 0 height 0
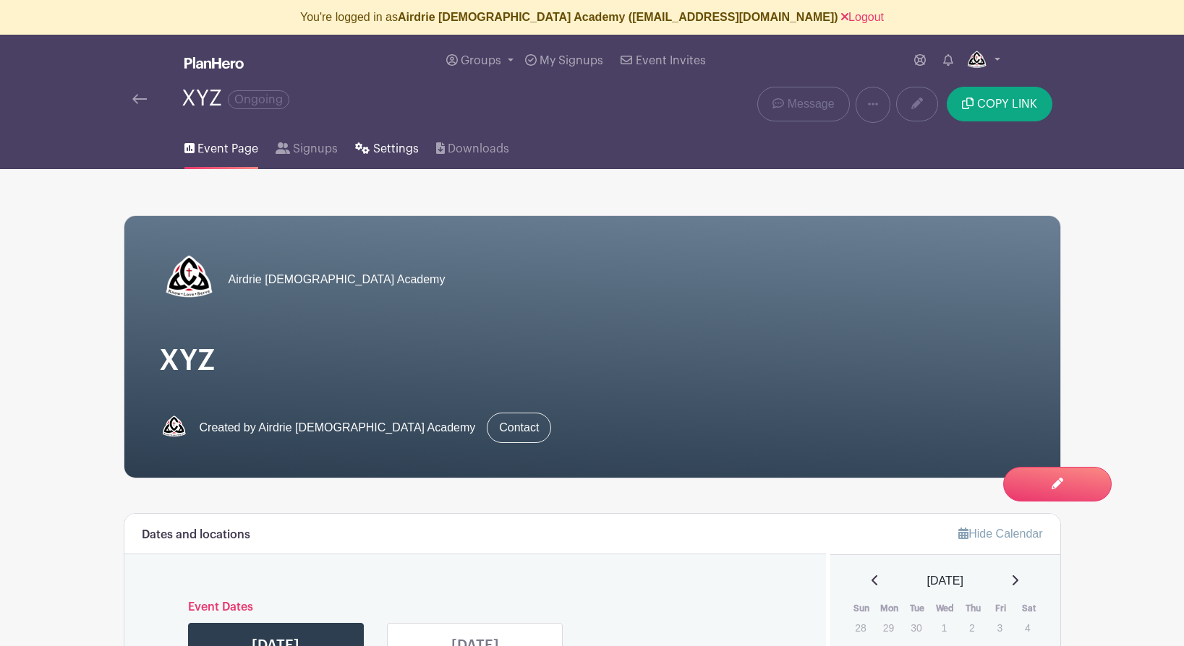
click at [388, 148] on span "Settings" at bounding box center [396, 148] width 46 height 17
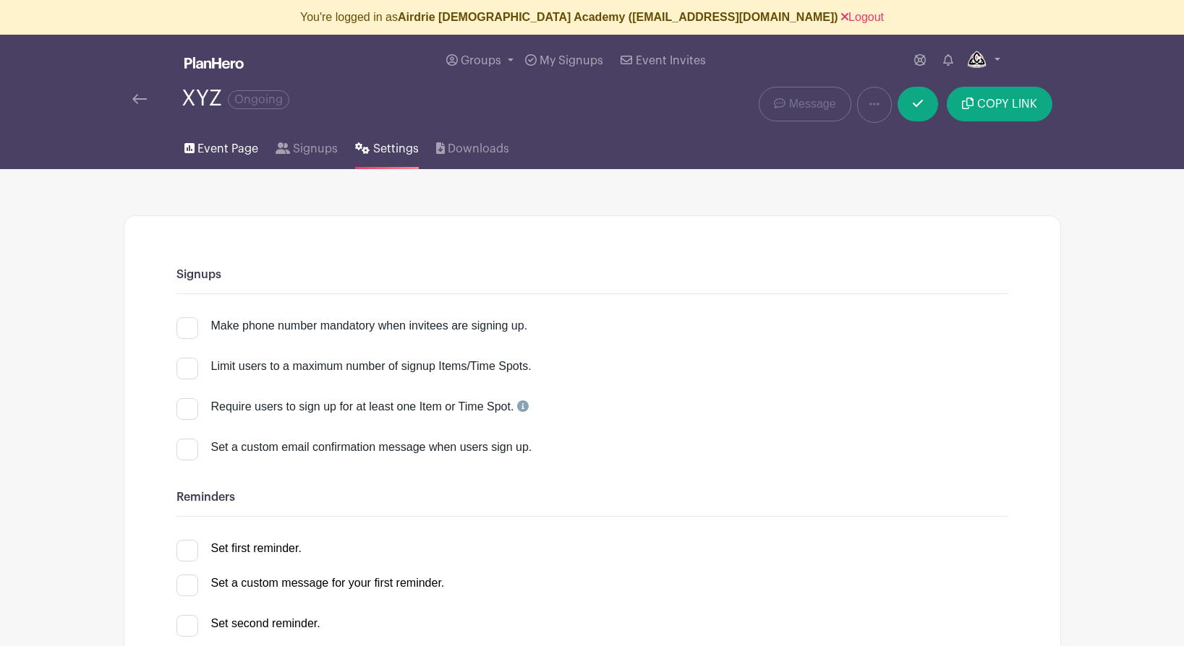
click at [214, 149] on span "Event Page" at bounding box center [227, 148] width 61 height 17
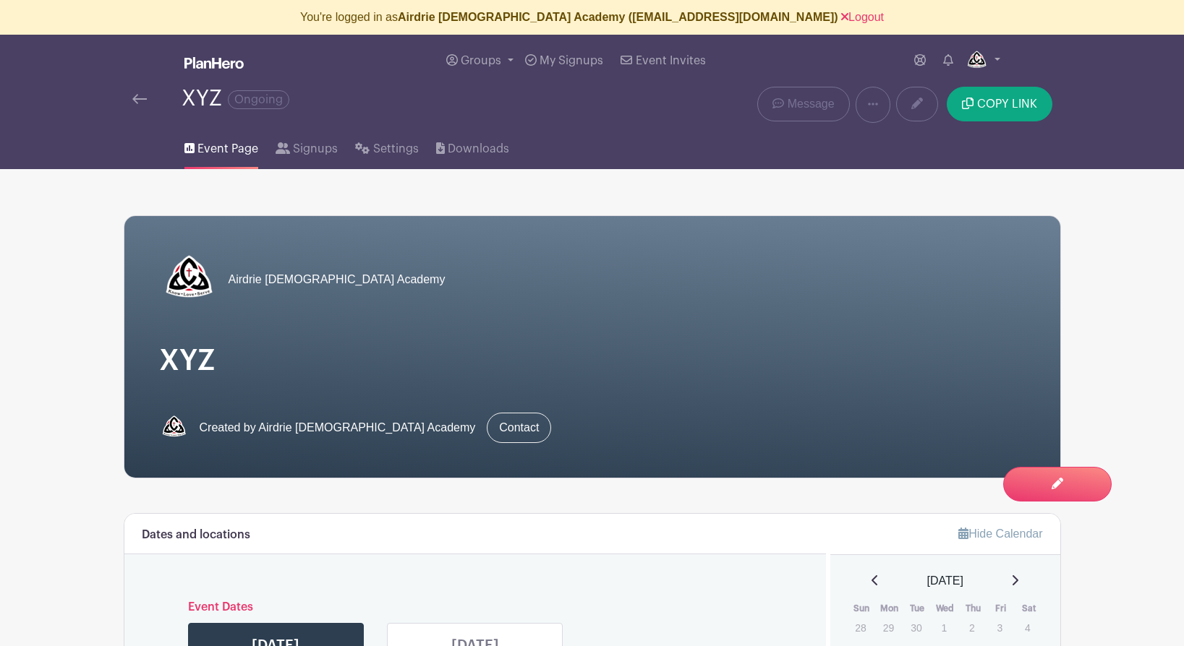
click at [139, 100] on img at bounding box center [139, 99] width 14 height 10
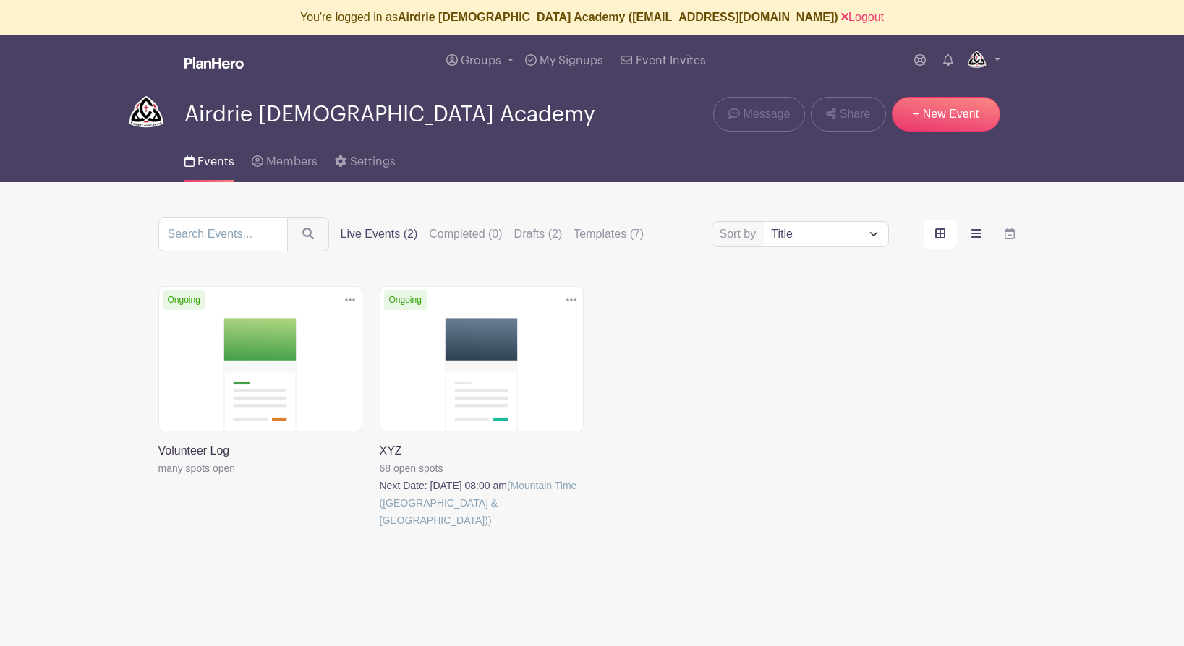
click at [976, 235] on icon "order and view" at bounding box center [976, 234] width 10 height 12
click at [0, 0] on input "order and view" at bounding box center [0, 0] width 0 height 0
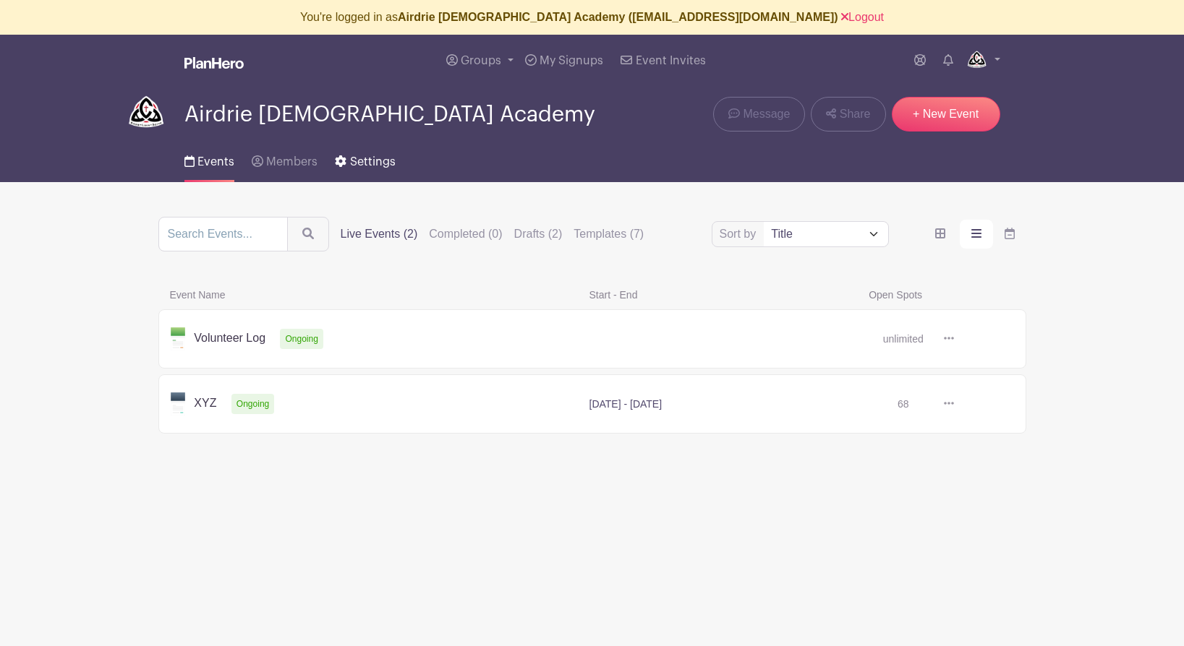
click at [359, 156] on link "Settings" at bounding box center [365, 159] width 60 height 46
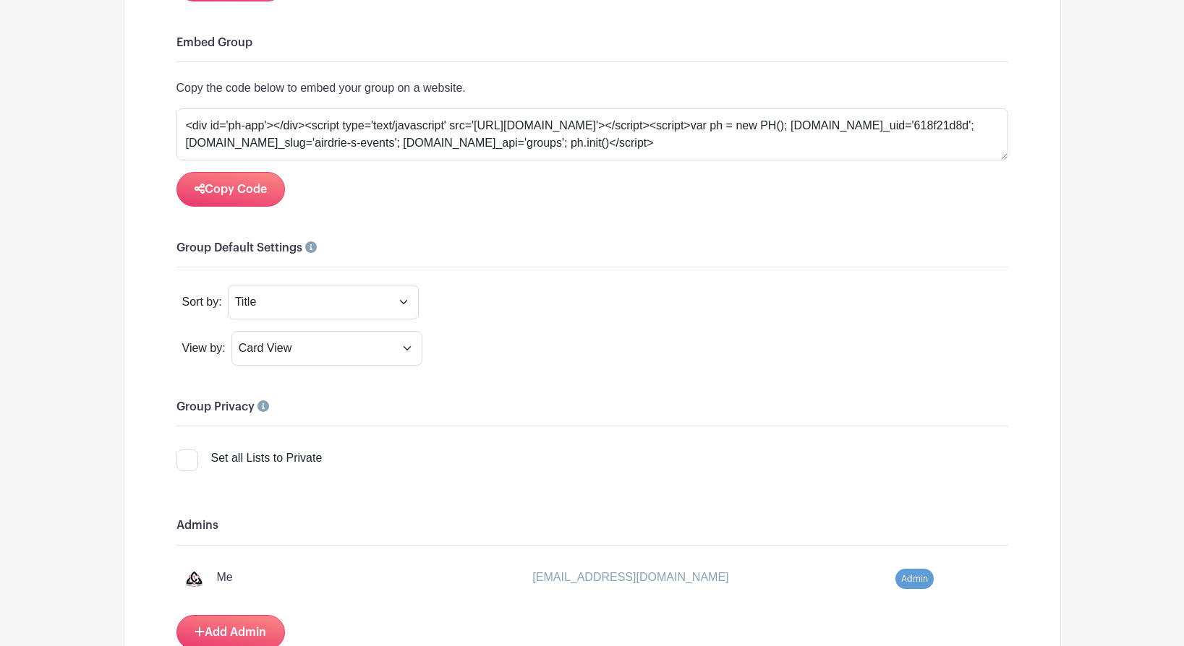
scroll to position [1028, 0]
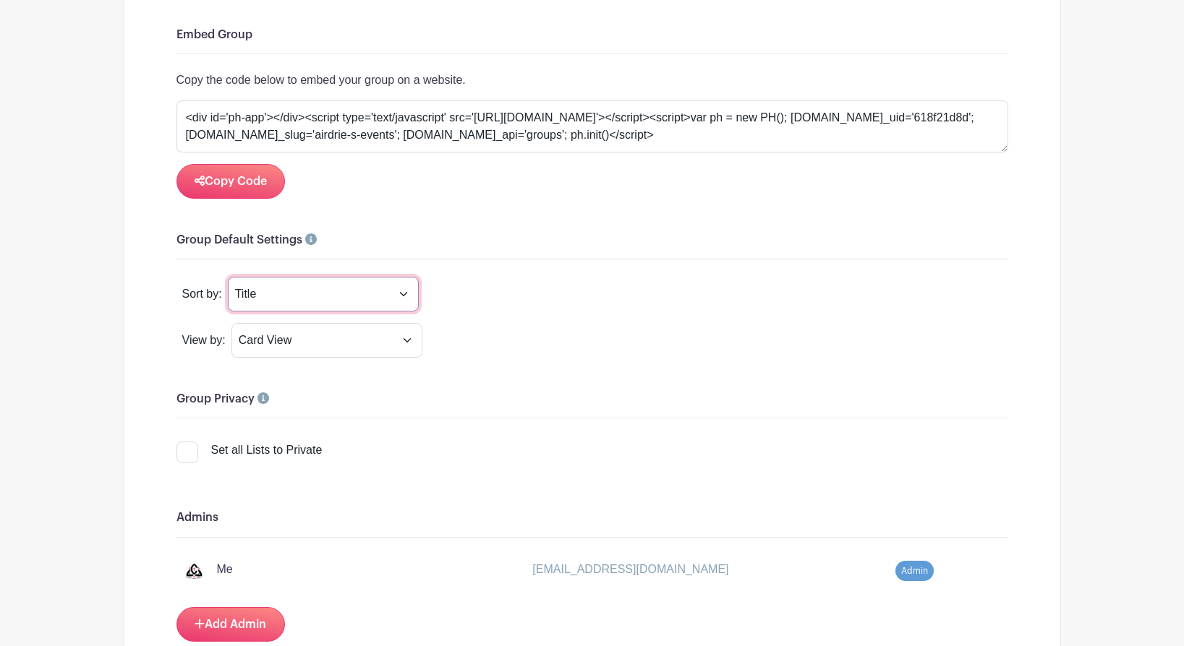
click at [315, 294] on select "Title Recently Modified Newest Upcoming Dates" at bounding box center [323, 294] width 191 height 35
click at [228, 278] on select "Title Recently Modified Newest Upcoming Dates" at bounding box center [323, 294] width 191 height 35
click at [315, 294] on select "Title Recently Modified Newest Upcoming Dates" at bounding box center [323, 294] width 191 height 35
select select "upcoming_date"
click at [228, 278] on select "Title Recently Modified Newest Upcoming Dates" at bounding box center [323, 294] width 191 height 35
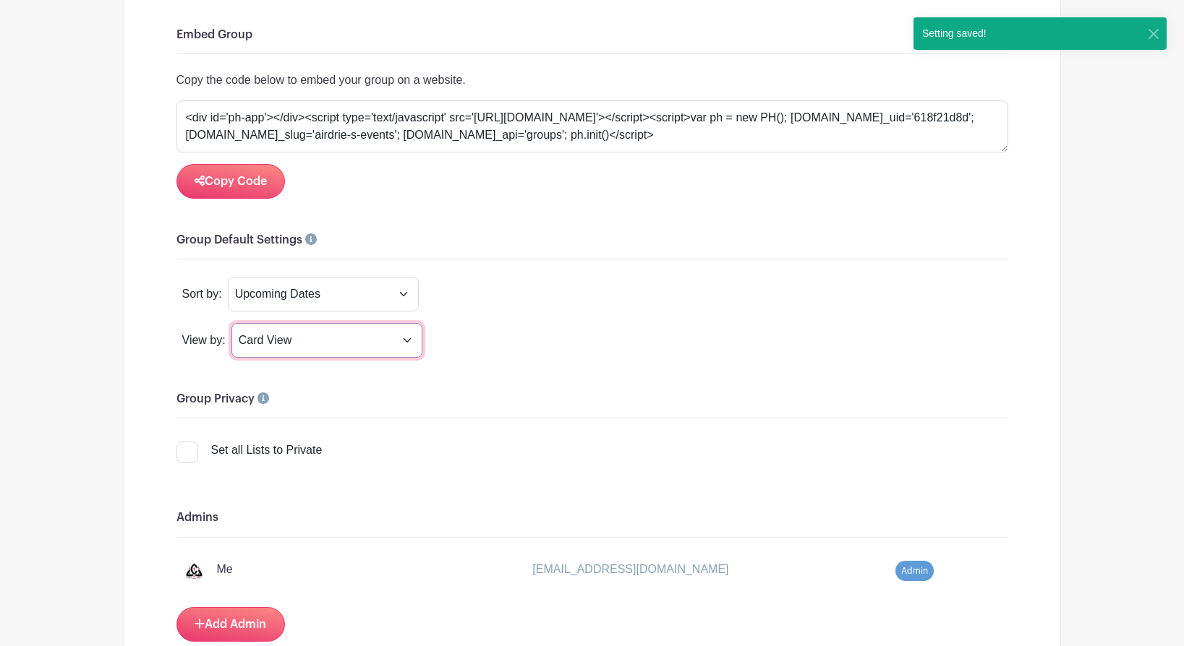
click at [289, 342] on select "Card View List View Calender View" at bounding box center [326, 340] width 191 height 35
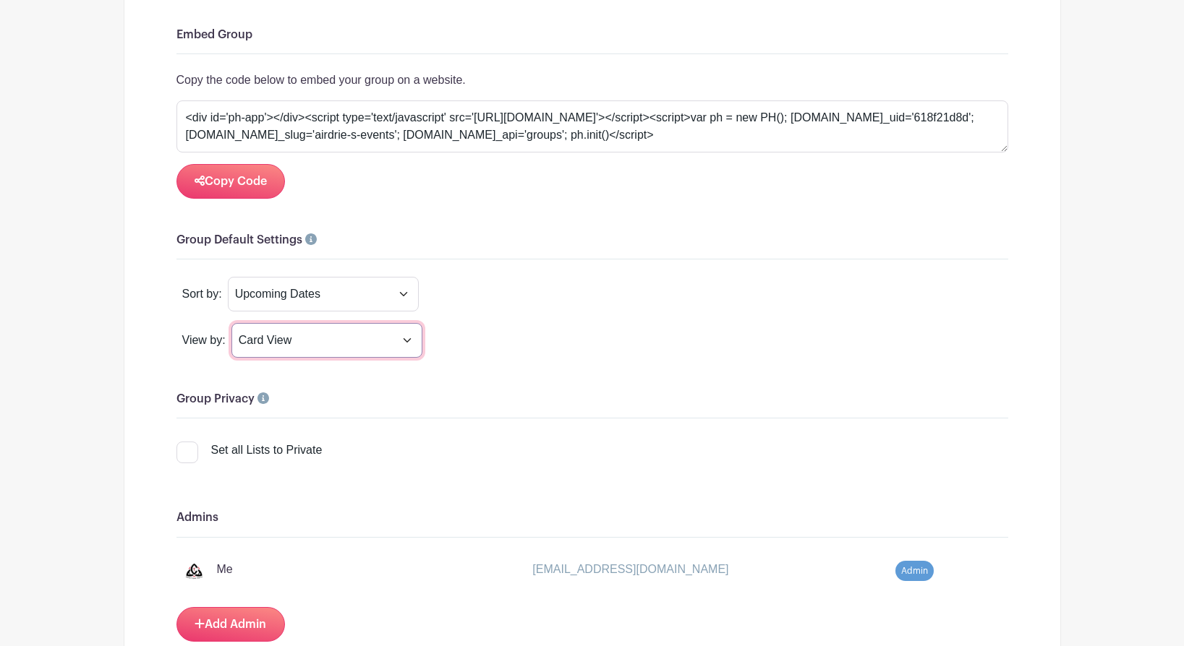
select select "list"
click at [231, 324] on select "Card View List View Calender View" at bounding box center [326, 340] width 191 height 35
click at [408, 341] on select "Card View List View Calender View" at bounding box center [326, 340] width 191 height 35
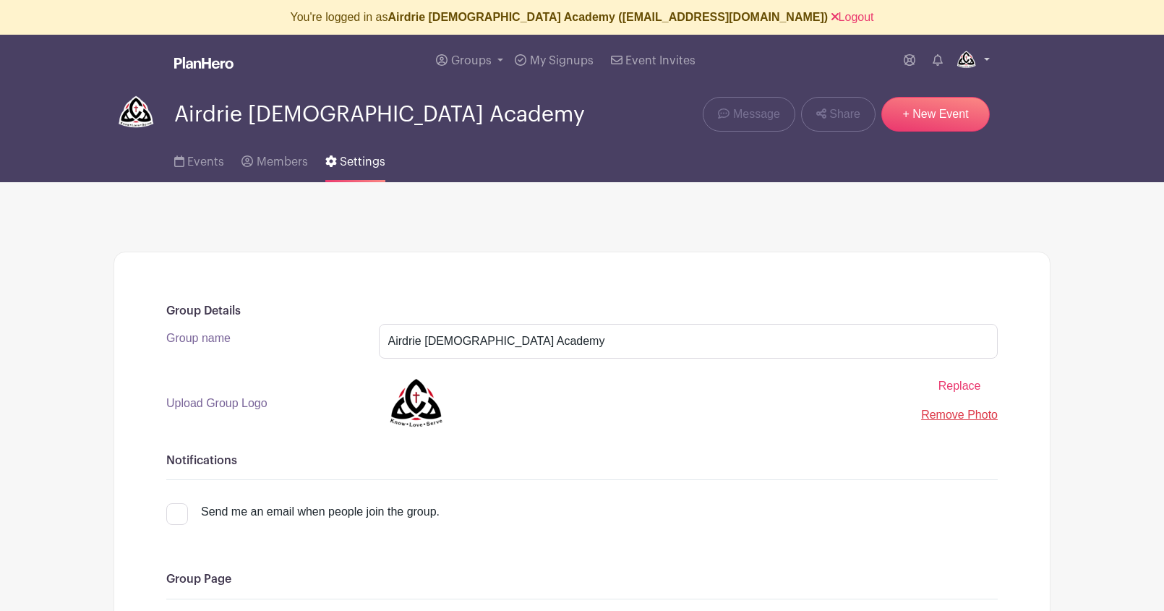
click at [964, 63] on img at bounding box center [966, 60] width 23 height 23
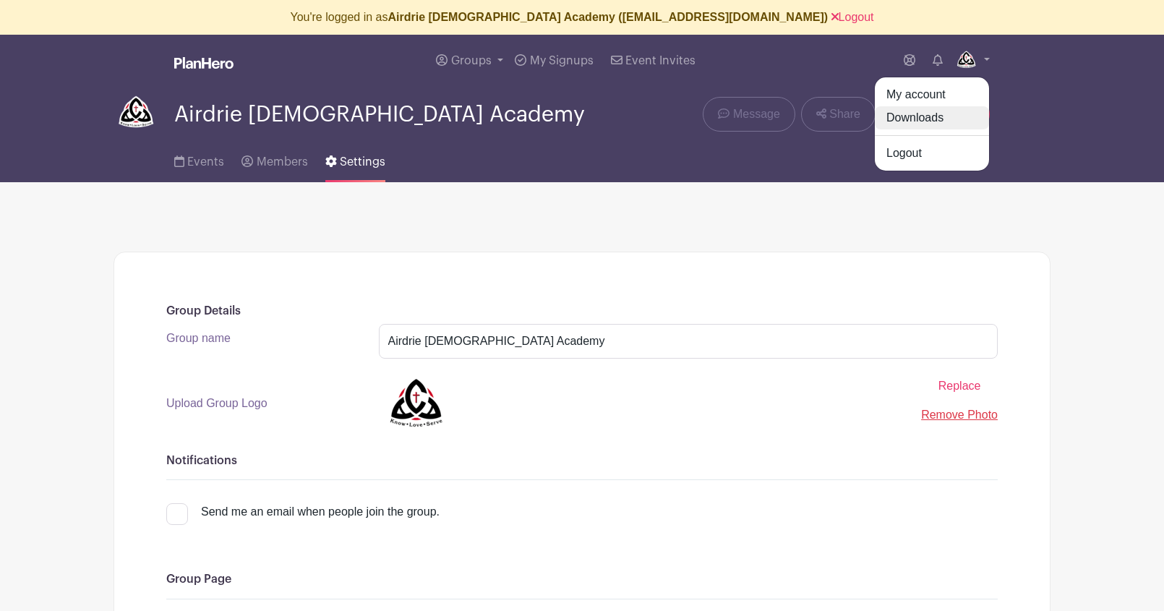
click at [923, 116] on link "Downloads" at bounding box center [932, 117] width 114 height 23
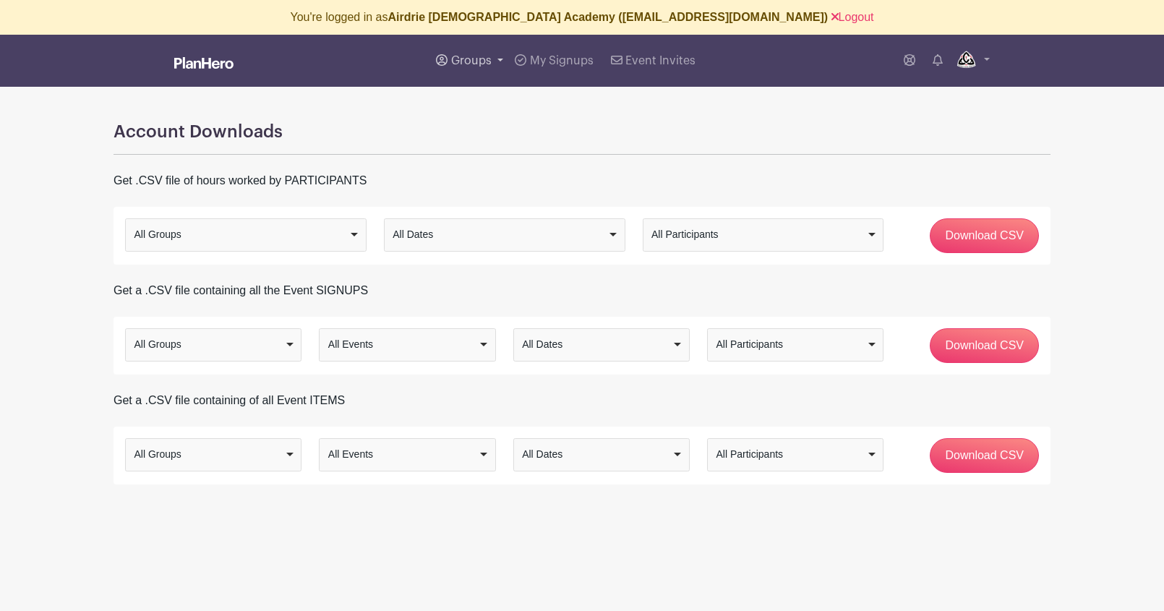
click at [484, 61] on span "Groups" at bounding box center [471, 61] width 40 height 12
click at [503, 142] on span "Airdrie [DEMOGRAPHIC_DATA] Academy" at bounding box center [570, 140] width 209 height 17
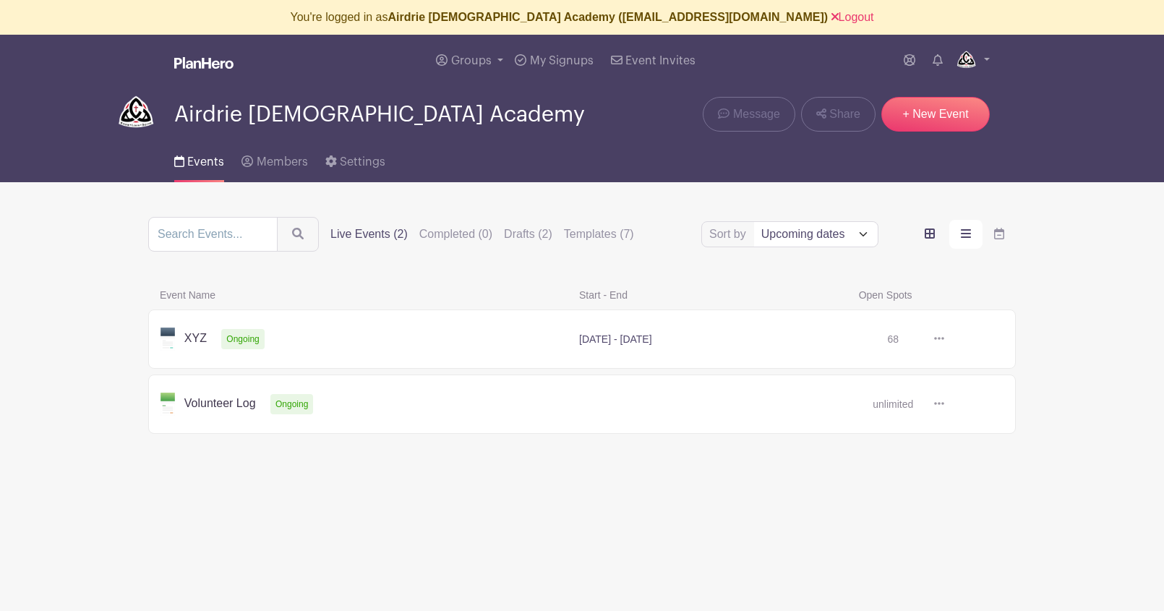
click at [930, 232] on icon "order and view" at bounding box center [930, 234] width 10 height 10
click at [0, 0] on input "order and view" at bounding box center [0, 0] width 0 height 0
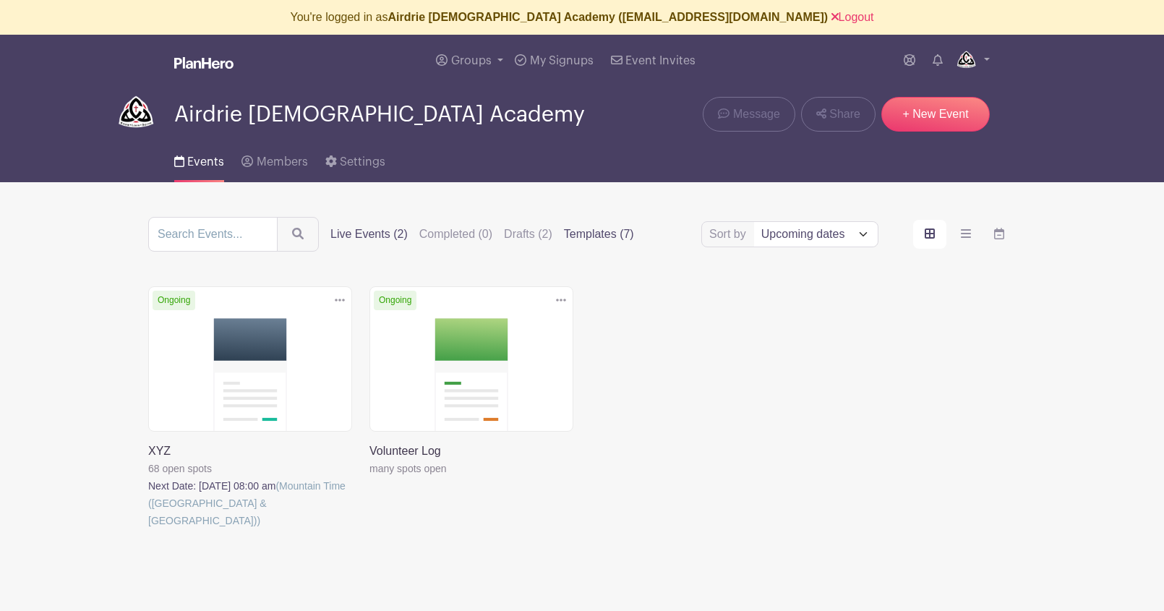
click at [566, 230] on label "Templates (7)" at bounding box center [599, 234] width 70 height 17
click at [0, 0] on input "Templates (7)" at bounding box center [0, 0] width 0 height 0
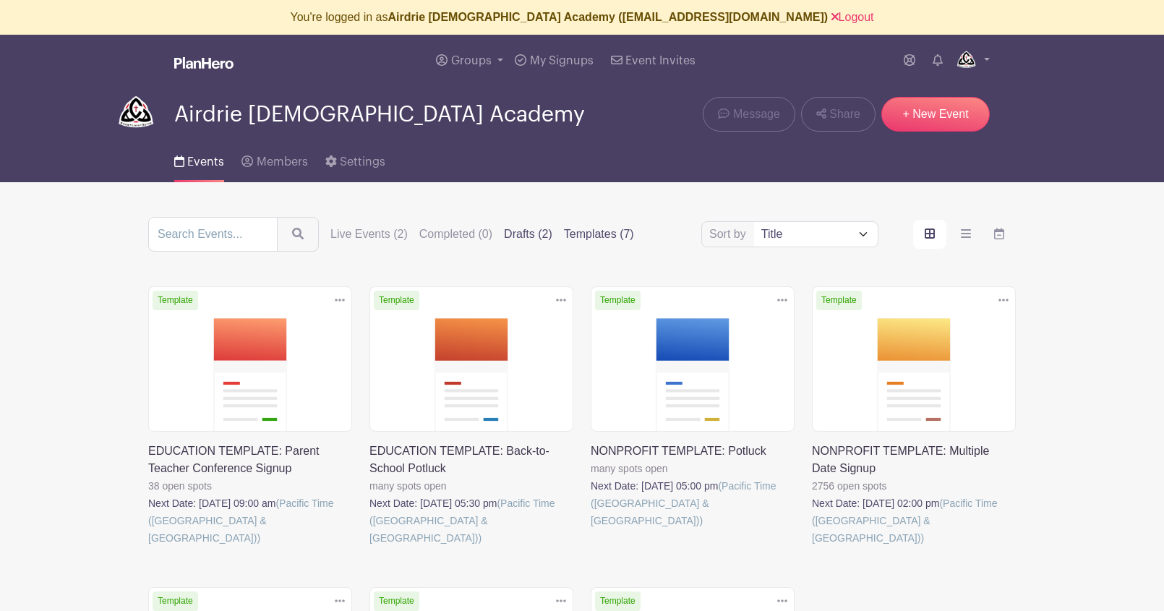
click at [504, 236] on label "Drafts (2)" at bounding box center [528, 234] width 48 height 17
click at [0, 0] on input "Drafts (2)" at bounding box center [0, 0] width 0 height 0
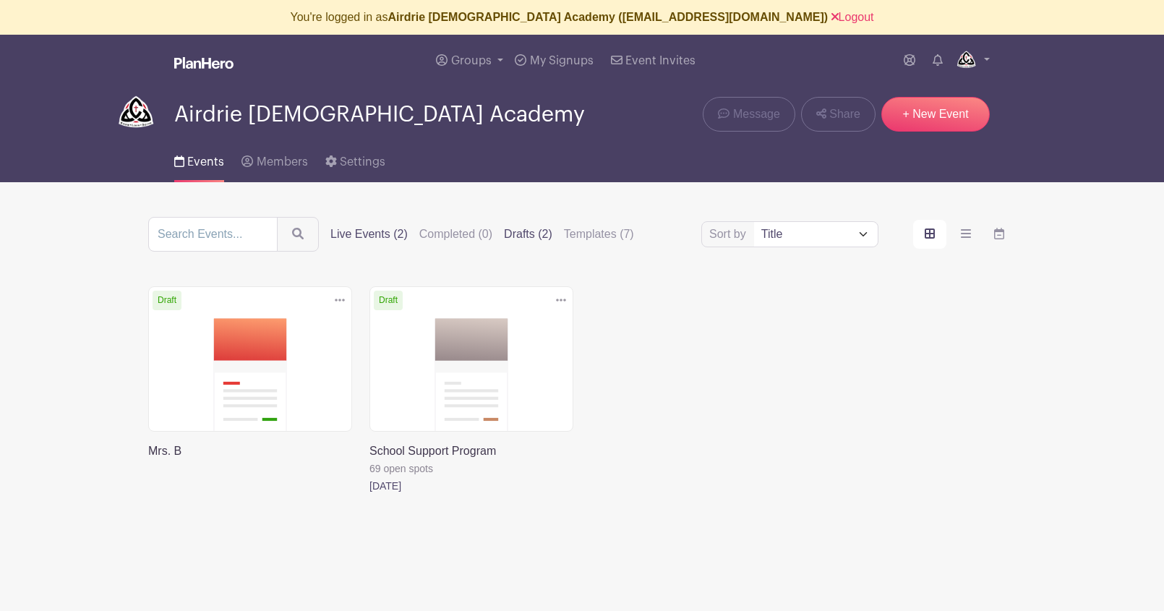
click at [358, 233] on label "Live Events (2)" at bounding box center [368, 234] width 77 height 17
click at [0, 0] on input "Live Events (2)" at bounding box center [0, 0] width 0 height 0
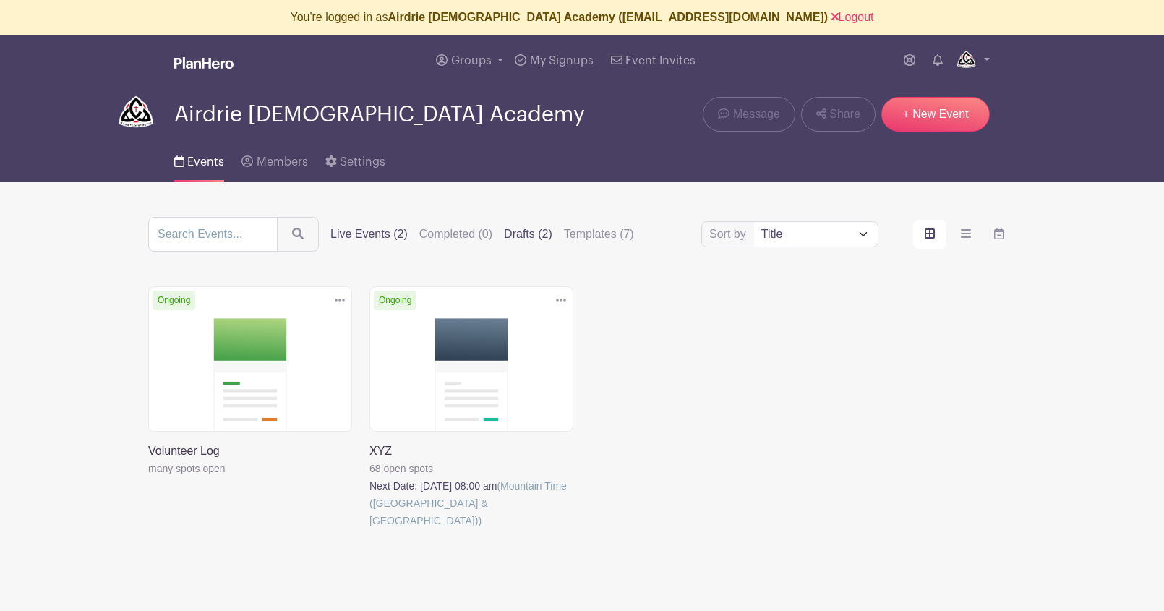
click at [511, 233] on label "Drafts (2)" at bounding box center [528, 234] width 48 height 17
click at [0, 0] on input "Drafts (2)" at bounding box center [0, 0] width 0 height 0
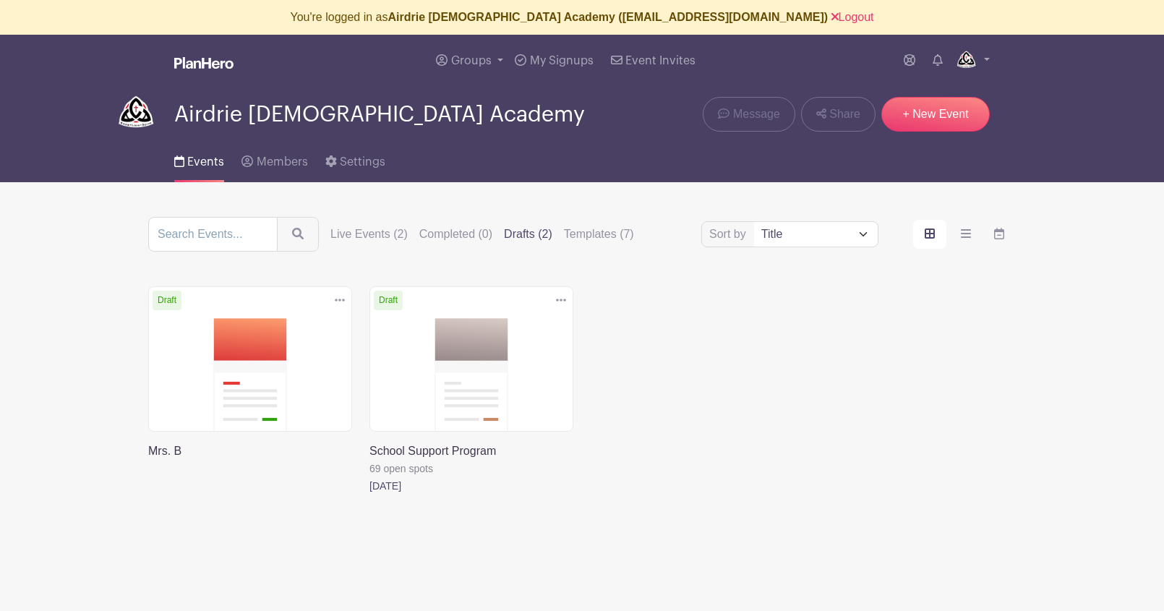
click at [370, 495] on link at bounding box center [370, 495] width 0 height 0
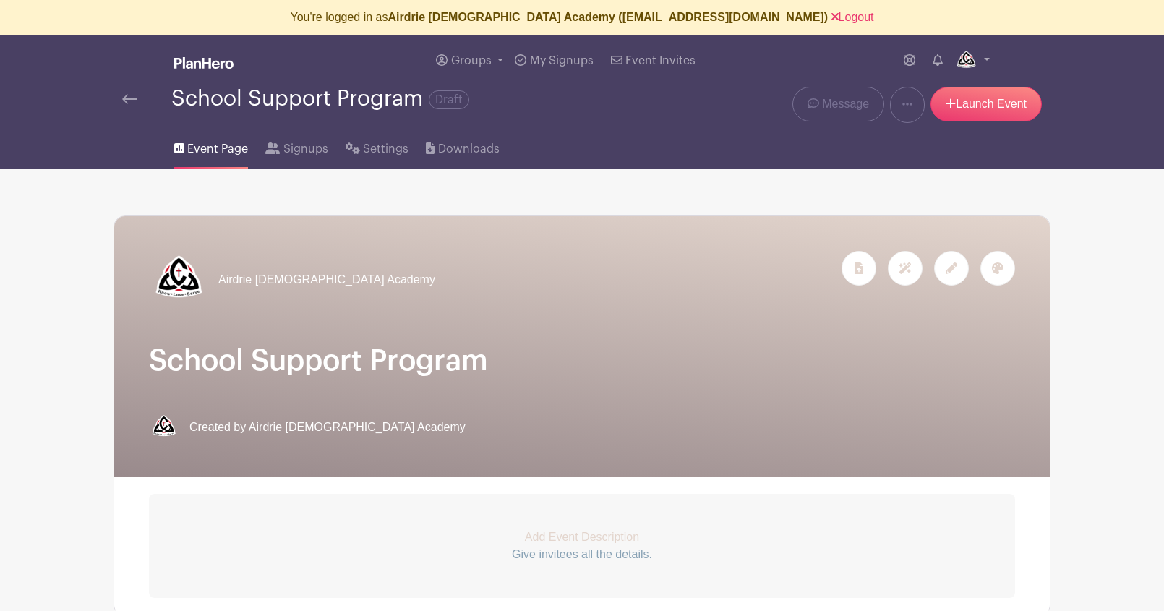
click at [130, 98] on img at bounding box center [129, 99] width 14 height 10
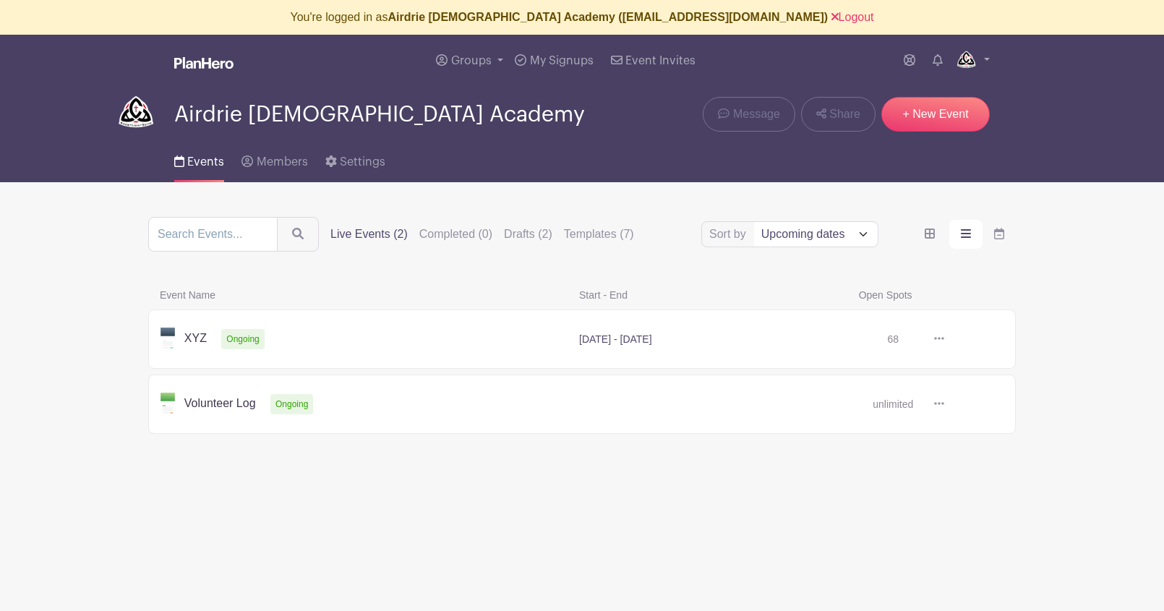
click at [341, 233] on label "Live Events (2)" at bounding box center [368, 234] width 77 height 17
click at [0, 0] on input "Live Events (2)" at bounding box center [0, 0] width 0 height 0
click at [934, 234] on icon "order and view" at bounding box center [930, 234] width 10 height 10
click at [0, 0] on input "order and view" at bounding box center [0, 0] width 0 height 0
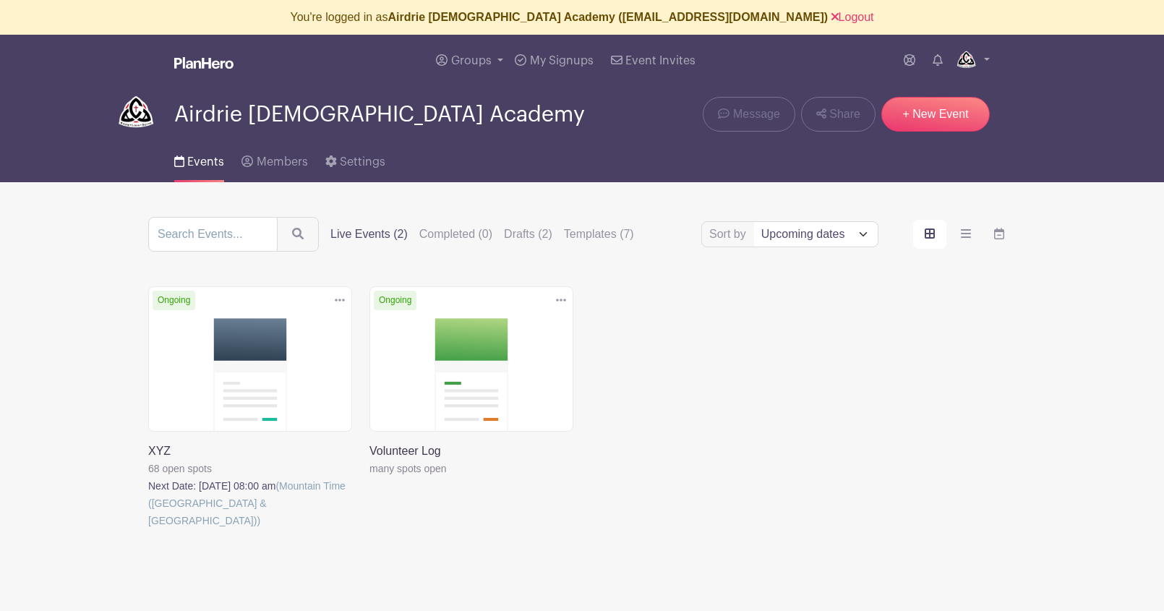
click at [341, 301] on icon at bounding box center [340, 300] width 10 height 12
click at [281, 334] on link "Duplicate" at bounding box center [293, 332] width 114 height 23
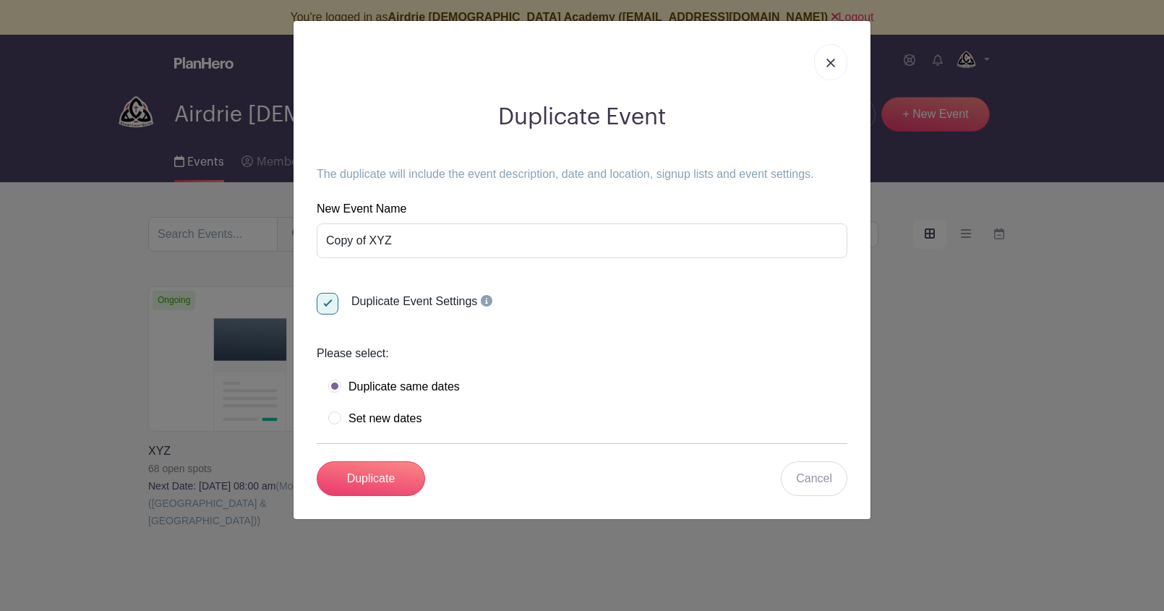
click at [335, 415] on label "Set new dates" at bounding box center [374, 418] width 93 height 14
radio input "true"
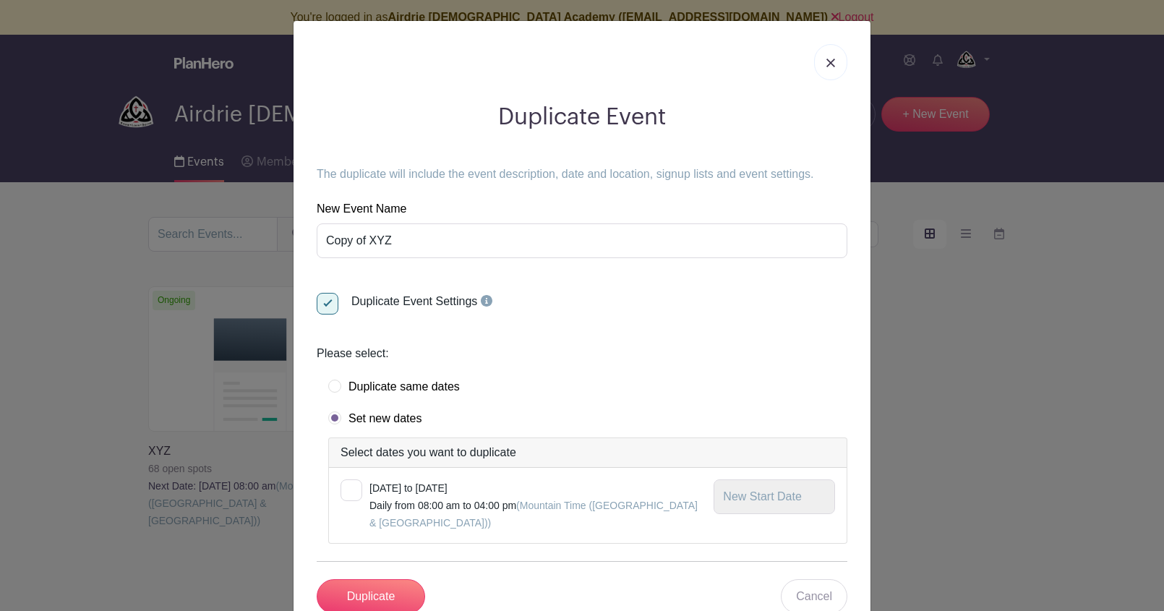
click at [350, 487] on div at bounding box center [352, 490] width 22 height 22
click at [350, 487] on input "checkbox" at bounding box center [345, 483] width 9 height 9
checkbox input "true"
click at [715, 495] on input "text" at bounding box center [774, 496] width 121 height 35
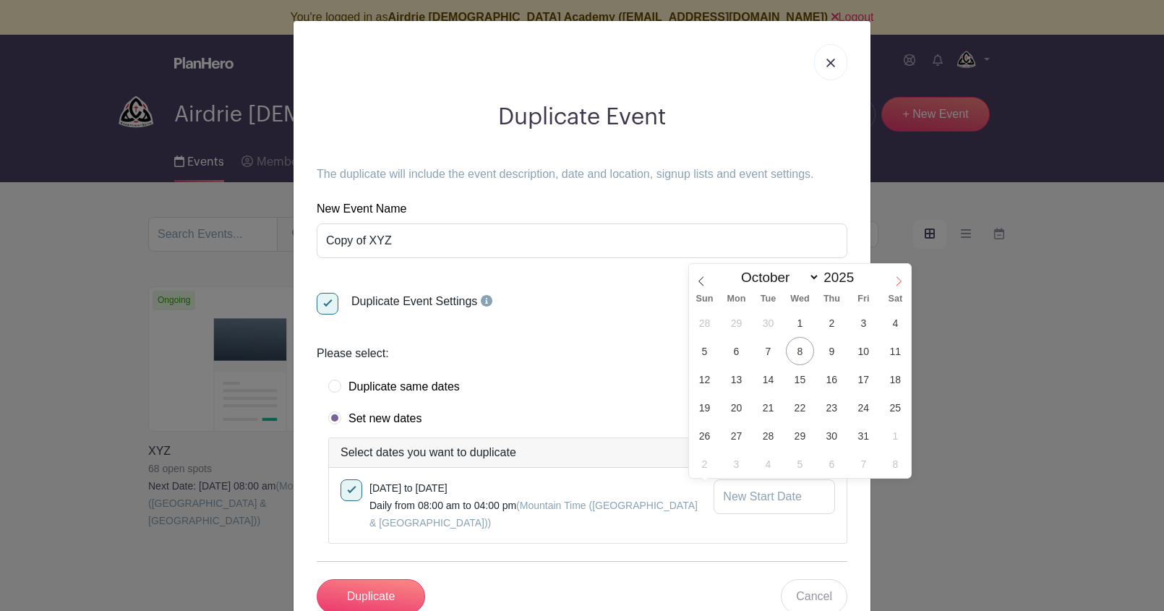
click at [901, 276] on icon at bounding box center [899, 281] width 10 height 10
select select "11"
click at [901, 276] on icon at bounding box center [899, 281] width 10 height 10
type input "2026"
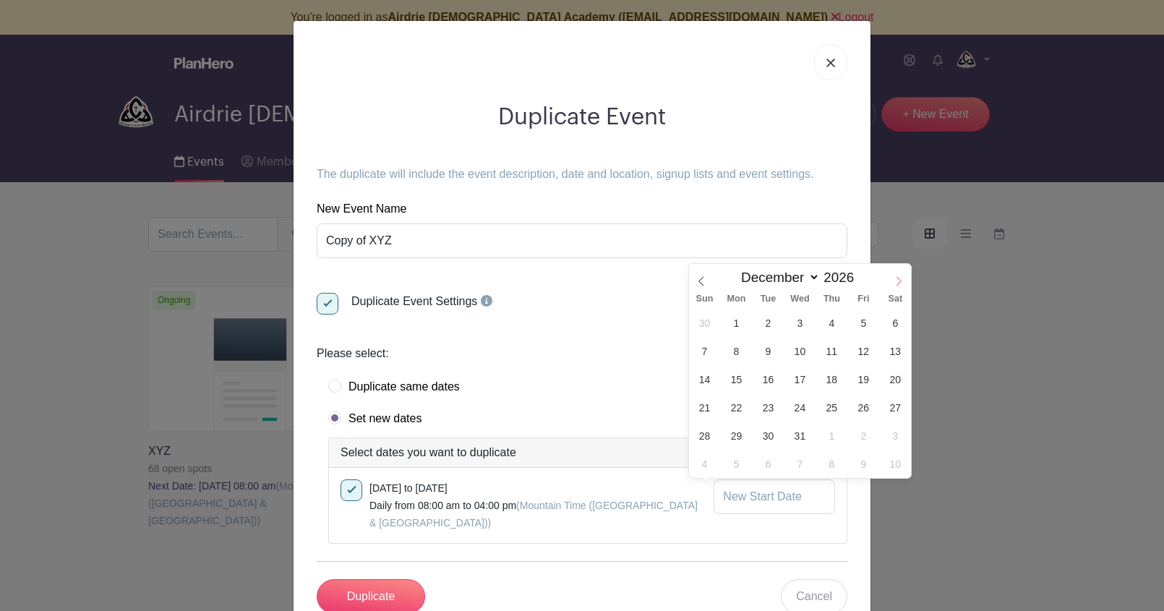
click at [901, 276] on icon at bounding box center [899, 281] width 10 height 10
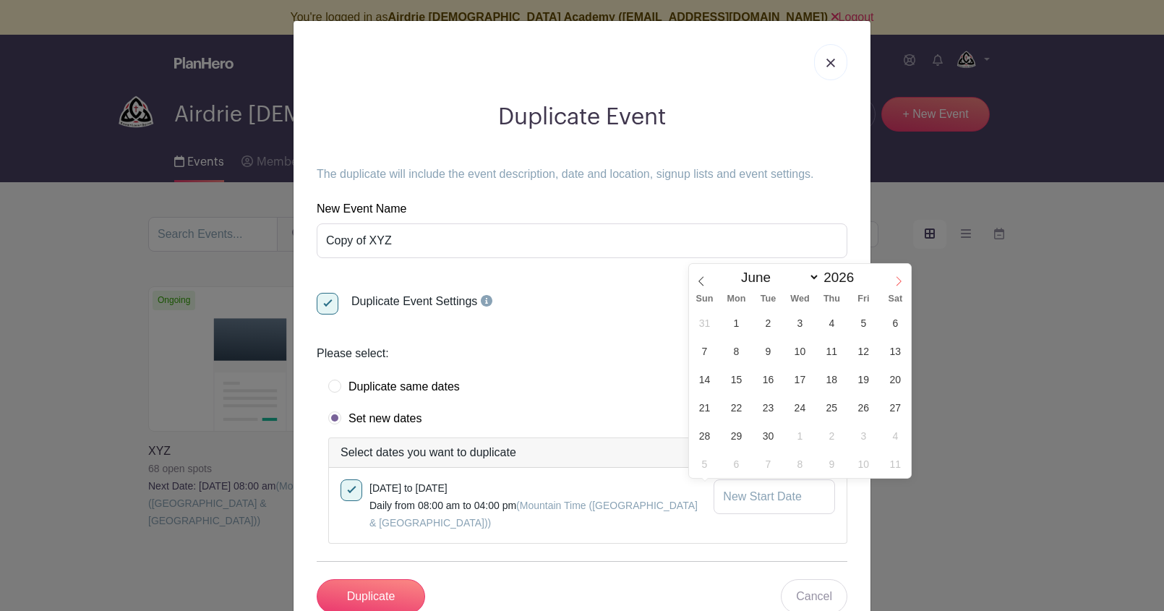
click at [901, 276] on icon at bounding box center [899, 281] width 10 height 10
select select "9"
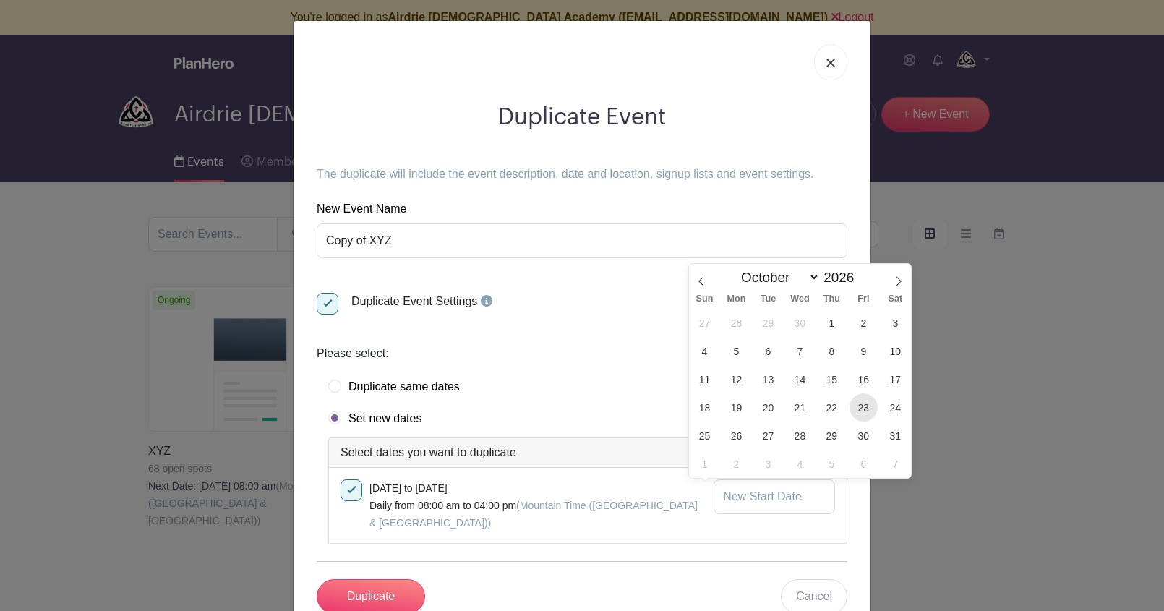
click at [863, 402] on span "23" at bounding box center [864, 407] width 28 height 28
type input "[DATE]"
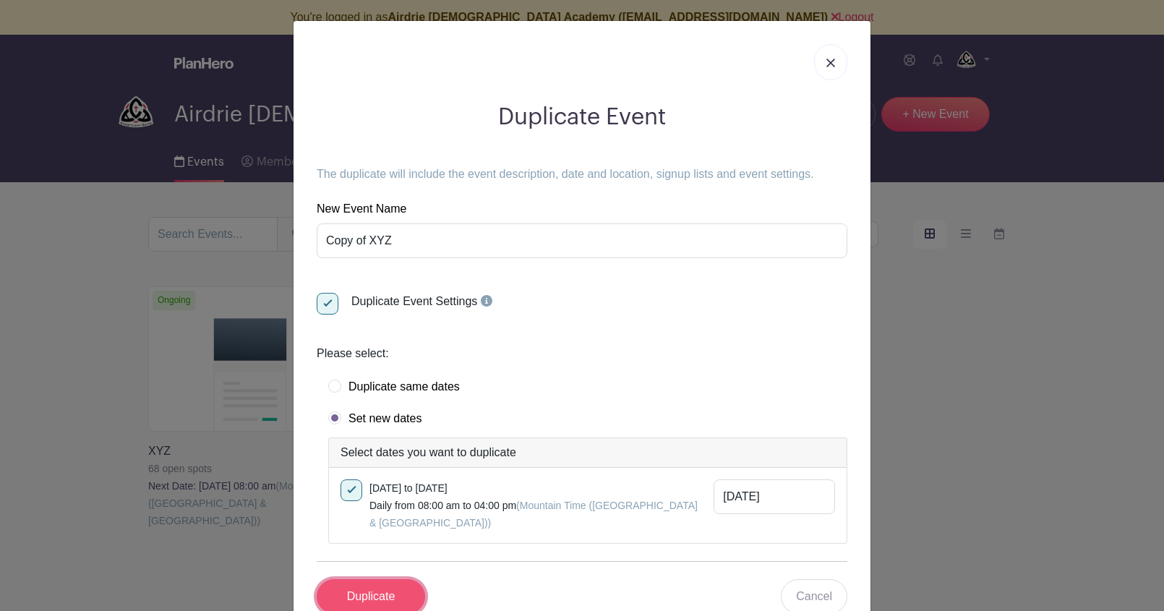
click at [370, 579] on input "Duplicate" at bounding box center [371, 596] width 108 height 35
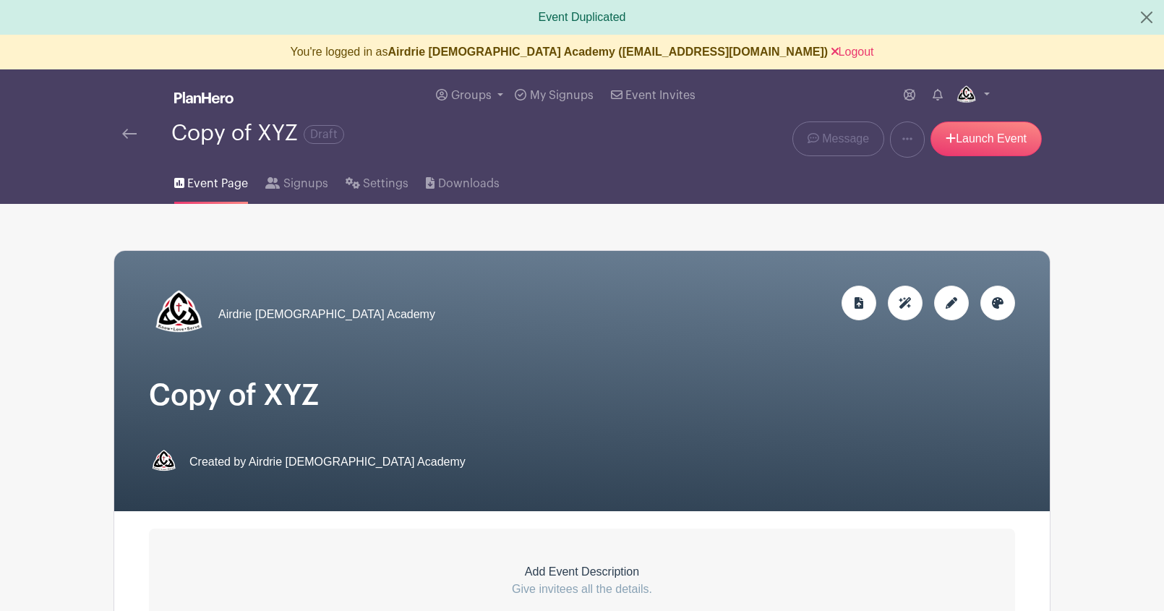
click at [126, 134] on img at bounding box center [129, 134] width 14 height 10
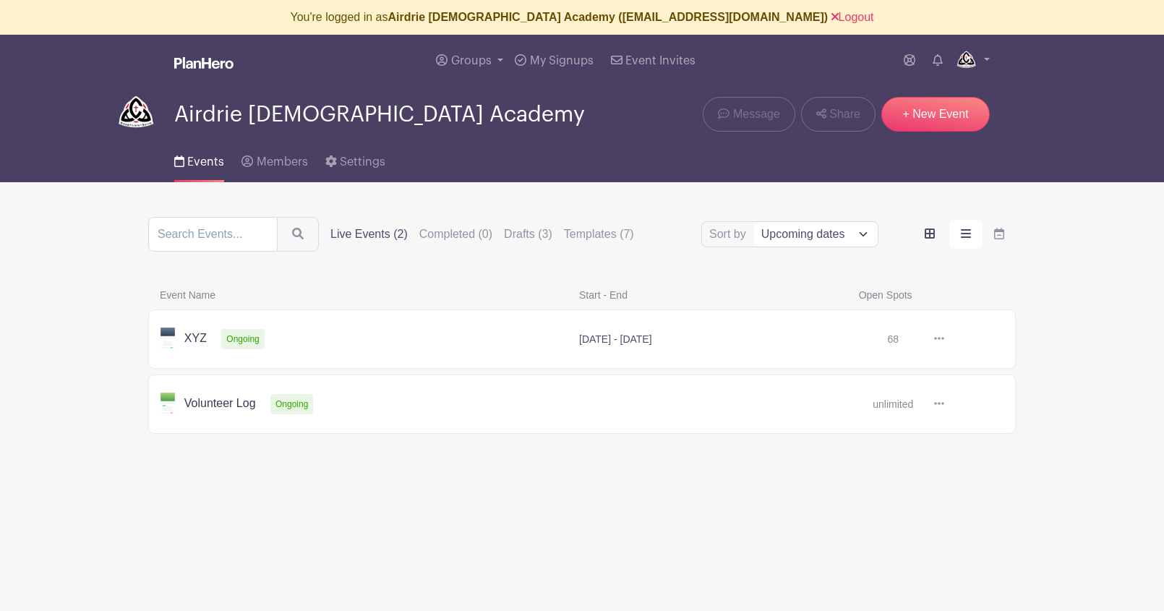
click at [931, 231] on icon "order and view" at bounding box center [930, 234] width 10 height 10
click at [0, 0] on input "order and view" at bounding box center [0, 0] width 0 height 0
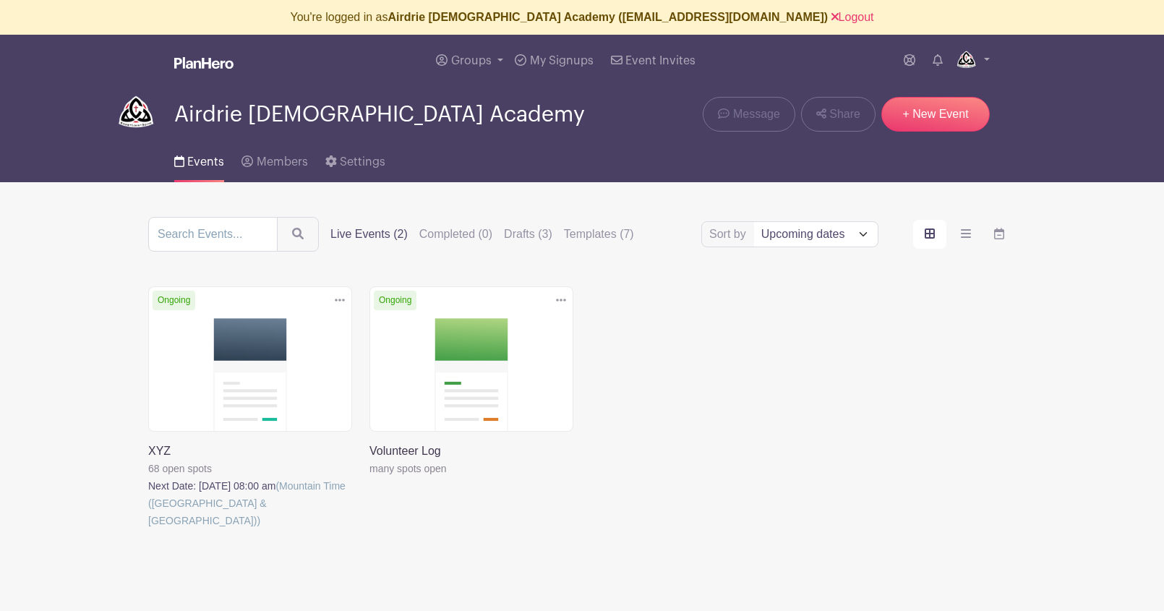
click at [148, 529] on link at bounding box center [148, 529] width 0 height 0
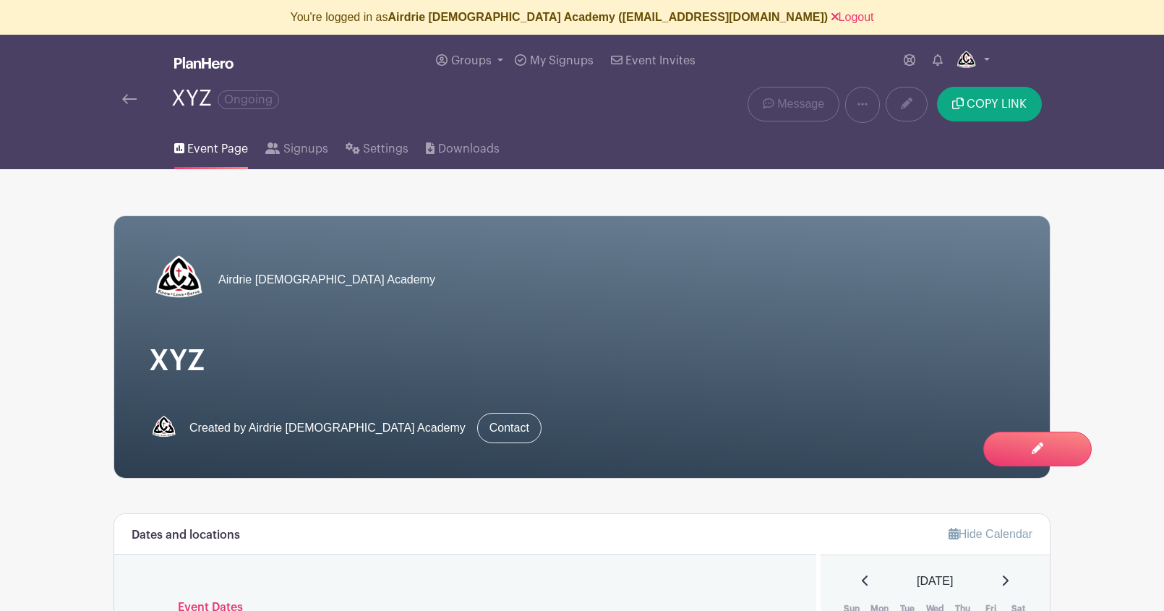
click at [124, 101] on img at bounding box center [129, 99] width 14 height 10
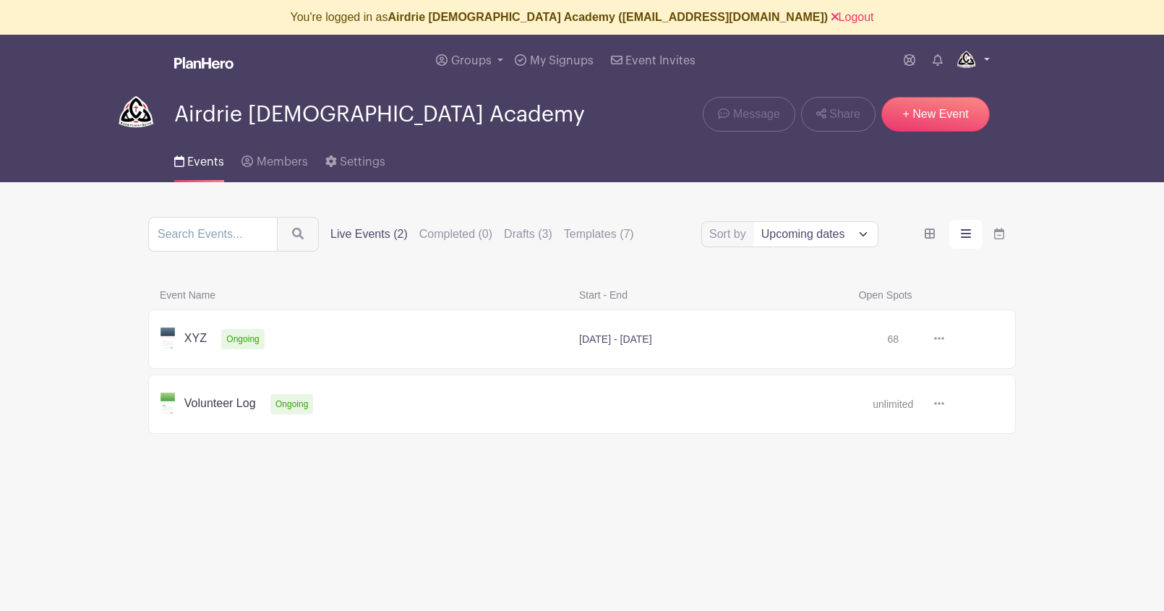
click at [968, 63] on img at bounding box center [966, 60] width 23 height 23
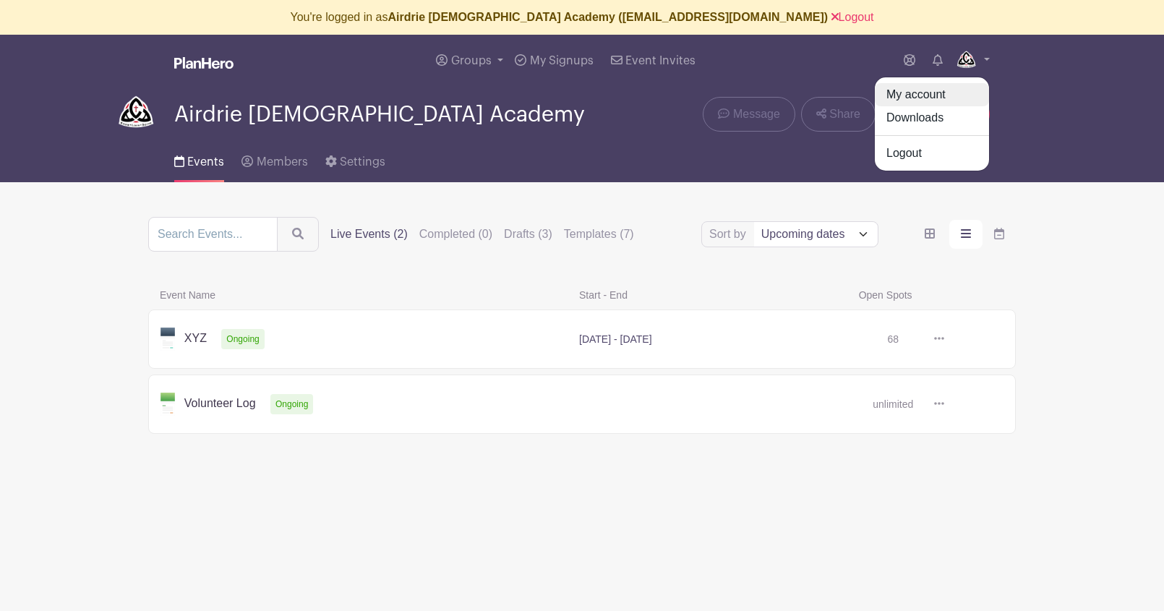
click at [936, 93] on link "My account" at bounding box center [932, 94] width 114 height 23
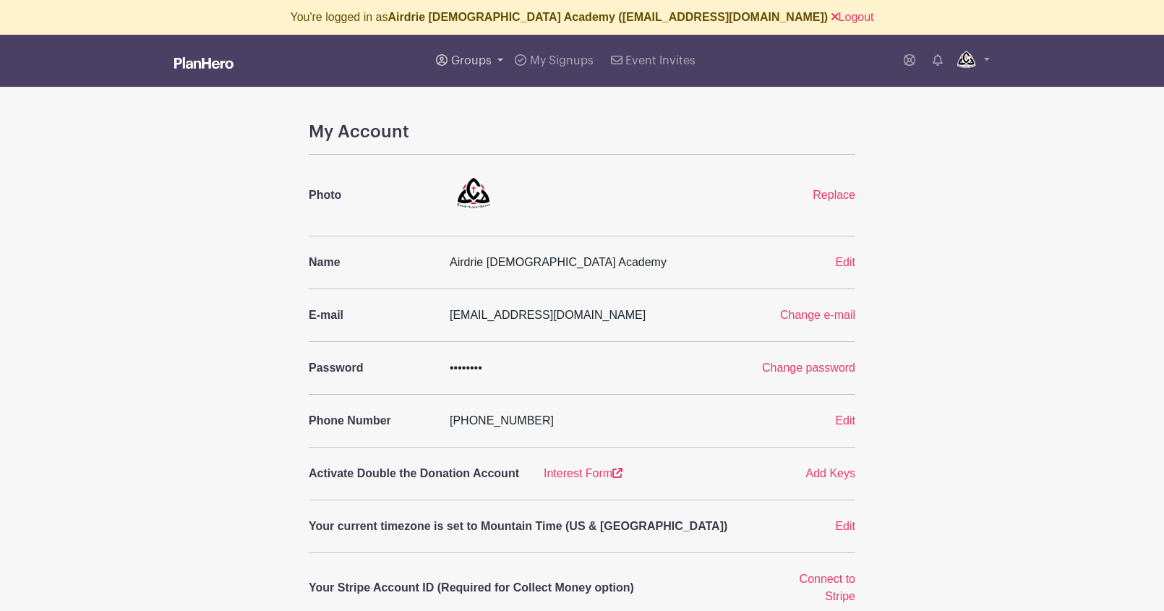
click at [460, 58] on span "Groups" at bounding box center [471, 61] width 40 height 12
click at [515, 133] on span "Airdrie [DEMOGRAPHIC_DATA] Academy" at bounding box center [570, 140] width 209 height 17
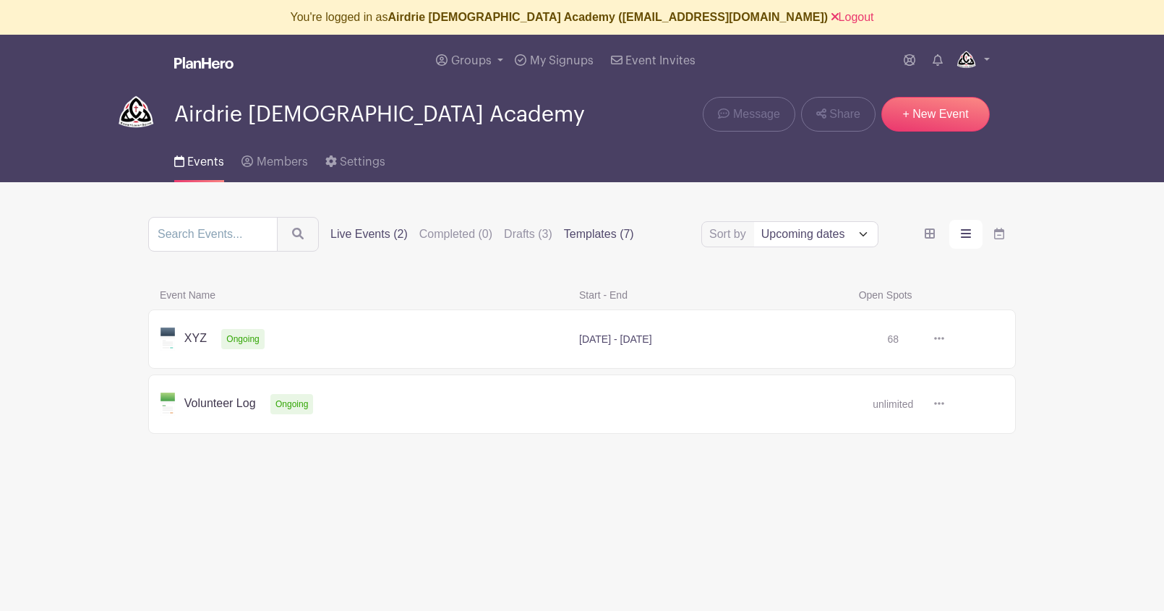
click at [579, 235] on label "Templates (7)" at bounding box center [599, 234] width 70 height 17
click at [0, 0] on input "Templates (7)" at bounding box center [0, 0] width 0 height 0
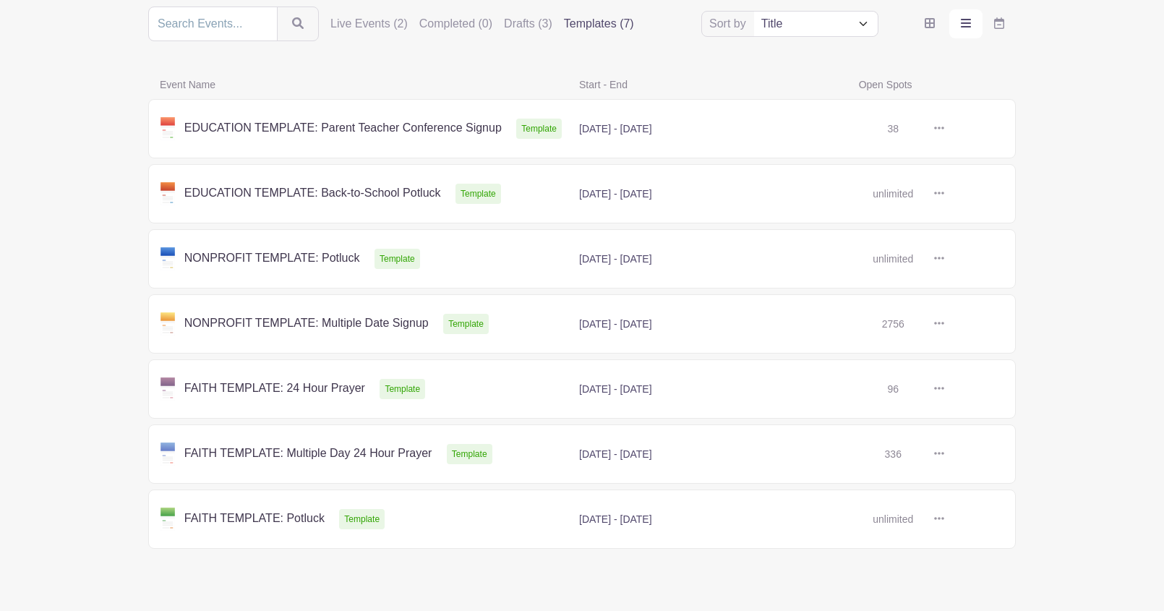
scroll to position [245, 0]
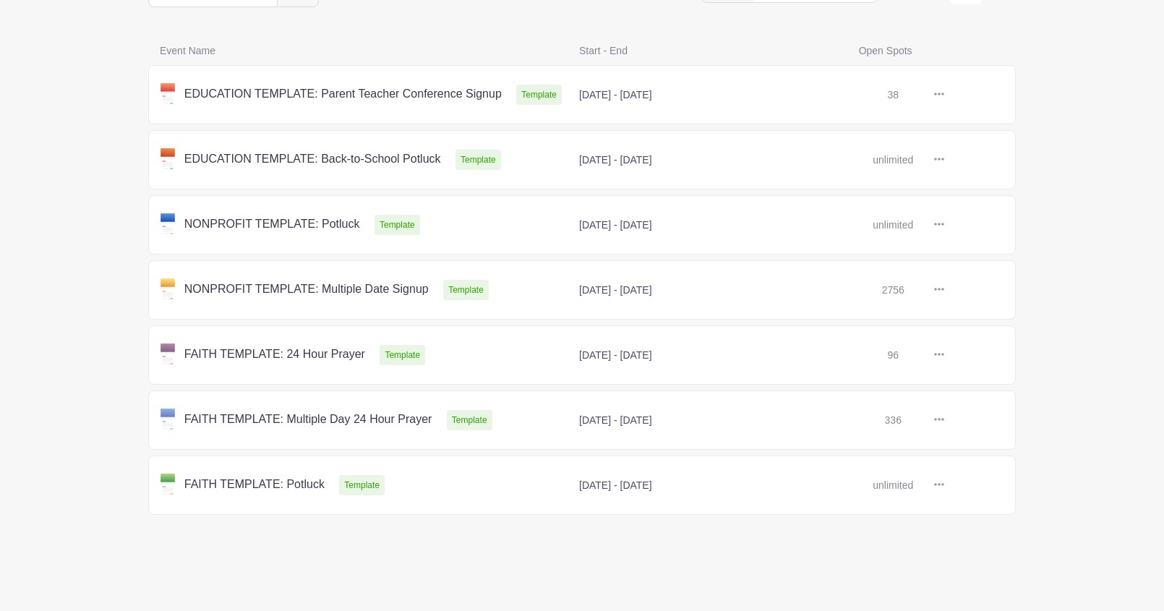
click at [936, 93] on icon at bounding box center [939, 94] width 10 height 12
click at [944, 95] on link at bounding box center [944, 95] width 0 height 0
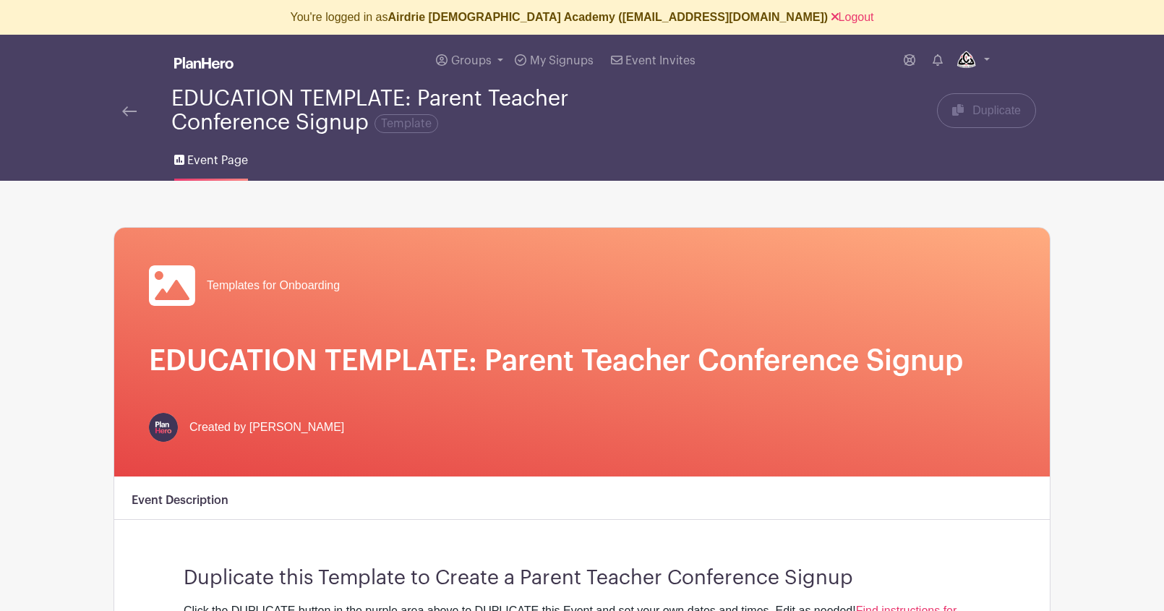
click at [128, 110] on img at bounding box center [129, 111] width 14 height 10
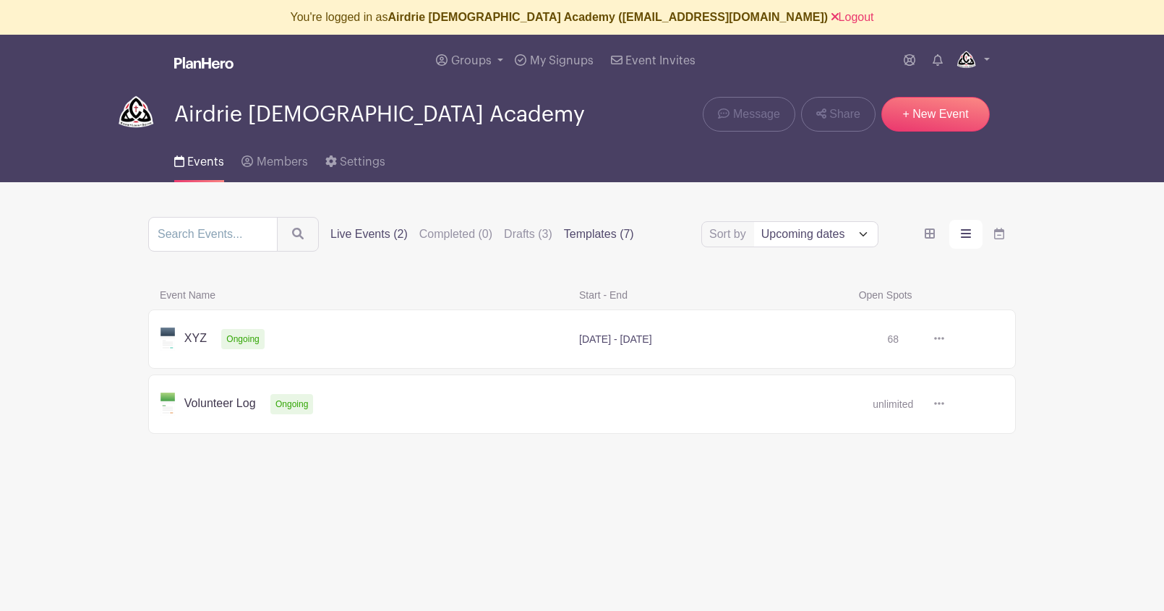
click at [569, 236] on label "Templates (7)" at bounding box center [599, 234] width 70 height 17
click at [0, 0] on input "Templates (7)" at bounding box center [0, 0] width 0 height 0
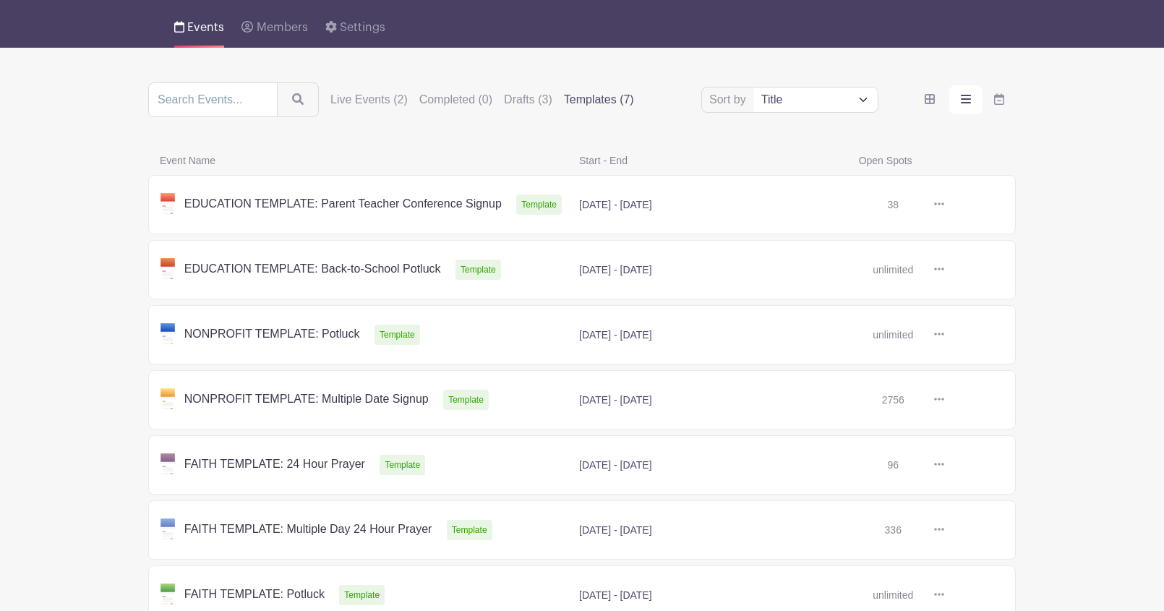
scroll to position [150, 0]
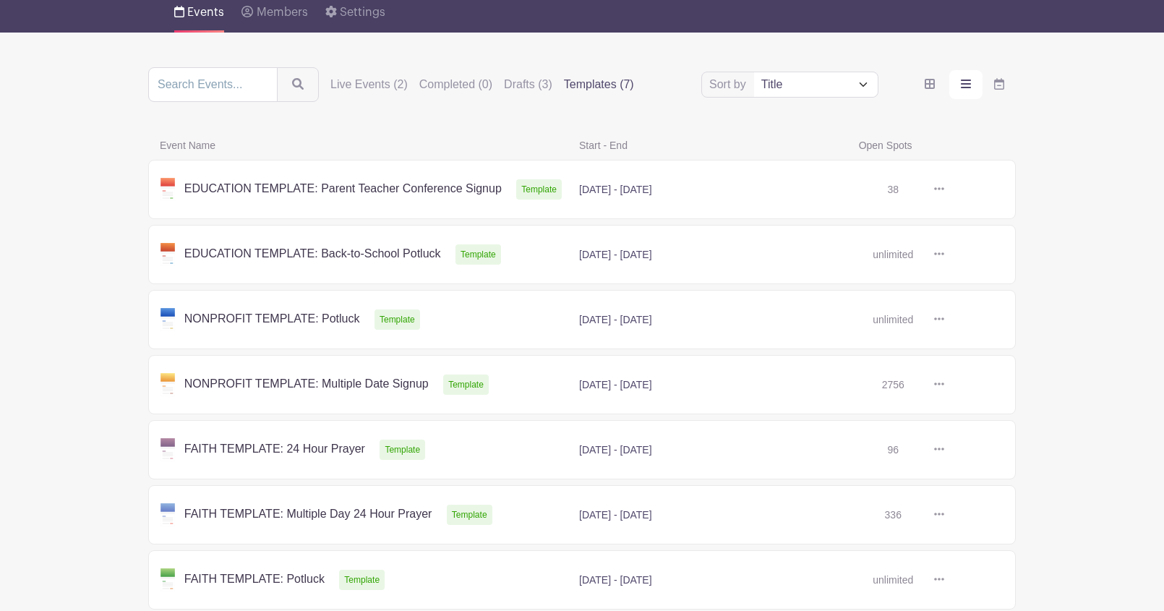
click at [944, 255] on link at bounding box center [944, 255] width 0 height 0
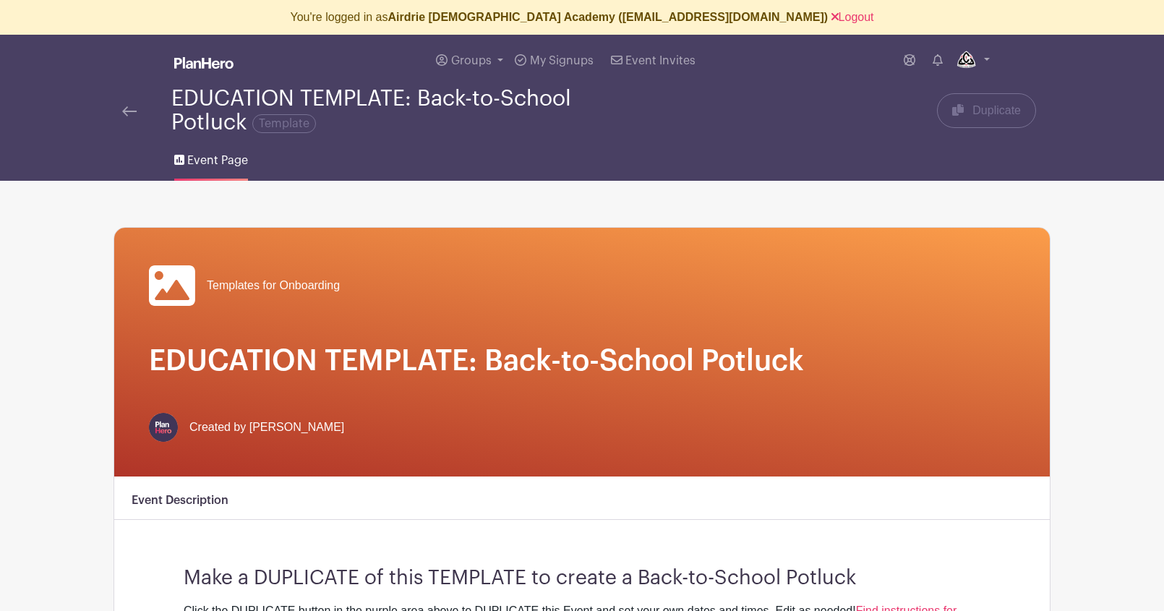
click at [127, 113] on img at bounding box center [129, 111] width 14 height 10
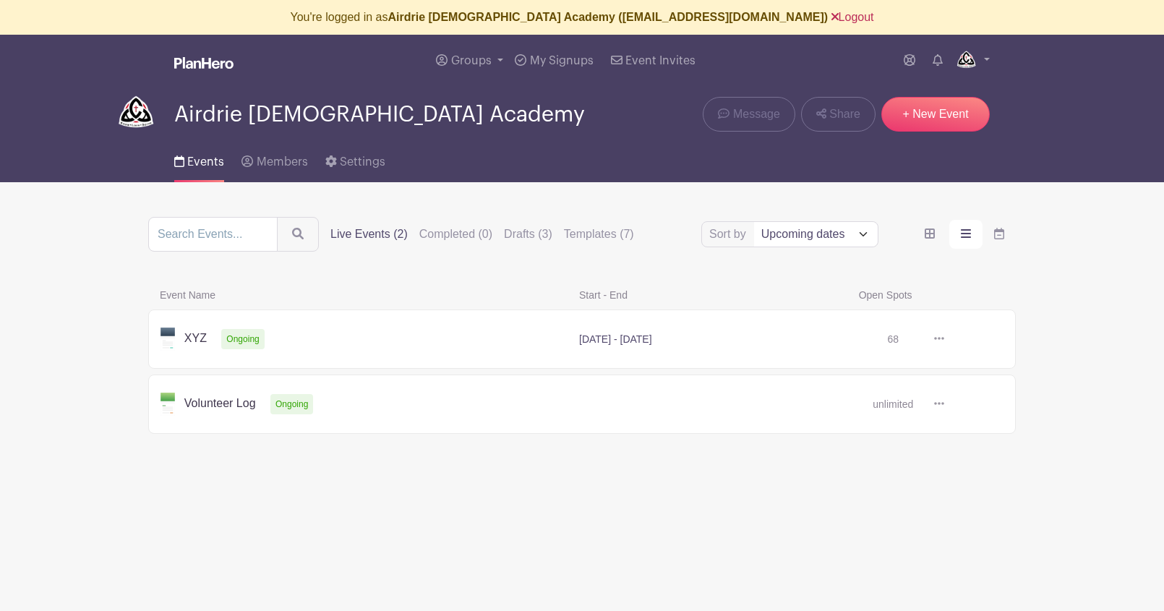
click at [832, 17] on link "Logout" at bounding box center [853, 17] width 43 height 12
